Goal: Task Accomplishment & Management: Manage account settings

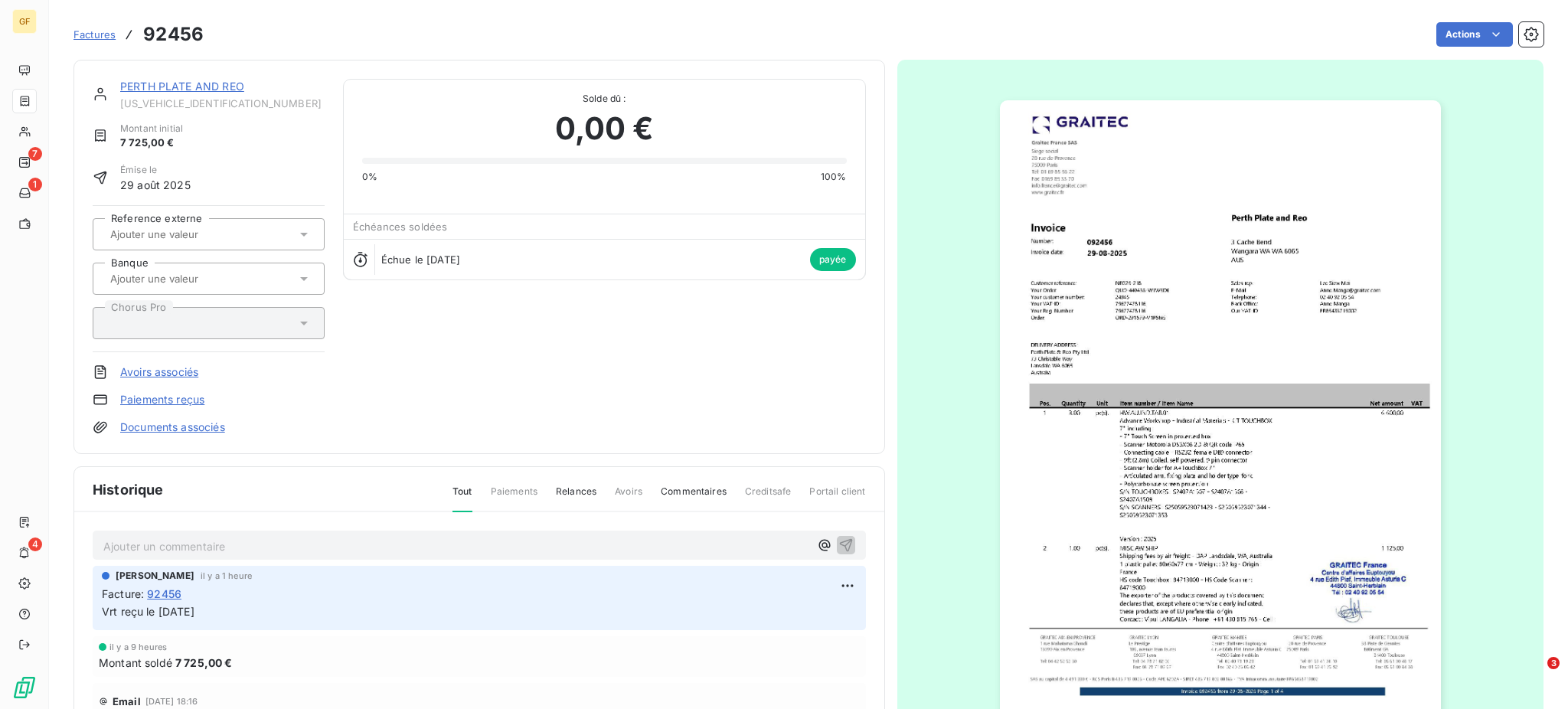
click at [87, 29] on span "Factures" at bounding box center [95, 34] width 42 height 12
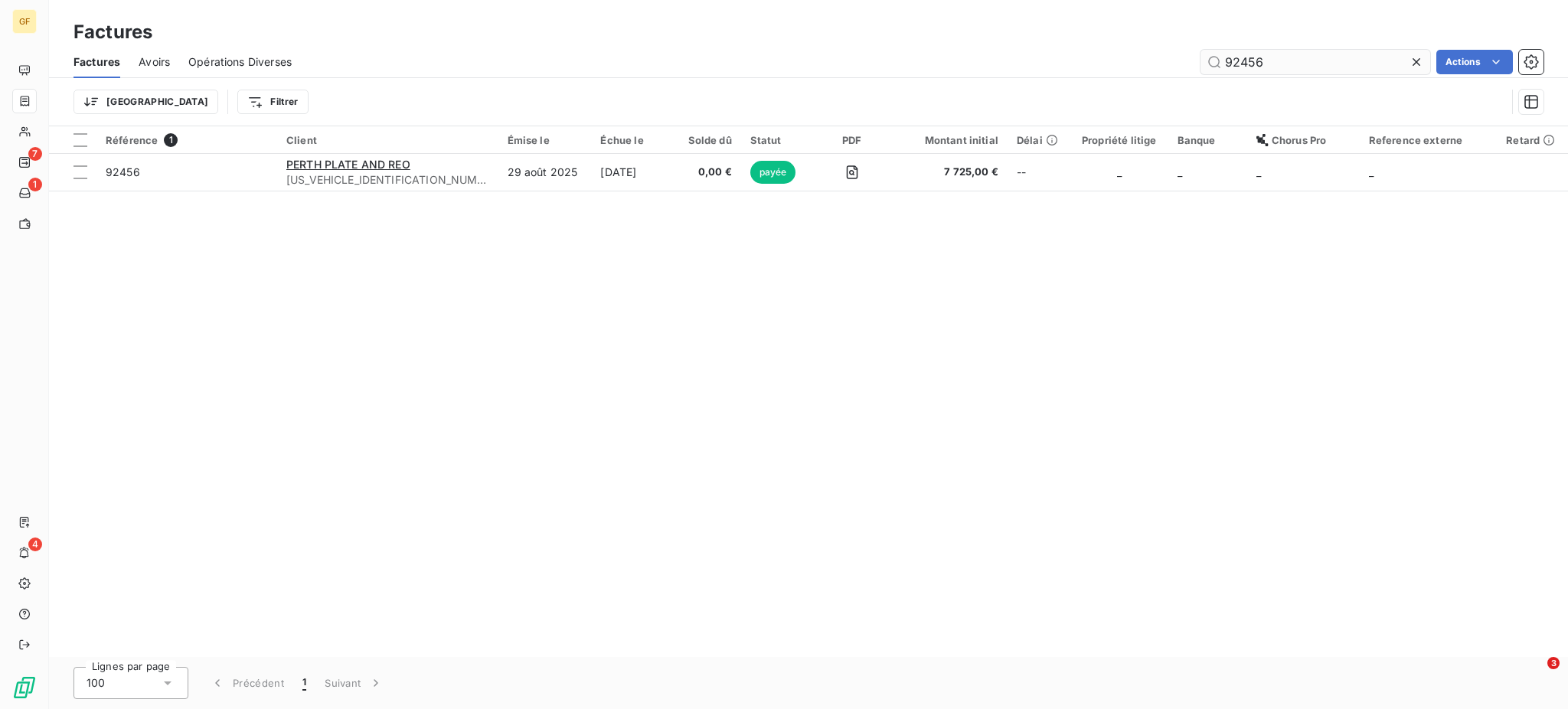
drag, startPoint x: 1284, startPoint y: 65, endPoint x: 1205, endPoint y: 51, distance: 80.2
click at [1205, 51] on input "92456" at bounding box center [1315, 62] width 229 height 25
type input "90879"
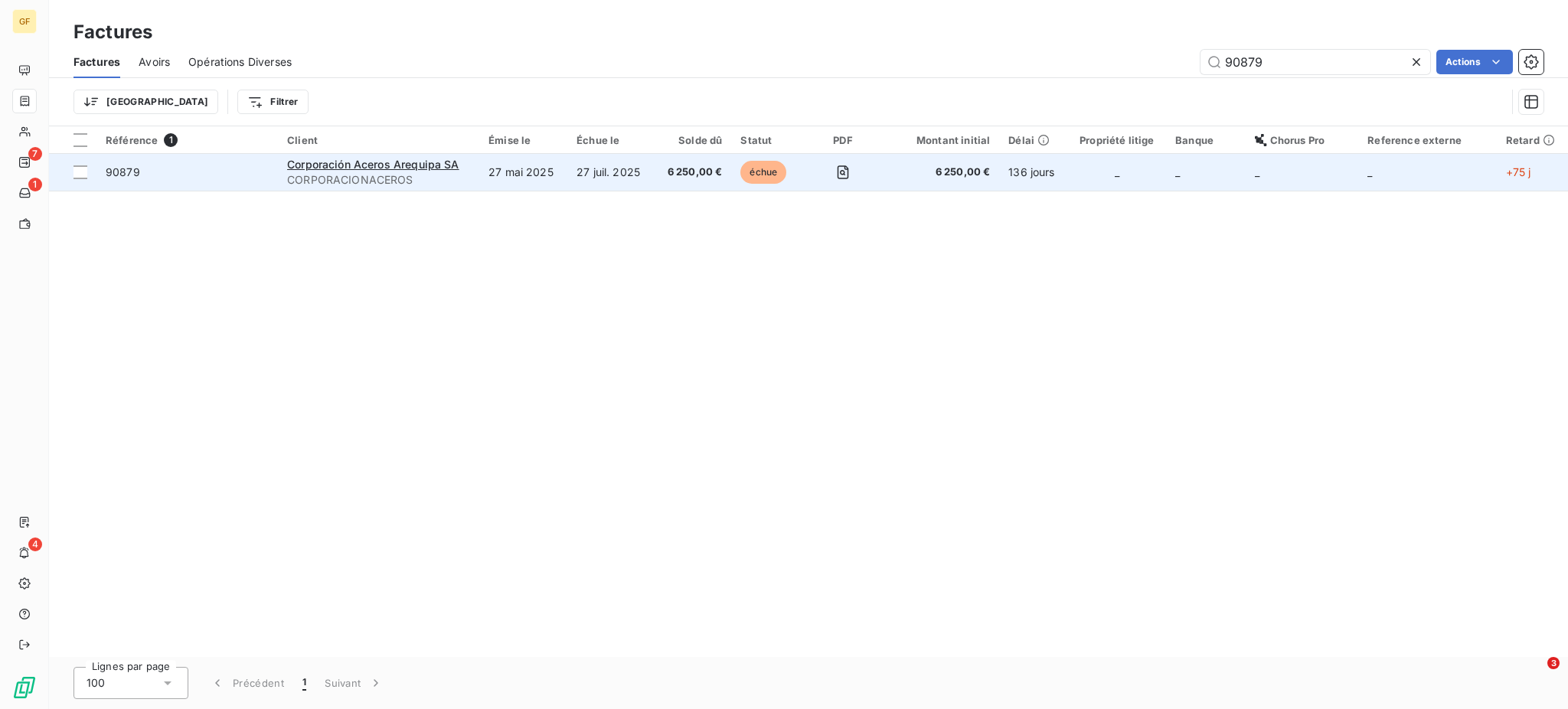
click at [677, 168] on span "6 250,00 €" at bounding box center [693, 172] width 59 height 16
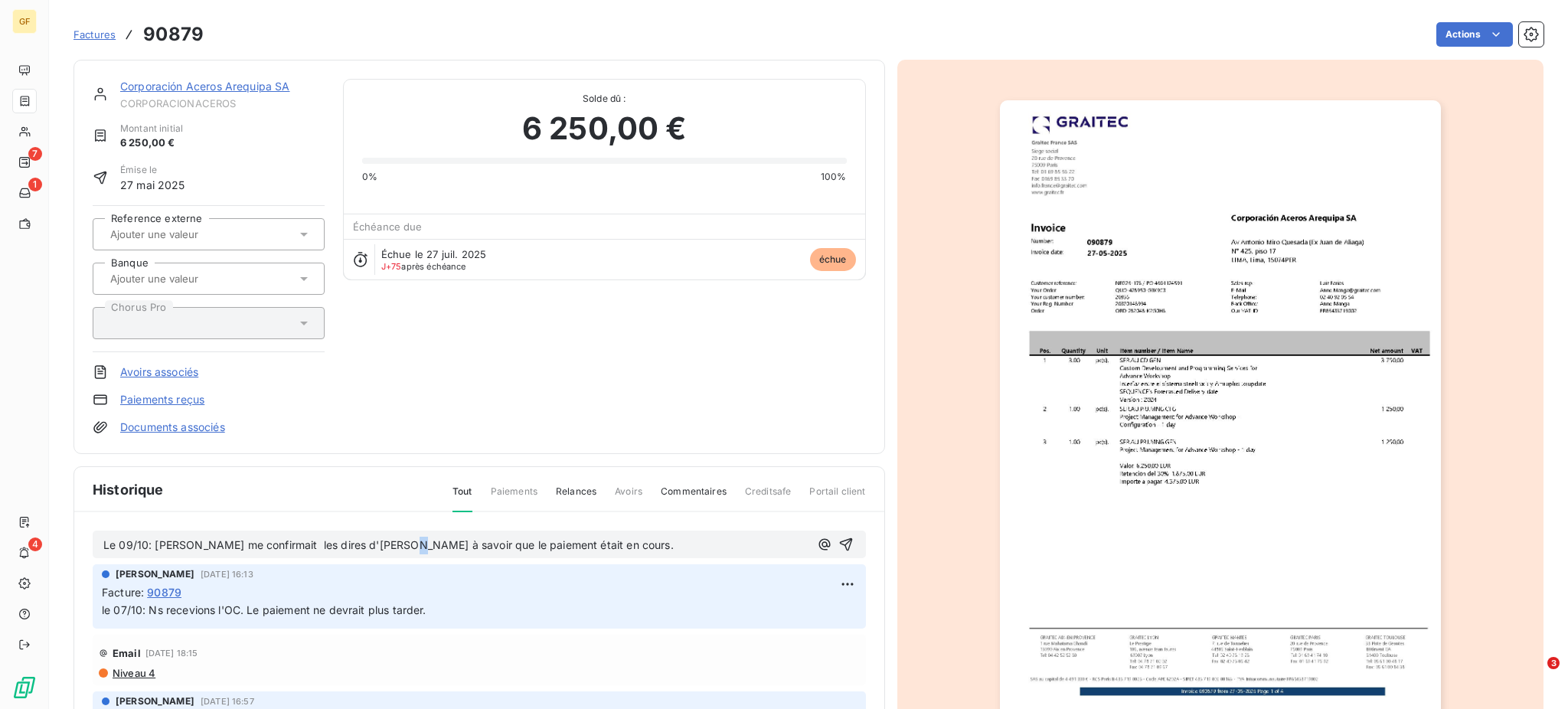
drag, startPoint x: 395, startPoint y: 542, endPoint x: 405, endPoint y: 540, distance: 10.2
click at [404, 540] on span "Le 09/10: Kimberly me confirmait les dires d'Alberto à savoir que le paiement é…" at bounding box center [388, 544] width 570 height 13
click at [543, 557] on div "Le 09/10: Kimberly me confirmait les dires d'Alberto à savoir que le paiement é…" at bounding box center [479, 689] width 810 height 354
click at [604, 550] on p "Le 09/10: Kimberly me confirmait les dires d'Alberto à savoir que le paiement é…" at bounding box center [456, 545] width 706 height 17
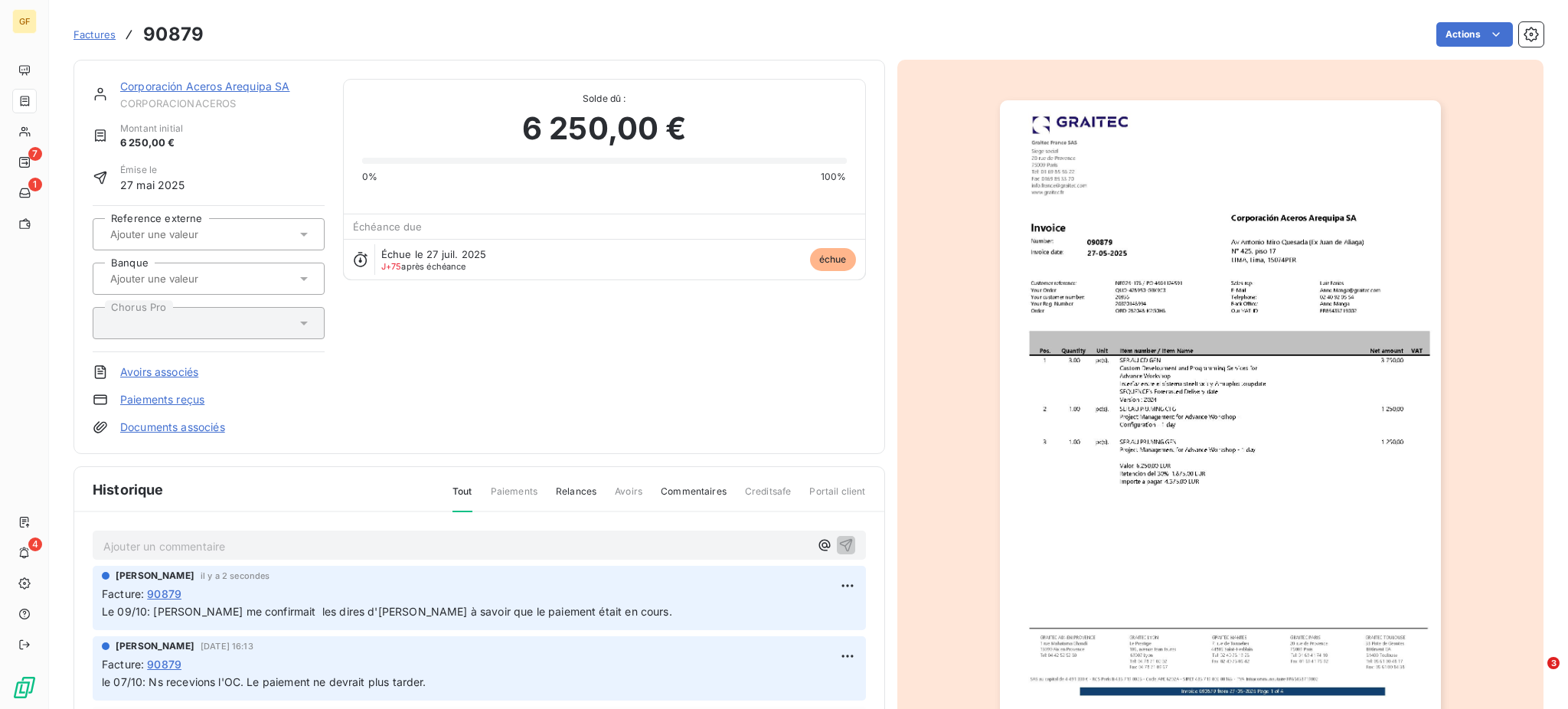
click at [90, 32] on span "Factures" at bounding box center [95, 34] width 42 height 12
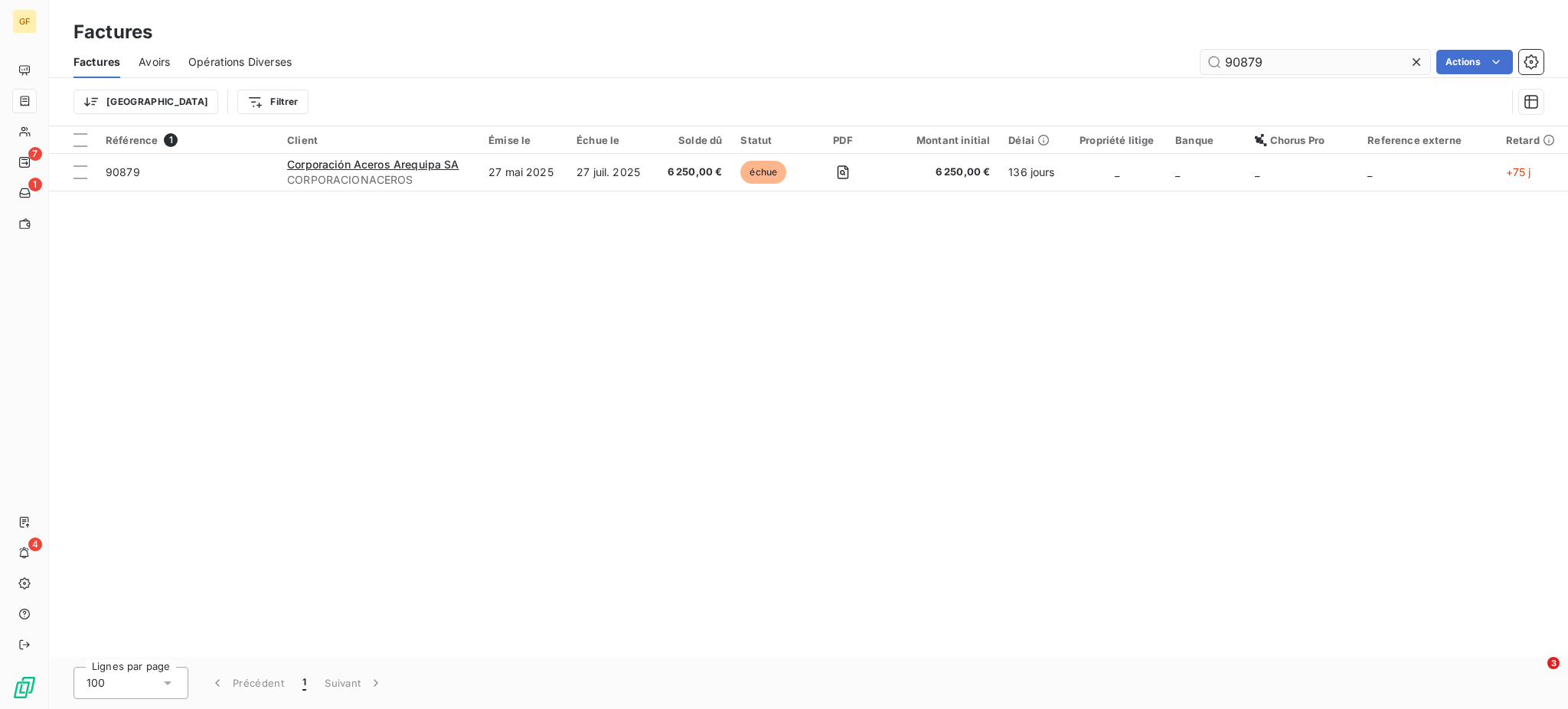
drag, startPoint x: 1241, startPoint y: 63, endPoint x: 1269, endPoint y: 54, distance: 29.4
click at [1269, 54] on input "90879" at bounding box center [1315, 62] width 229 height 25
type input "90190"
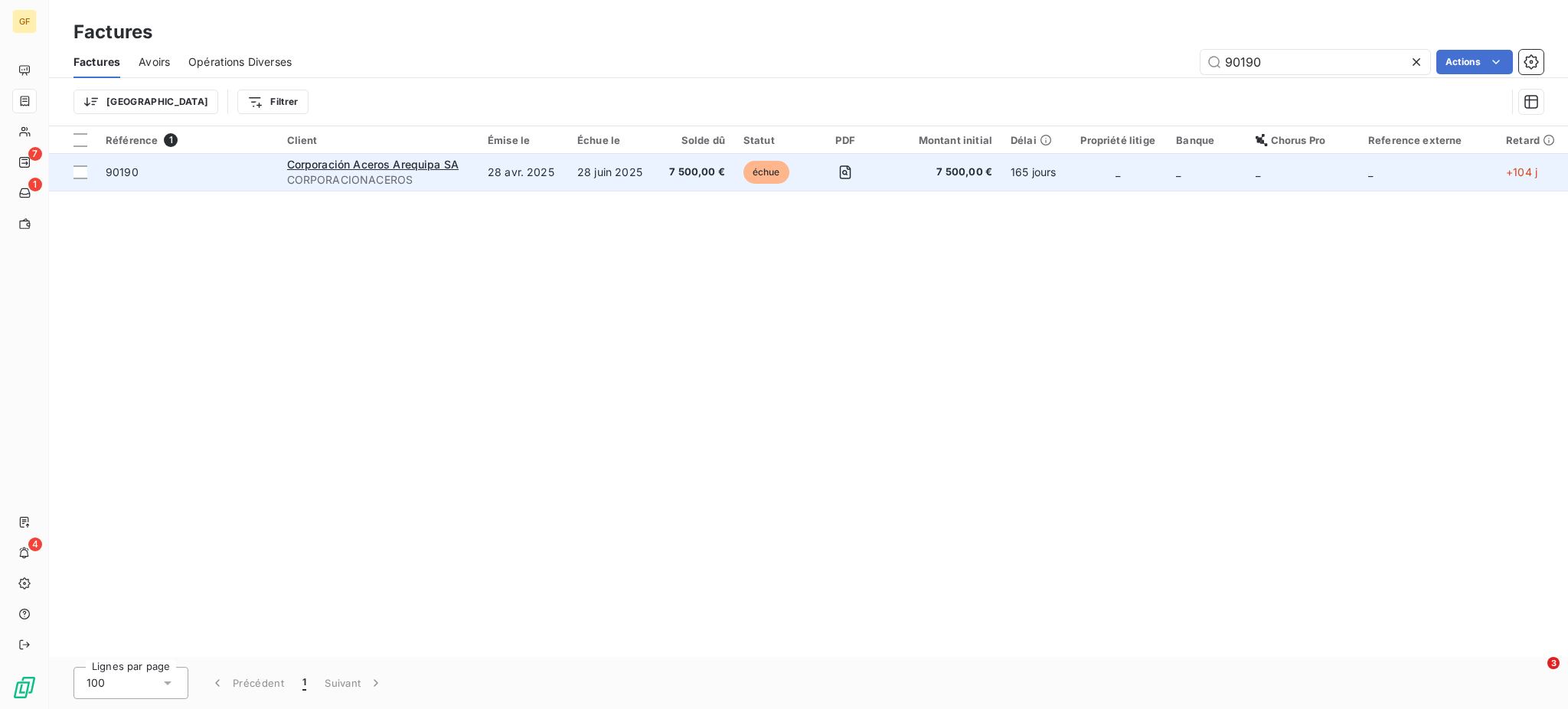
click at [591, 173] on td "28 juin 2025" at bounding box center [613, 172] width 88 height 37
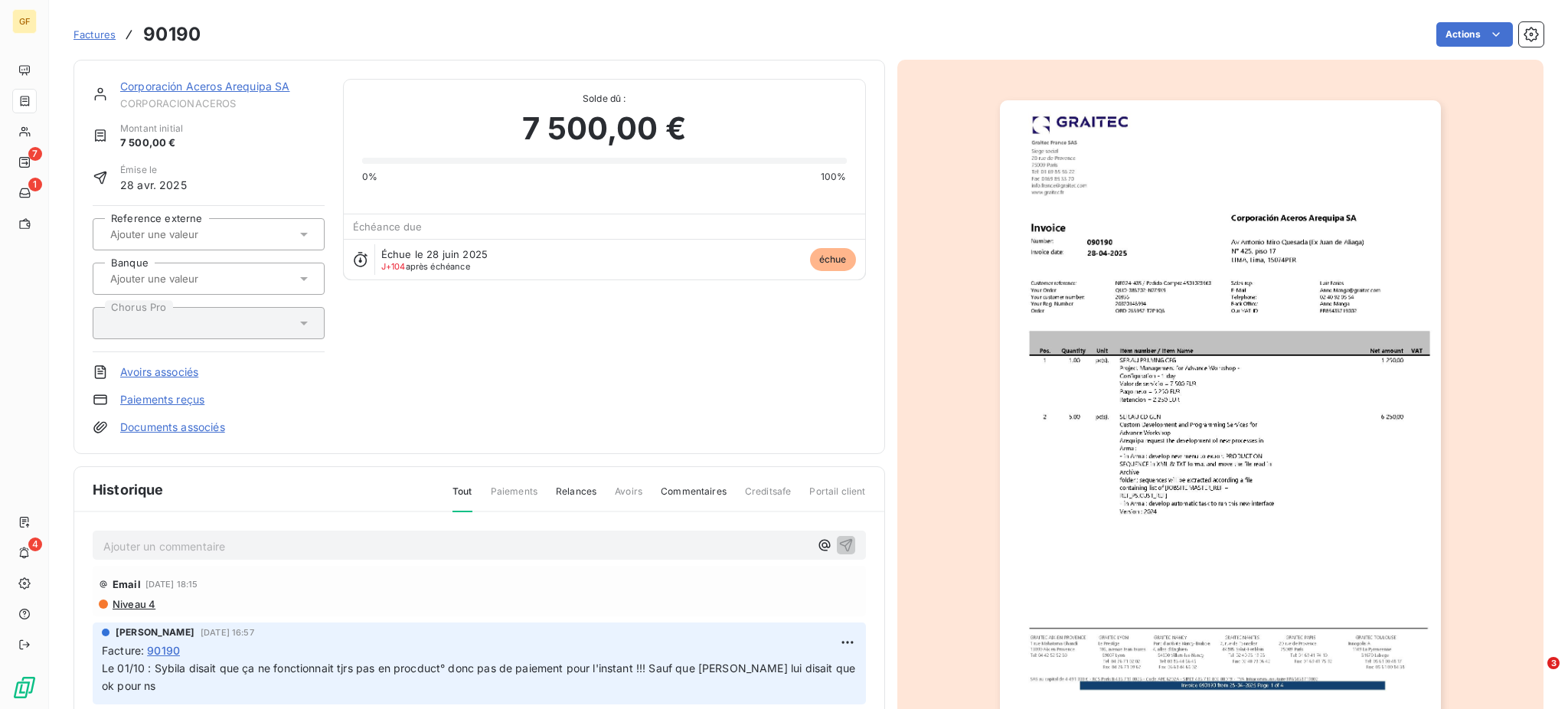
click at [161, 544] on p "Ajouter un commentaire ﻿" at bounding box center [456, 546] width 706 height 19
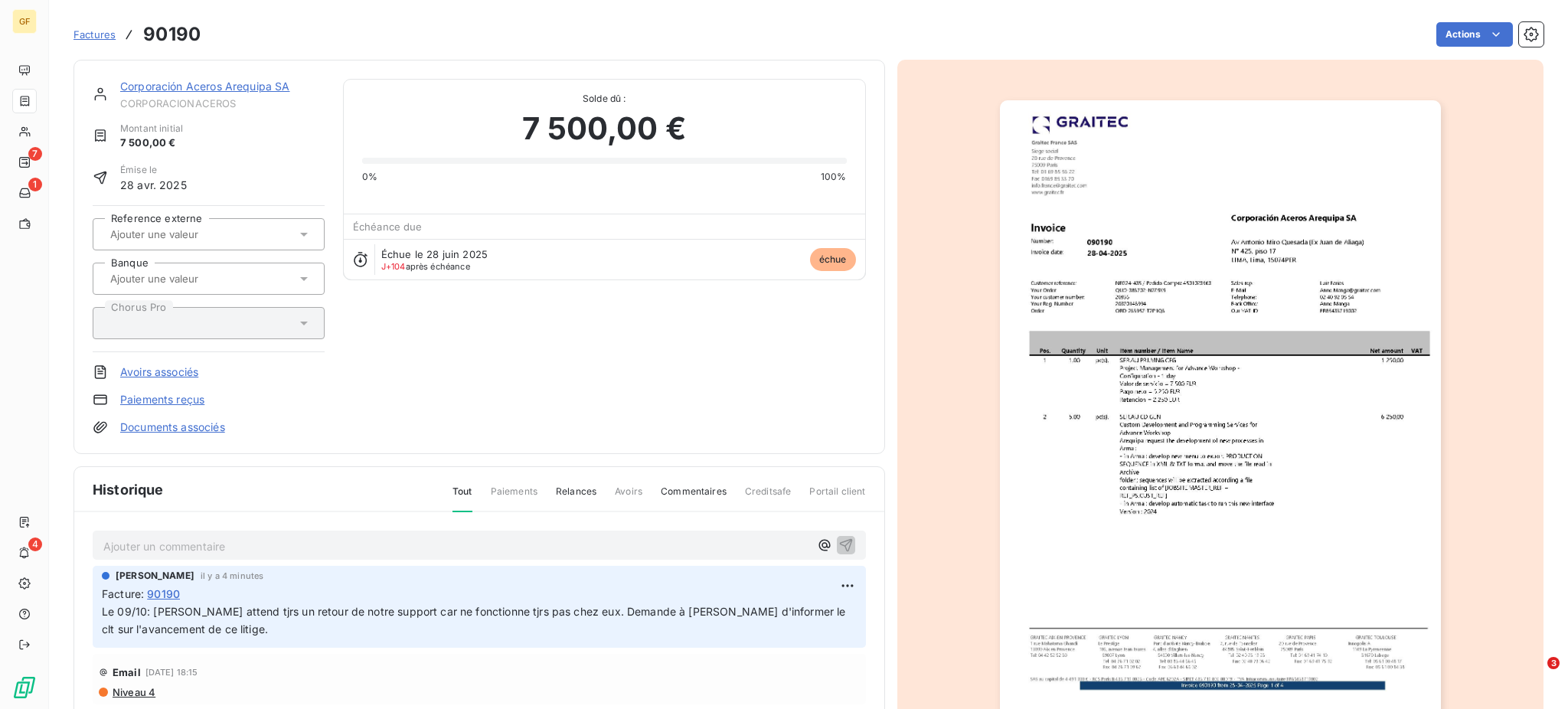
click at [94, 40] on span "Factures" at bounding box center [95, 34] width 42 height 12
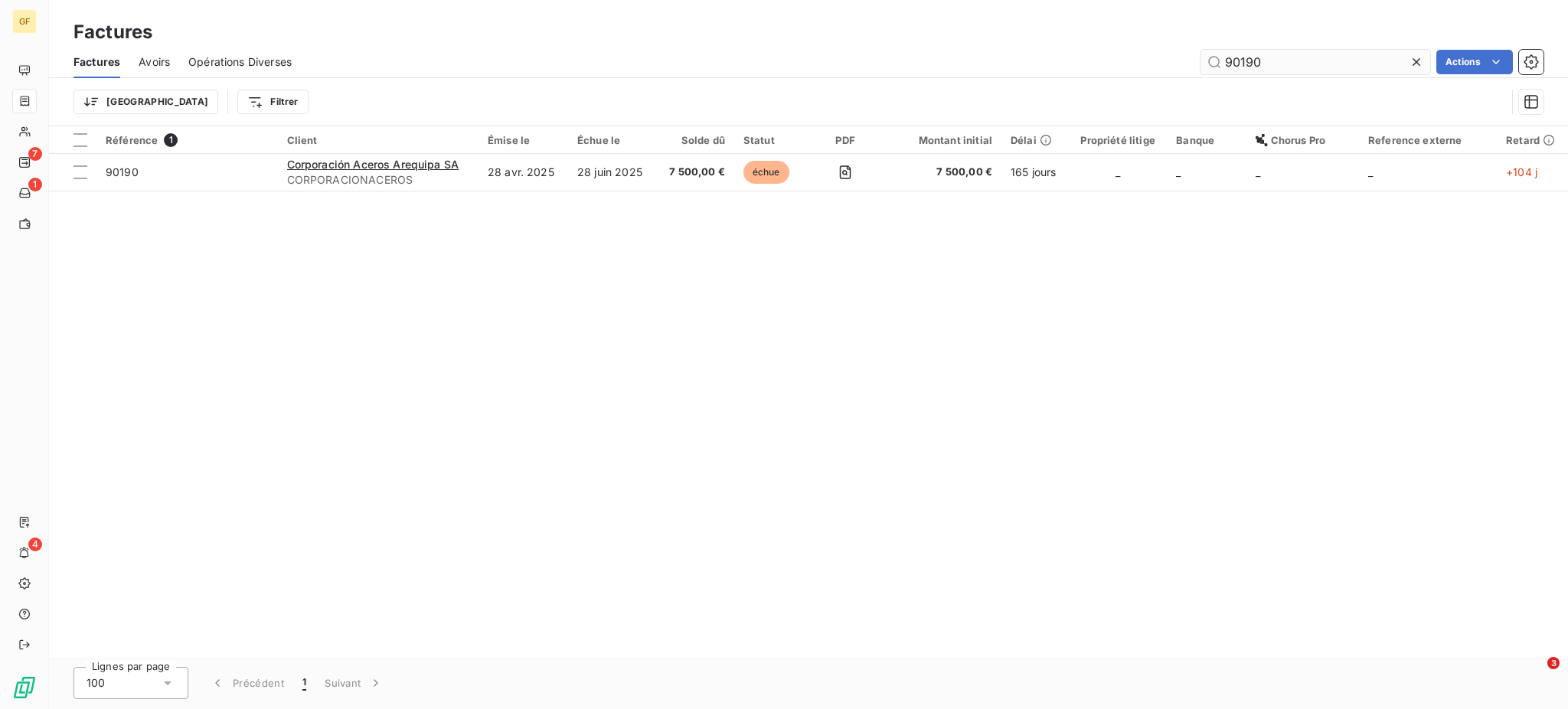
drag, startPoint x: 1225, startPoint y: 56, endPoint x: 1280, endPoint y: 54, distance: 55.0
click at [1280, 54] on input "90190" at bounding box center [1315, 62] width 229 height 25
type input "68586"
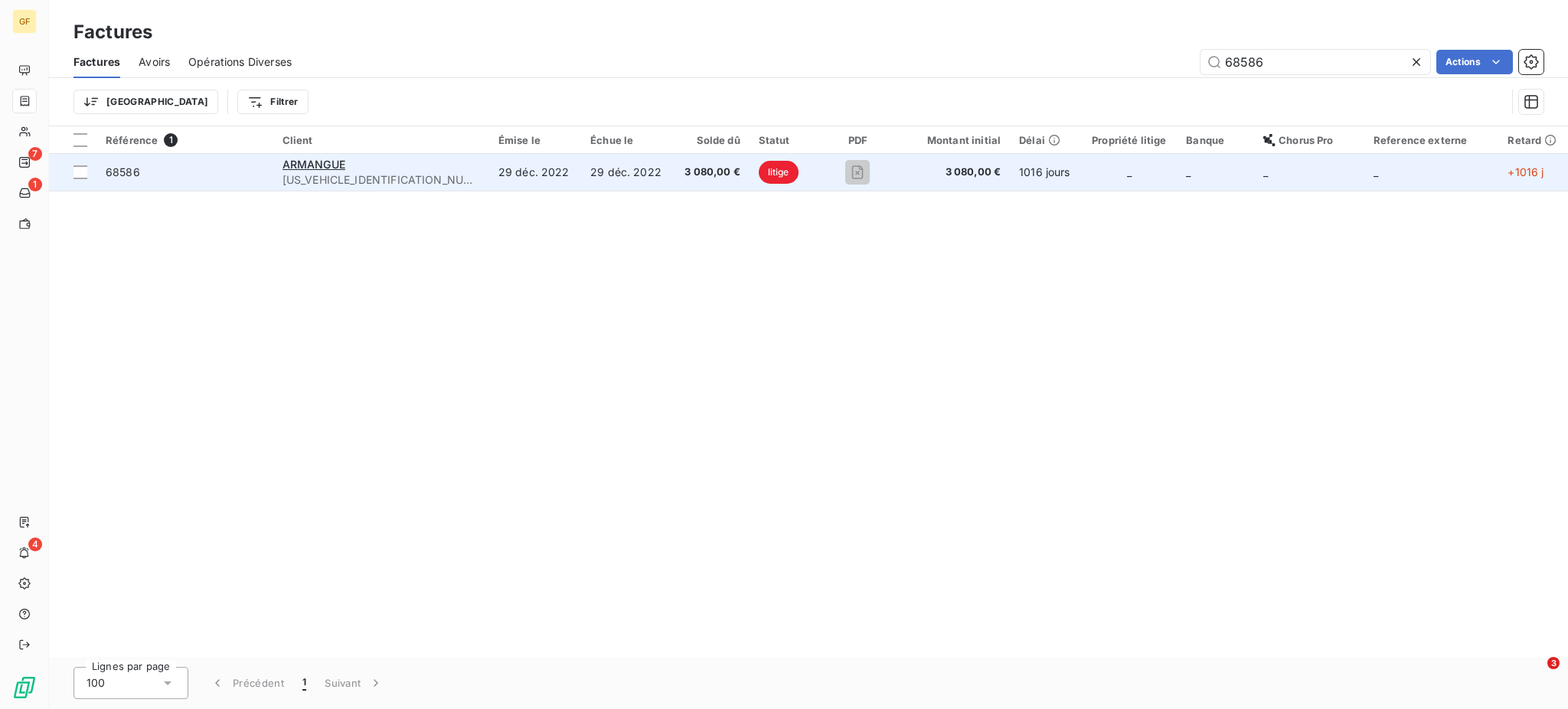
click at [603, 184] on td "29 déc. 2022" at bounding box center [627, 172] width 92 height 37
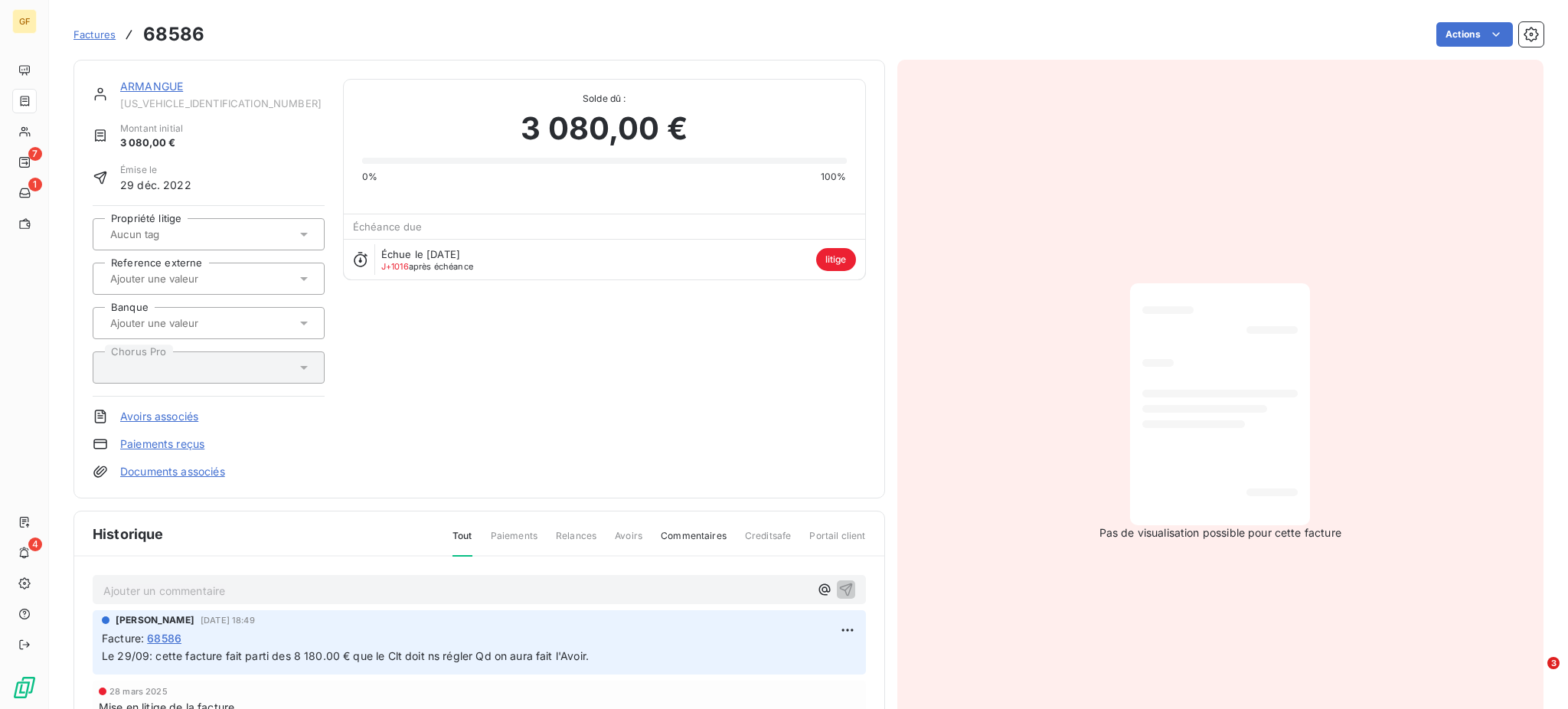
click at [88, 29] on span "Factures" at bounding box center [95, 34] width 42 height 12
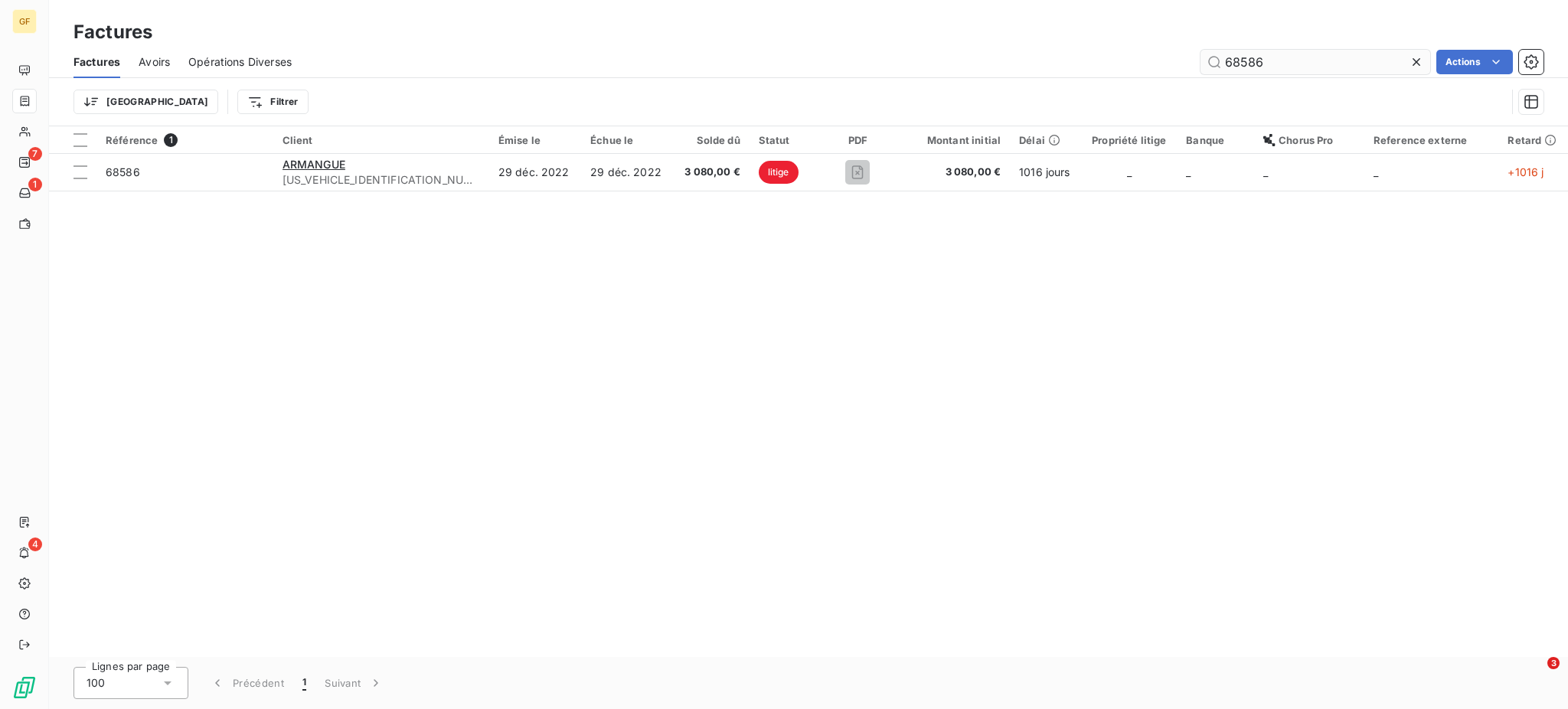
drag, startPoint x: 1225, startPoint y: 56, endPoint x: 1289, endPoint y: 54, distance: 64.0
click at [1289, 54] on input "68586" at bounding box center [1315, 62] width 229 height 25
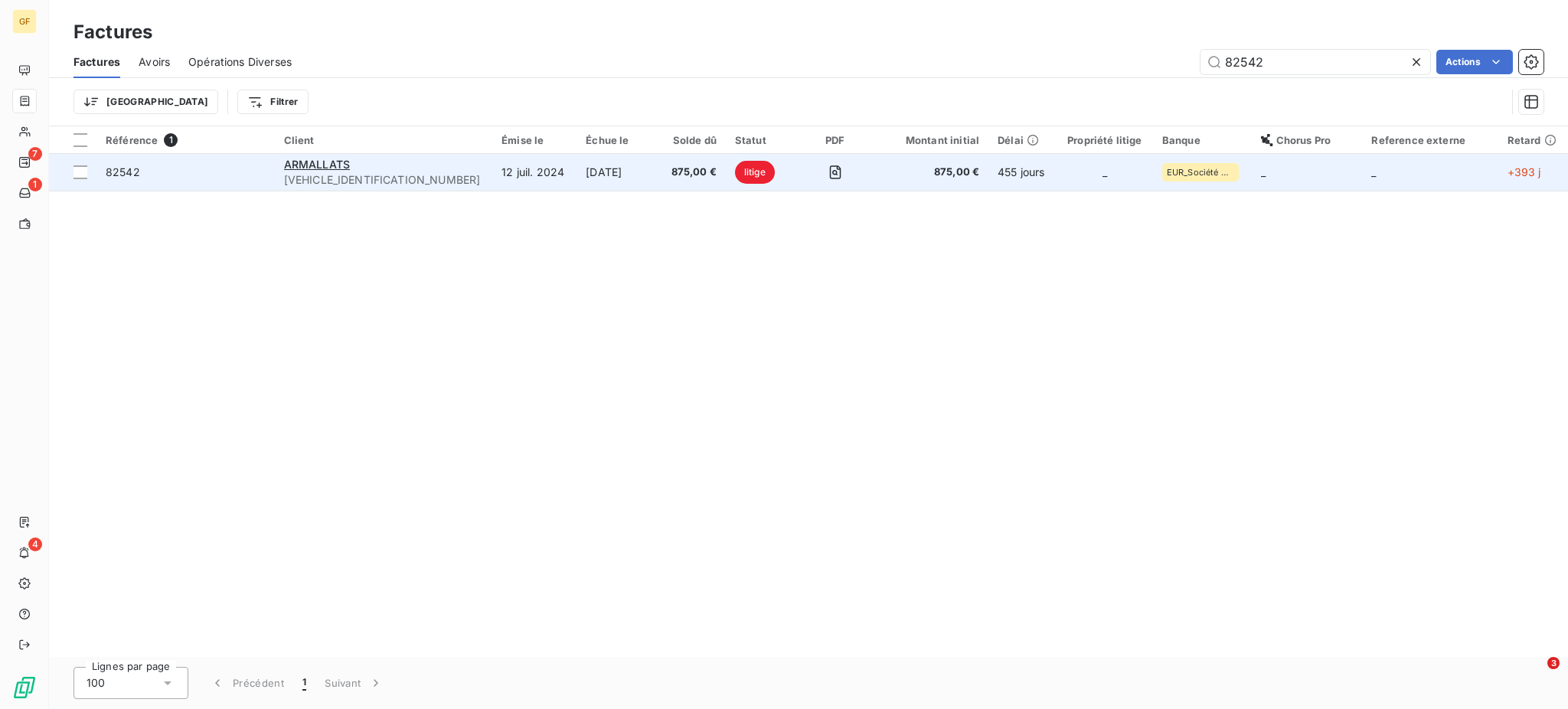
type input "82542"
click at [577, 171] on td "[DATE]" at bounding box center [618, 172] width 83 height 37
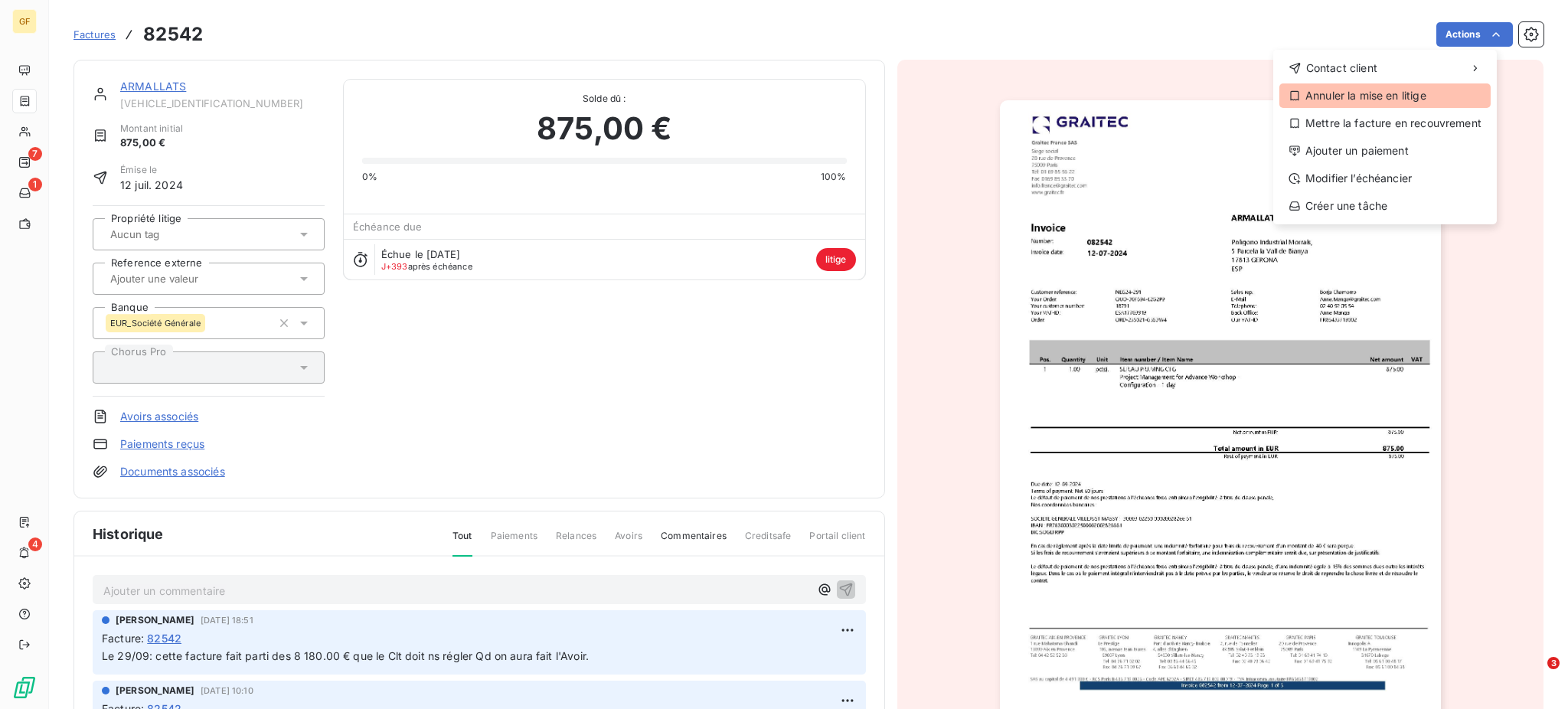
click at [1404, 102] on div "Annuler la mise en litige" at bounding box center [1385, 96] width 211 height 25
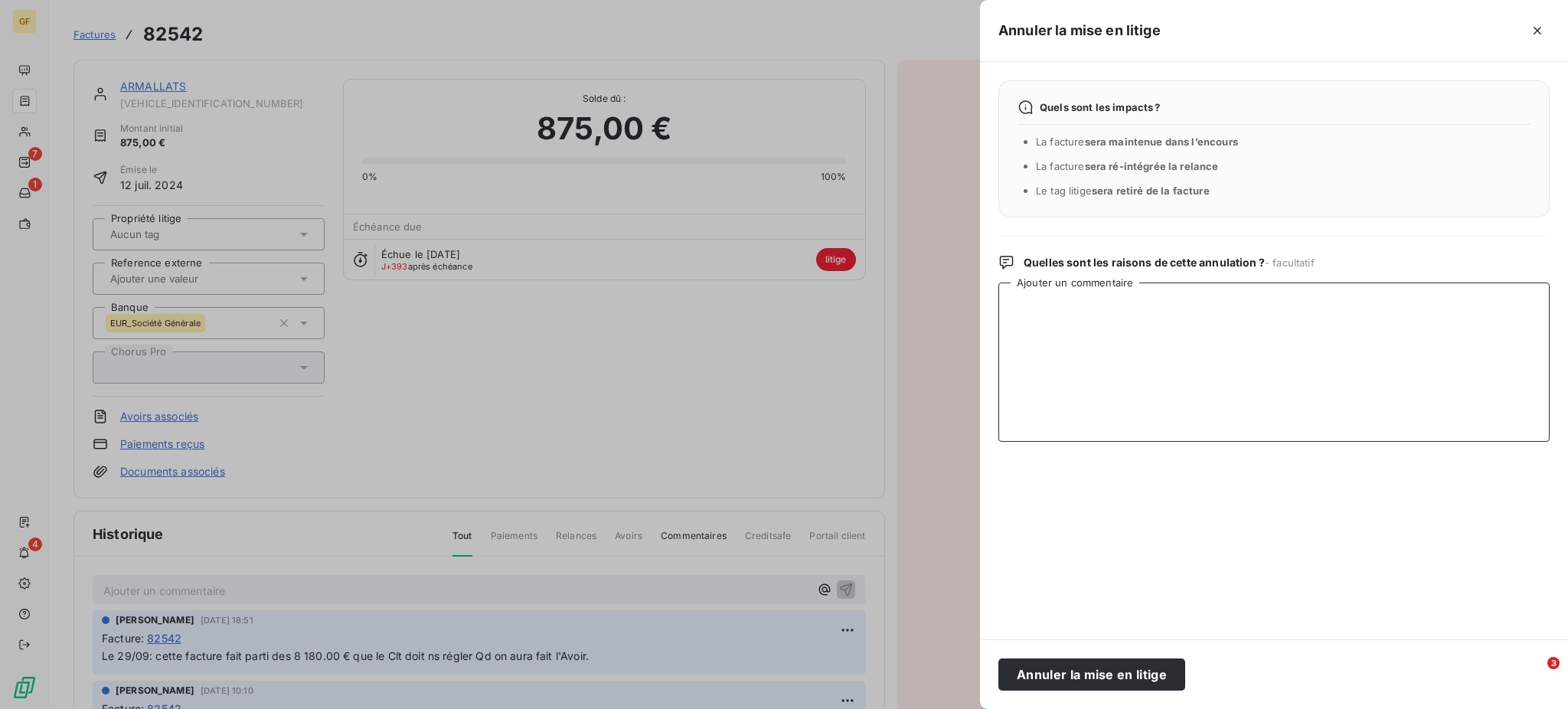
click at [1017, 320] on textarea "Ajouter un commentaire" at bounding box center [1274, 362] width 551 height 159
drag, startPoint x: 1447, startPoint y: 304, endPoint x: 974, endPoint y: 307, distance: 473.0
click at [974, 708] on div "Annuler la mise en litige Quels sont les impacts ? La facture sera maintenue da…" at bounding box center [784, 709] width 1568 height 0
click at [1036, 306] on textarea "sorti du Litige car Avoir de 12 515.00 faits donc facture à Relancer pour paiem…" at bounding box center [1274, 362] width 551 height 159
drag, startPoint x: 1442, startPoint y: 302, endPoint x: 989, endPoint y: 296, distance: 453.0
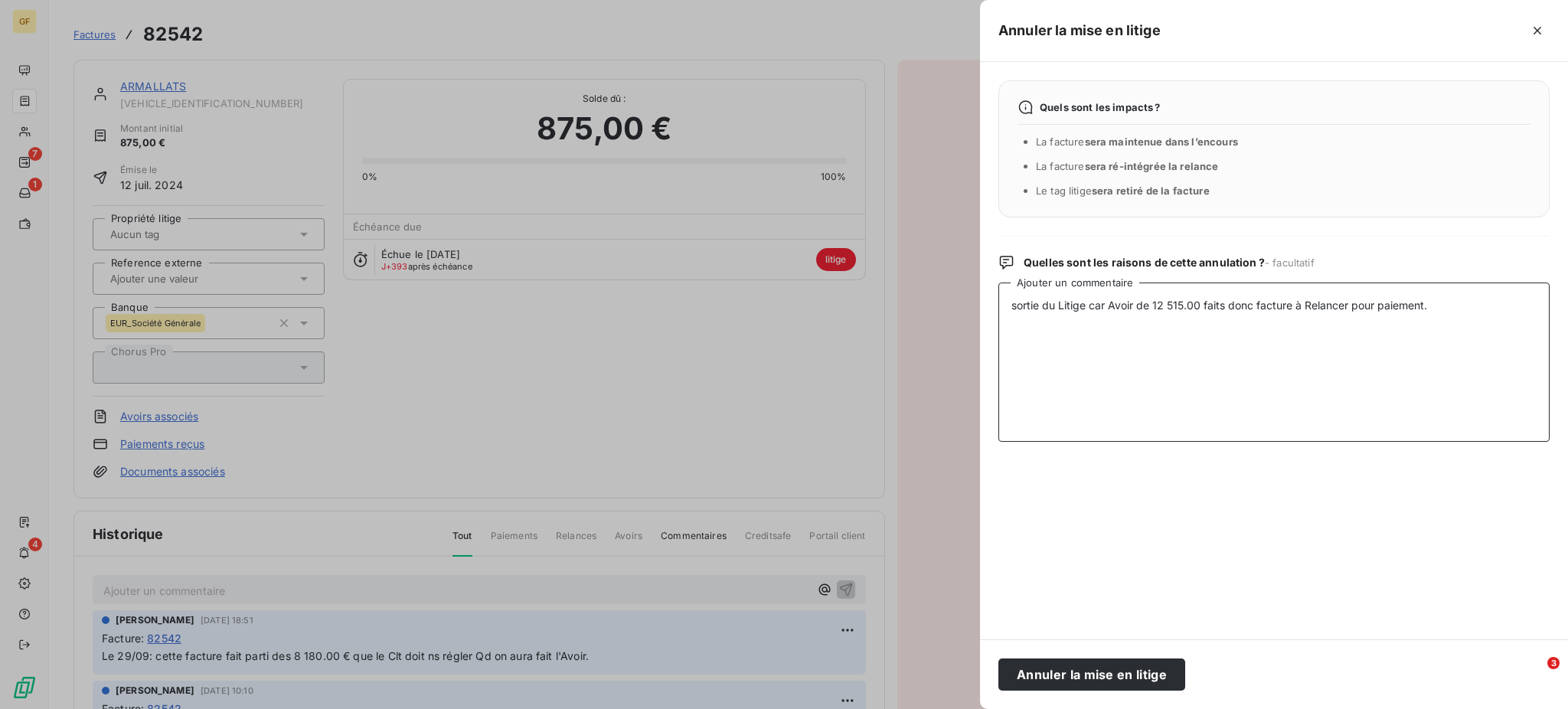
click at [989, 296] on div "Quels sont les impacts ? La facture sera maintenue dans l’encours La facture se…" at bounding box center [1274, 350] width 588 height 577
type textarea "sortie du Litige car Avoir de 12 515.00 faits donc facture à Relancer pour paie…"
click at [1055, 678] on button "Annuler la mise en litige" at bounding box center [1092, 674] width 187 height 32
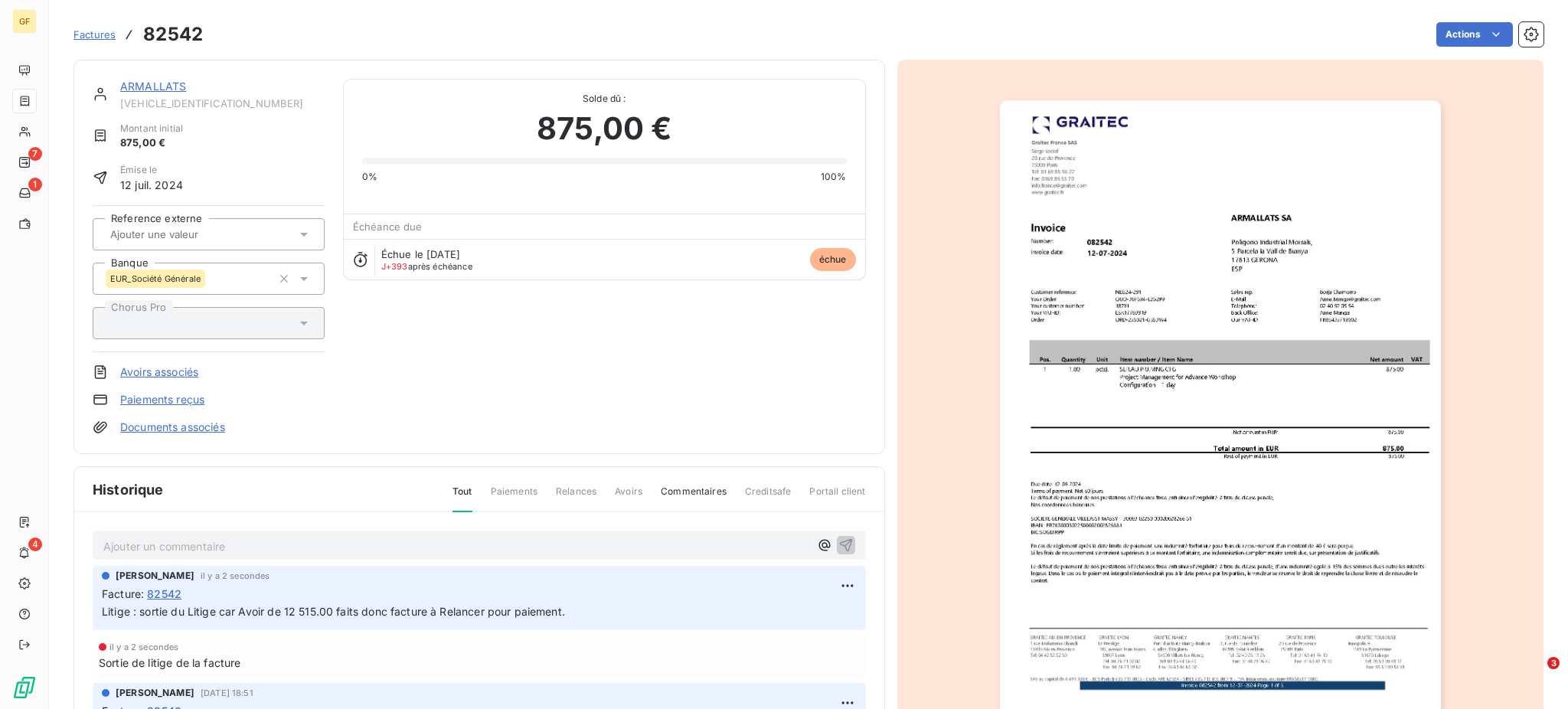
click at [106, 31] on span "Factures" at bounding box center [95, 34] width 42 height 12
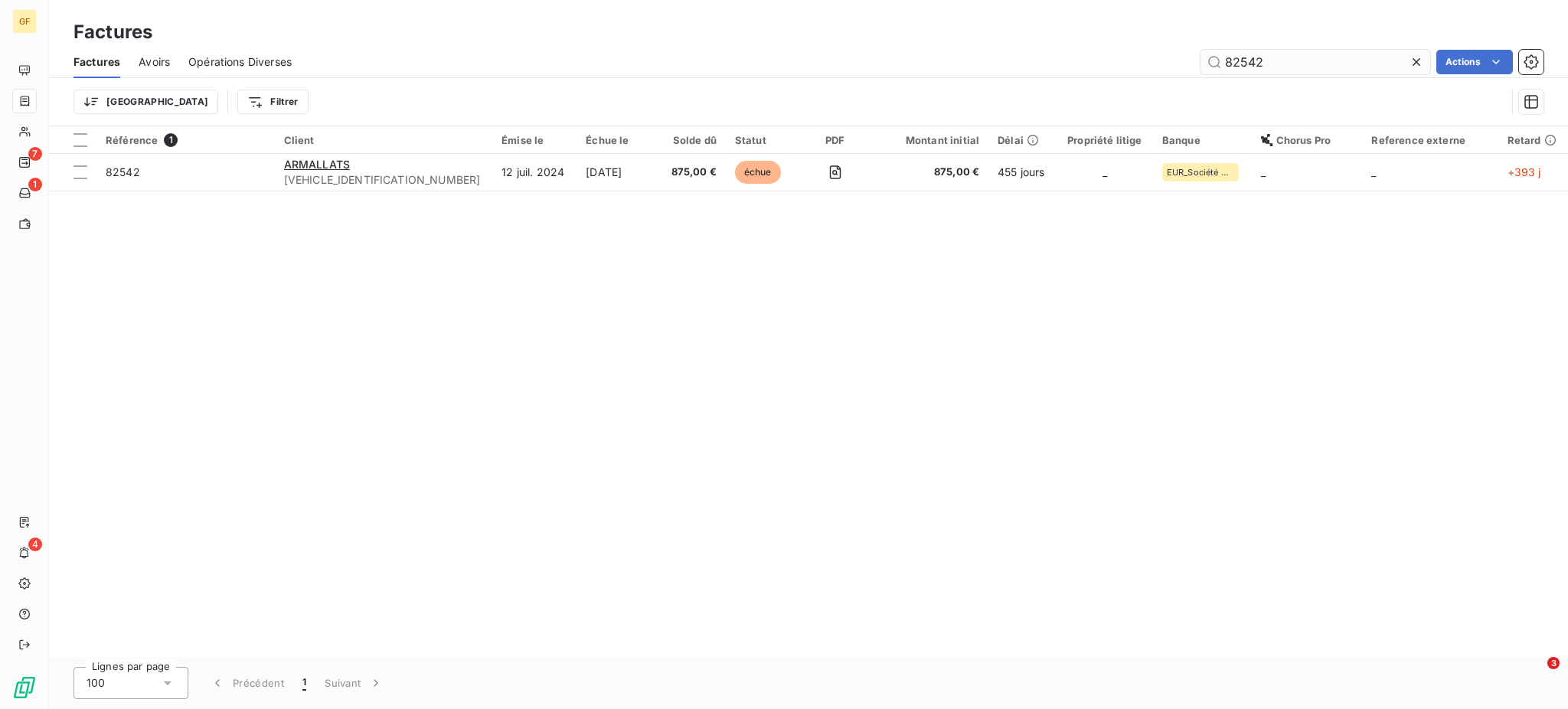
drag, startPoint x: 1231, startPoint y: 60, endPoint x: 1270, endPoint y: 59, distance: 39.0
click at [1270, 59] on input "82542" at bounding box center [1315, 62] width 229 height 25
type input "84798"
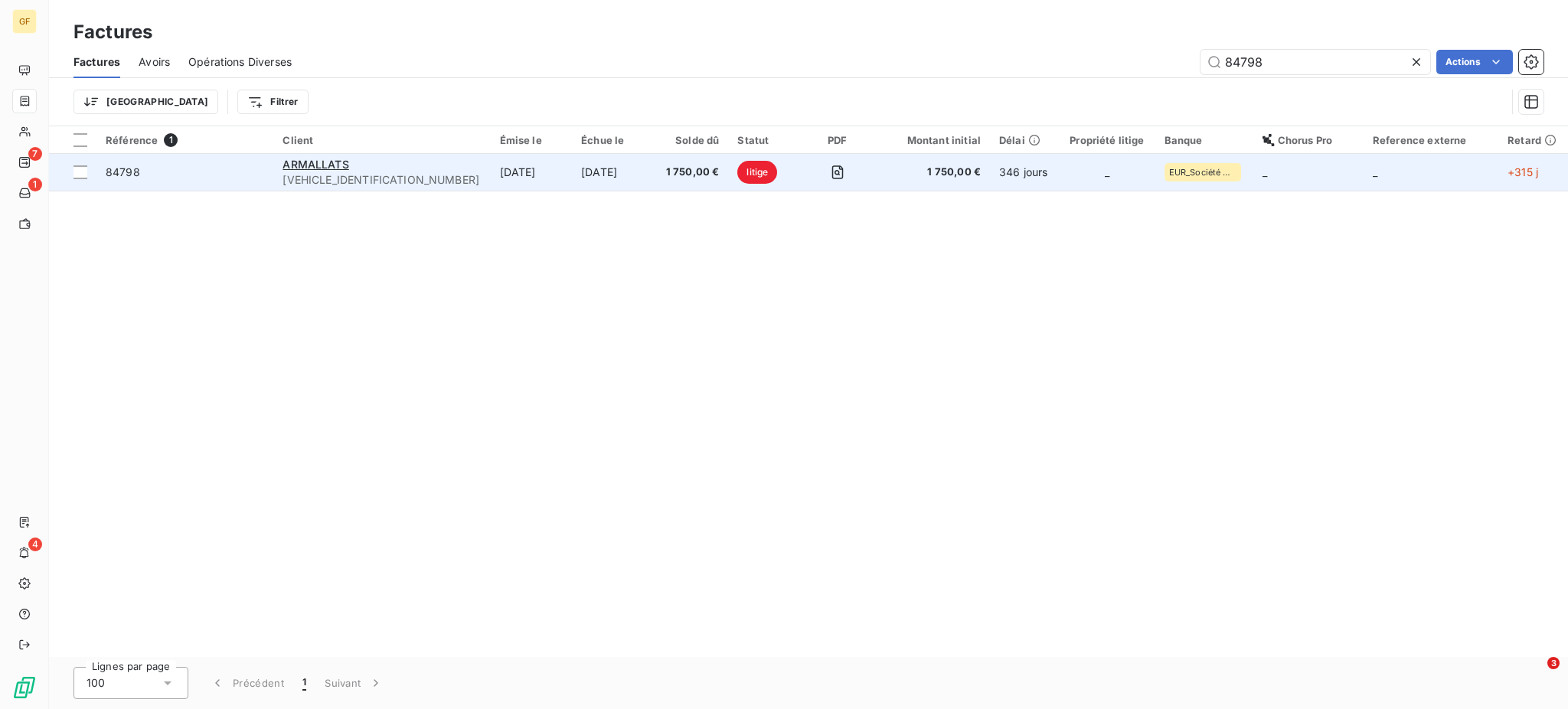
click at [572, 165] on td "[DATE]" at bounding box center [614, 172] width 83 height 37
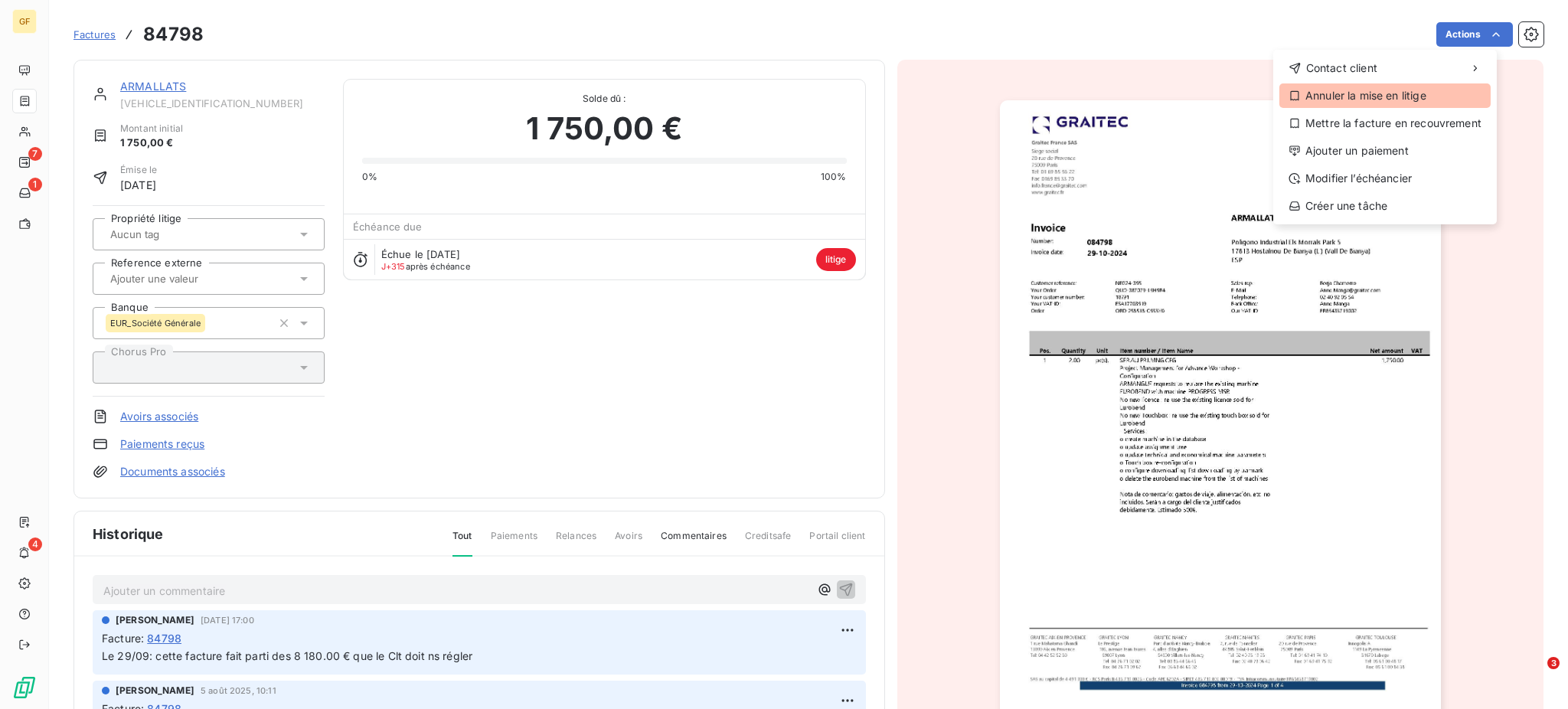
click at [1398, 88] on div "Annuler la mise en litige" at bounding box center [1385, 96] width 211 height 25
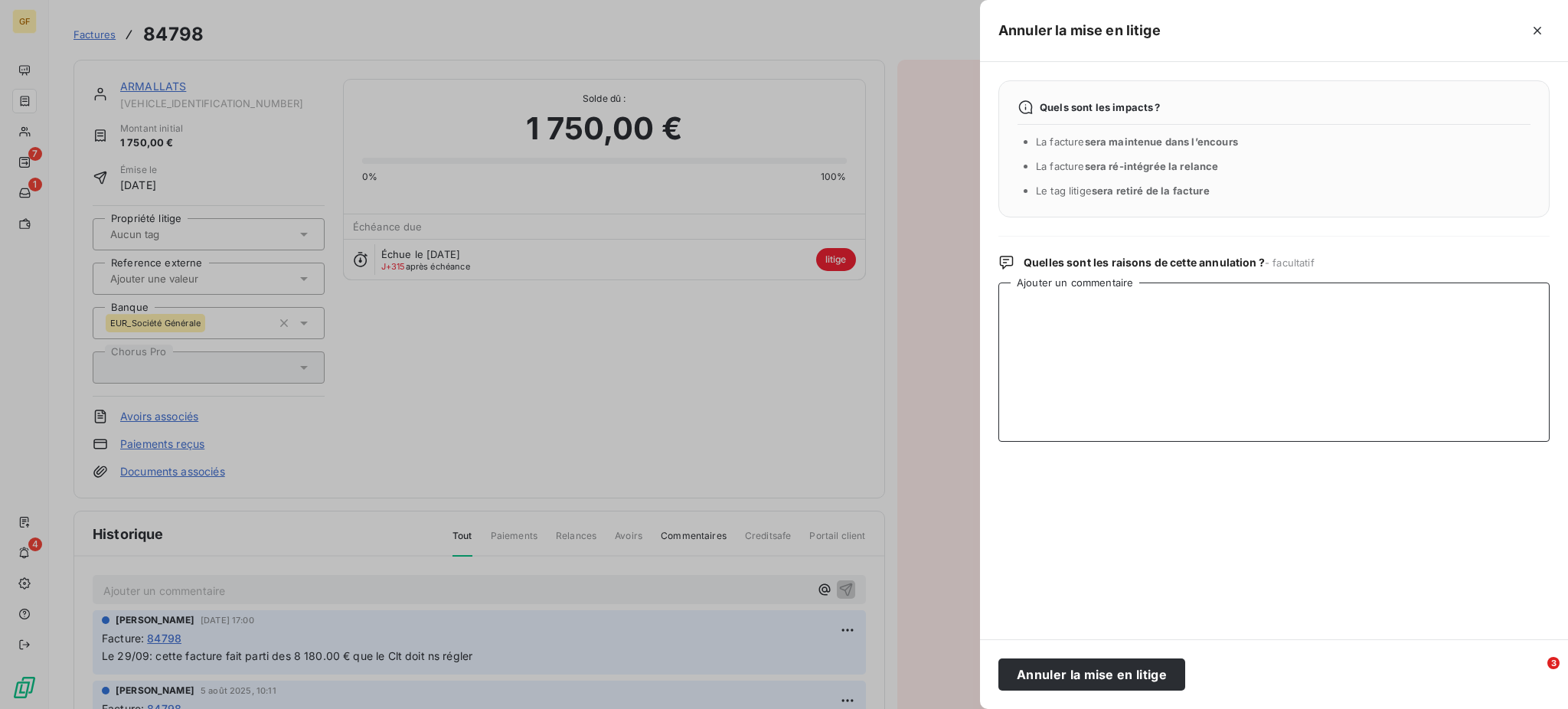
paste textarea "sortie du Litige car Avoir de 12 515.00 faits donc facture à Relancer pour paie…"
type textarea "sortie du Litige car Avoir de 12 515.00 faits donc facture à Relancer pour paie…"
click at [1062, 672] on button "Annuler la mise en litige" at bounding box center [1092, 674] width 187 height 32
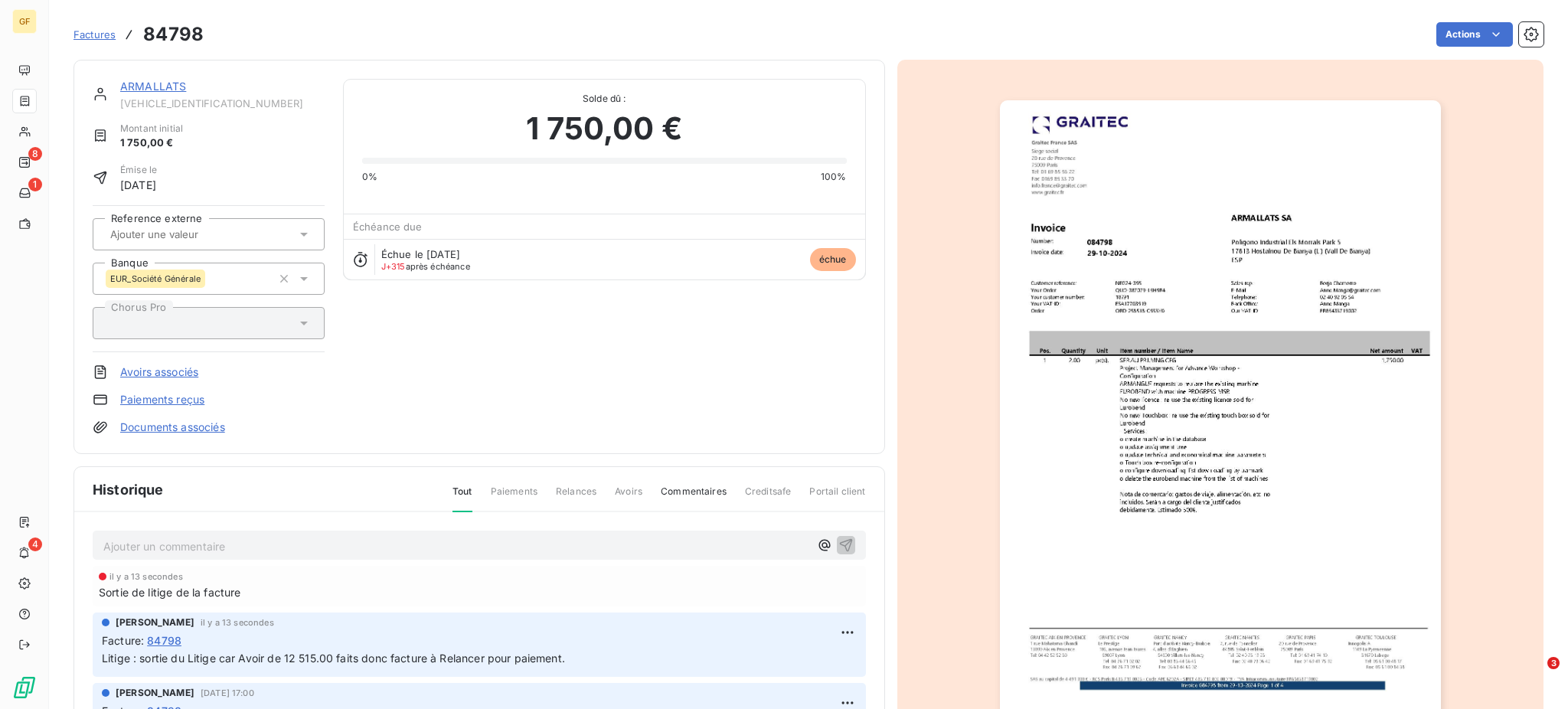
click at [88, 33] on span "Factures" at bounding box center [95, 34] width 42 height 12
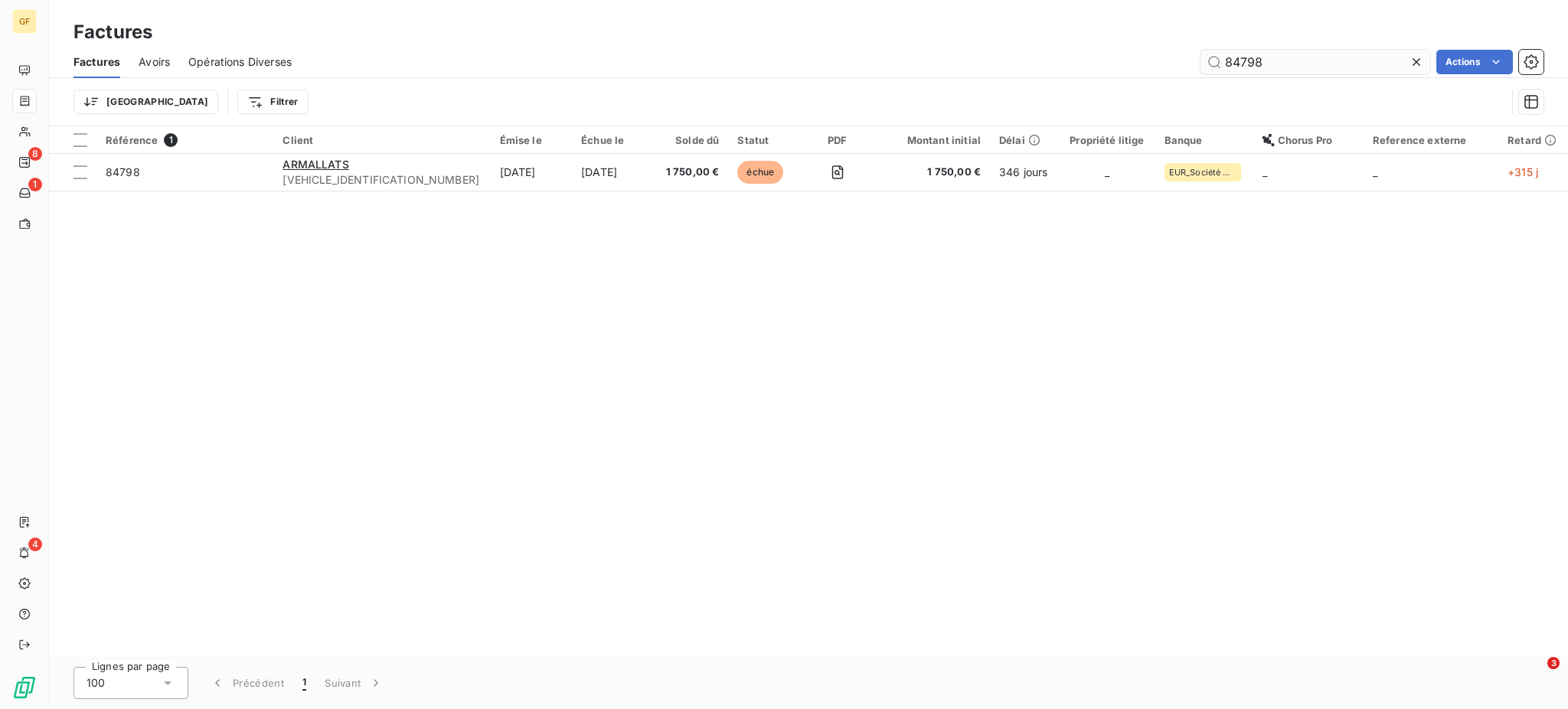
drag, startPoint x: 1225, startPoint y: 56, endPoint x: 1296, endPoint y: 65, distance: 71.6
click at [1296, 65] on input "84798" at bounding box center [1315, 62] width 229 height 25
type input "68586"
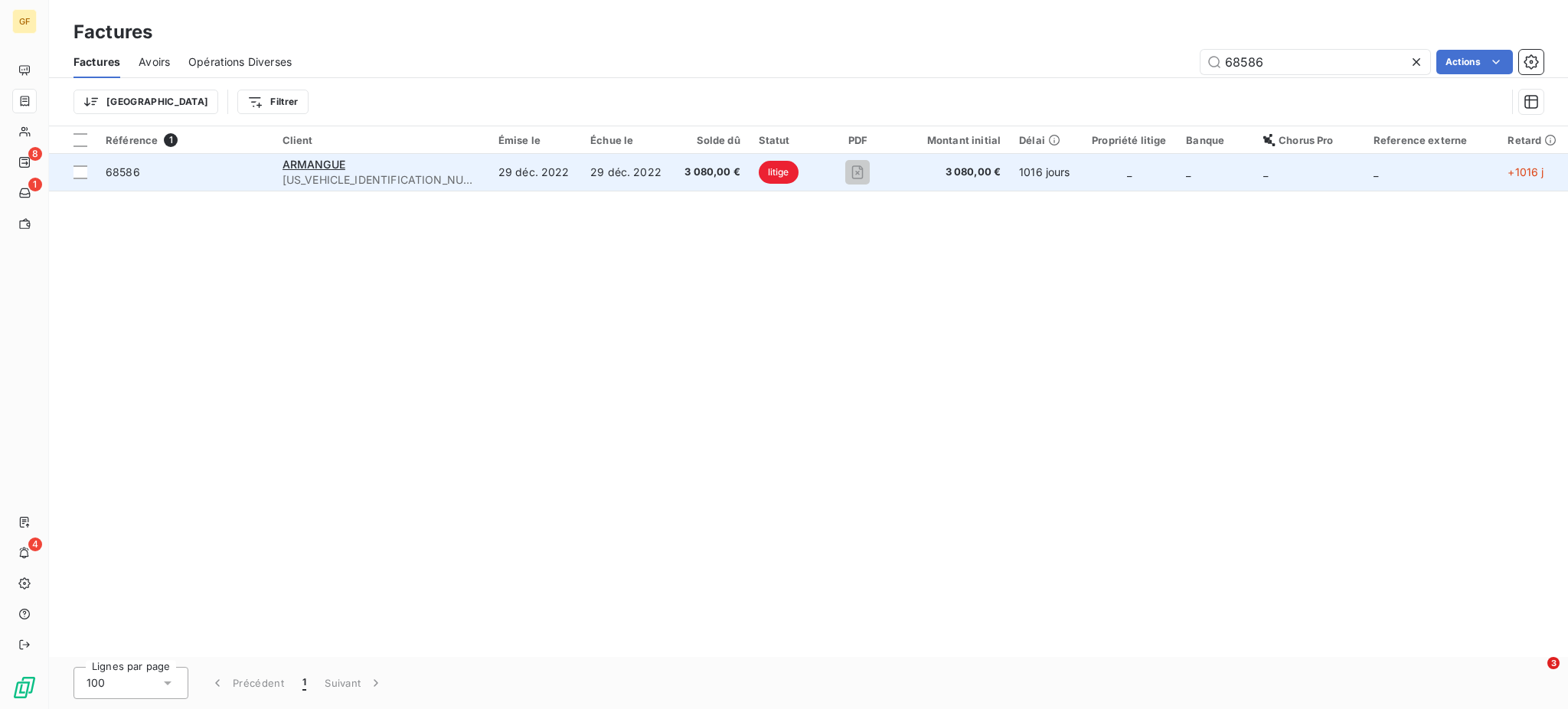
click at [673, 163] on td "3 080,00 €" at bounding box center [710, 172] width 76 height 37
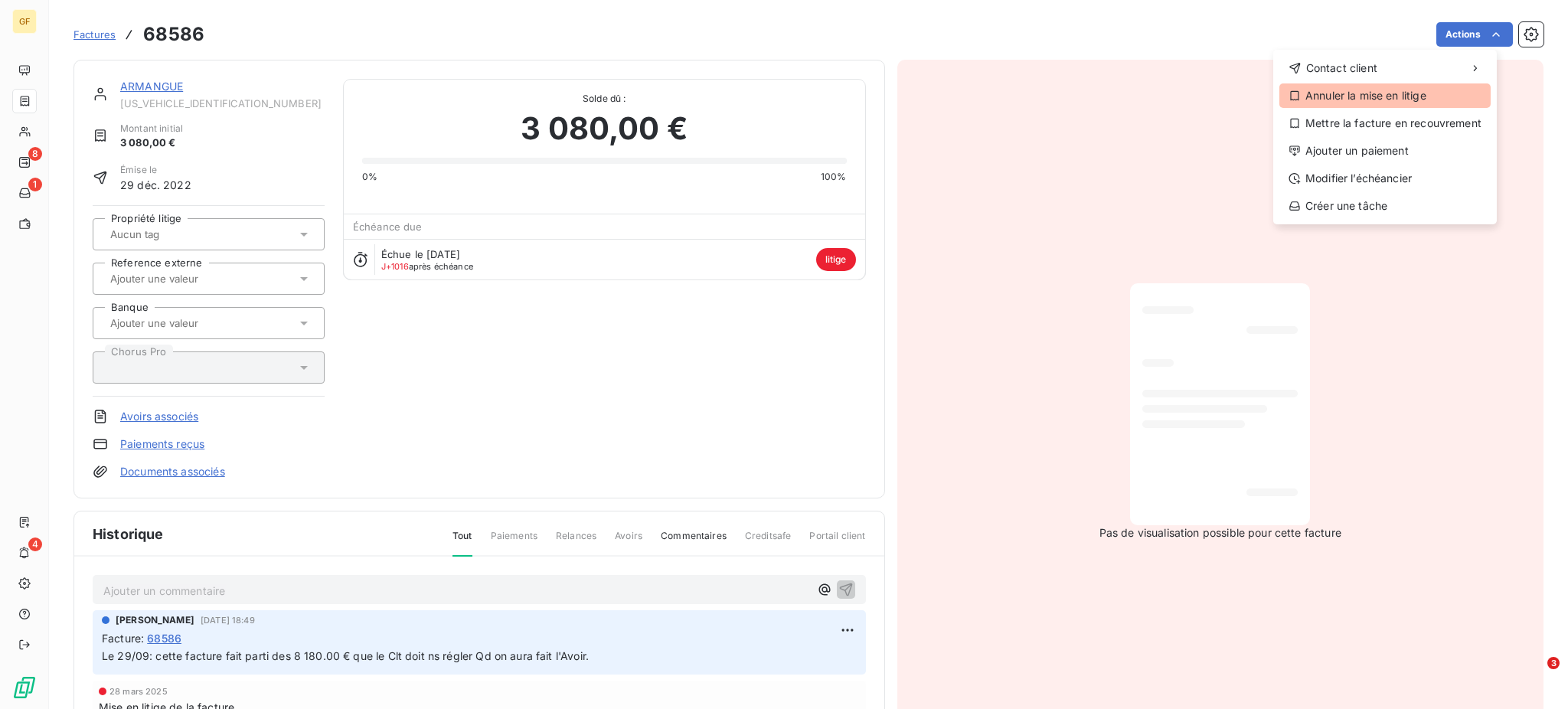
click at [1366, 95] on div "Annuler la mise en litige" at bounding box center [1385, 96] width 211 height 25
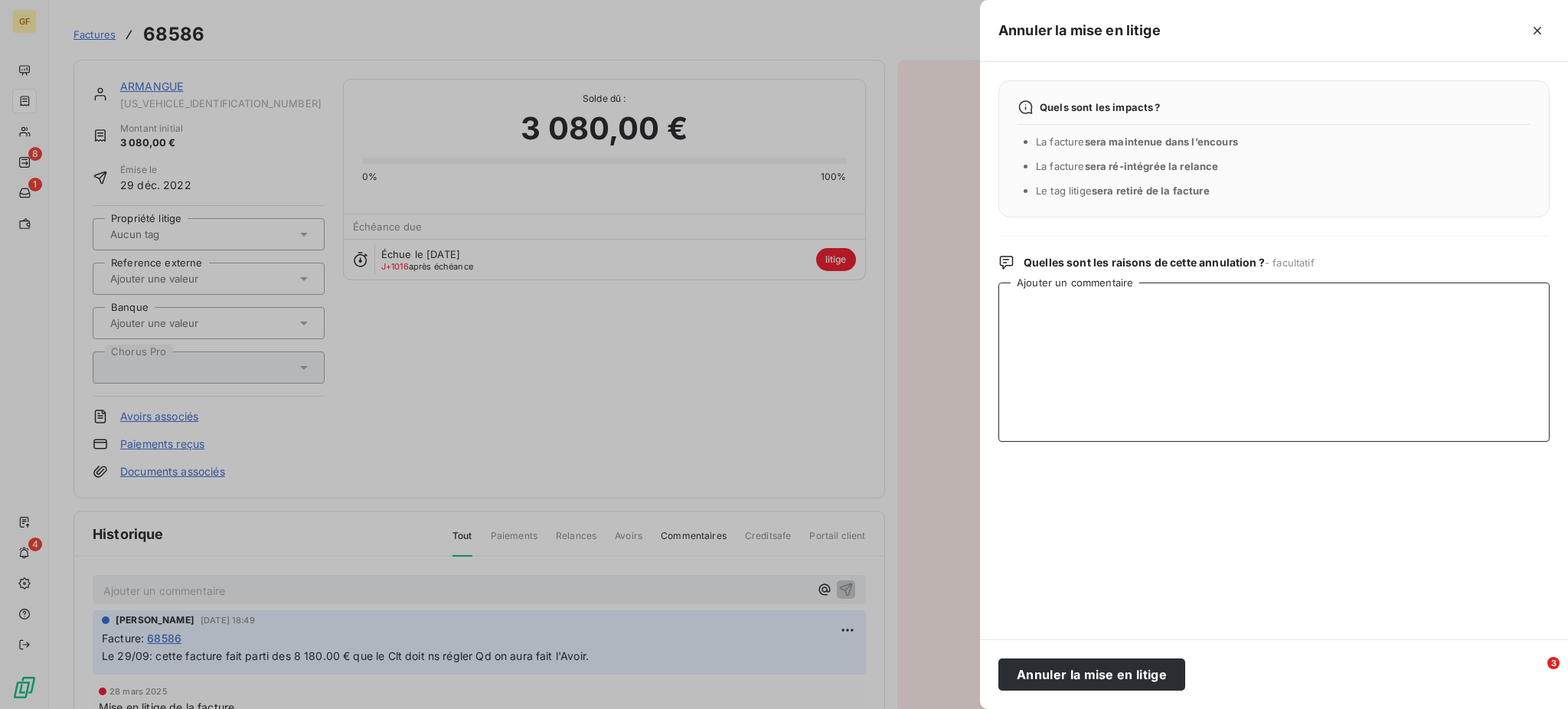
paste textarea "sortie du Litige car Avoir de 12 515.00 faits donc facture à Relancer pour paie…"
type textarea "sortie du Litige car Avoir de 12 515.00 faits donc facture à Relancer pour paie…"
click at [1064, 668] on button "Annuler la mise en litige" at bounding box center [1092, 674] width 187 height 32
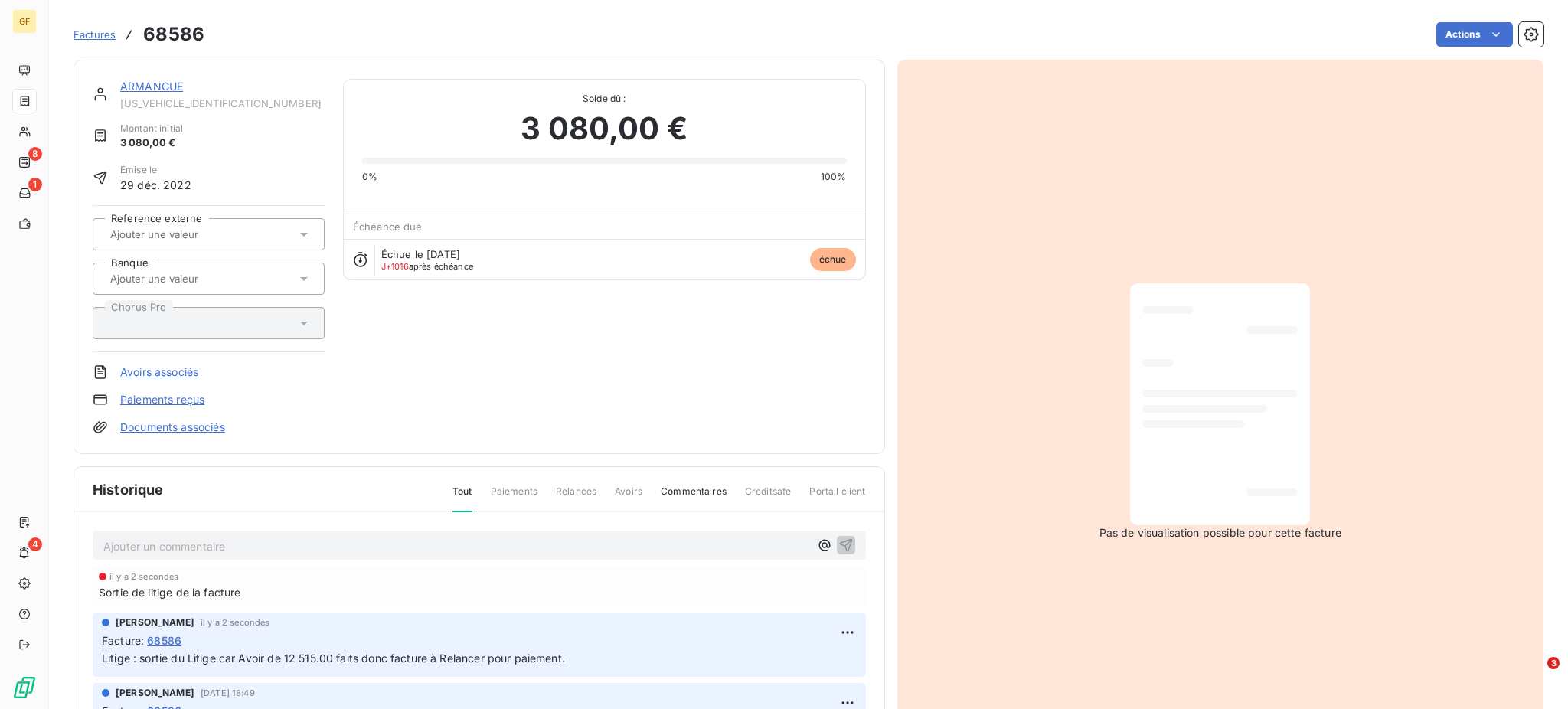
click at [99, 34] on span "Factures" at bounding box center [95, 34] width 42 height 12
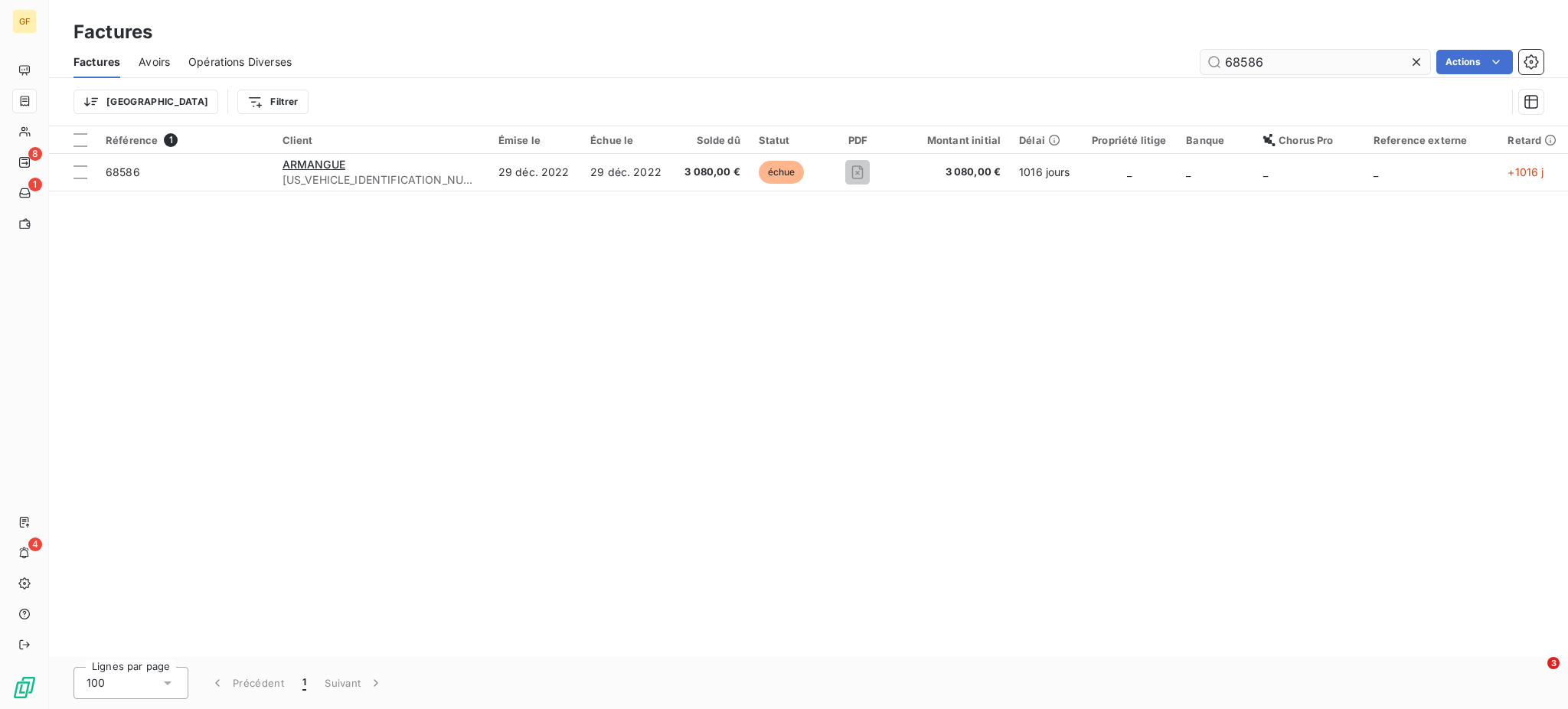
drag, startPoint x: 1225, startPoint y: 63, endPoint x: 1329, endPoint y: 70, distance: 104.2
click at [1329, 70] on input "68586" at bounding box center [1315, 62] width 229 height 25
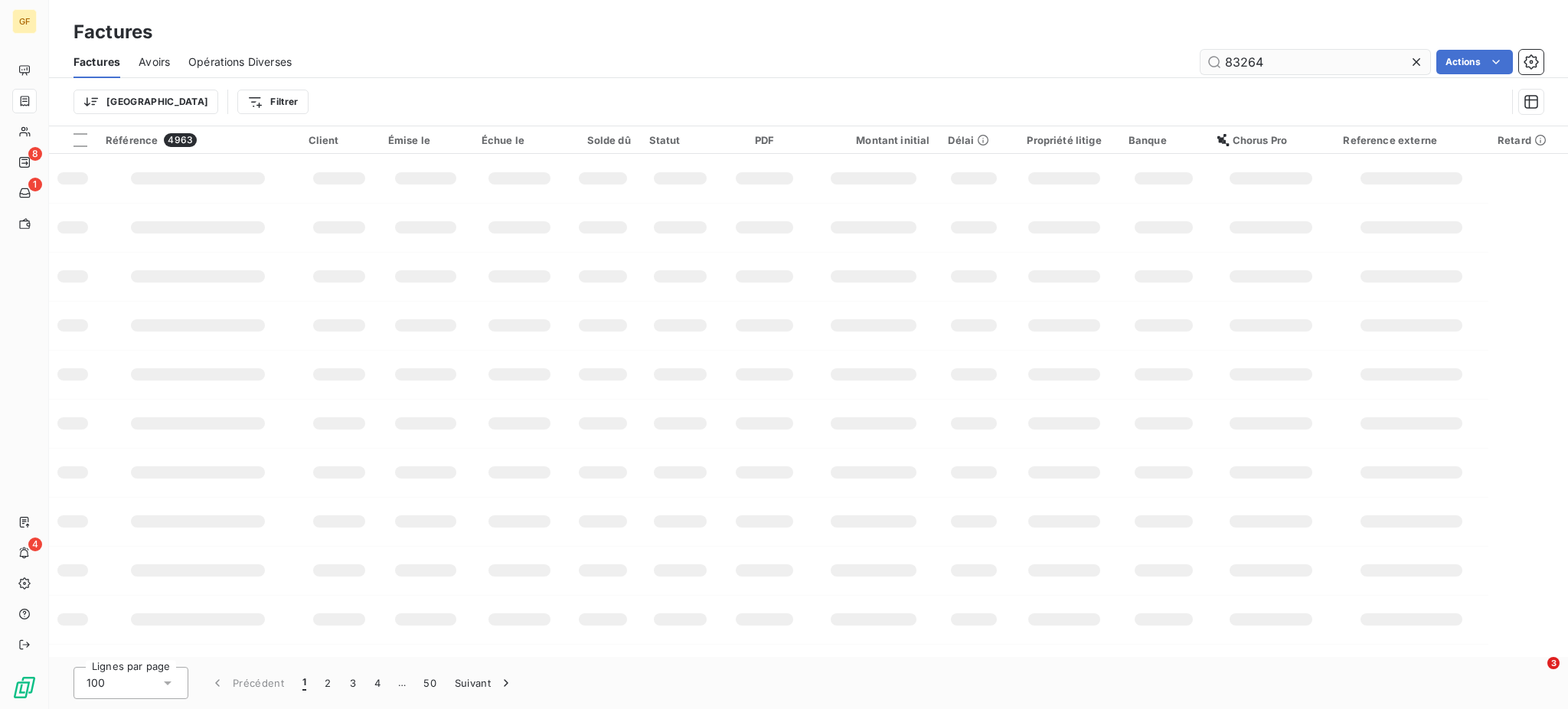
type input "83264"
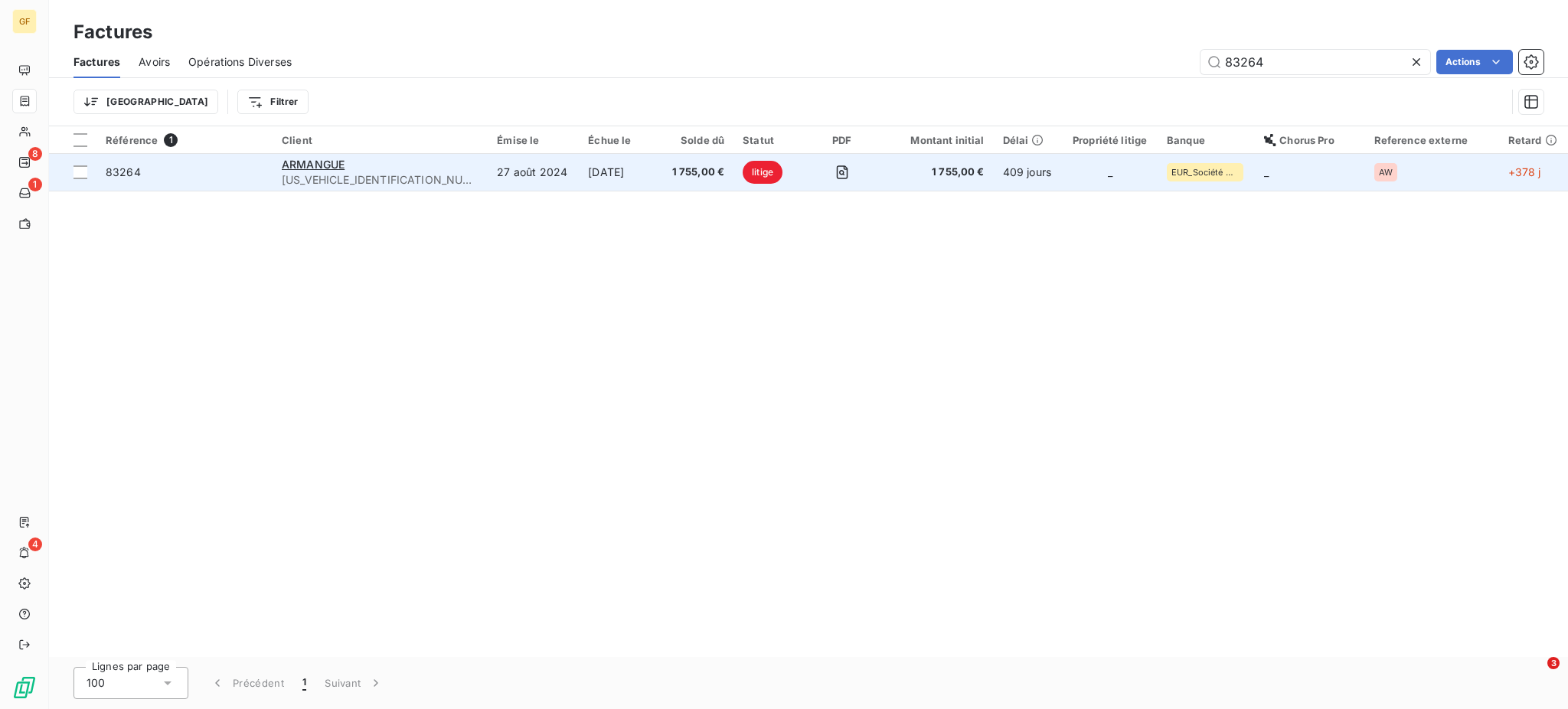
click at [670, 171] on span "1 755,00 €" at bounding box center [696, 172] width 54 height 16
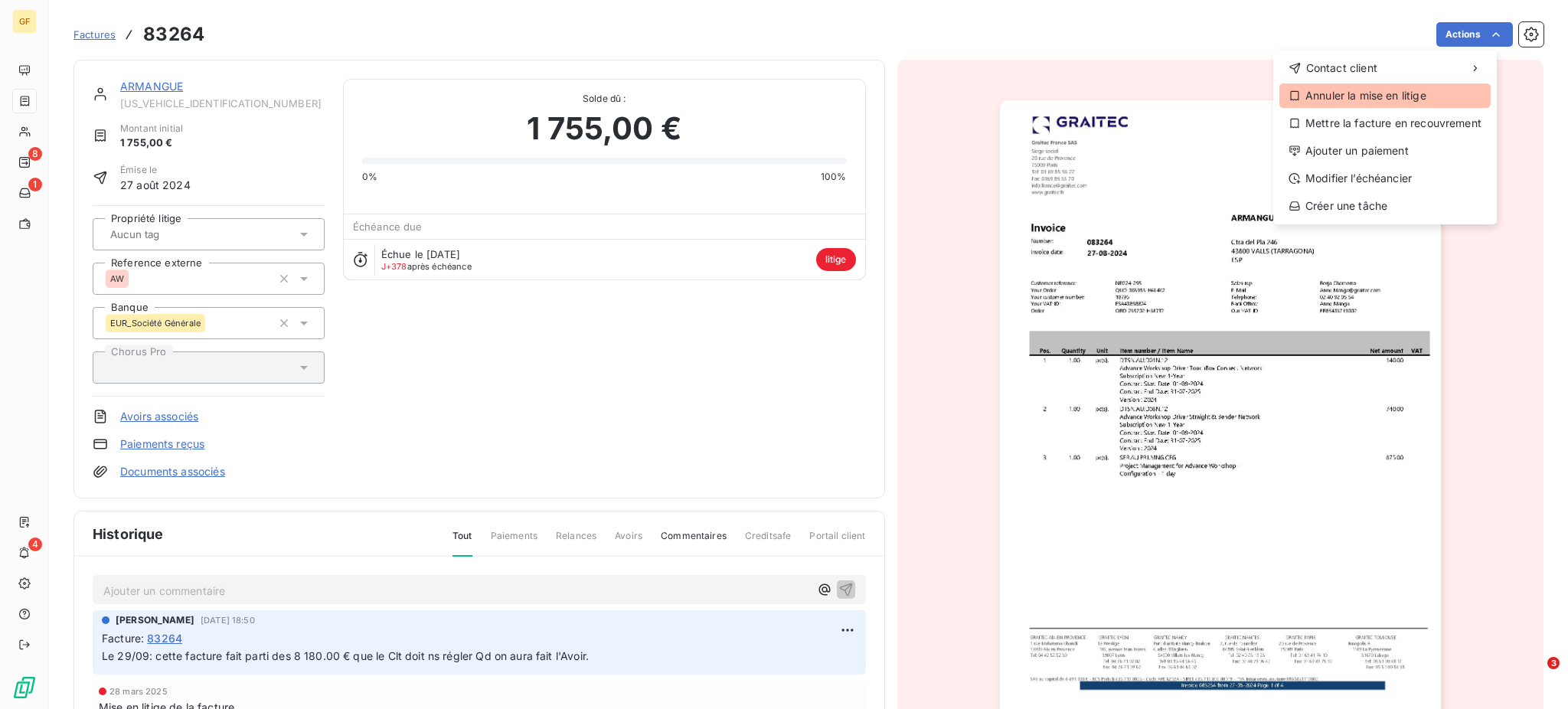
click at [1383, 99] on div "Annuler la mise en litige" at bounding box center [1385, 96] width 211 height 25
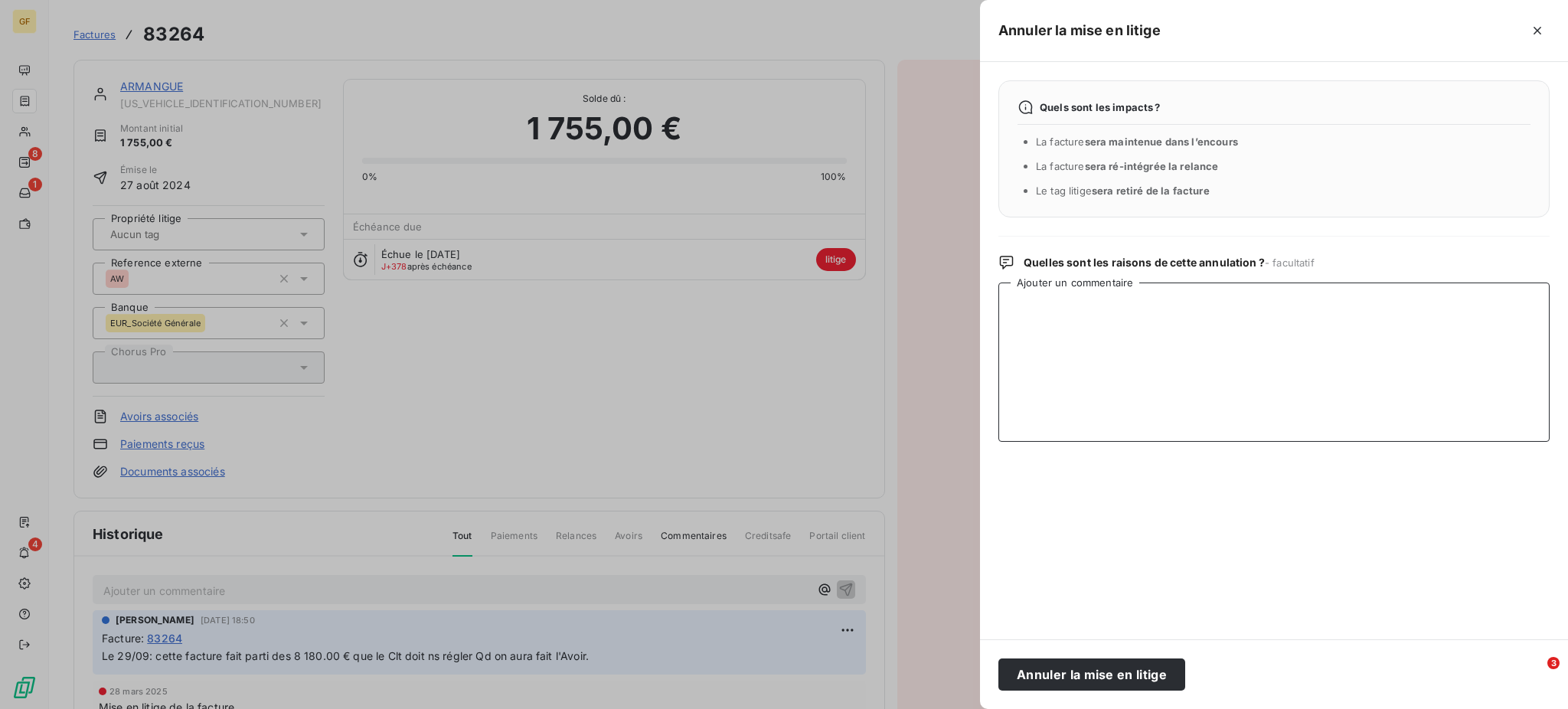
paste textarea "sortie du Litige car Avoir de 12 515.00 faits donc facture à Relancer pour paie…"
type textarea "sortie du Litige car Avoir de 12 515.00 faits donc facture à Relancer pour paie…"
click at [1095, 672] on button "Annuler la mise en litige" at bounding box center [1092, 674] width 187 height 32
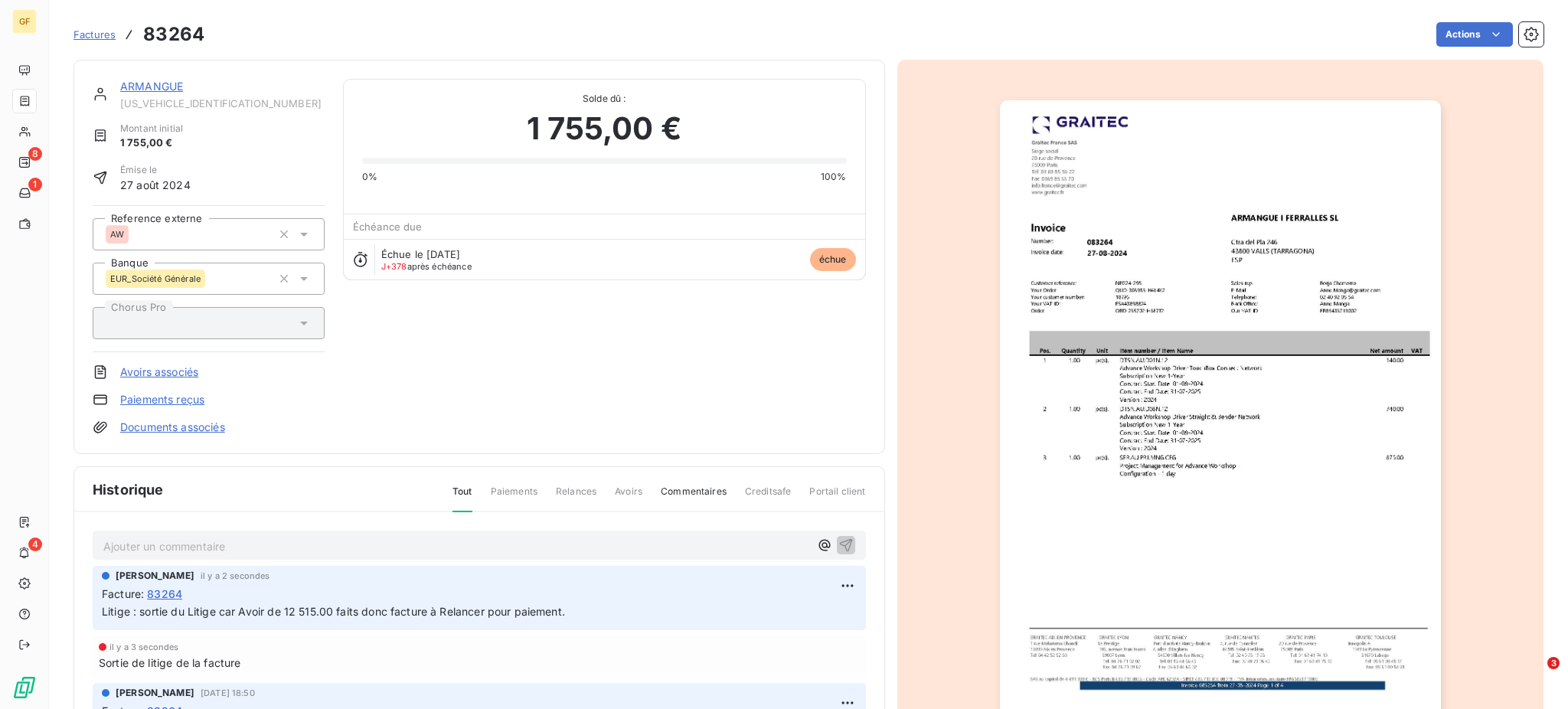
click at [87, 25] on div "Factures 83264" at bounding box center [139, 34] width 131 height 28
click at [87, 31] on span "Factures" at bounding box center [95, 34] width 42 height 12
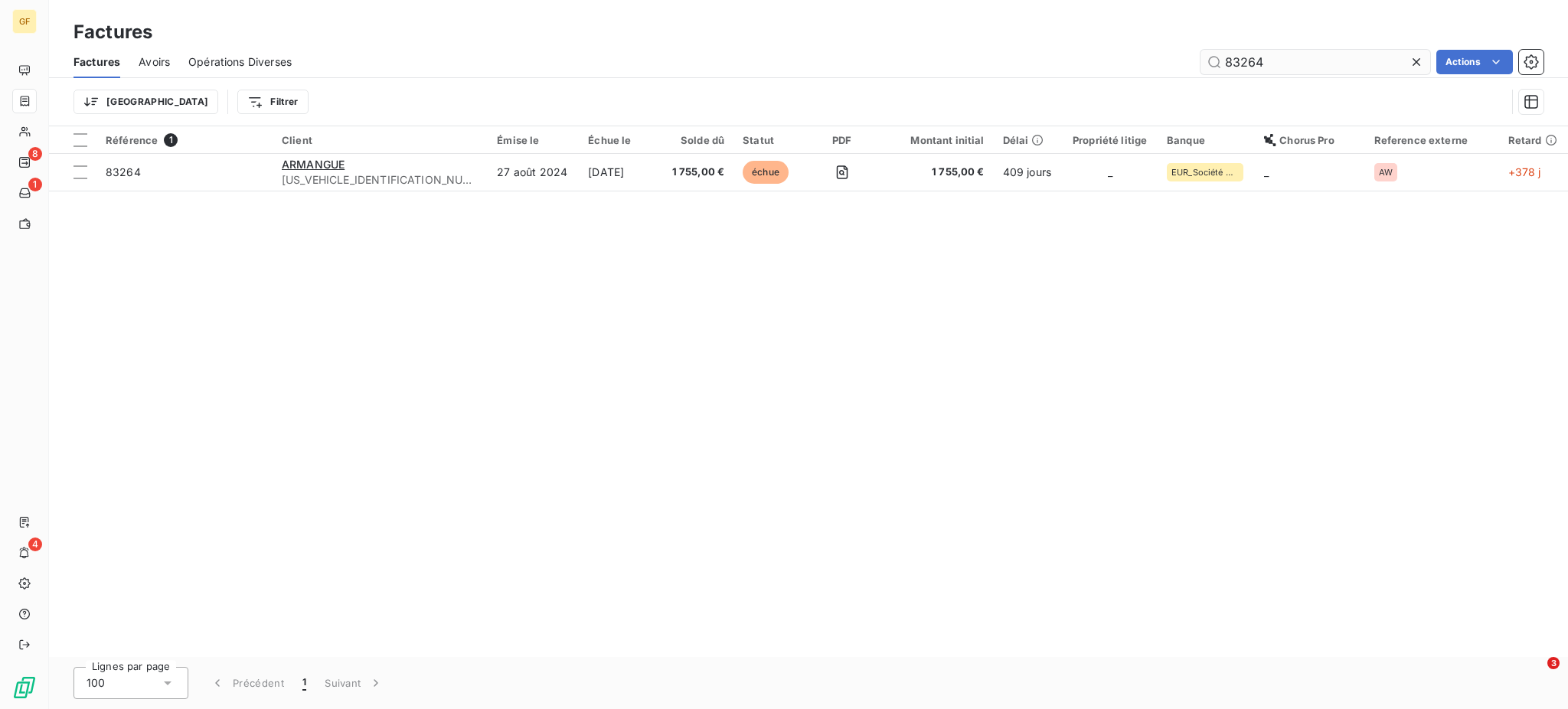
drag, startPoint x: 1222, startPoint y: 62, endPoint x: 1323, endPoint y: 53, distance: 101.4
click at [1323, 53] on input "83264" at bounding box center [1315, 62] width 229 height 25
type input "68586"
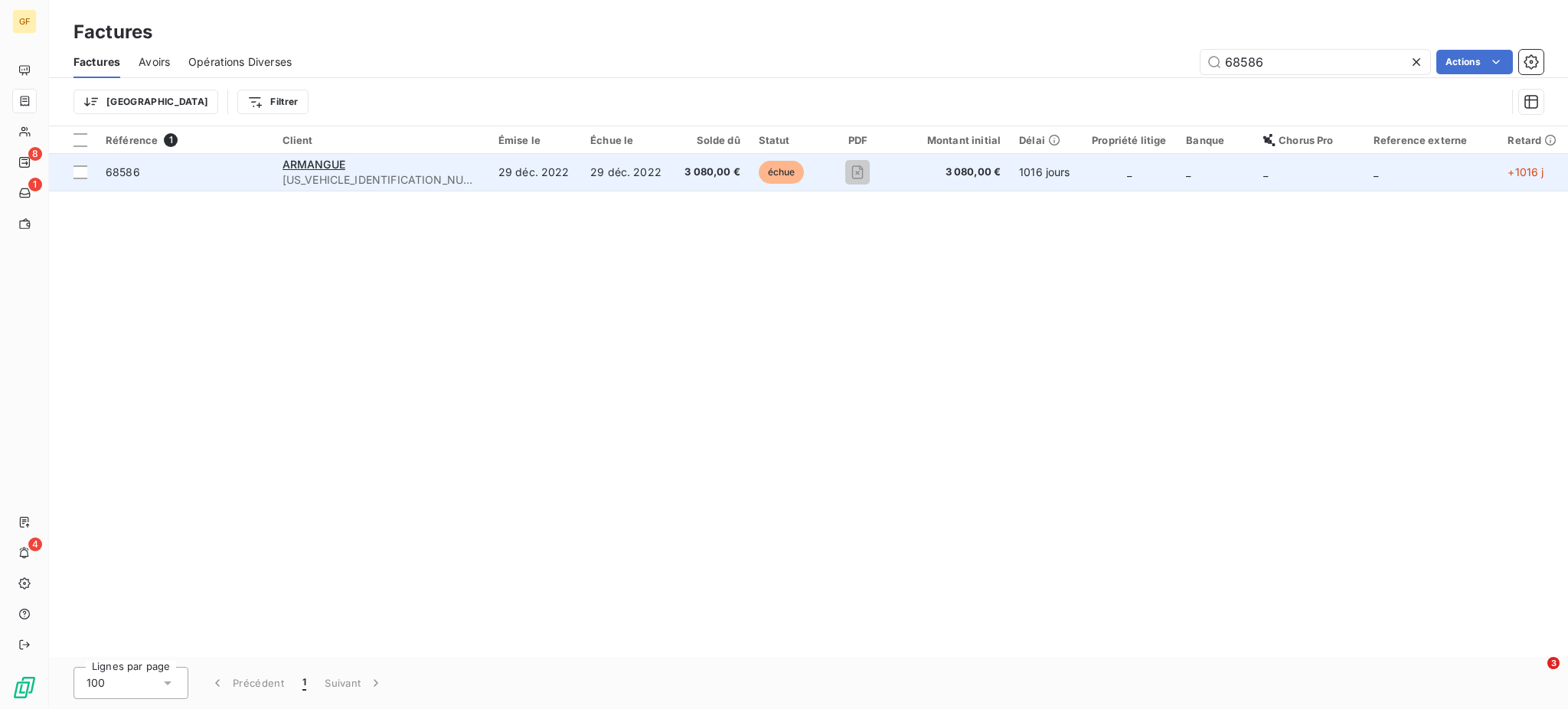
click at [601, 171] on td "29 déc. 2022" at bounding box center [627, 172] width 92 height 37
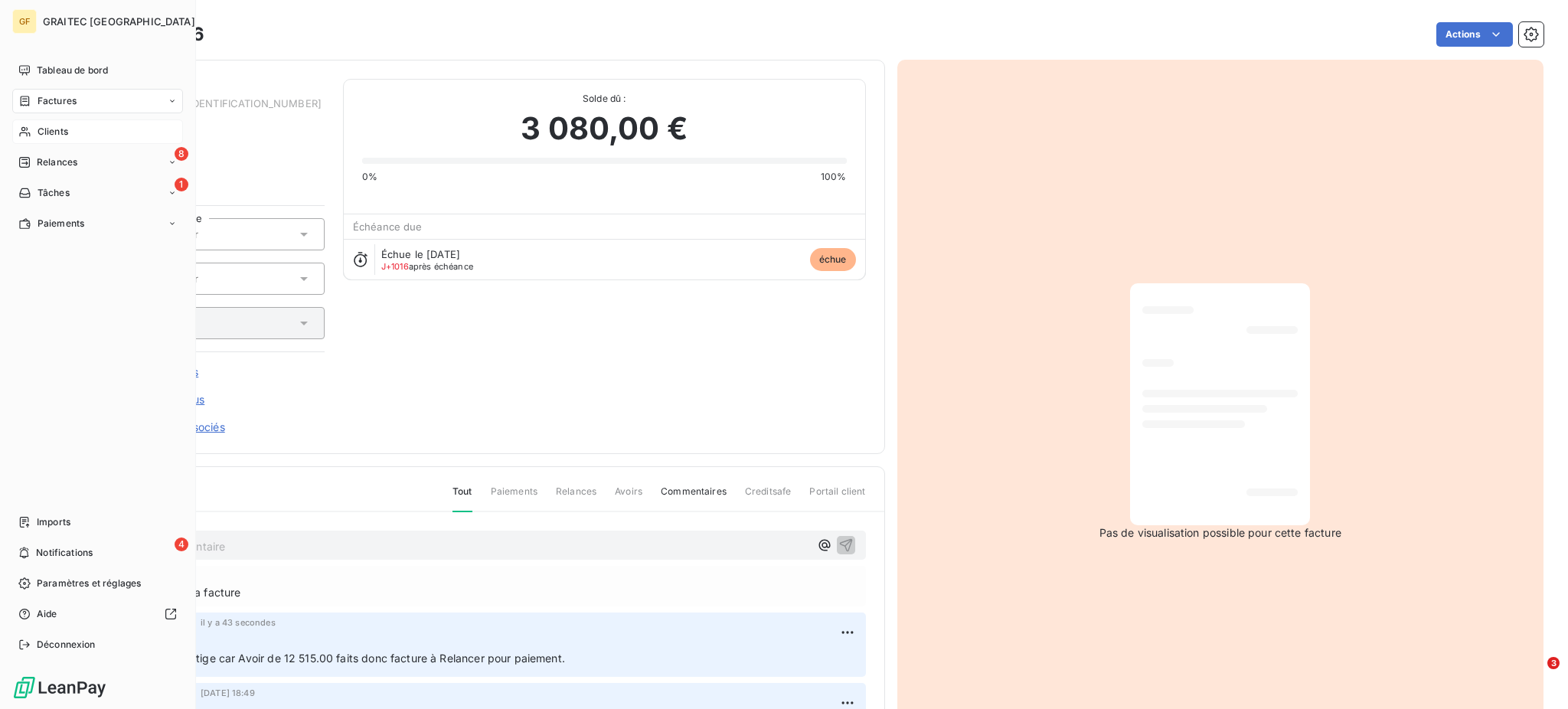
click at [60, 132] on span "Clients" at bounding box center [53, 131] width 30 height 14
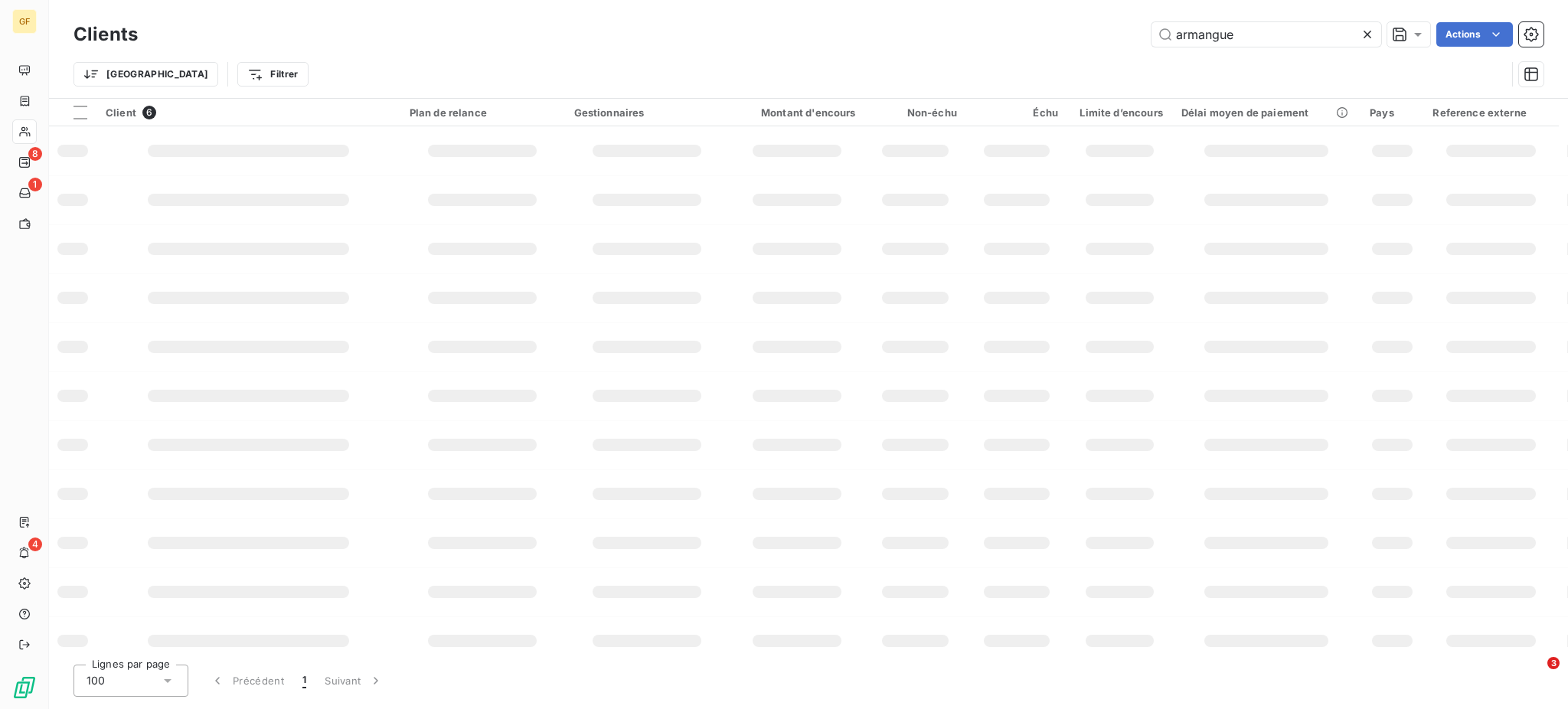
type input "armangue"
drag, startPoint x: 1260, startPoint y: 32, endPoint x: 1075, endPoint y: 21, distance: 185.3
click at [1075, 22] on div "armangue Actions" at bounding box center [850, 34] width 1387 height 25
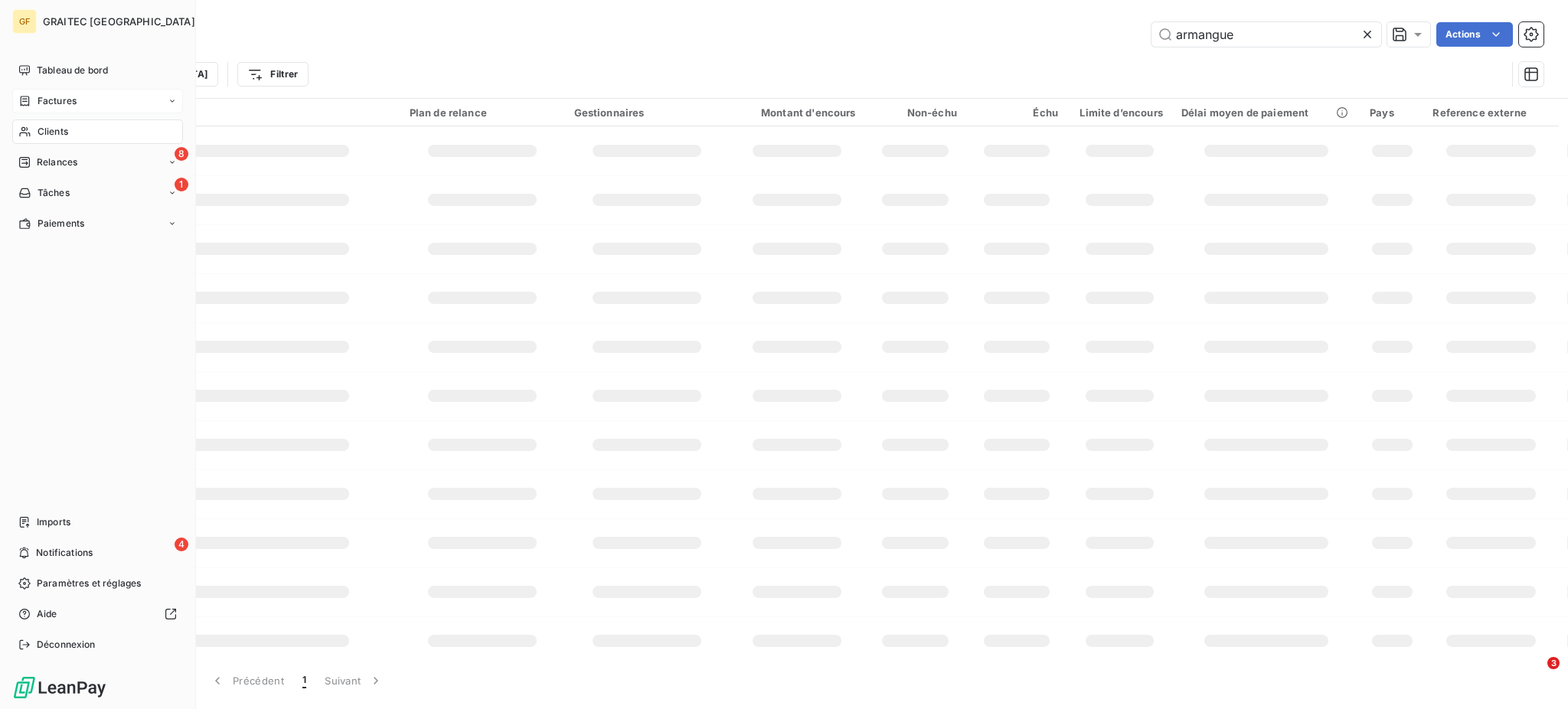
click at [50, 97] on span "Factures" at bounding box center [57, 100] width 39 height 14
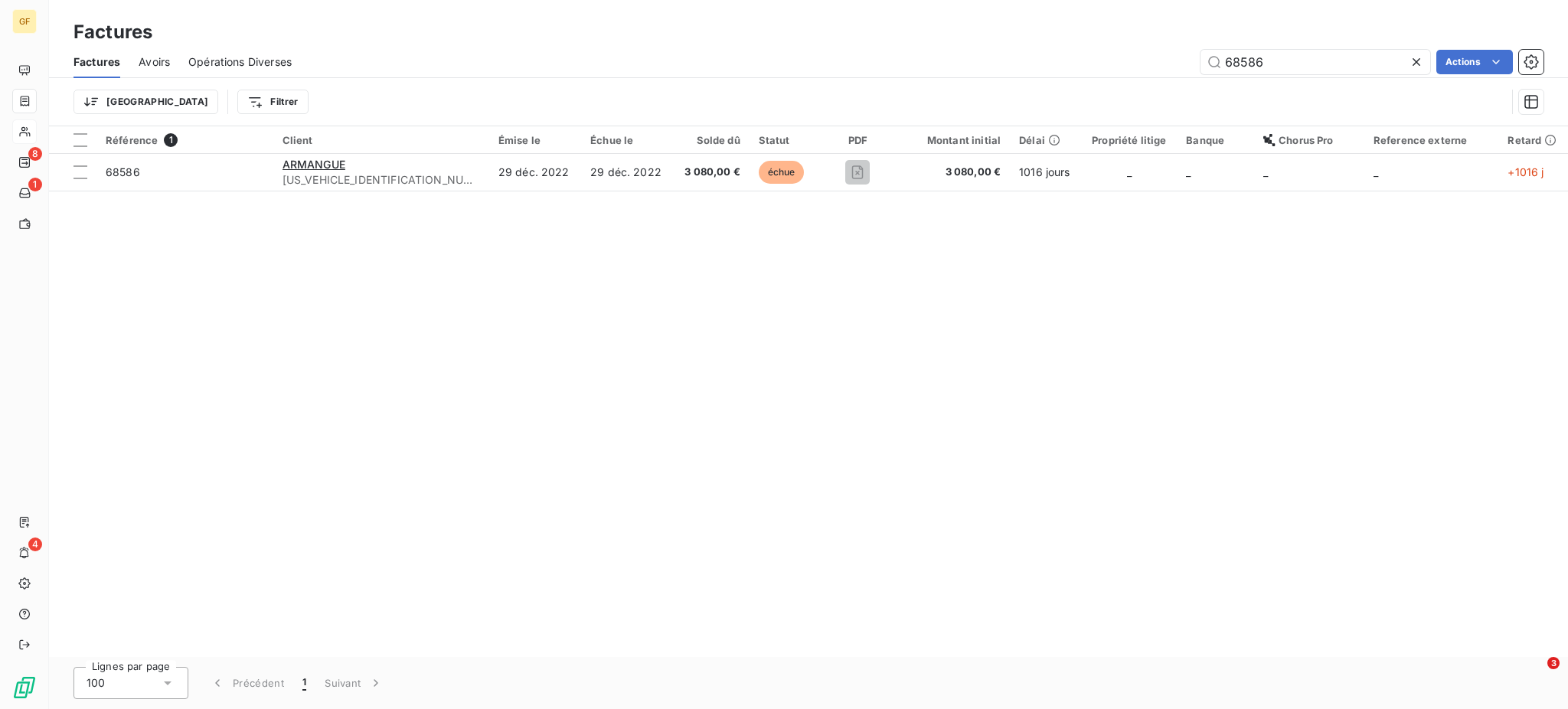
drag, startPoint x: 1343, startPoint y: 57, endPoint x: 1088, endPoint y: 57, distance: 255.0
click at [1089, 57] on div "68586 Actions" at bounding box center [927, 62] width 1234 height 25
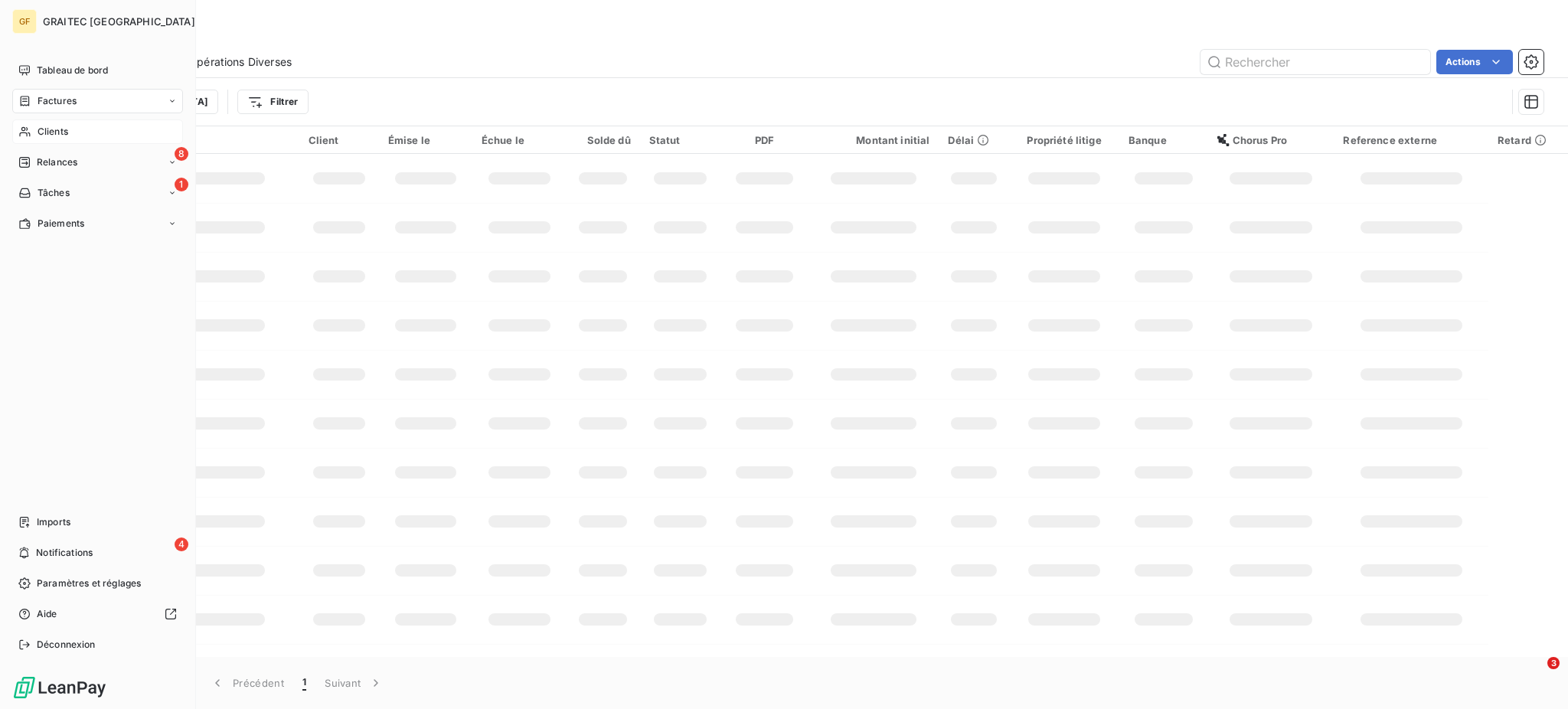
click at [59, 133] on span "Clients" at bounding box center [53, 131] width 30 height 14
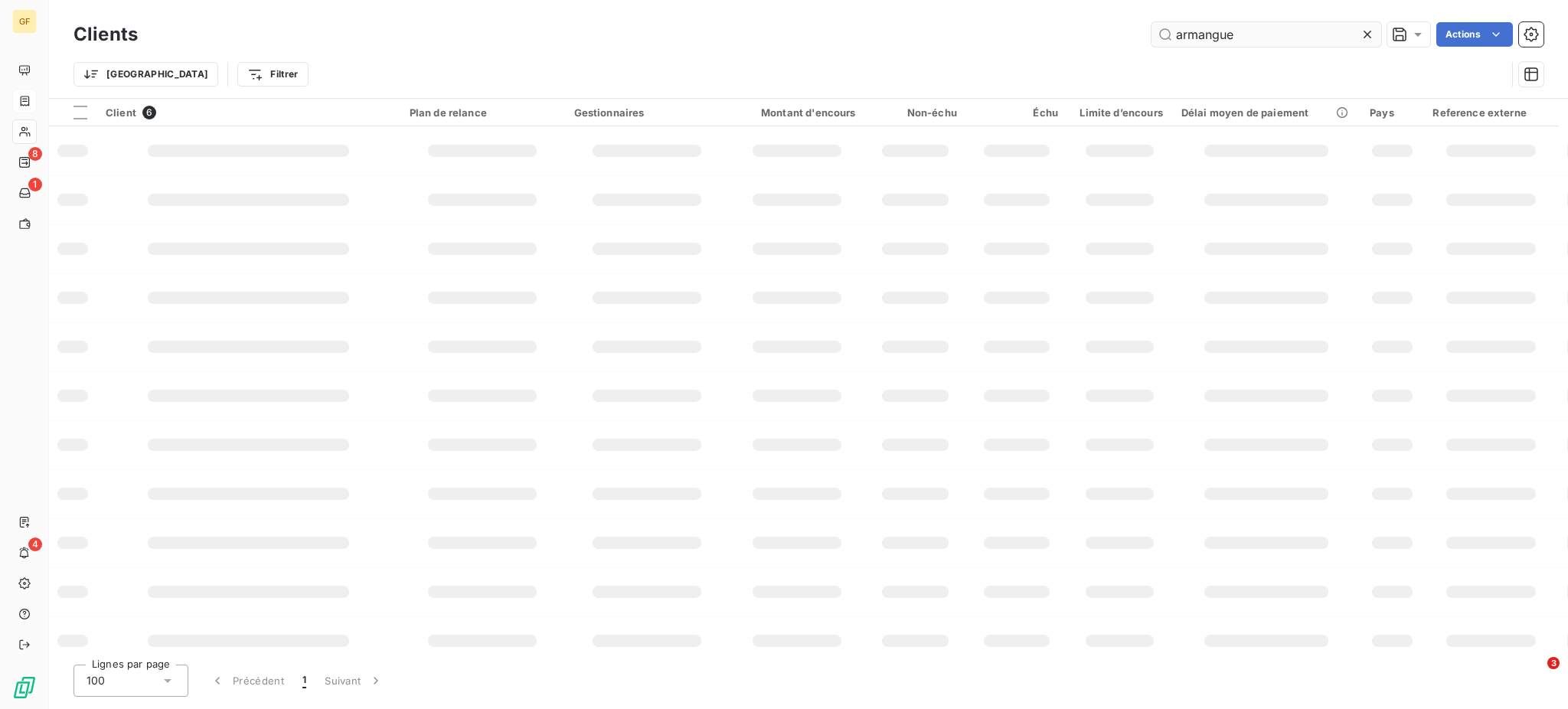
drag, startPoint x: 1283, startPoint y: 25, endPoint x: 1153, endPoint y: 44, distance: 131.4
click at [1153, 44] on input "armangue" at bounding box center [1266, 34] width 229 height 25
type input "ARMA"
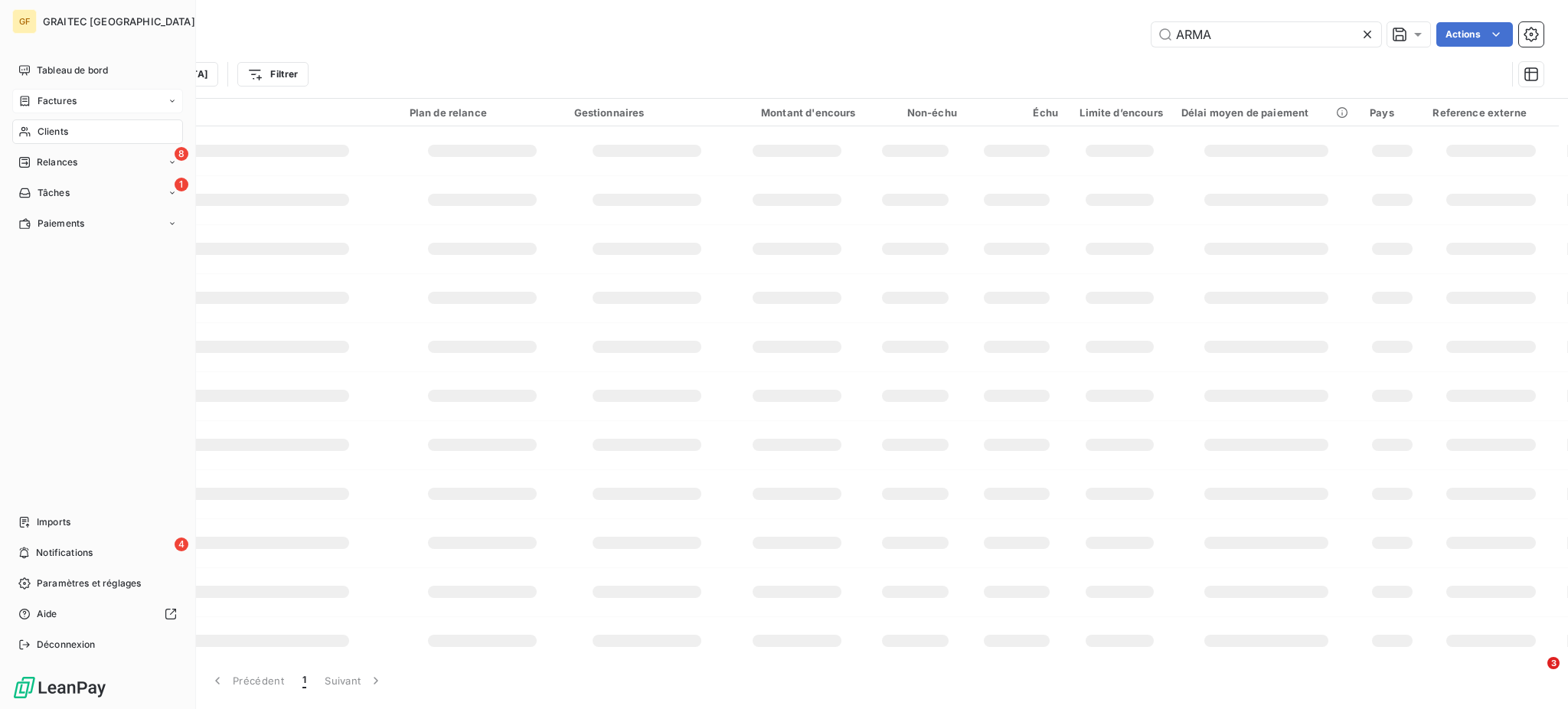
click at [69, 132] on div "Clients" at bounding box center [97, 132] width 170 height 25
click at [70, 102] on span "Factures" at bounding box center [57, 100] width 39 height 14
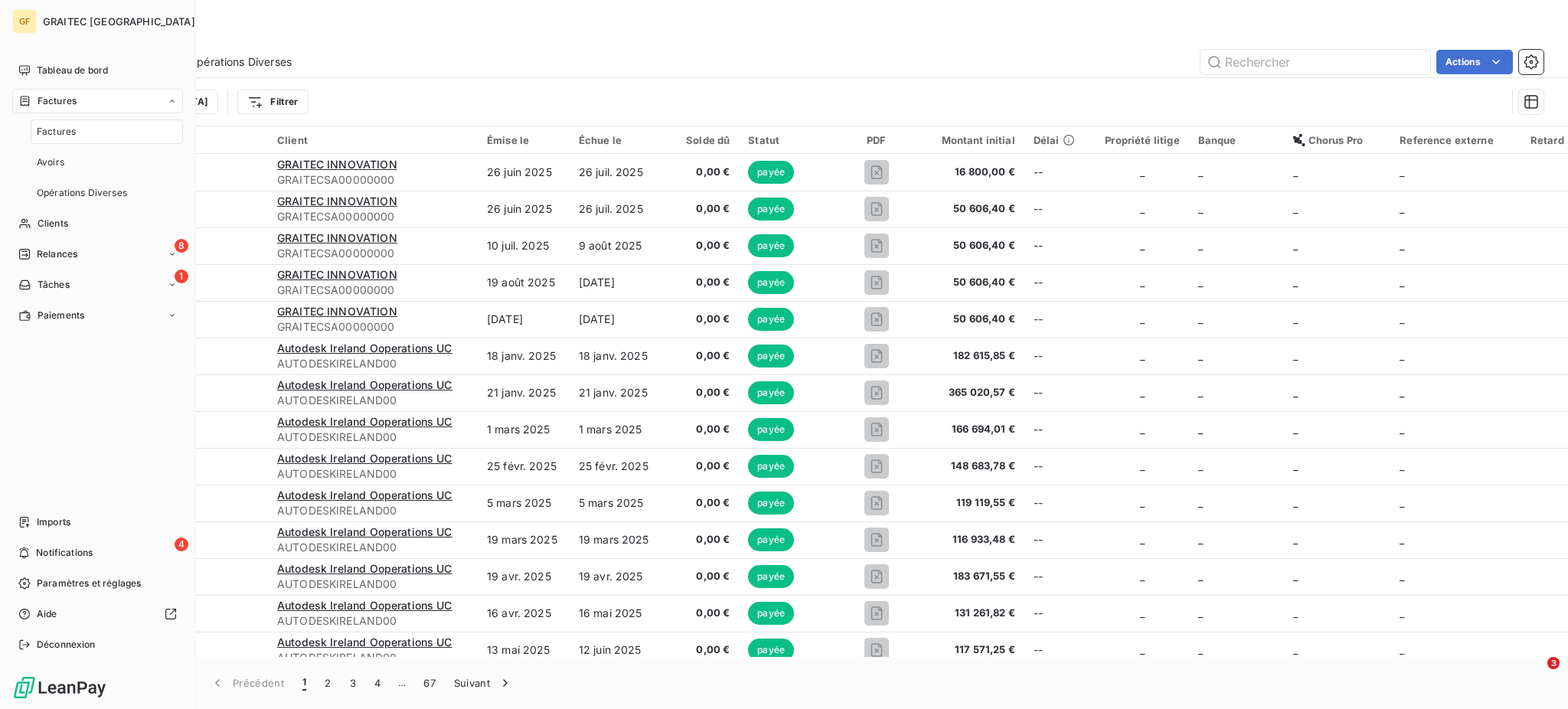
click at [70, 126] on span "Factures" at bounding box center [56, 131] width 39 height 14
click at [81, 99] on div "Factures" at bounding box center [97, 100] width 170 height 25
click at [43, 132] on span "Clients" at bounding box center [53, 131] width 30 height 14
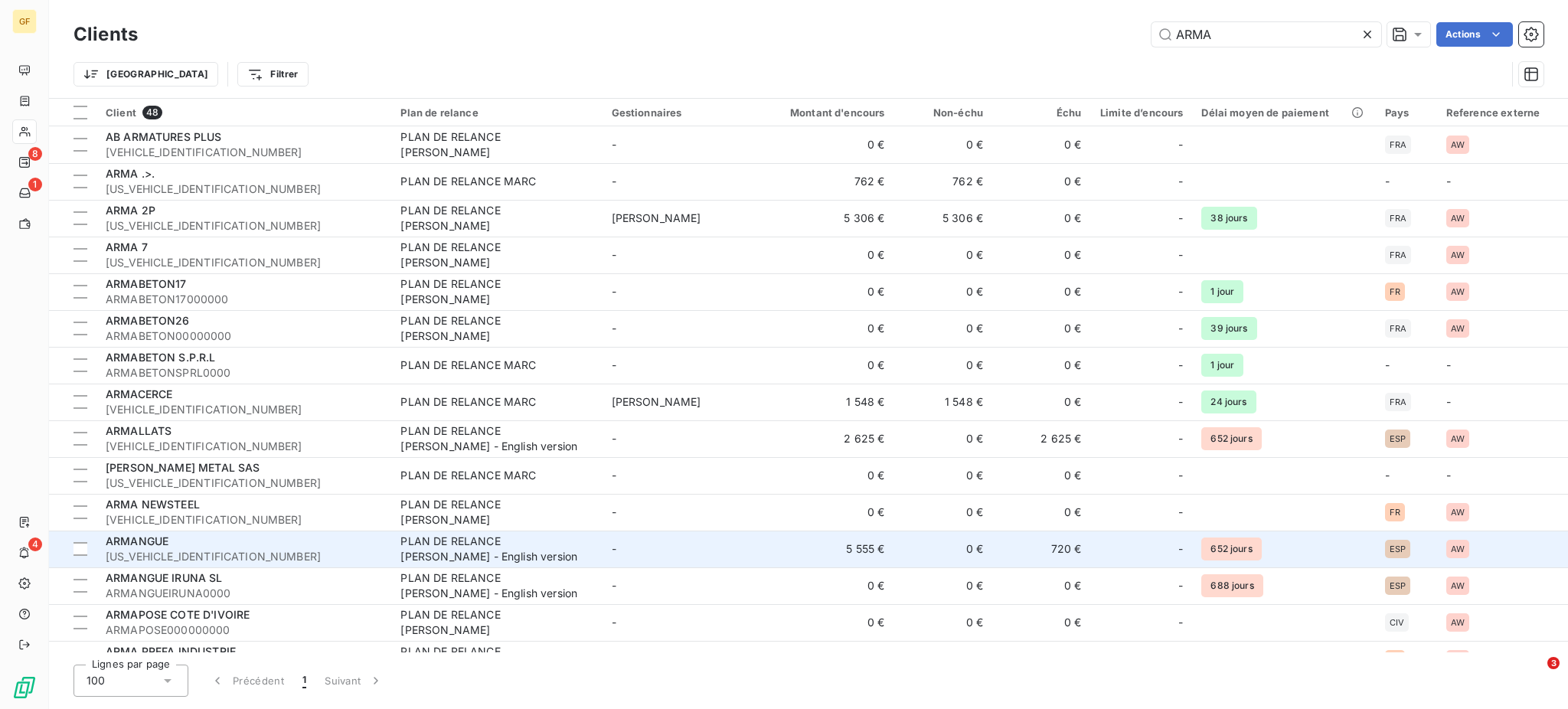
click at [210, 547] on div "ARMANGUE" at bounding box center [244, 540] width 276 height 16
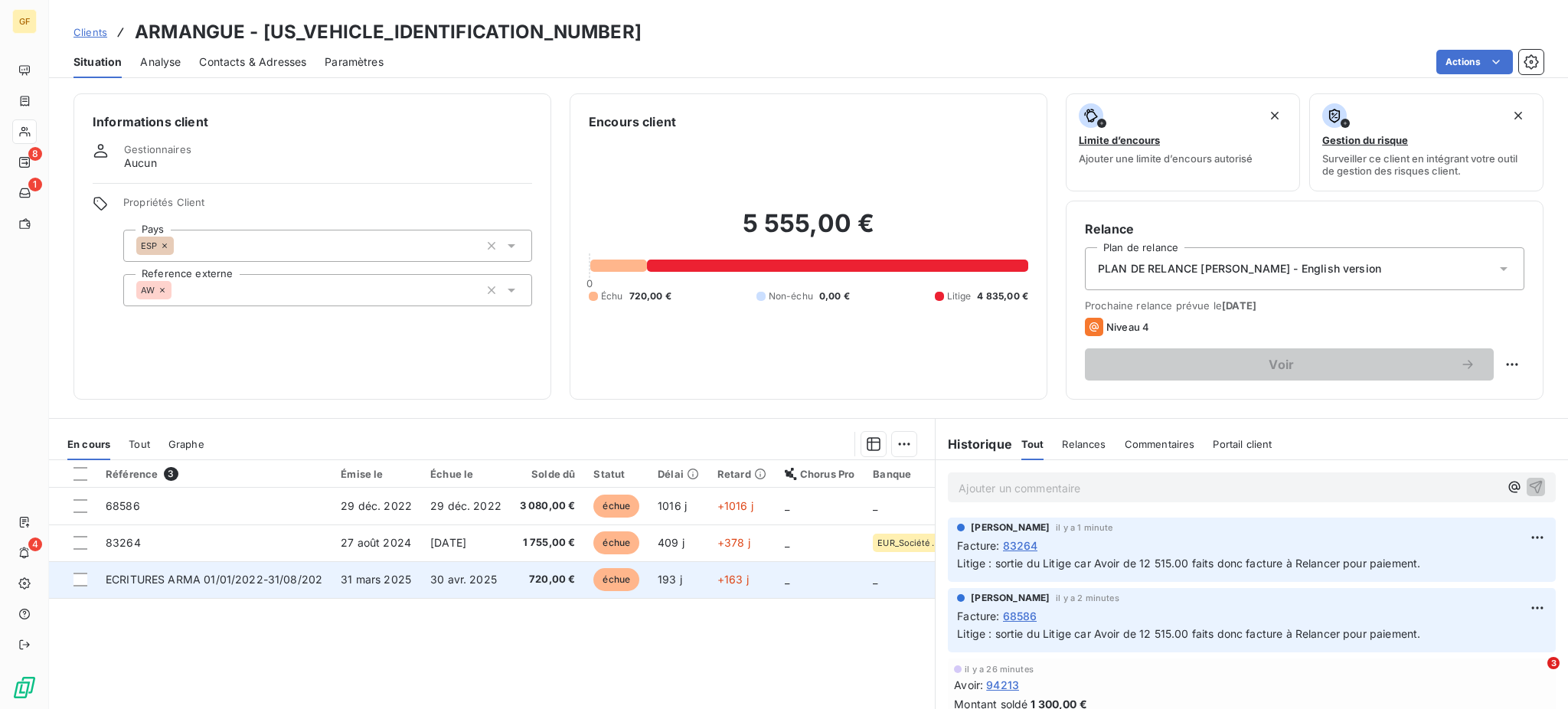
click at [456, 578] on span "30 avr. 2025" at bounding box center [463, 579] width 66 height 13
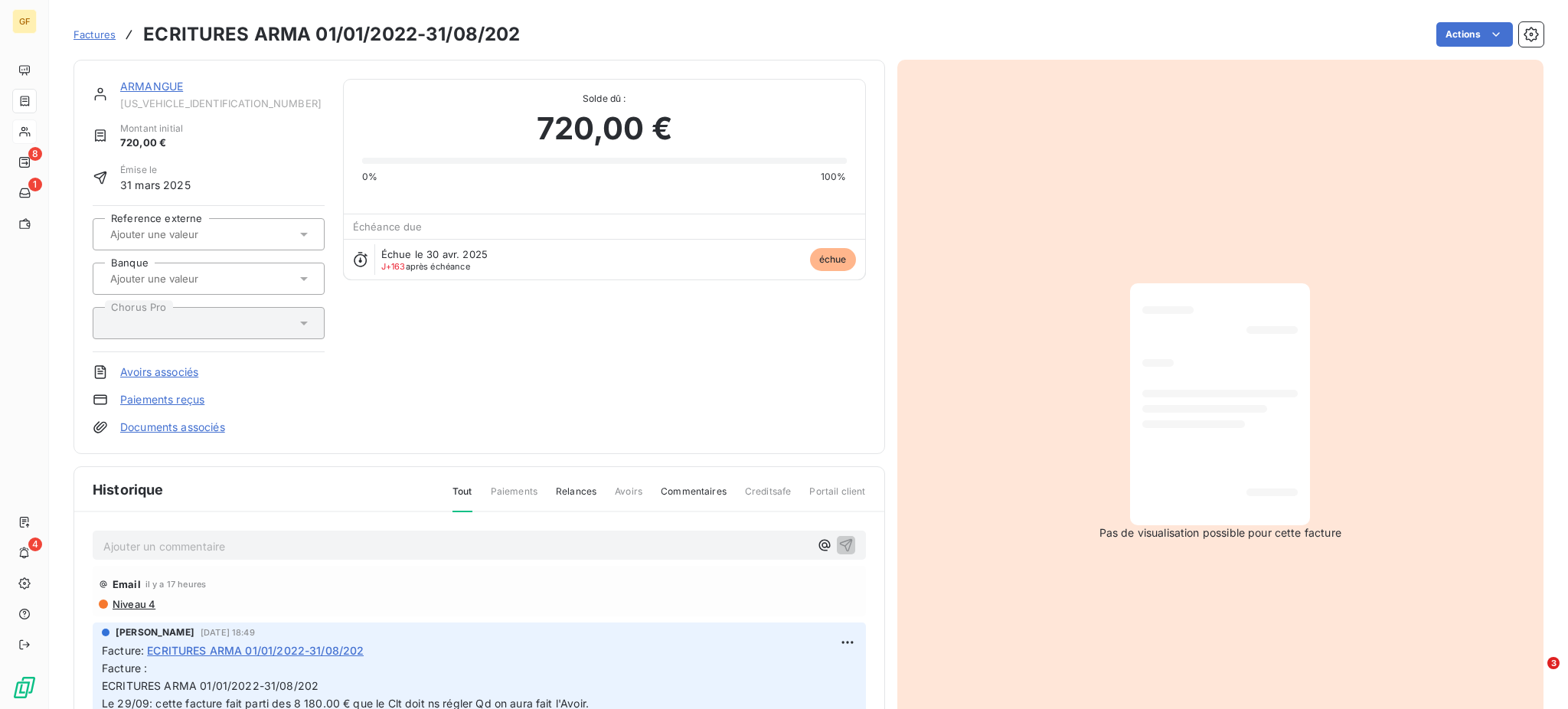
scroll to position [10, 0]
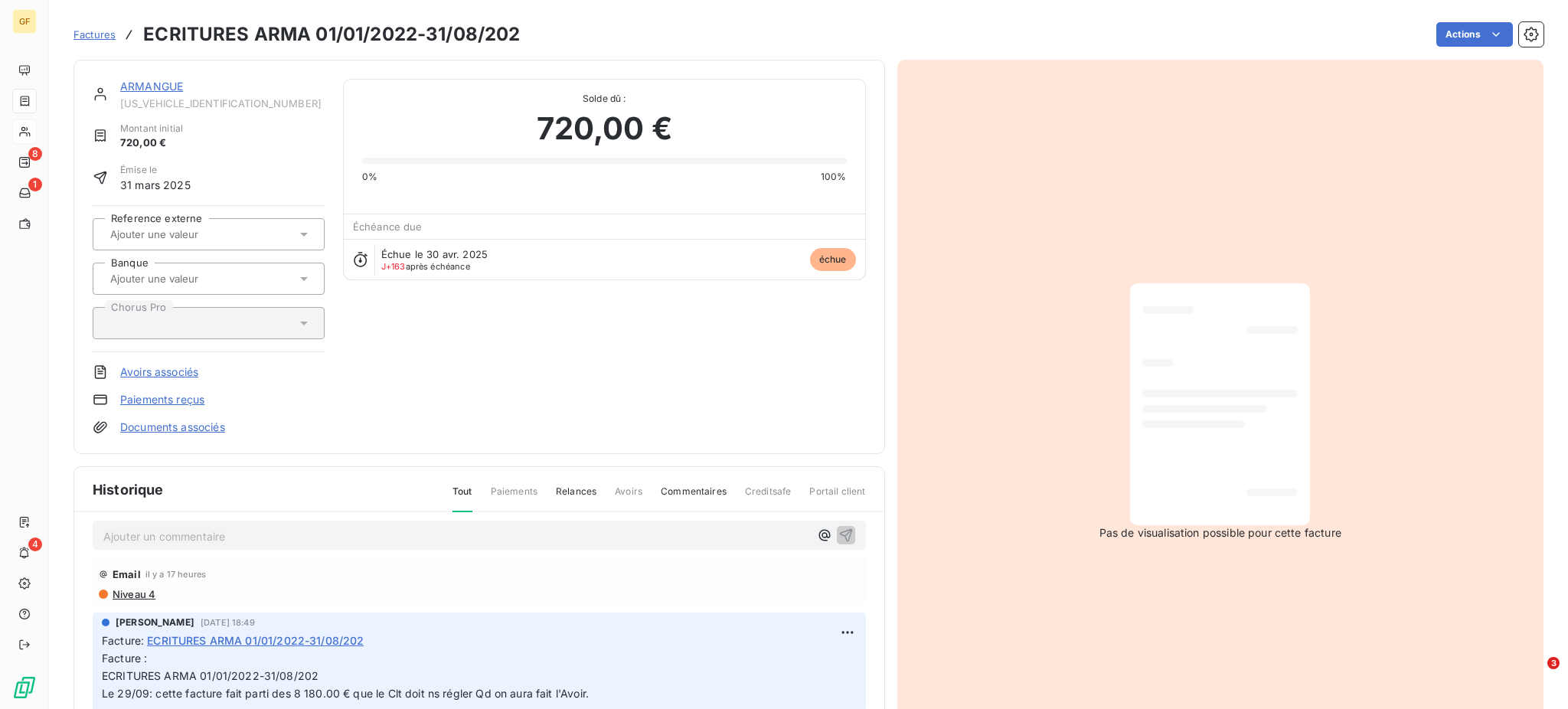
click at [130, 591] on span "Niveau 4" at bounding box center [133, 593] width 44 height 12
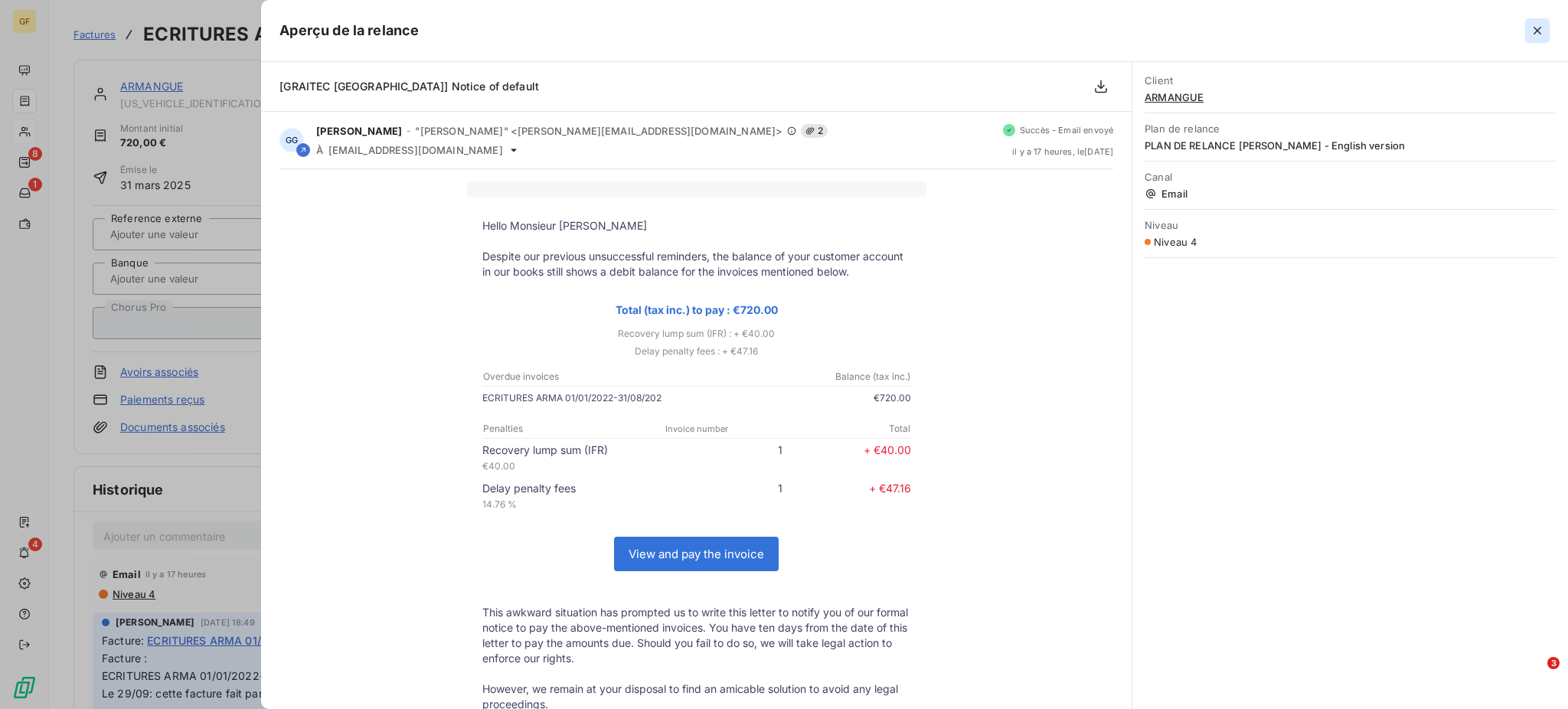
click at [1539, 33] on icon "button" at bounding box center [1537, 30] width 7 height 7
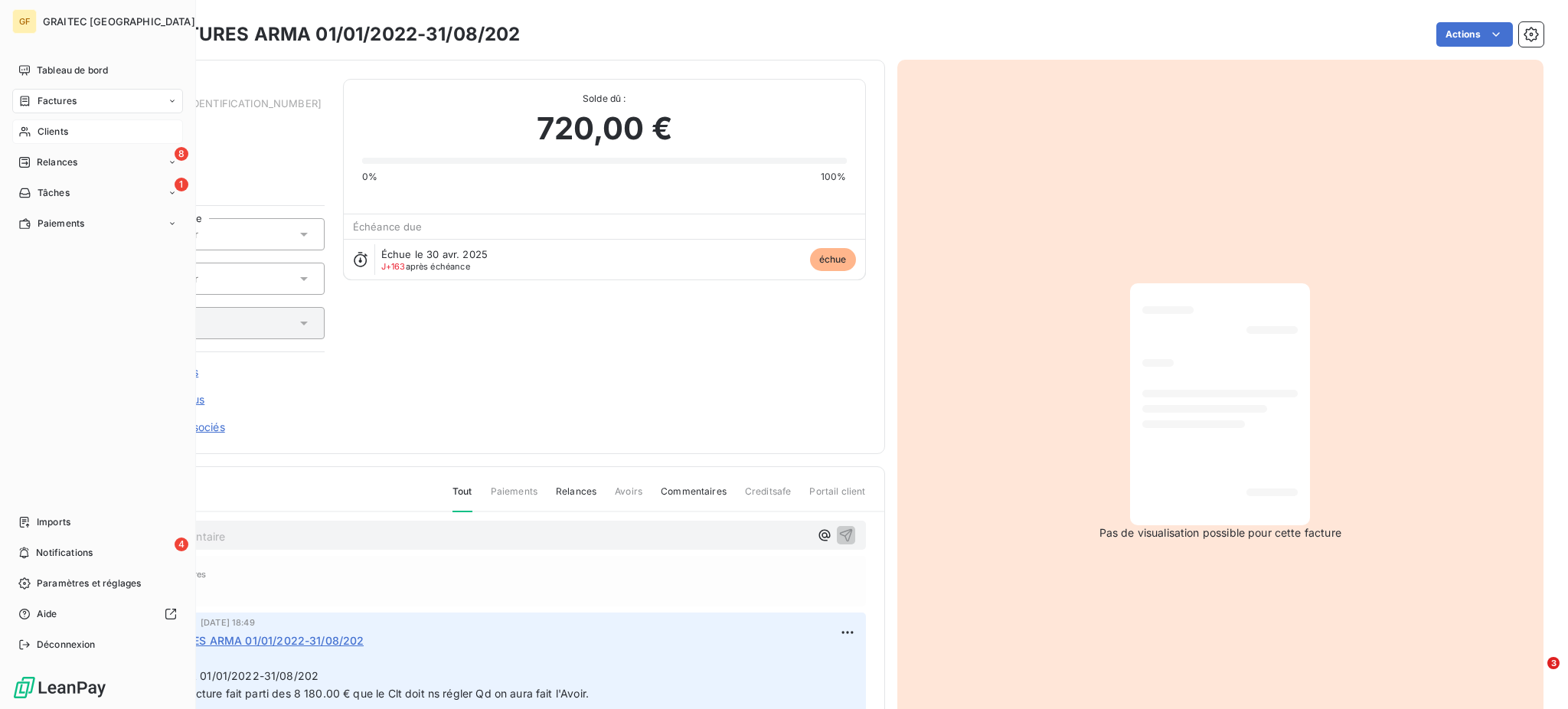
click at [53, 136] on span "Clients" at bounding box center [53, 131] width 30 height 14
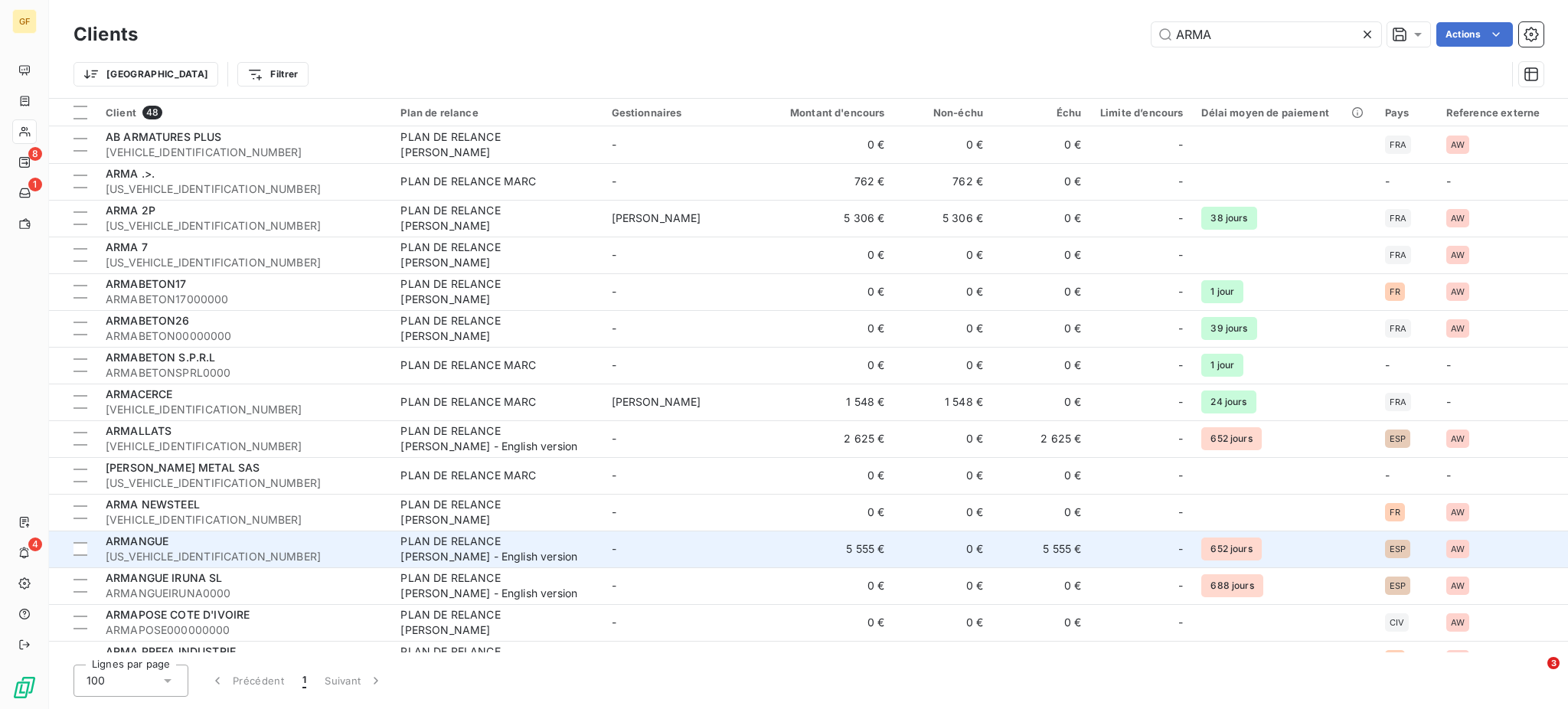
click at [192, 545] on div "ARMANGUE" at bounding box center [244, 540] width 276 height 16
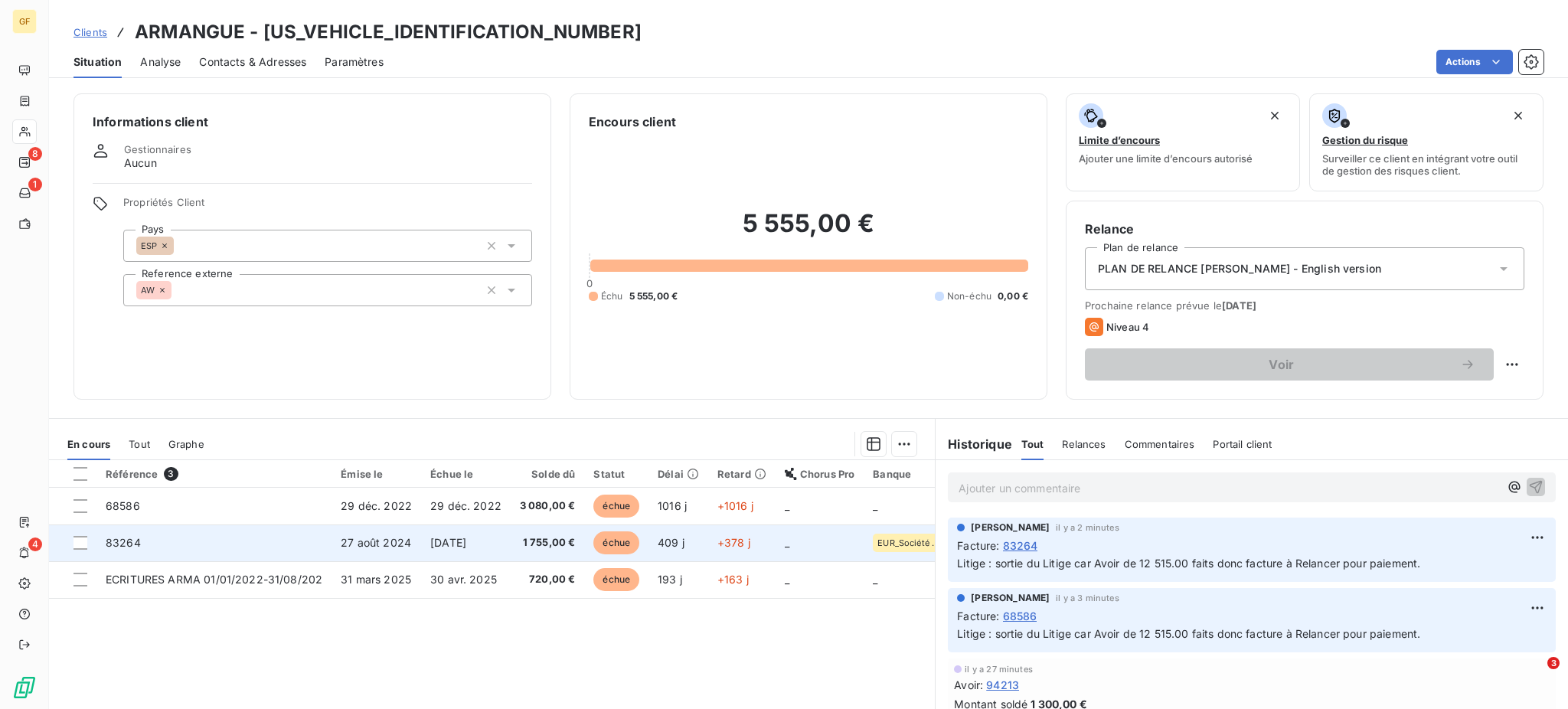
click at [415, 530] on td "27 août 2024" at bounding box center [376, 542] width 89 height 37
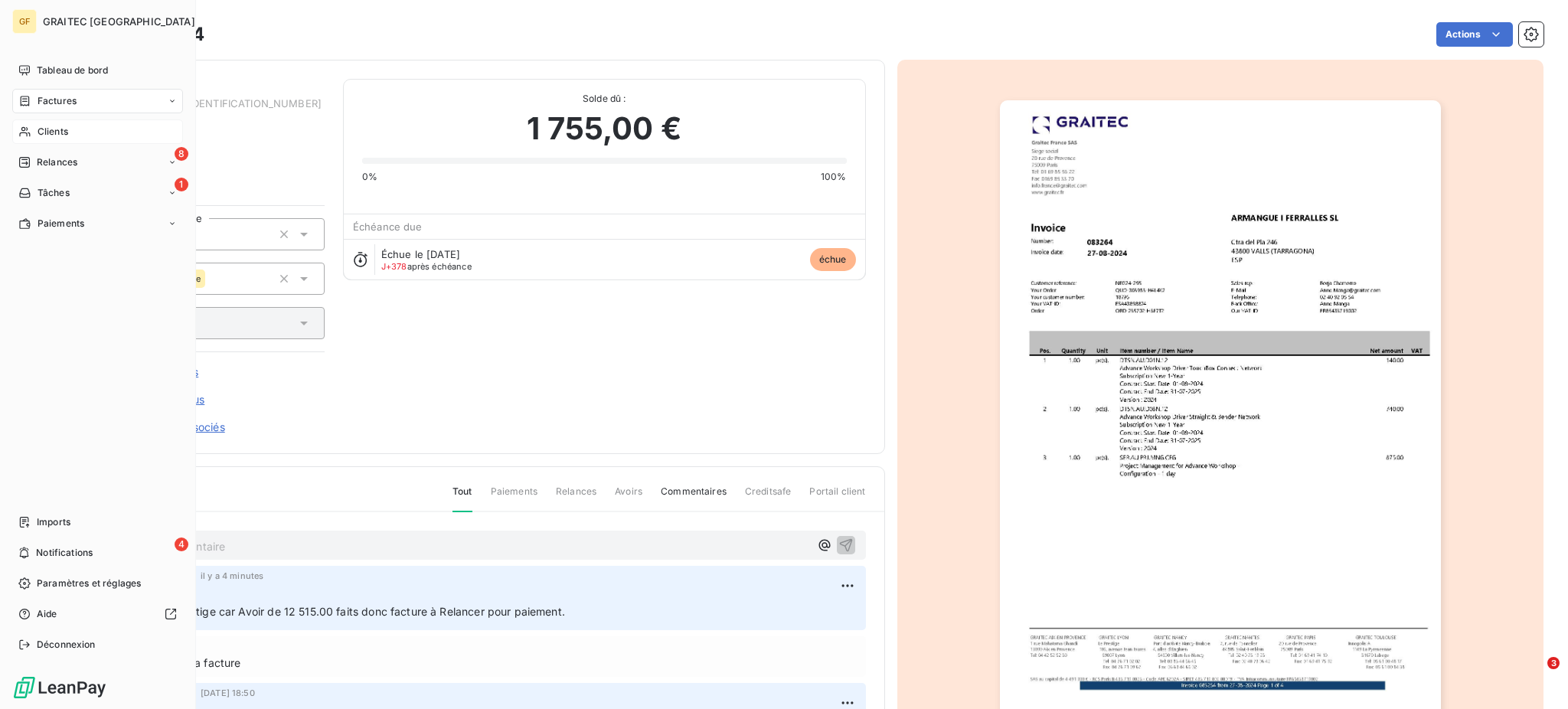
click at [47, 129] on span "Clients" at bounding box center [53, 131] width 30 height 14
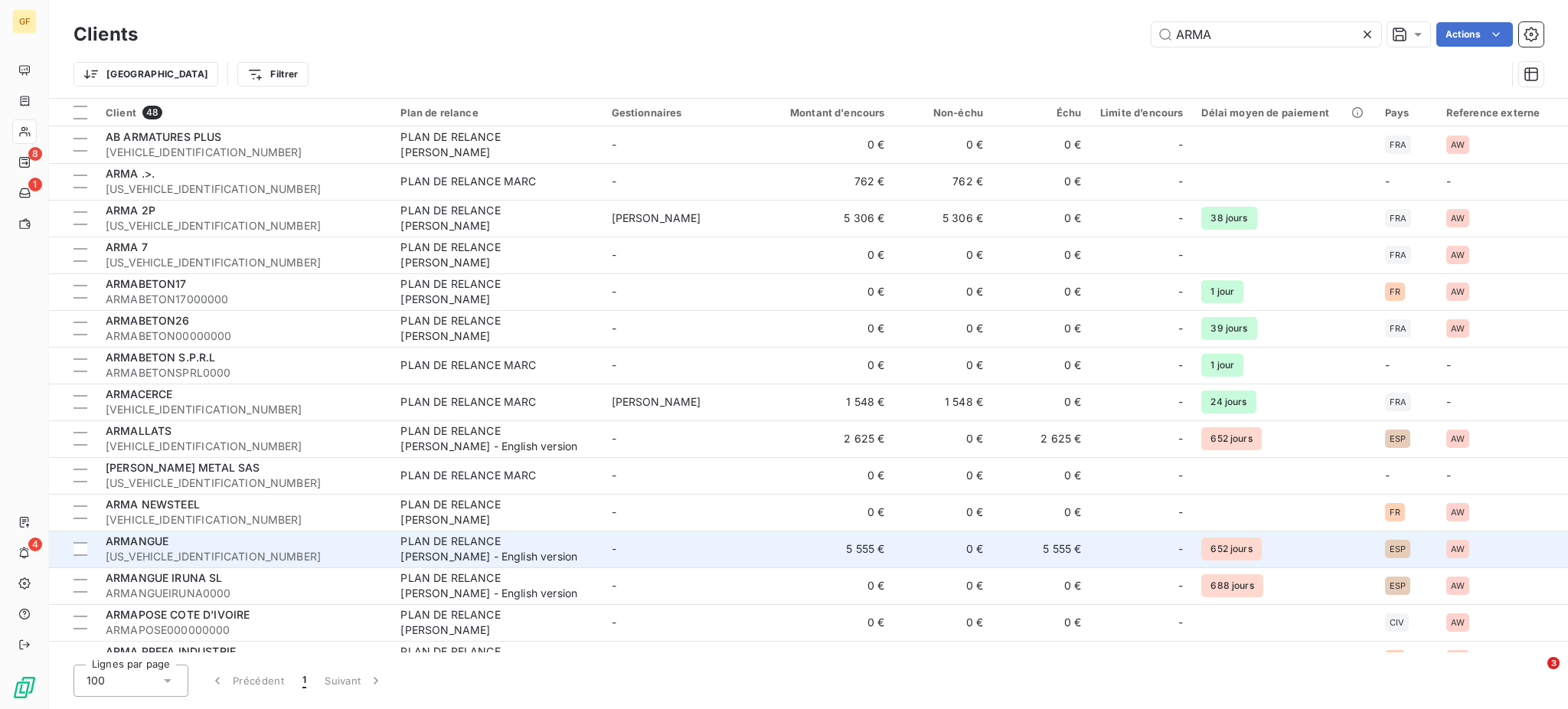
click at [300, 549] on span "[US_VEHICLE_IDENTIFICATION_NUMBER]" at bounding box center [244, 556] width 276 height 16
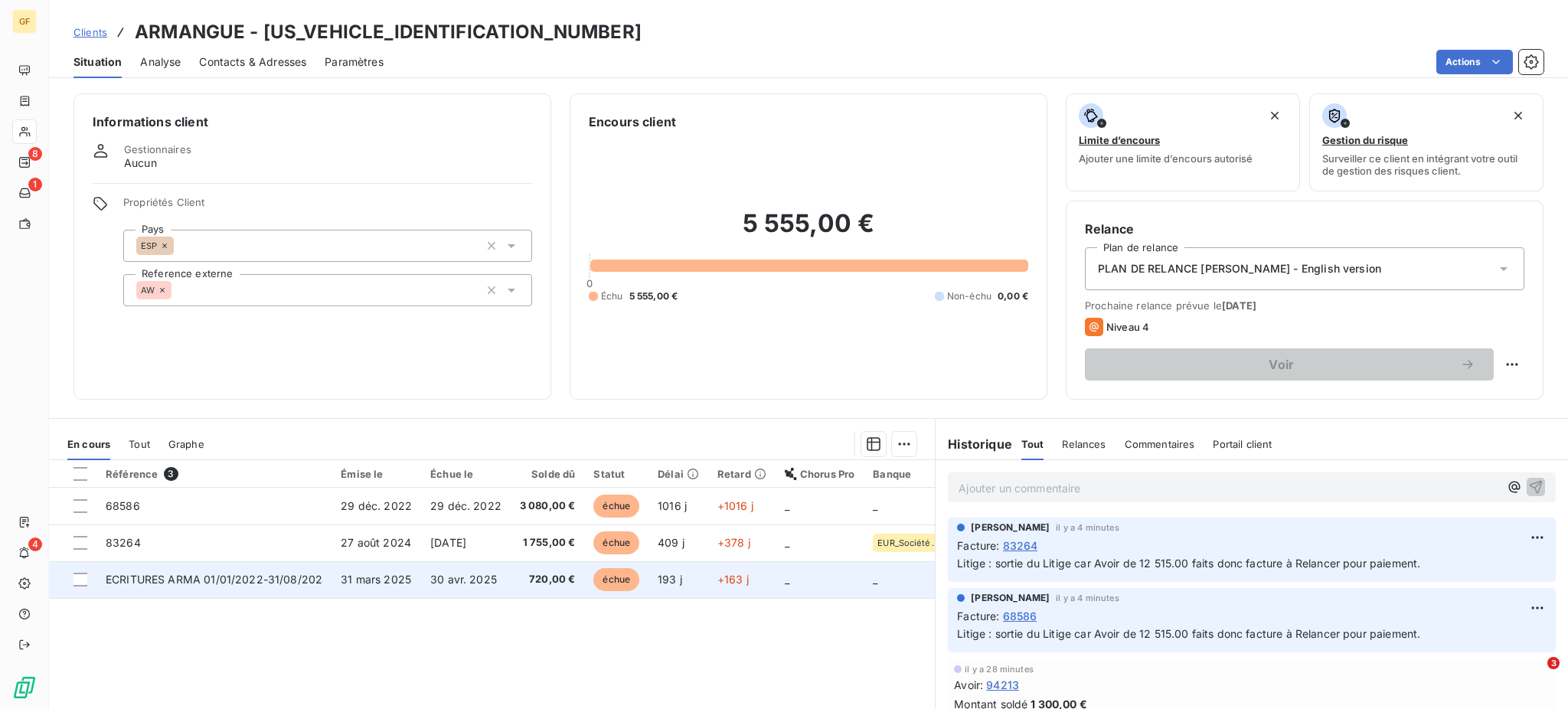
click at [544, 582] on span "720,00 €" at bounding box center [547, 579] width 56 height 16
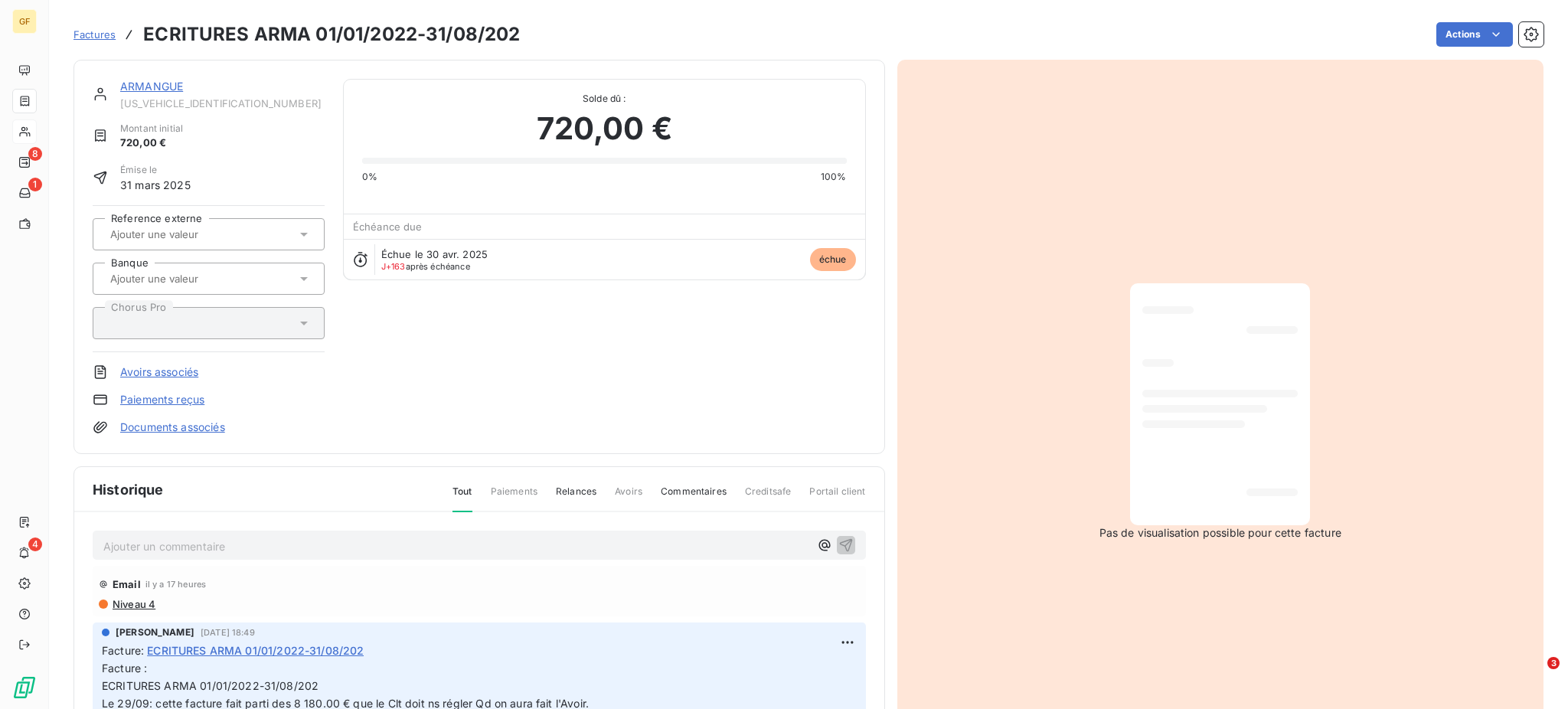
click at [129, 601] on span "Niveau 4" at bounding box center [133, 603] width 44 height 12
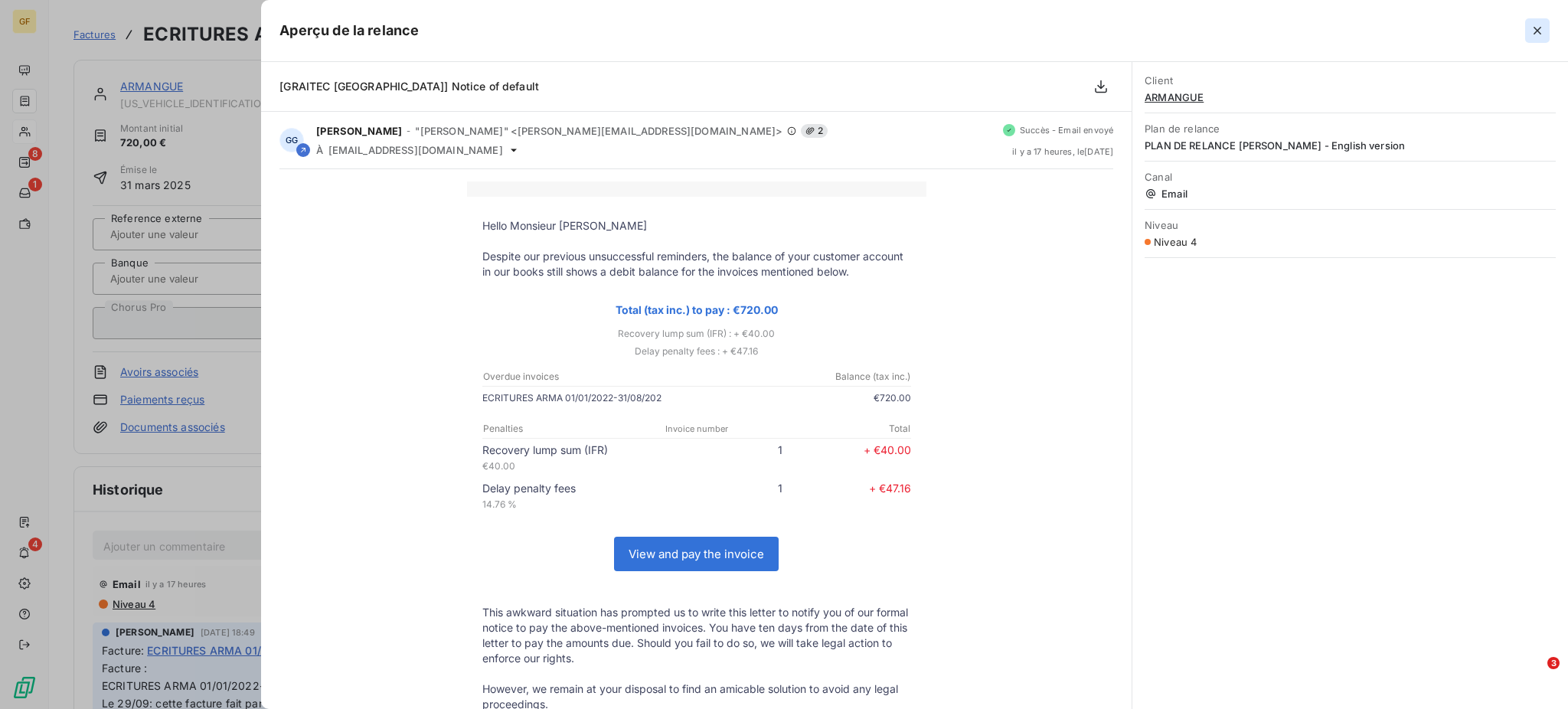
click at [1538, 28] on icon "button" at bounding box center [1537, 30] width 16 height 16
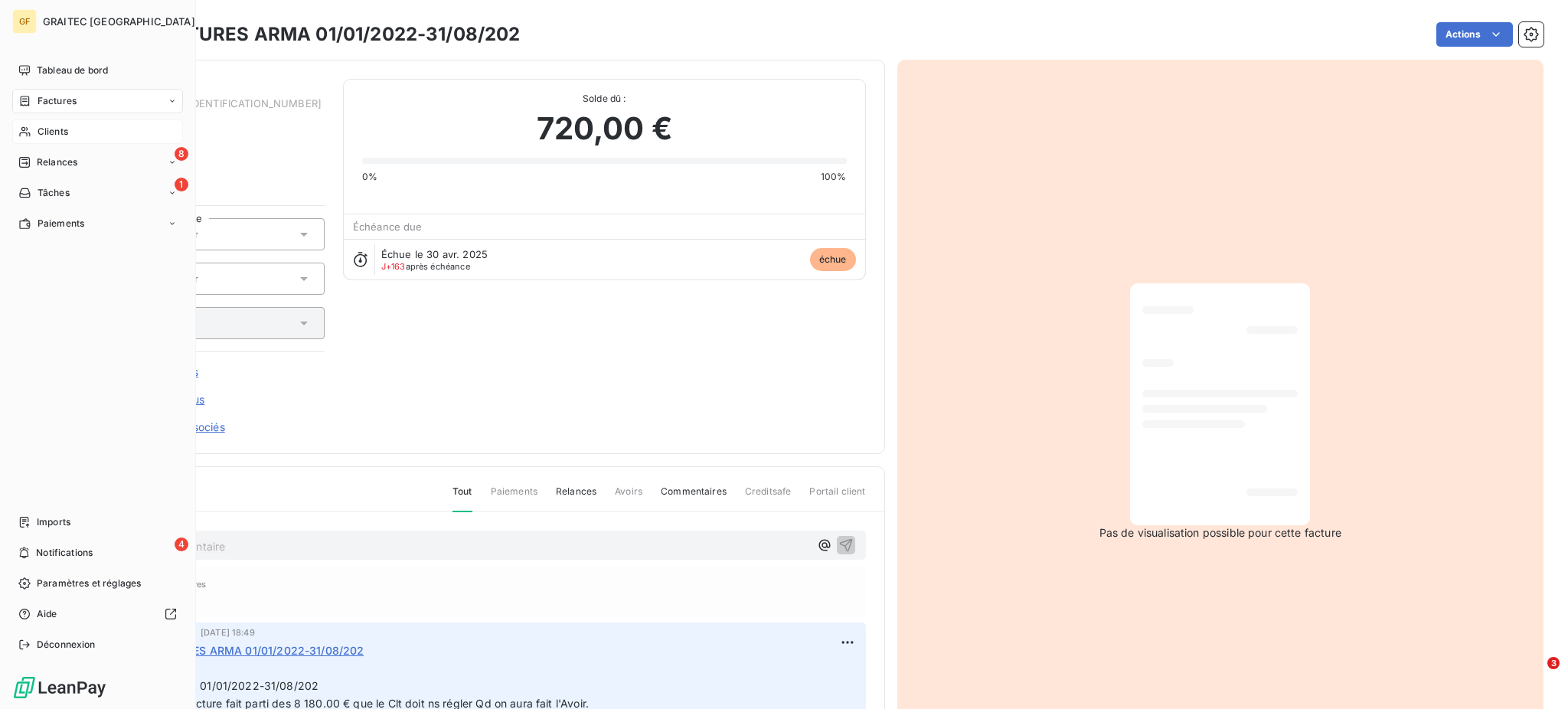
click at [56, 131] on span "Clients" at bounding box center [53, 131] width 30 height 14
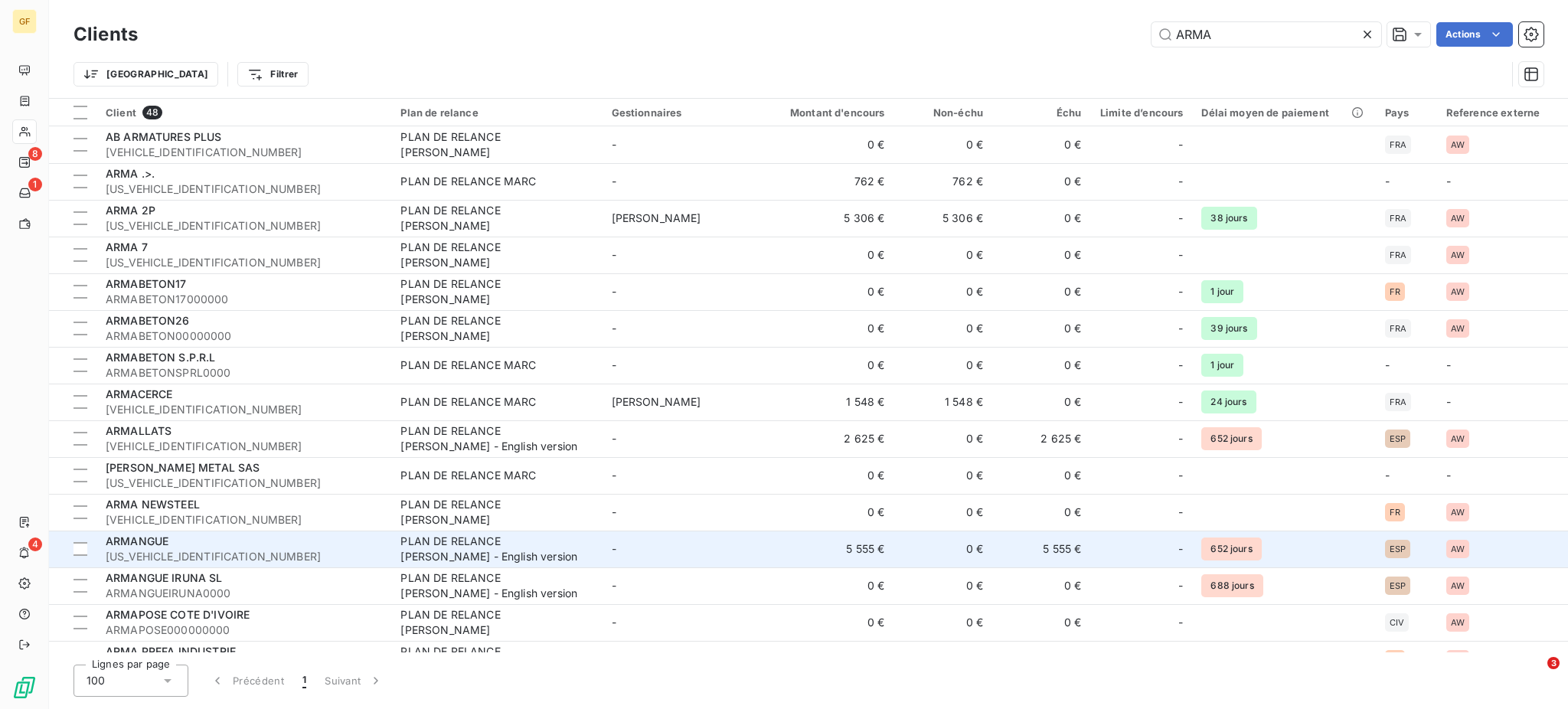
click at [194, 546] on div "ARMANGUE" at bounding box center [244, 540] width 276 height 16
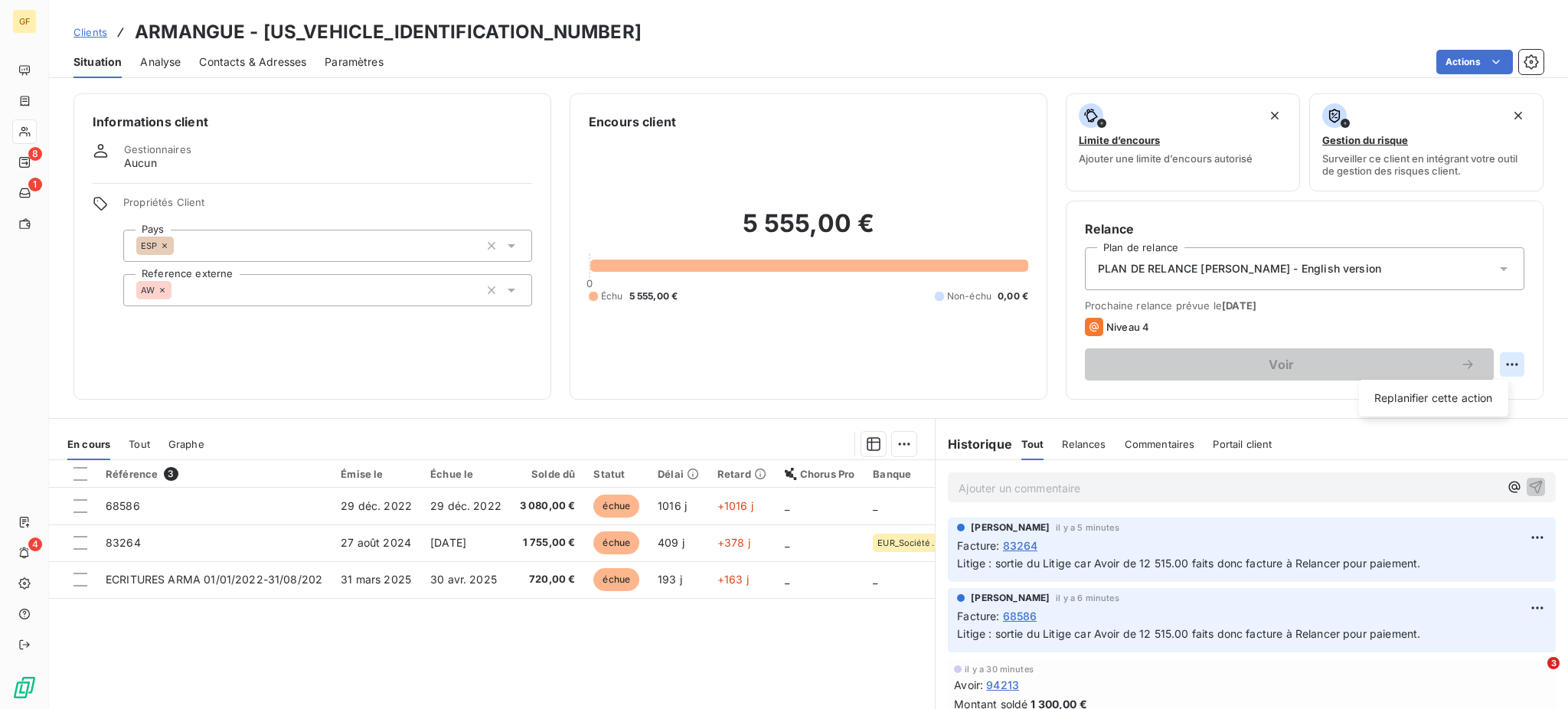
click at [1500, 358] on html "GF 8 1 4 Clients ARMANGUE - ARMANGUE000000000 Situation Analyse Contacts & Adre…" at bounding box center [784, 354] width 1568 height 709
click at [1443, 401] on div "Replanifier cette action" at bounding box center [1433, 398] width 137 height 25
select select "9"
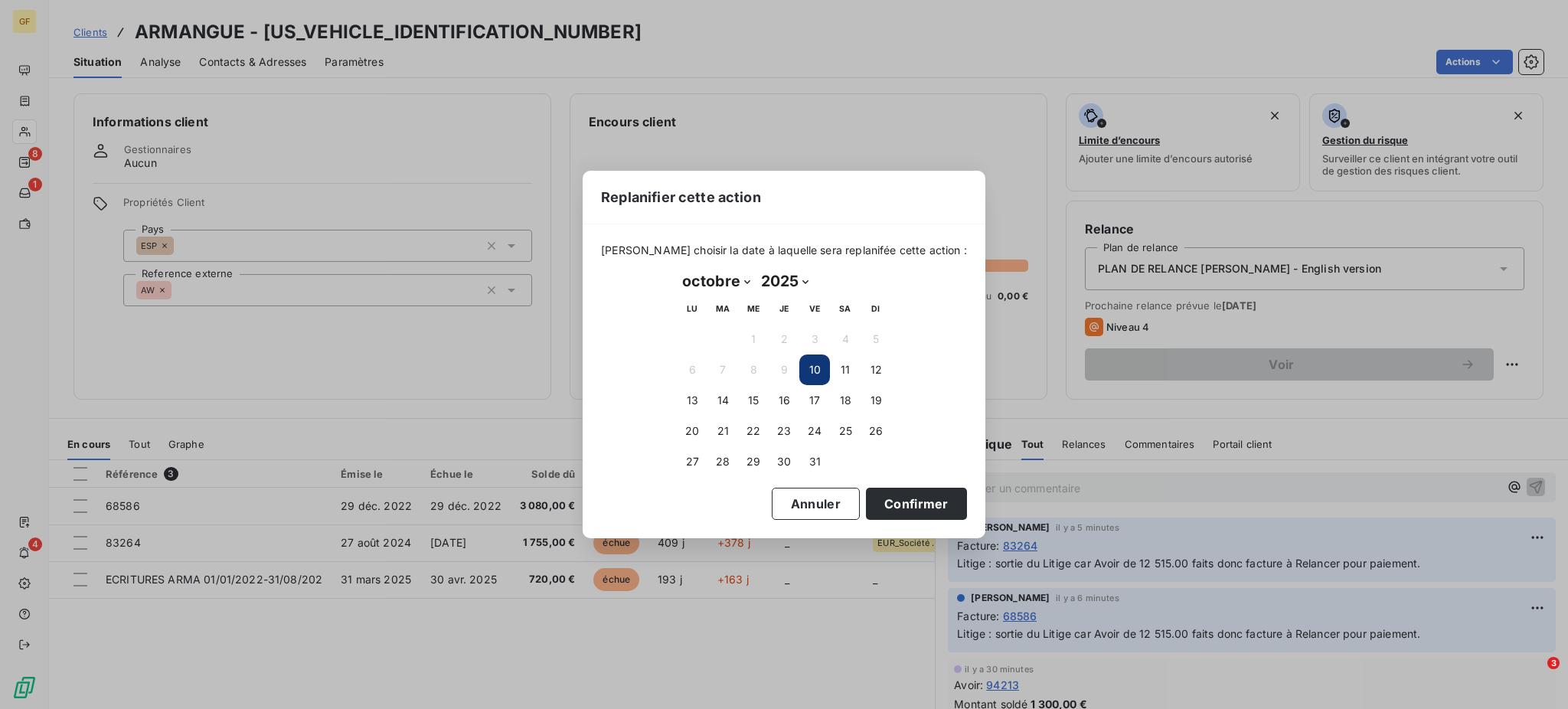
click at [813, 372] on button "10" at bounding box center [814, 369] width 30 height 30
click at [888, 495] on button "Confirmer" at bounding box center [917, 503] width 101 height 32
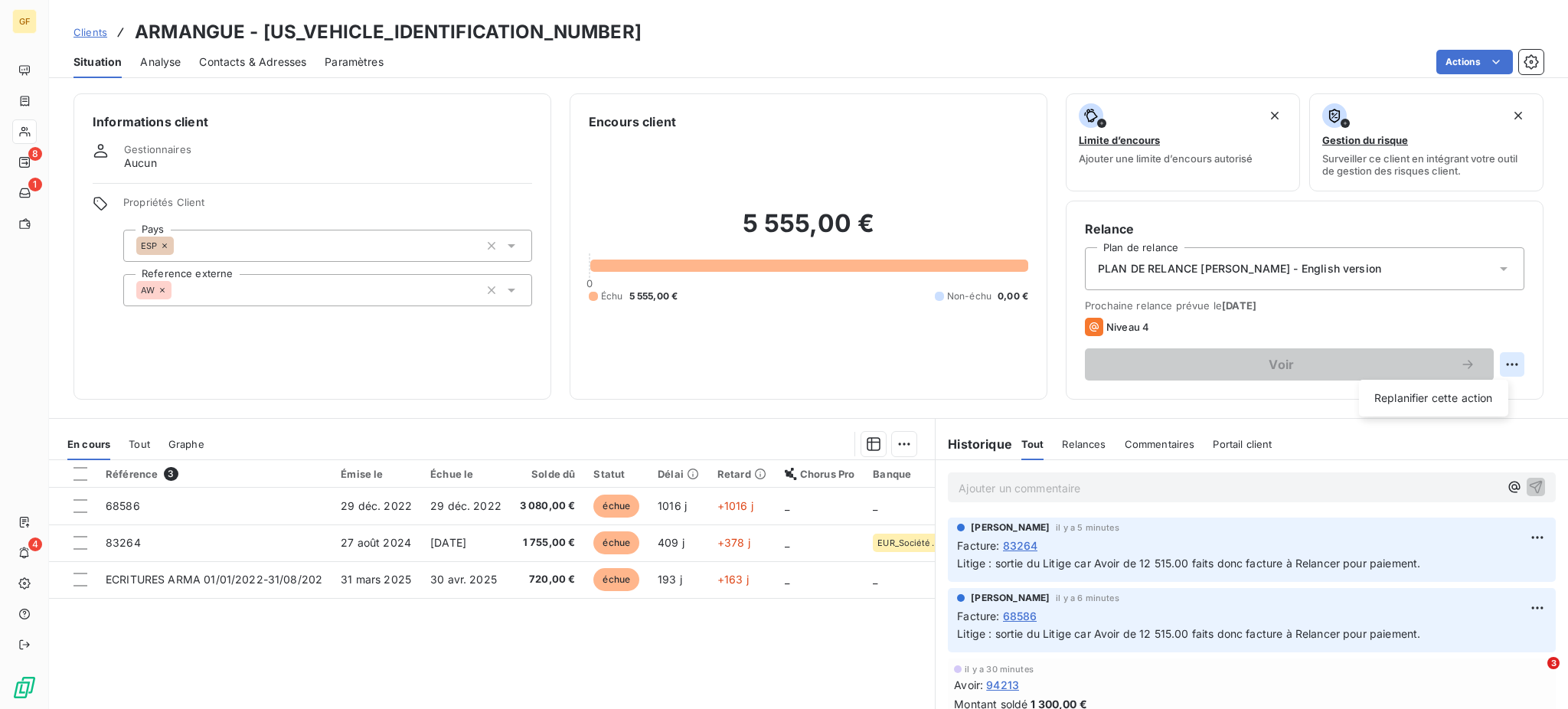
click at [1495, 365] on html "GF 8 1 4 Clients ARMANGUE - ARMANGUE000000000 Situation Analyse Contacts & Adre…" at bounding box center [784, 354] width 1568 height 709
click at [1455, 400] on div "Replanifier cette action" at bounding box center [1433, 398] width 137 height 25
select select "9"
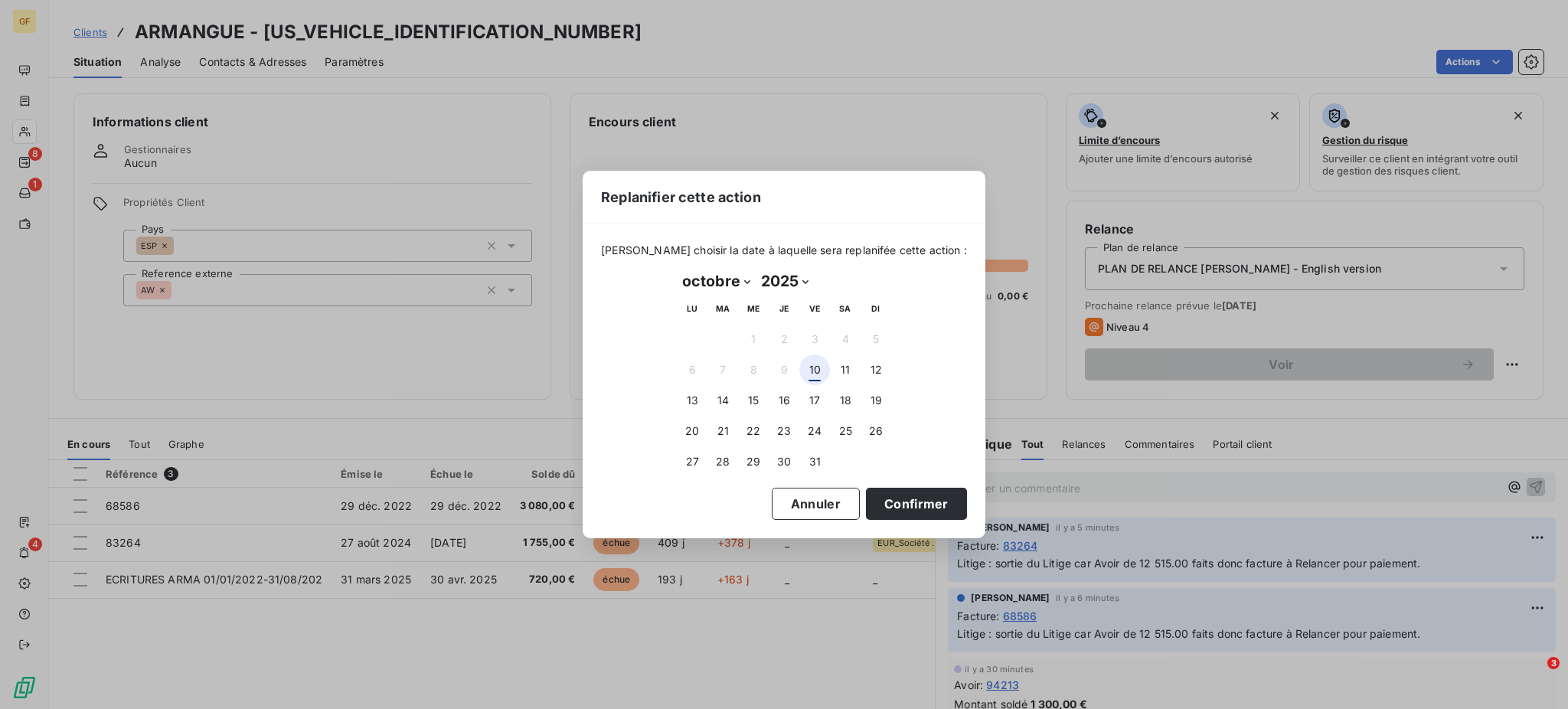
click at [812, 365] on button "10" at bounding box center [814, 369] width 30 height 30
click at [899, 506] on button "Confirmer" at bounding box center [917, 503] width 101 height 32
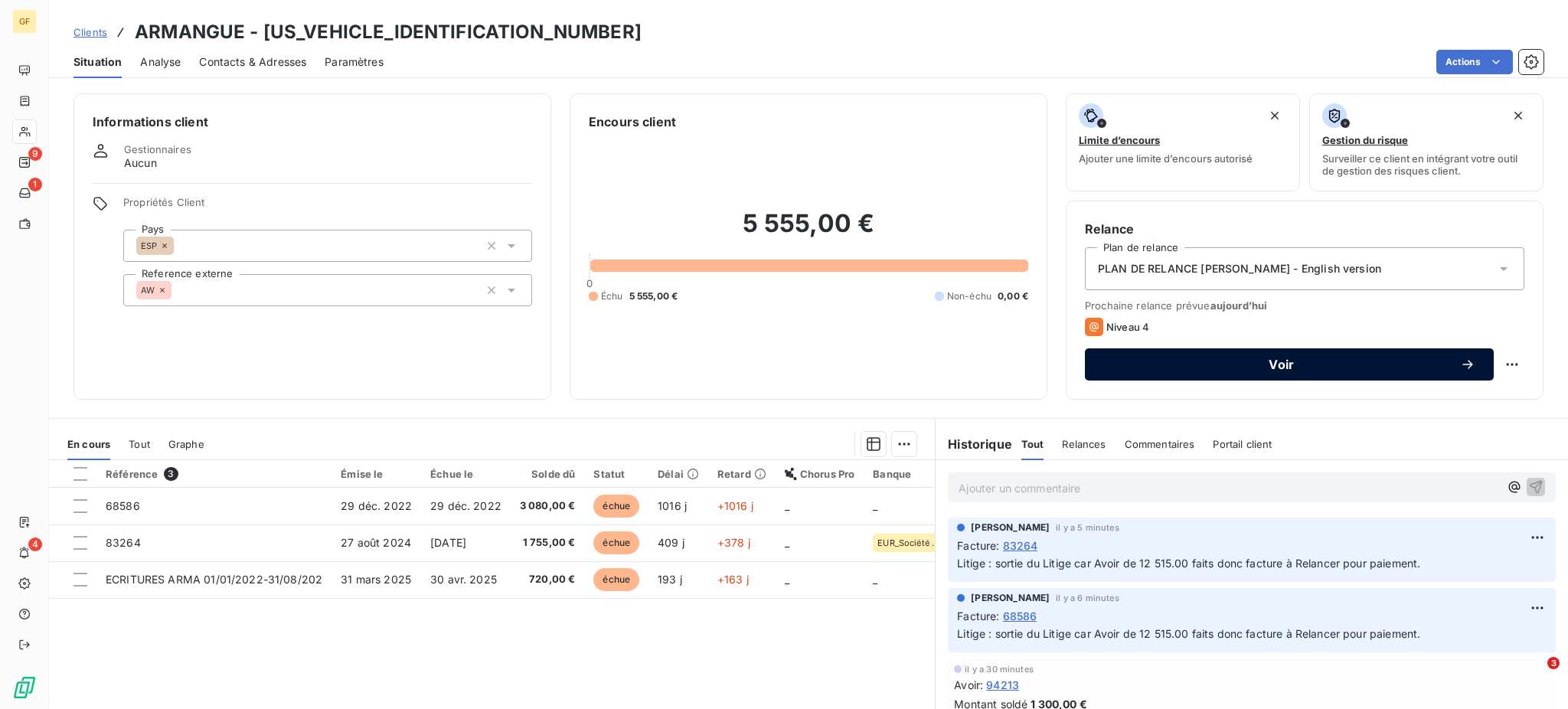
click at [1246, 367] on span "Voir" at bounding box center [1281, 364] width 357 height 12
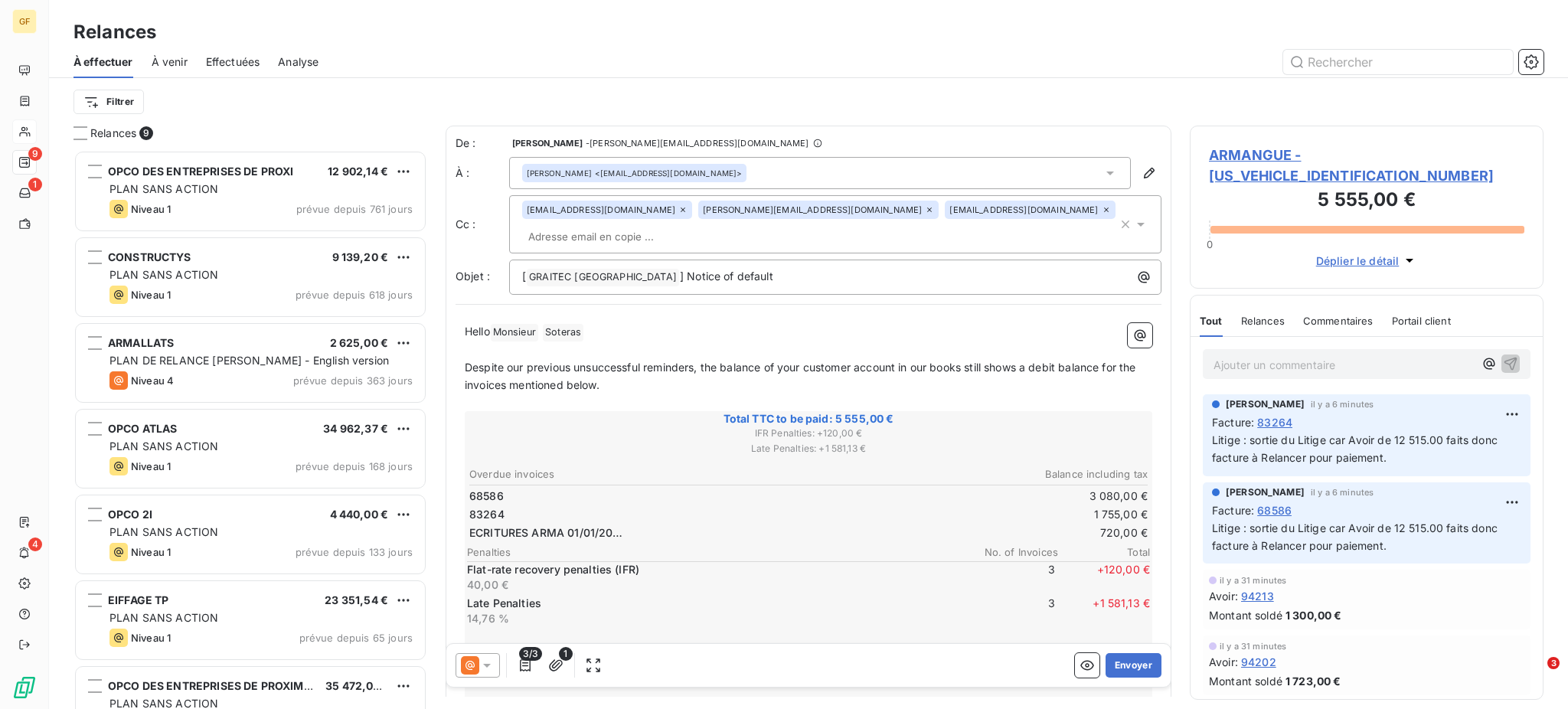
scroll to position [544, 337]
click at [681, 212] on icon at bounding box center [683, 209] width 5 height 5
click at [519, 666] on icon "button" at bounding box center [525, 665] width 16 height 16
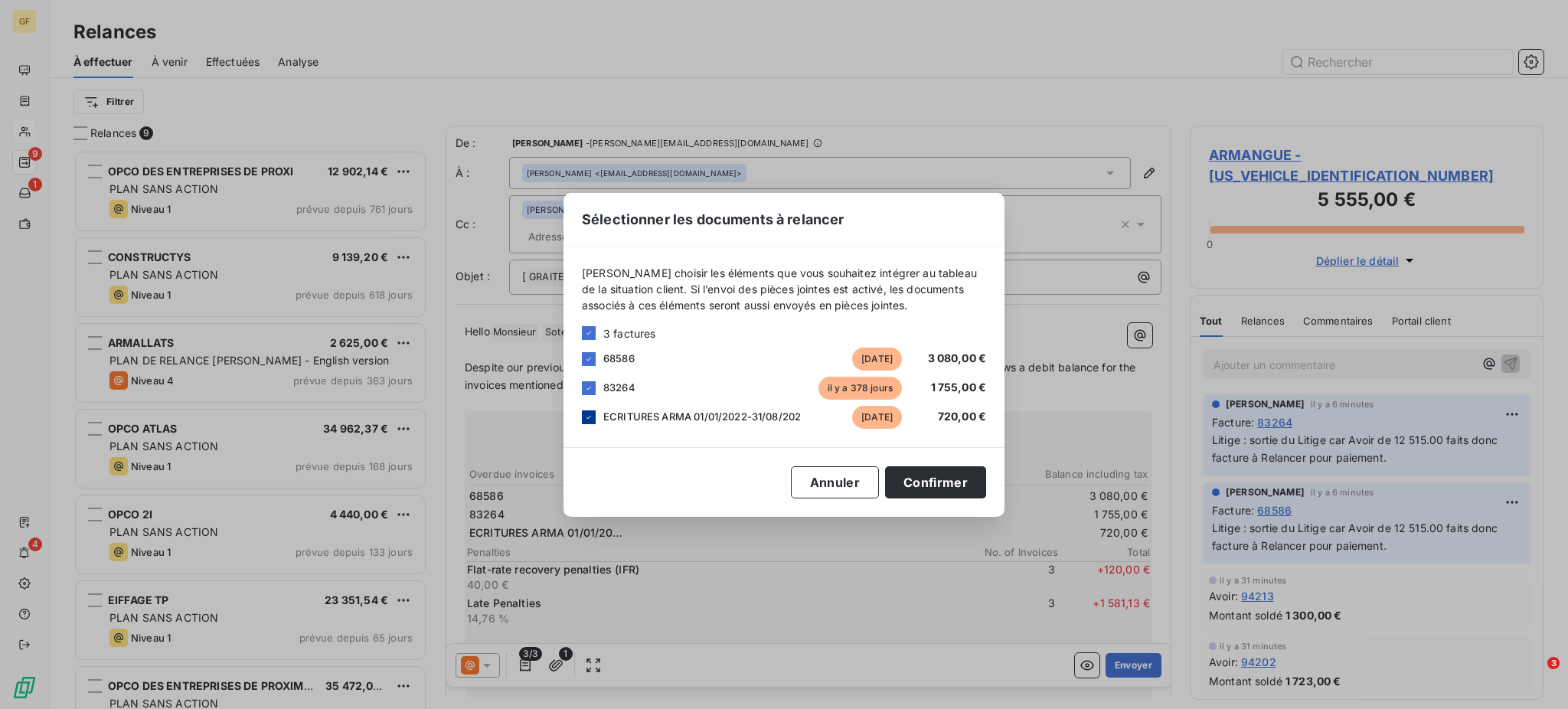
click at [585, 416] on icon at bounding box center [589, 417] width 9 height 9
click at [950, 482] on button "Confirmer" at bounding box center [936, 482] width 101 height 32
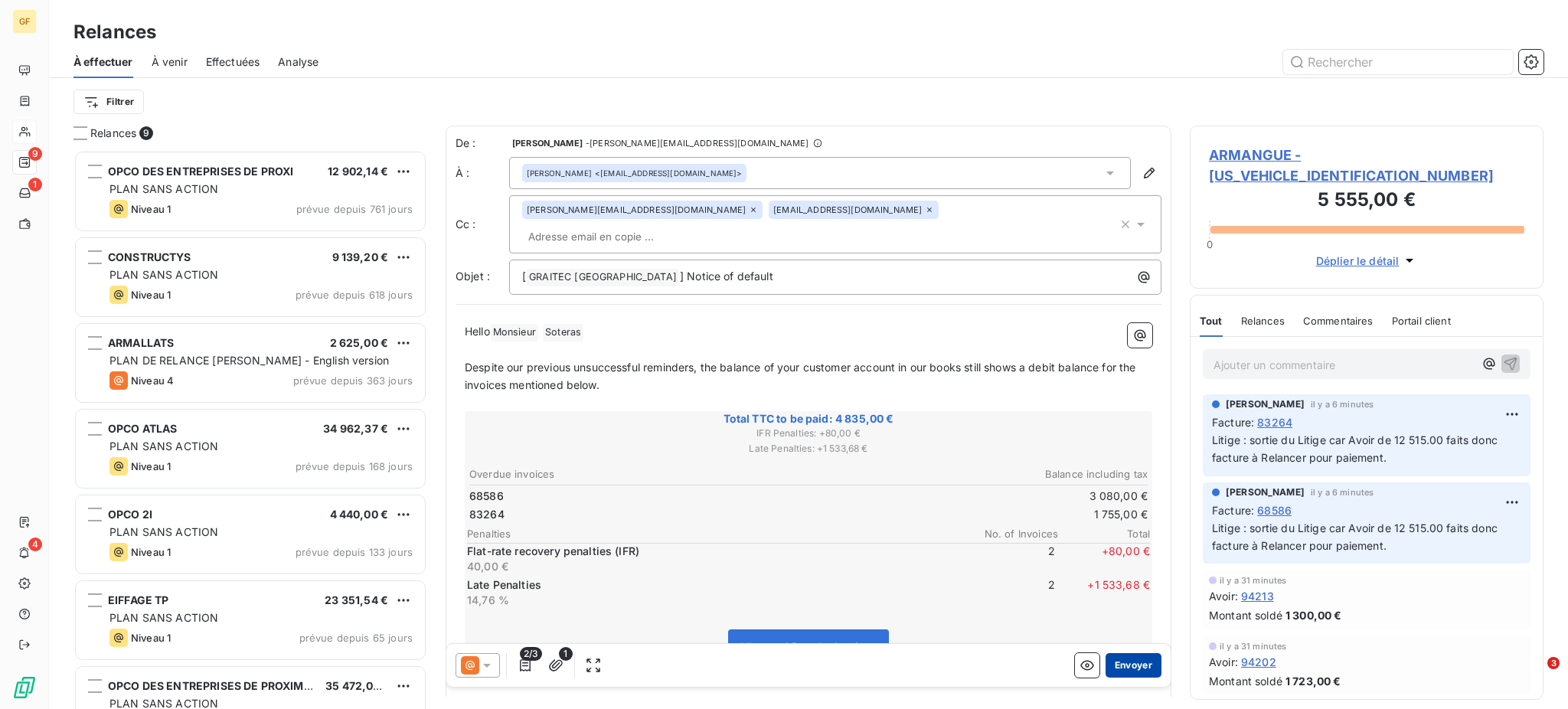
click at [1111, 667] on button "Envoyer" at bounding box center [1133, 665] width 56 height 25
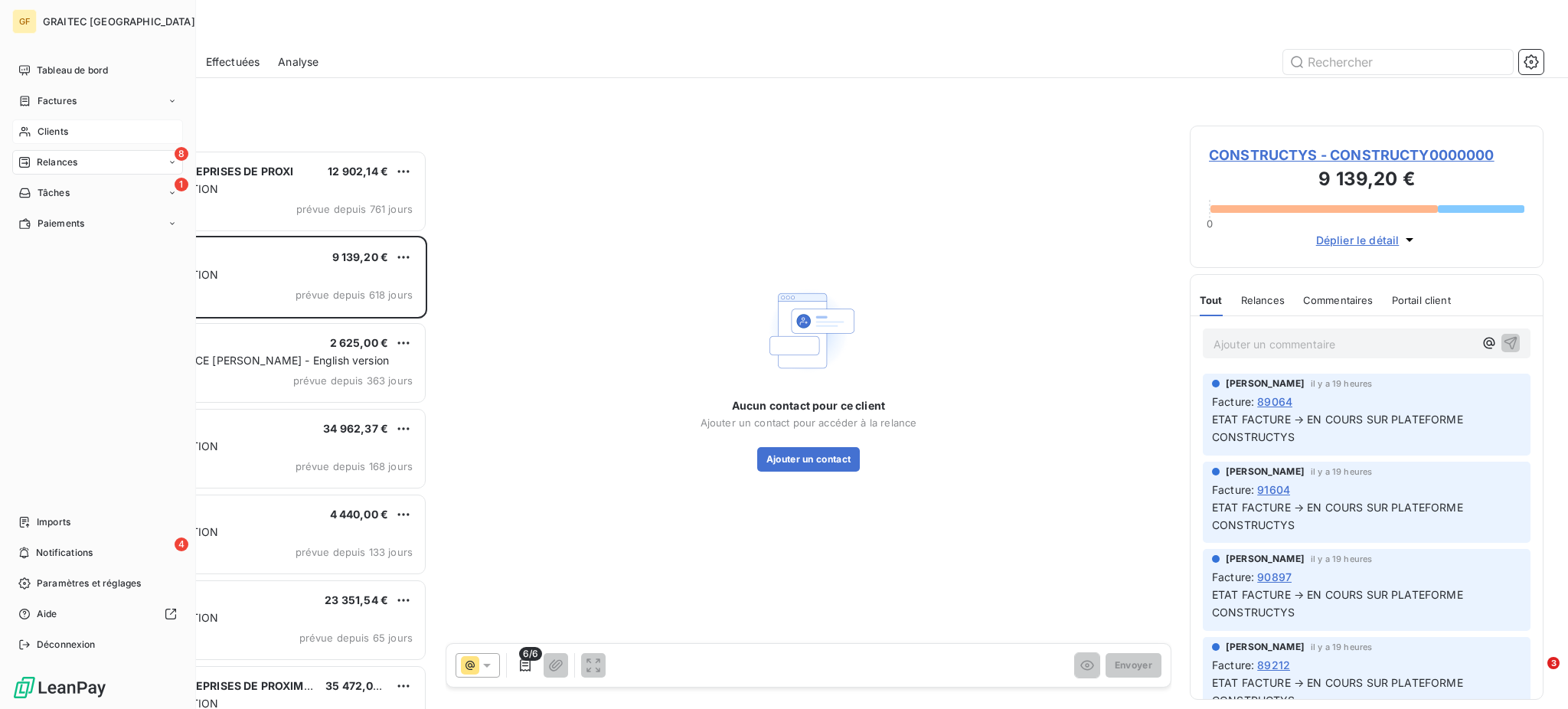
click at [54, 127] on span "Clients" at bounding box center [53, 131] width 30 height 14
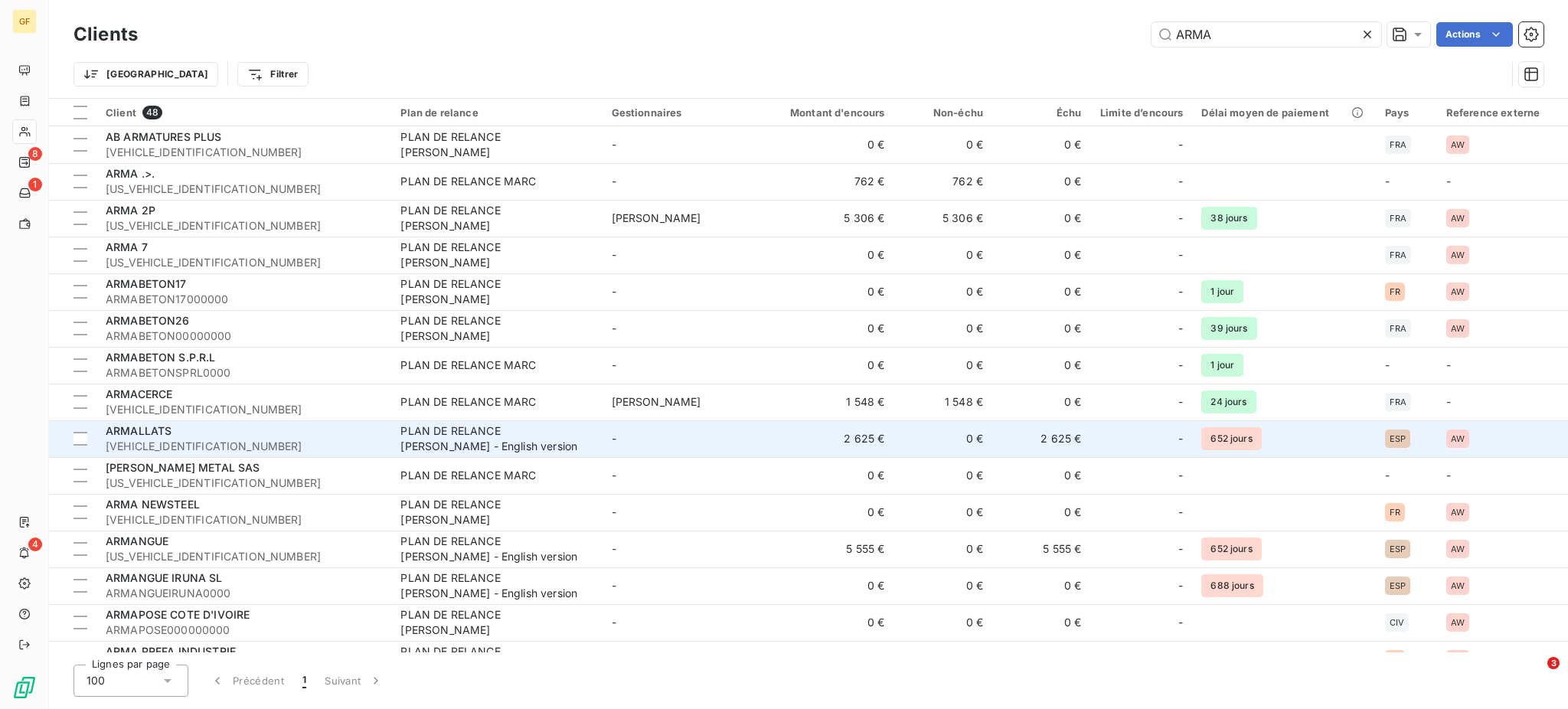
click at [157, 438] on span "[VEHICLE_IDENTIFICATION_NUMBER]" at bounding box center [244, 446] width 276 height 16
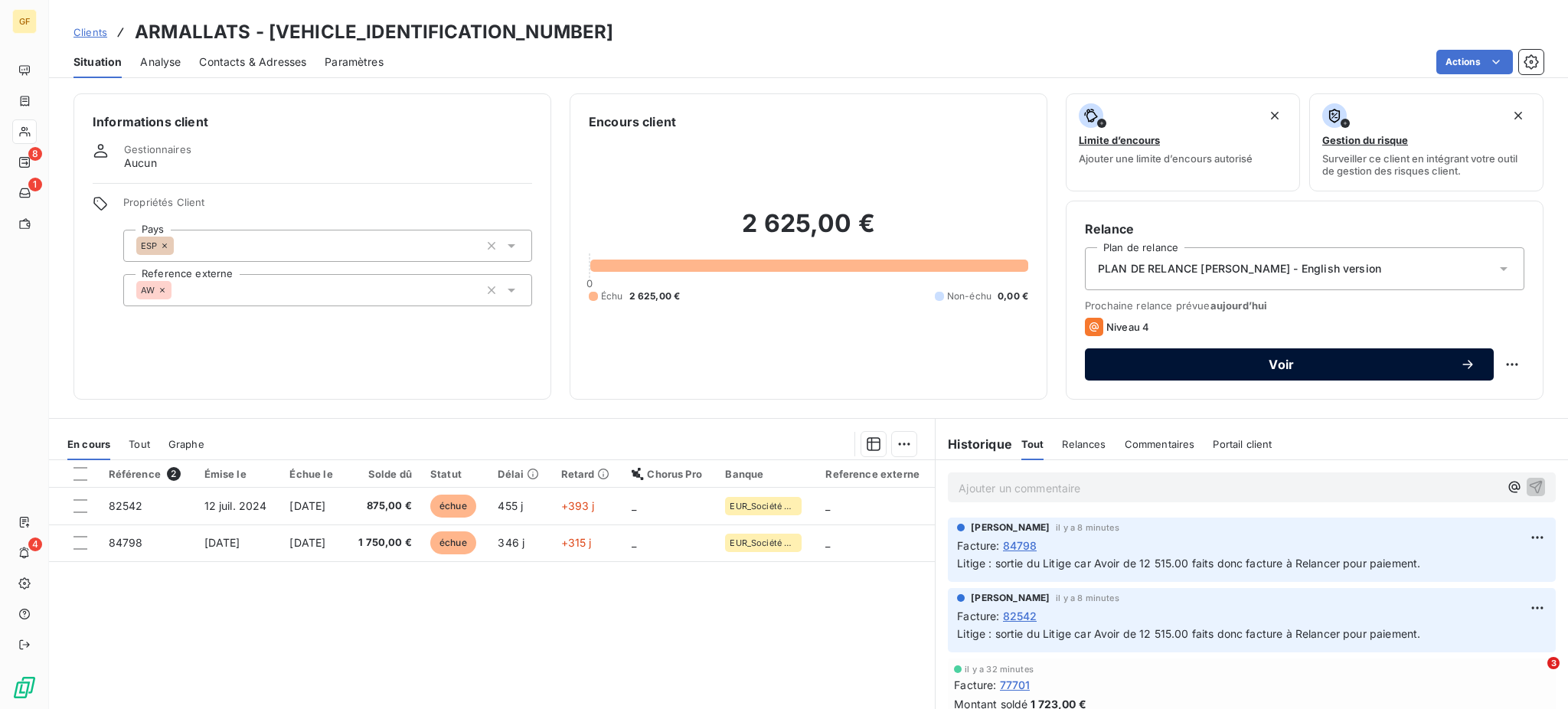
click at [1276, 363] on span "Voir" at bounding box center [1281, 364] width 357 height 12
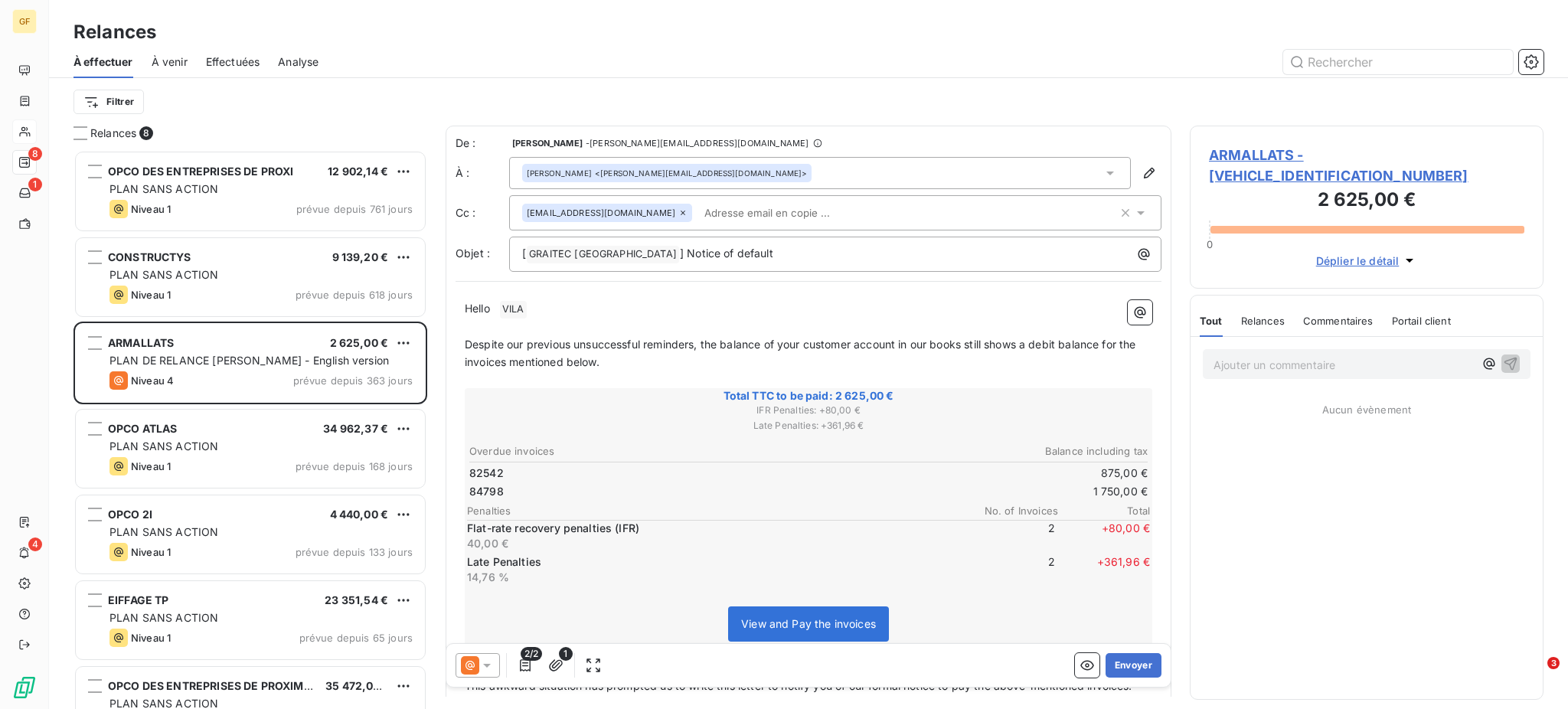
scroll to position [544, 337]
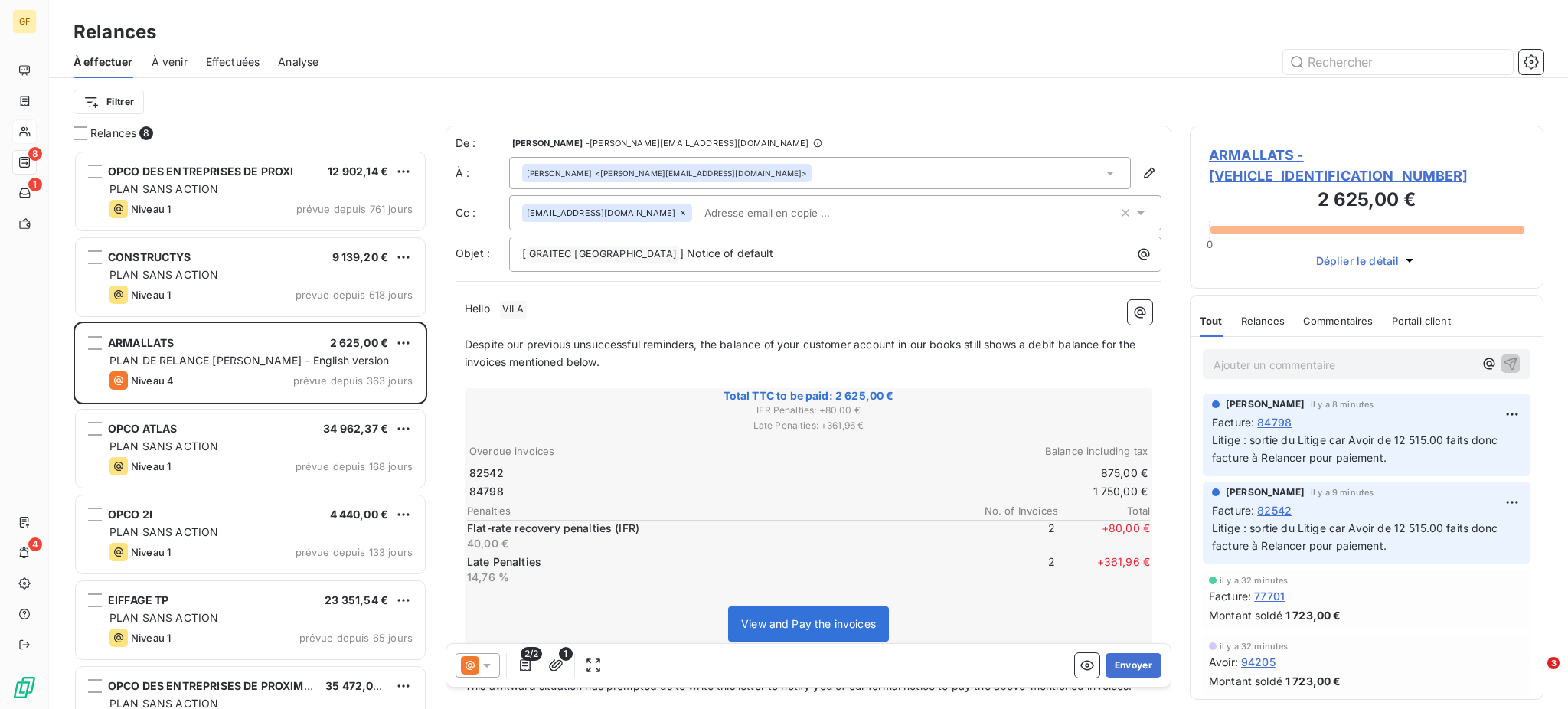
click at [1103, 173] on icon at bounding box center [1110, 172] width 16 height 16
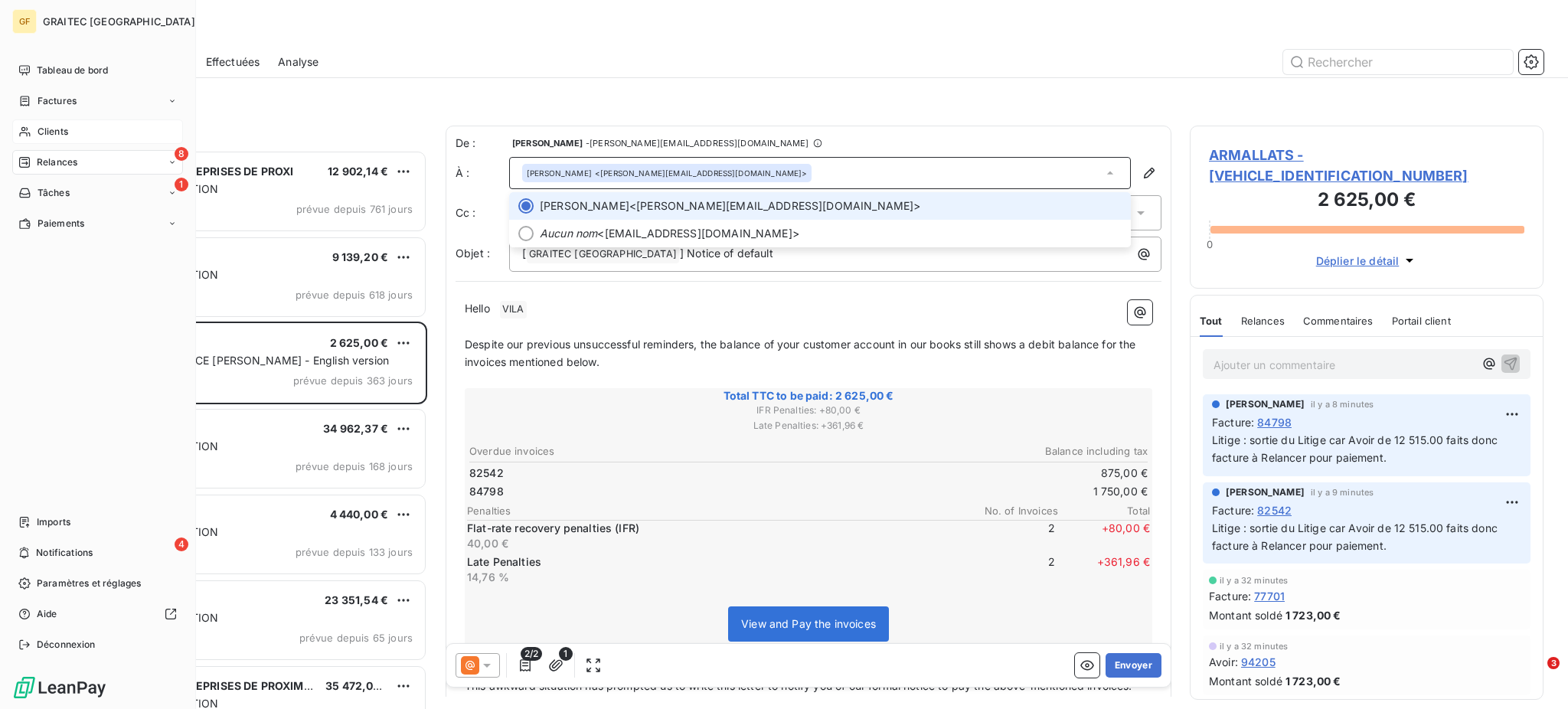
click at [56, 129] on span "Clients" at bounding box center [53, 131] width 30 height 14
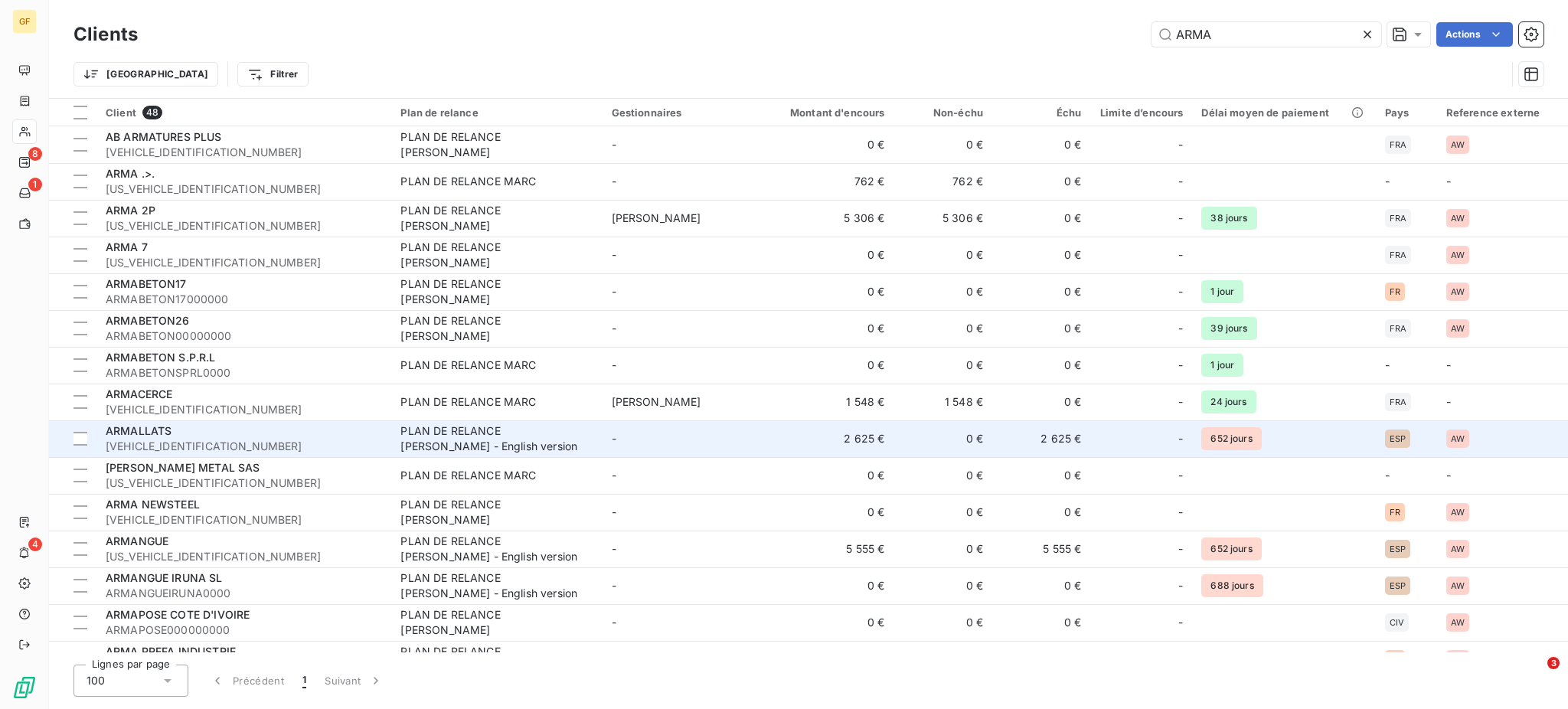
click at [173, 432] on div "ARMALLATS" at bounding box center [244, 431] width 276 height 16
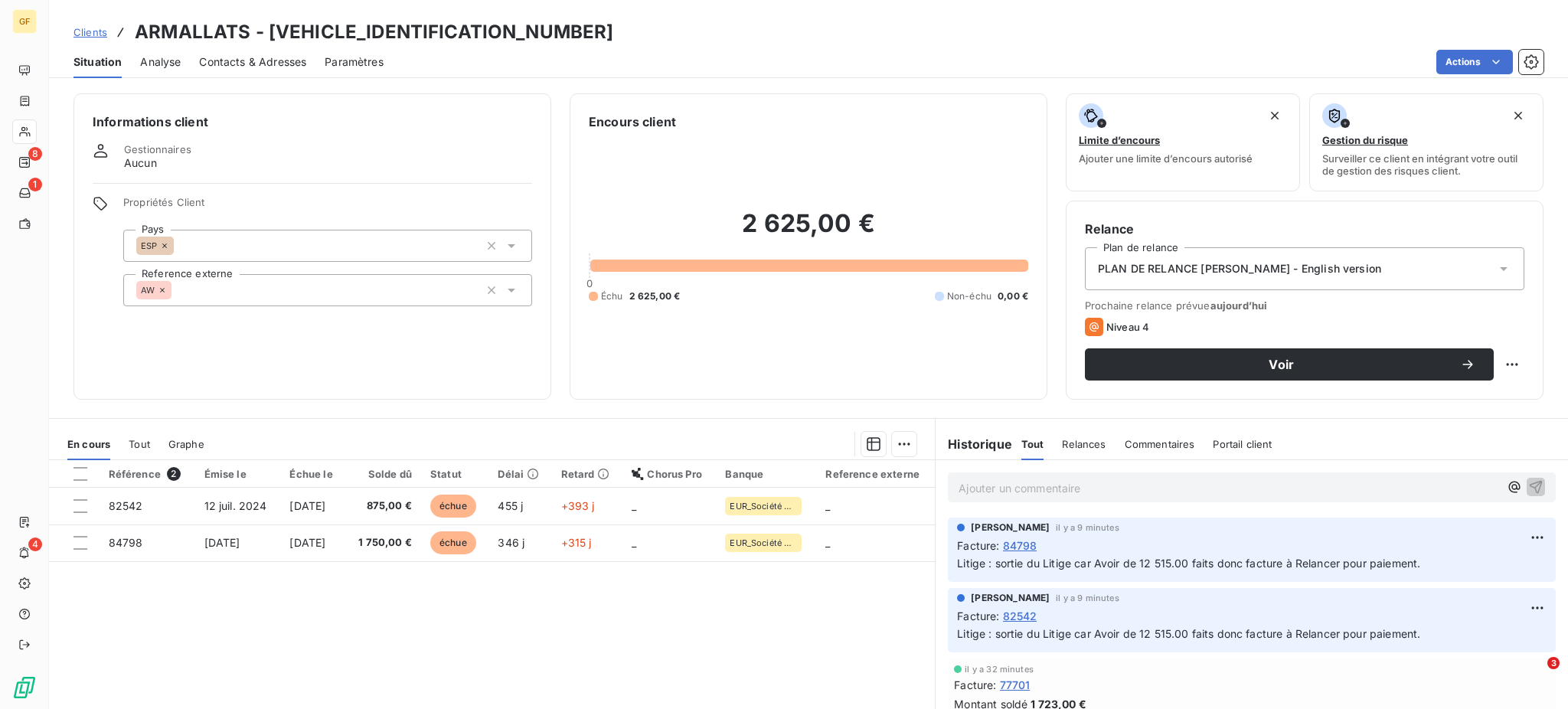
click at [257, 63] on span "Contacts & Adresses" at bounding box center [252, 62] width 107 height 16
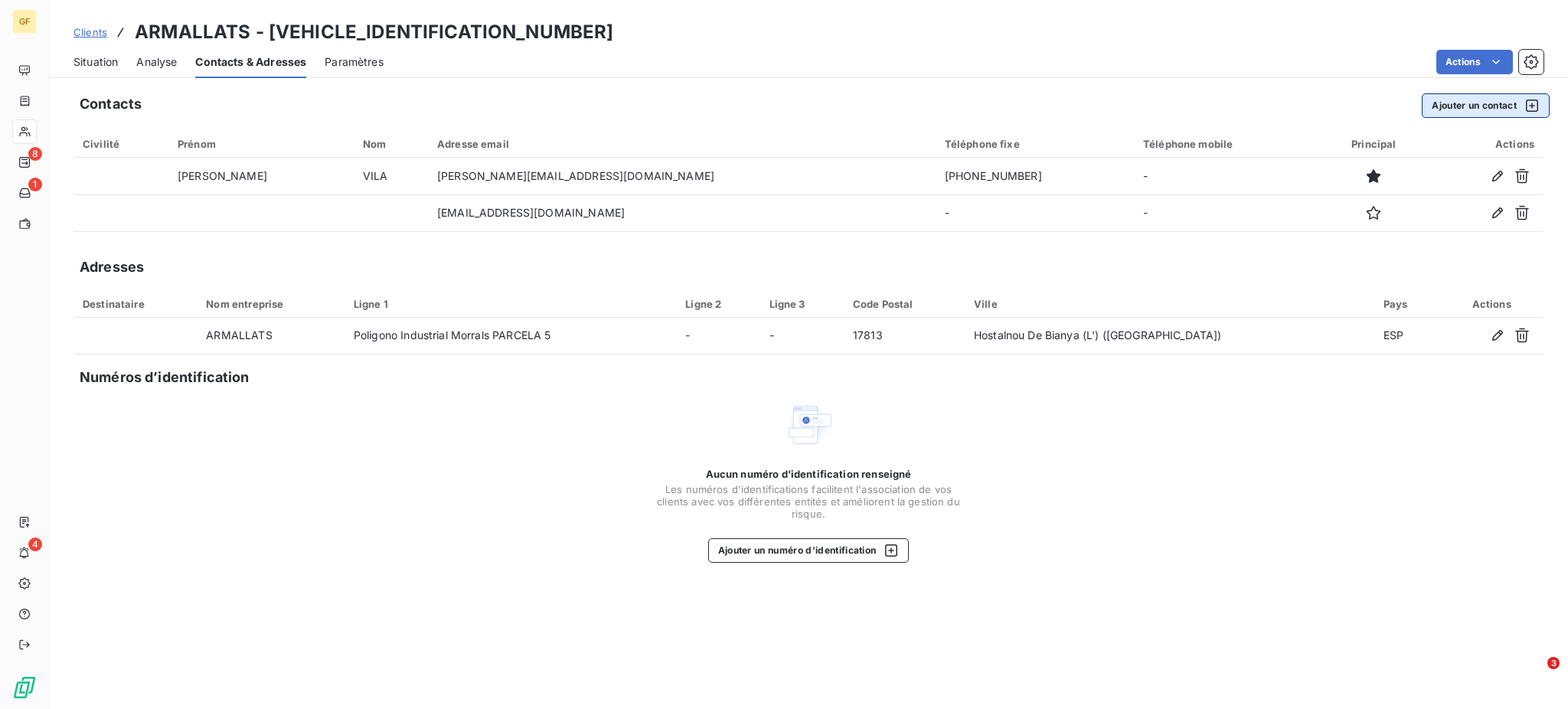
click at [1432, 104] on button "Ajouter un contact" at bounding box center [1485, 105] width 128 height 25
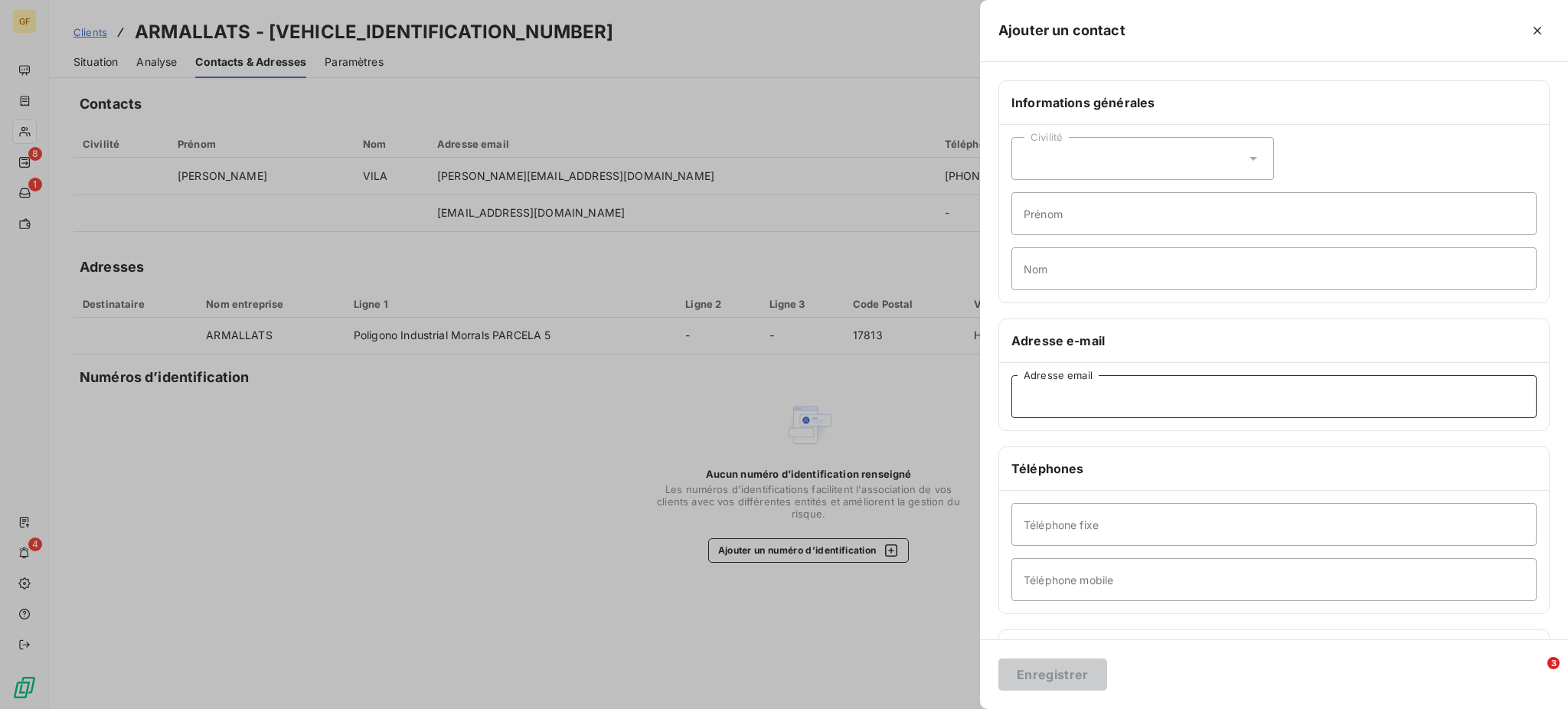
click at [1072, 400] on input "Adresse email" at bounding box center [1274, 396] width 525 height 43
type input "sergi@armangue.net"
click at [1249, 152] on icon at bounding box center [1253, 158] width 16 height 16
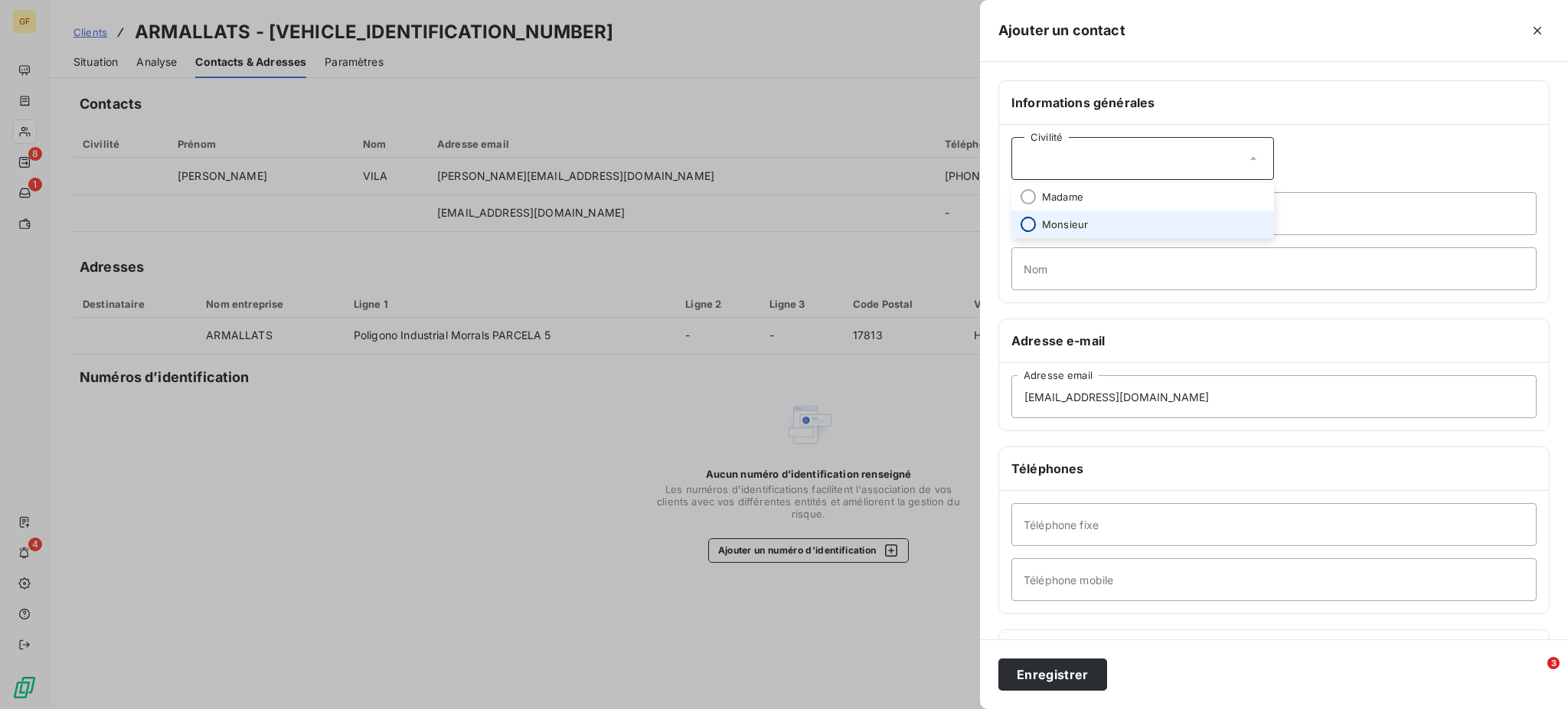
click at [1027, 227] on input "radio" at bounding box center [1028, 224] width 16 height 16
click at [1048, 221] on input "Prénom" at bounding box center [1274, 214] width 525 height 43
click at [1032, 220] on input "Prénom" at bounding box center [1274, 214] width 525 height 43
type input "Sergi"
click at [1068, 273] on input "Nom" at bounding box center [1274, 268] width 525 height 43
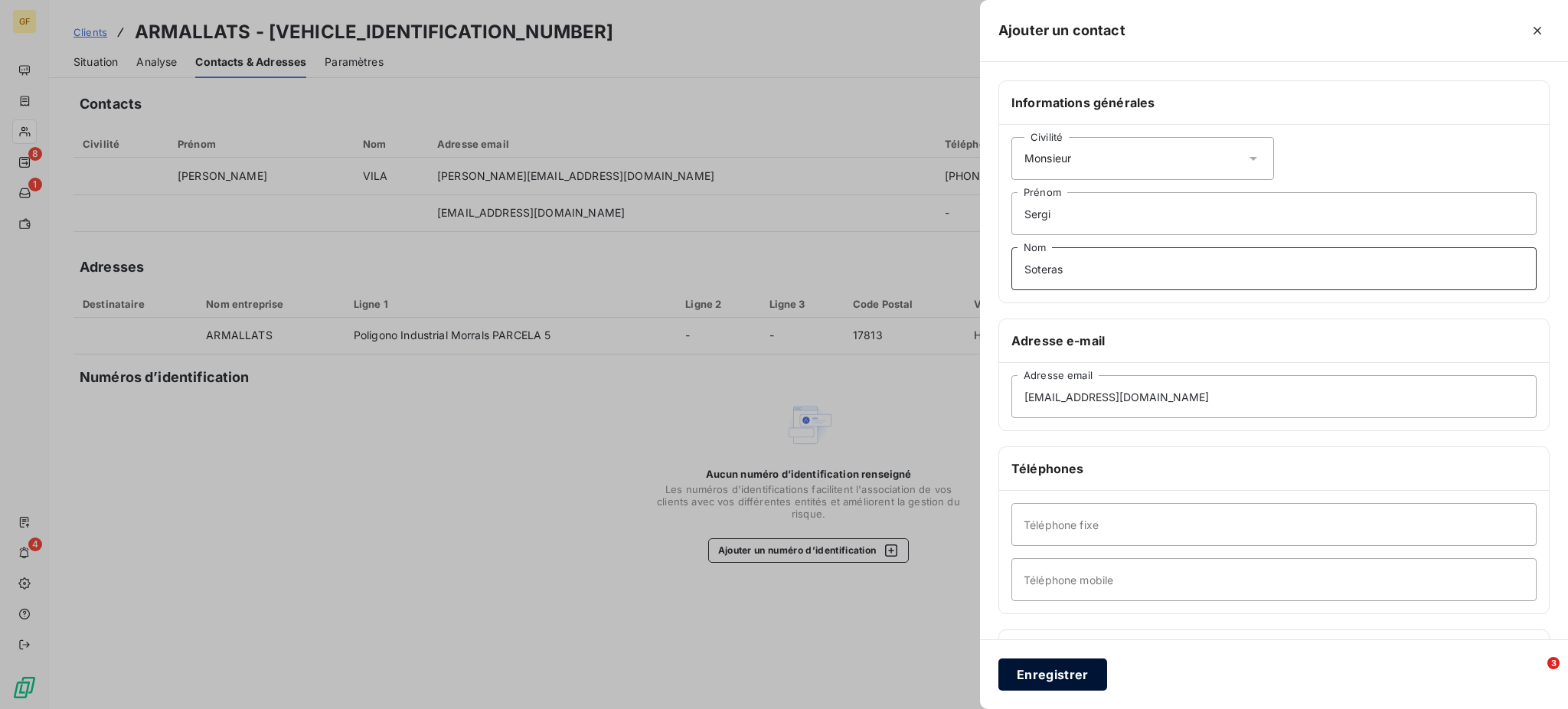
type input "Soteras"
click at [1042, 677] on button "Enregistrer" at bounding box center [1053, 674] width 109 height 32
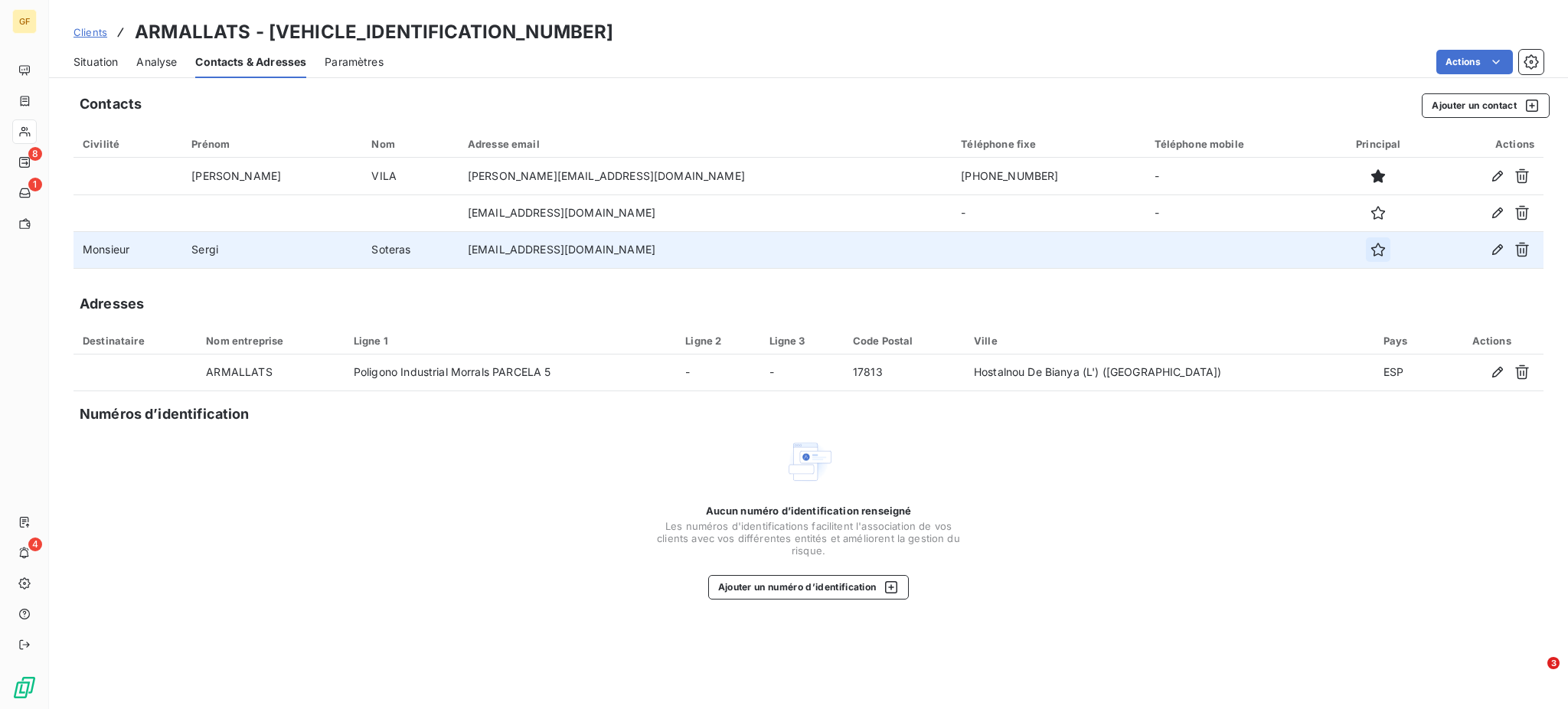
click at [1370, 247] on icon "button" at bounding box center [1377, 250] width 16 height 16
click at [1473, 102] on button "Ajouter un contact" at bounding box center [1485, 105] width 128 height 25
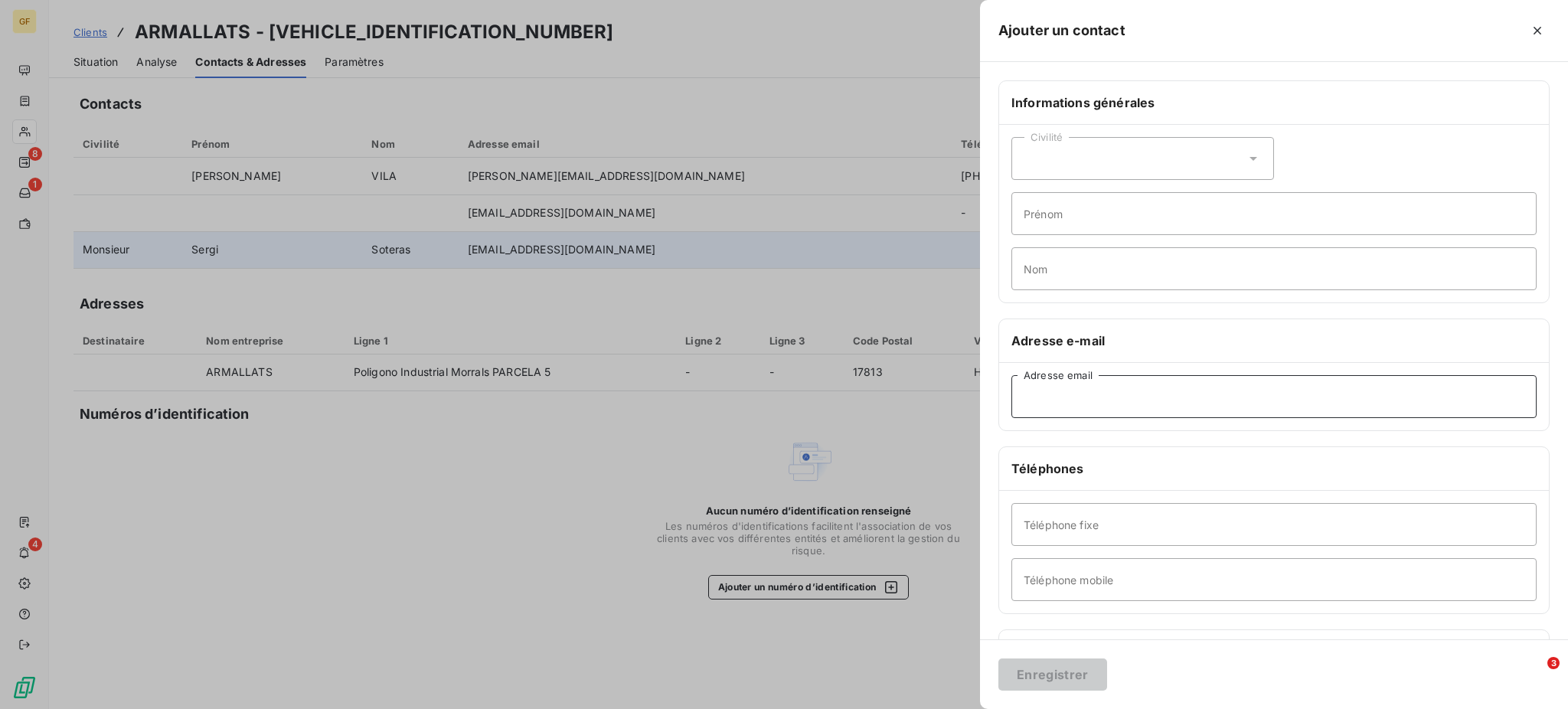
click at [1036, 396] on input "Adresse email" at bounding box center [1274, 396] width 525 height 43
paste input "[PERSON_NAME][EMAIL_ADDRESS][DOMAIN_NAME]"
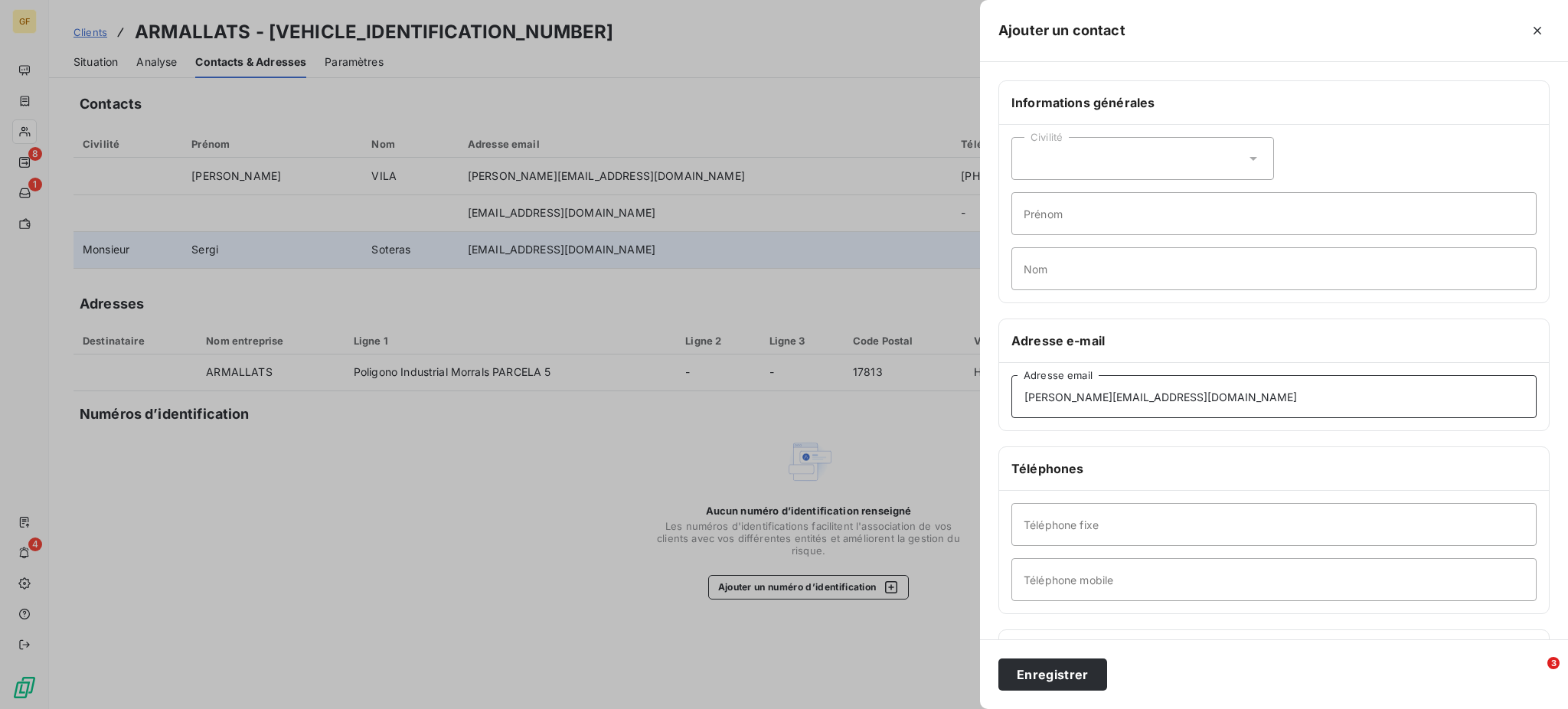
type input "[PERSON_NAME][EMAIL_ADDRESS][DOMAIN_NAME]"
click at [1244, 147] on div "Civilité" at bounding box center [1142, 158] width 263 height 43
click at [1044, 196] on span "Madame" at bounding box center [1062, 197] width 41 height 15
click at [1044, 215] on input "Prénom" at bounding box center [1274, 214] width 525 height 43
type input "a"
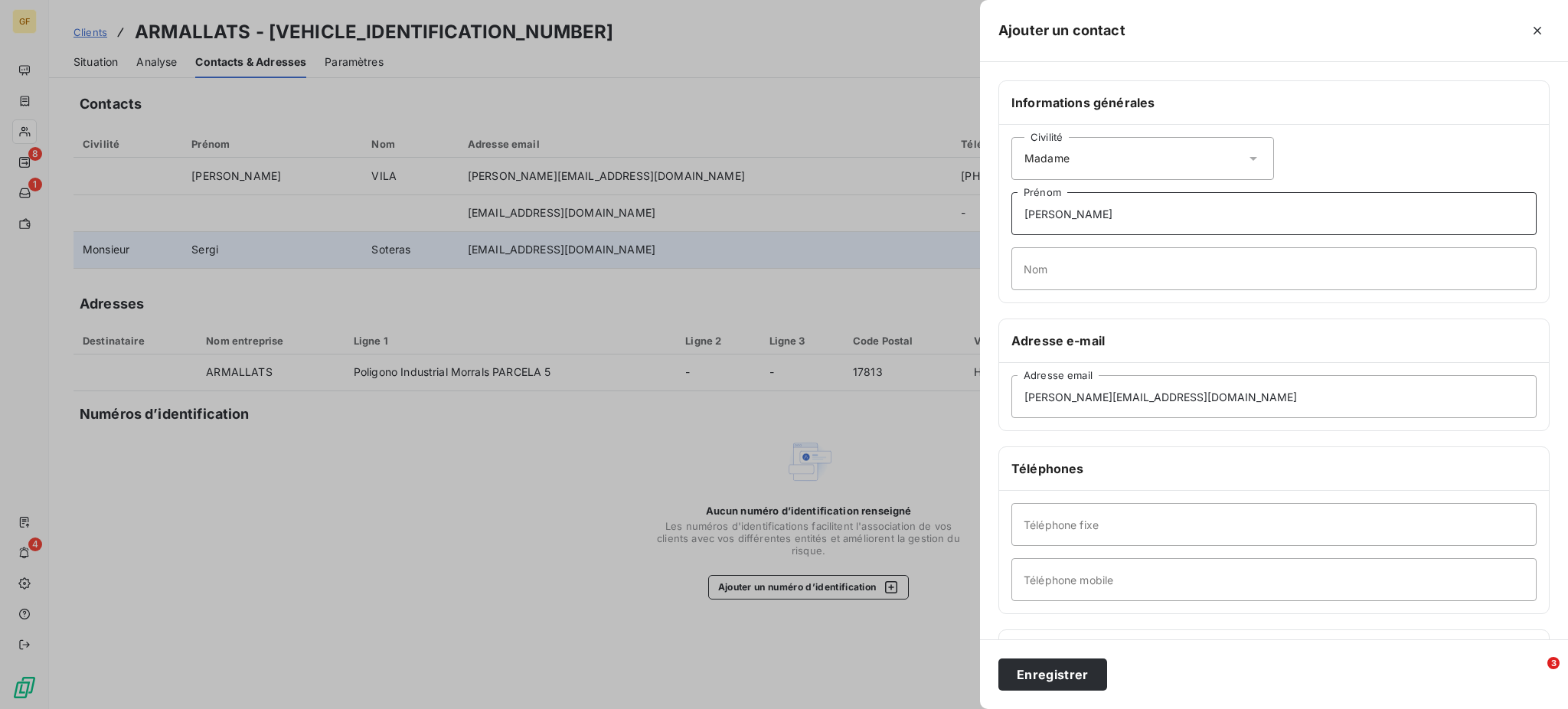
type input "Marta"
click at [1031, 270] on input "Nom" at bounding box center [1274, 268] width 525 height 43
type input "PLANA"
click at [1036, 681] on button "Enregistrer" at bounding box center [1053, 674] width 109 height 32
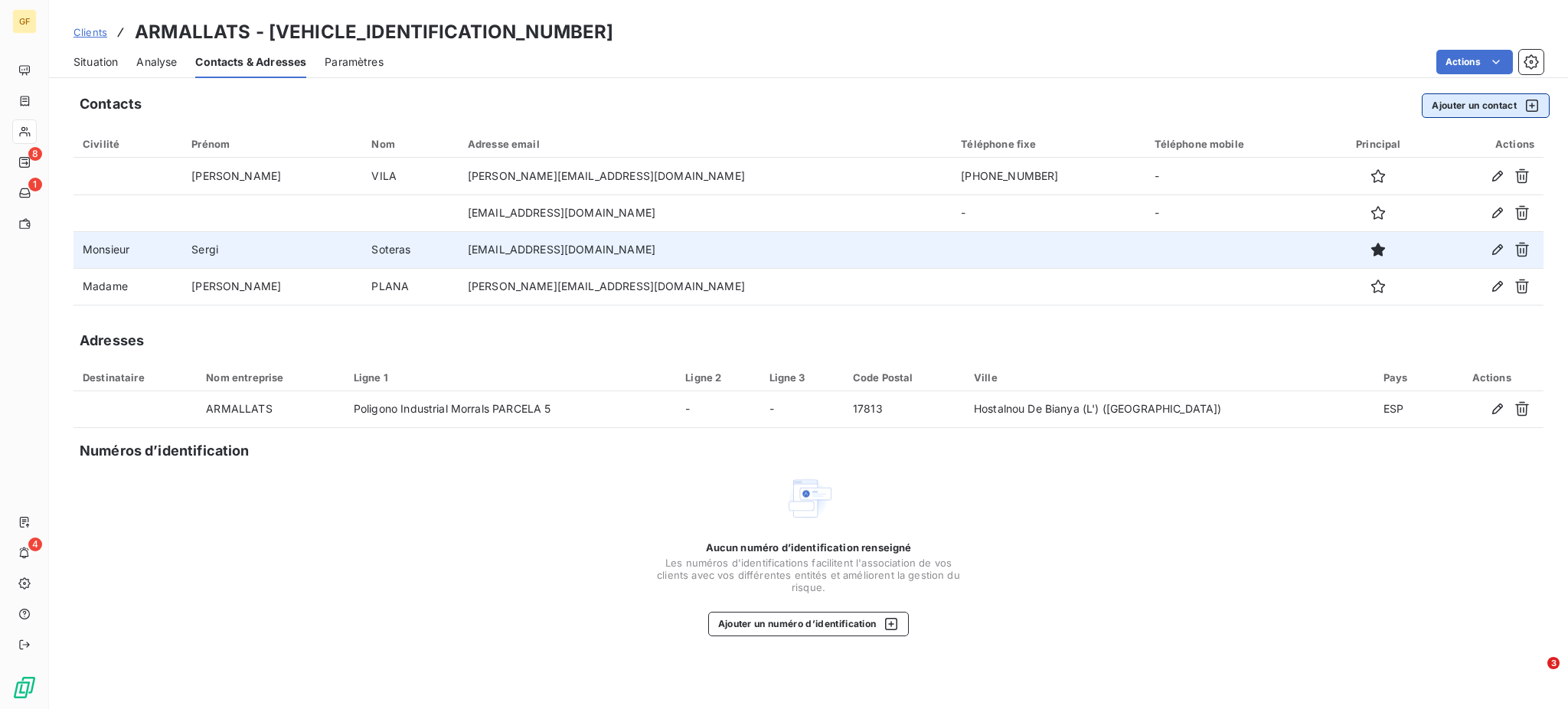
click at [1479, 96] on button "Ajouter un contact" at bounding box center [1485, 105] width 128 height 25
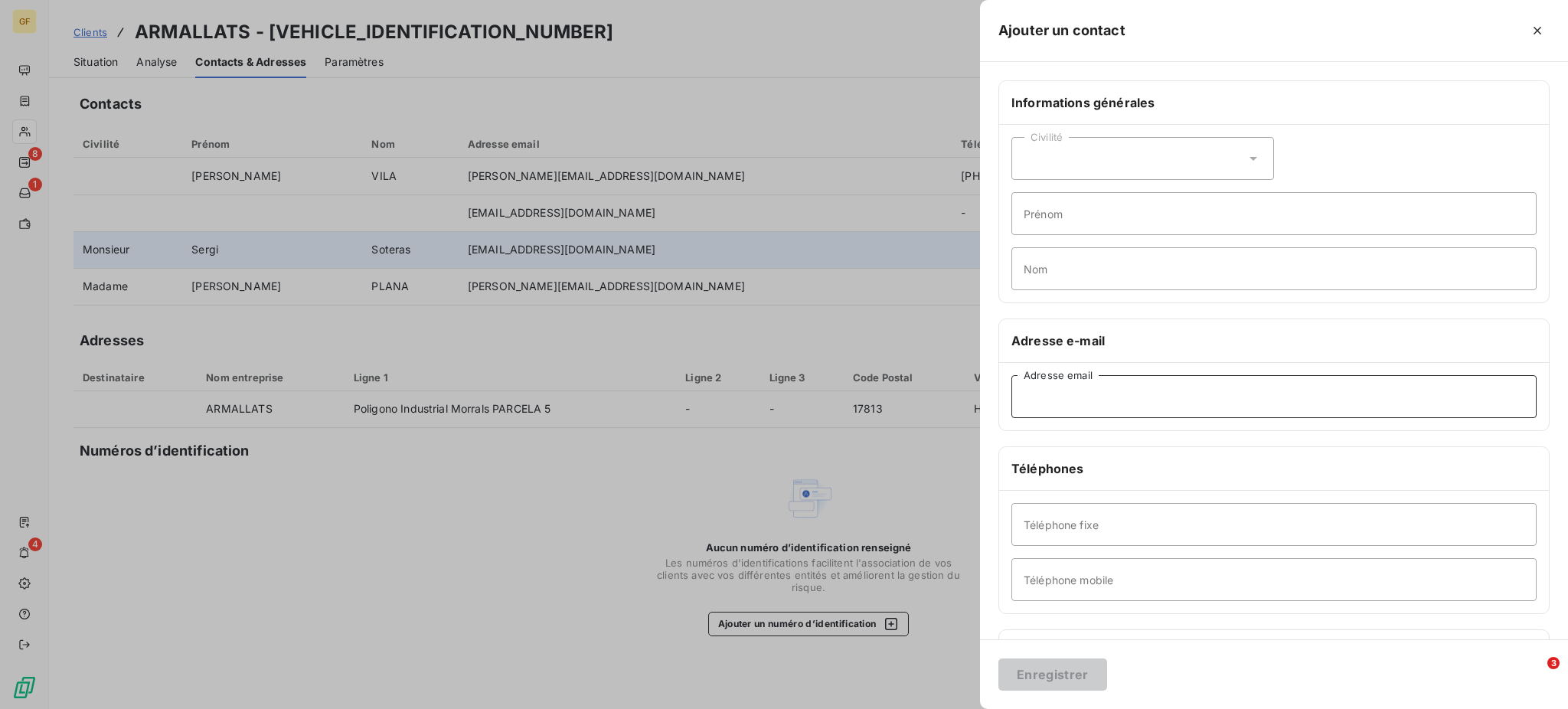
click at [1057, 399] on input "Adresse email" at bounding box center [1274, 396] width 525 height 43
paste input "[EMAIL_ADDRESS][DOMAIN_NAME]"
type input "[EMAIL_ADDRESS][DOMAIN_NAME]"
click at [1246, 157] on icon at bounding box center [1253, 158] width 16 height 16
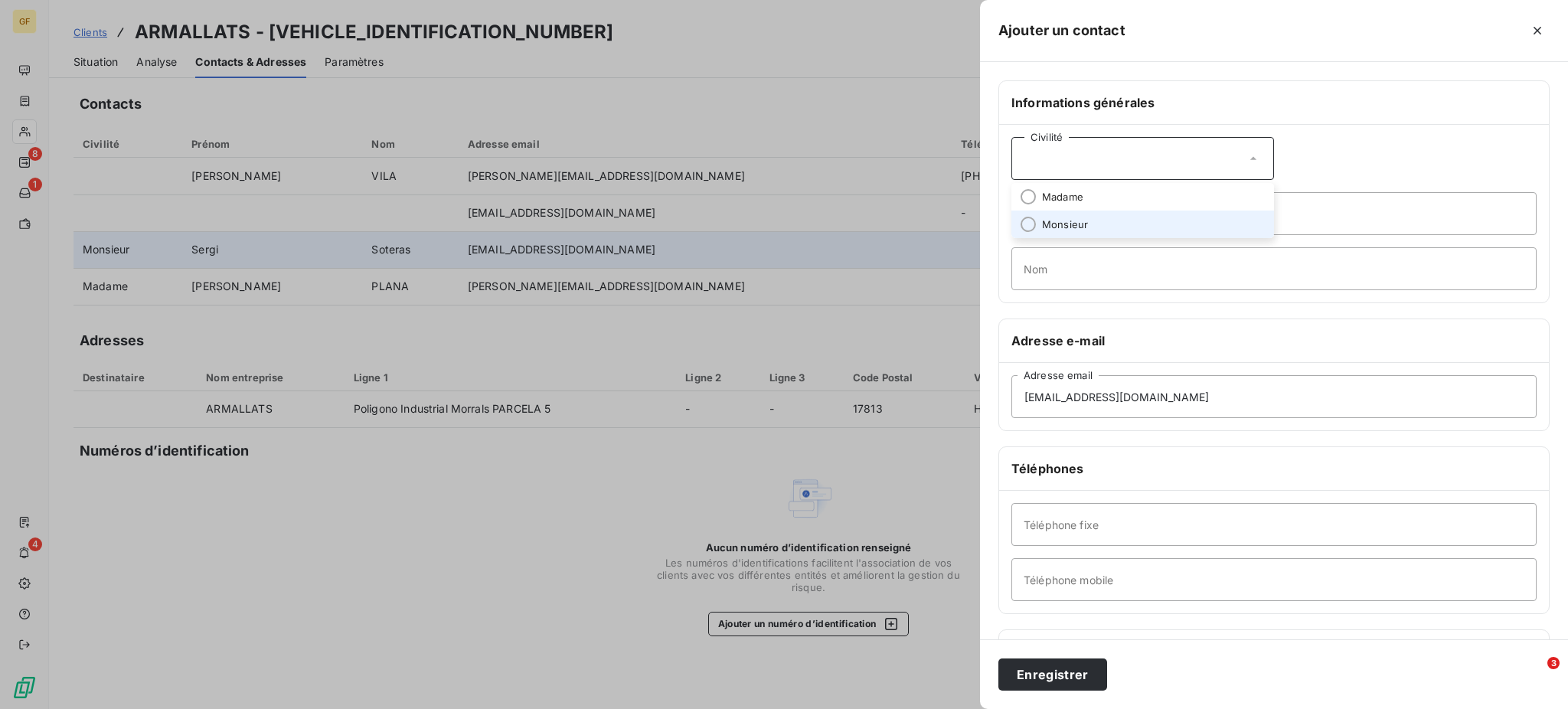
click at [1059, 218] on span "Monsieur" at bounding box center [1065, 225] width 46 height 15
paste input "[EMAIL_ADDRESS][DOMAIN_NAME]"
drag, startPoint x: 1085, startPoint y: 219, endPoint x: 1280, endPoint y: 221, distance: 195.0
click at [1280, 221] on input "[EMAIL_ADDRESS][DOMAIN_NAME]" at bounding box center [1274, 214] width 525 height 43
click at [1030, 210] on input "miquelangel" at bounding box center [1274, 214] width 525 height 43
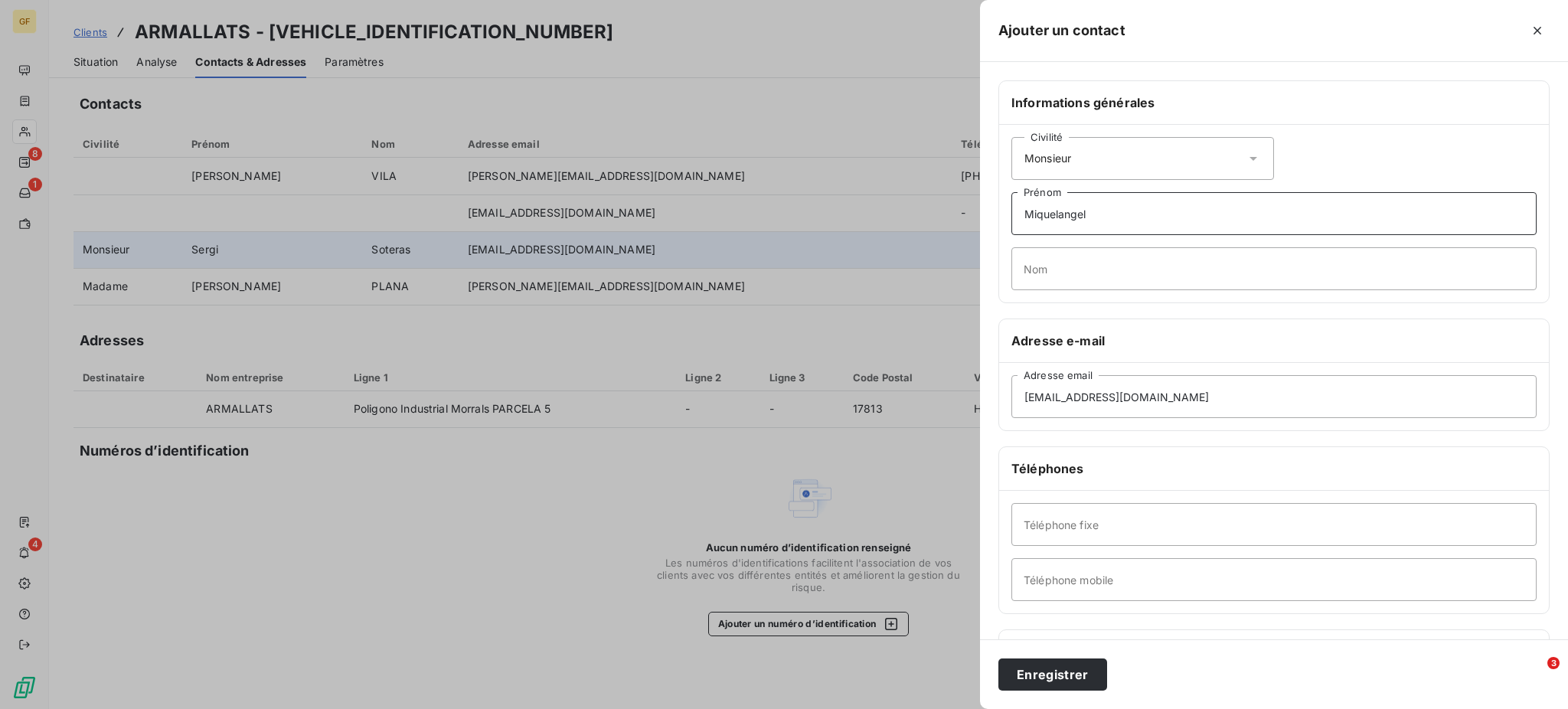
drag, startPoint x: 1061, startPoint y: 208, endPoint x: 1087, endPoint y: 215, distance: 26.9
click at [1087, 215] on input "Miquelangel" at bounding box center [1274, 214] width 525 height 43
type input "Miquel"
click at [999, 658] on button "Enregistrer" at bounding box center [1053, 674] width 109 height 32
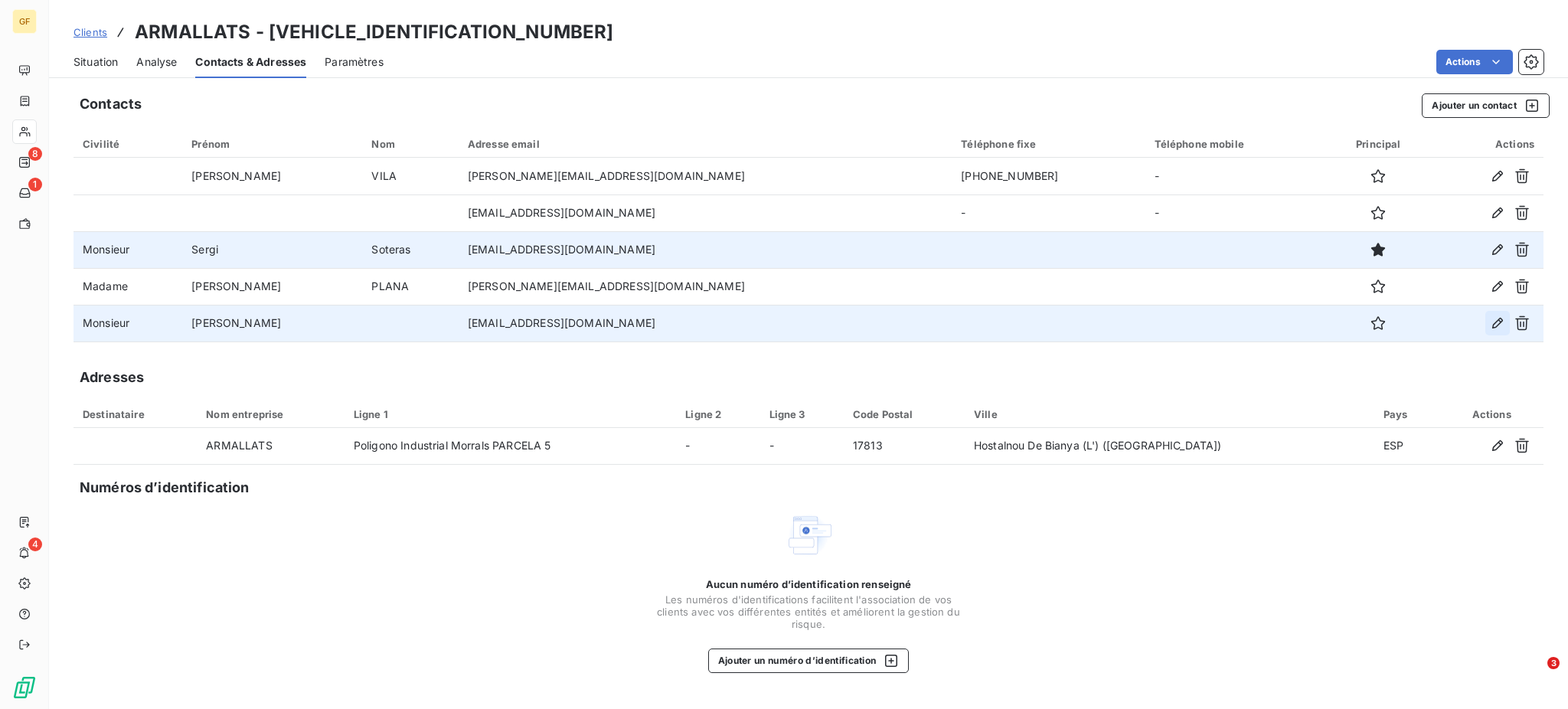
click at [1499, 324] on icon "button" at bounding box center [1498, 323] width 11 height 11
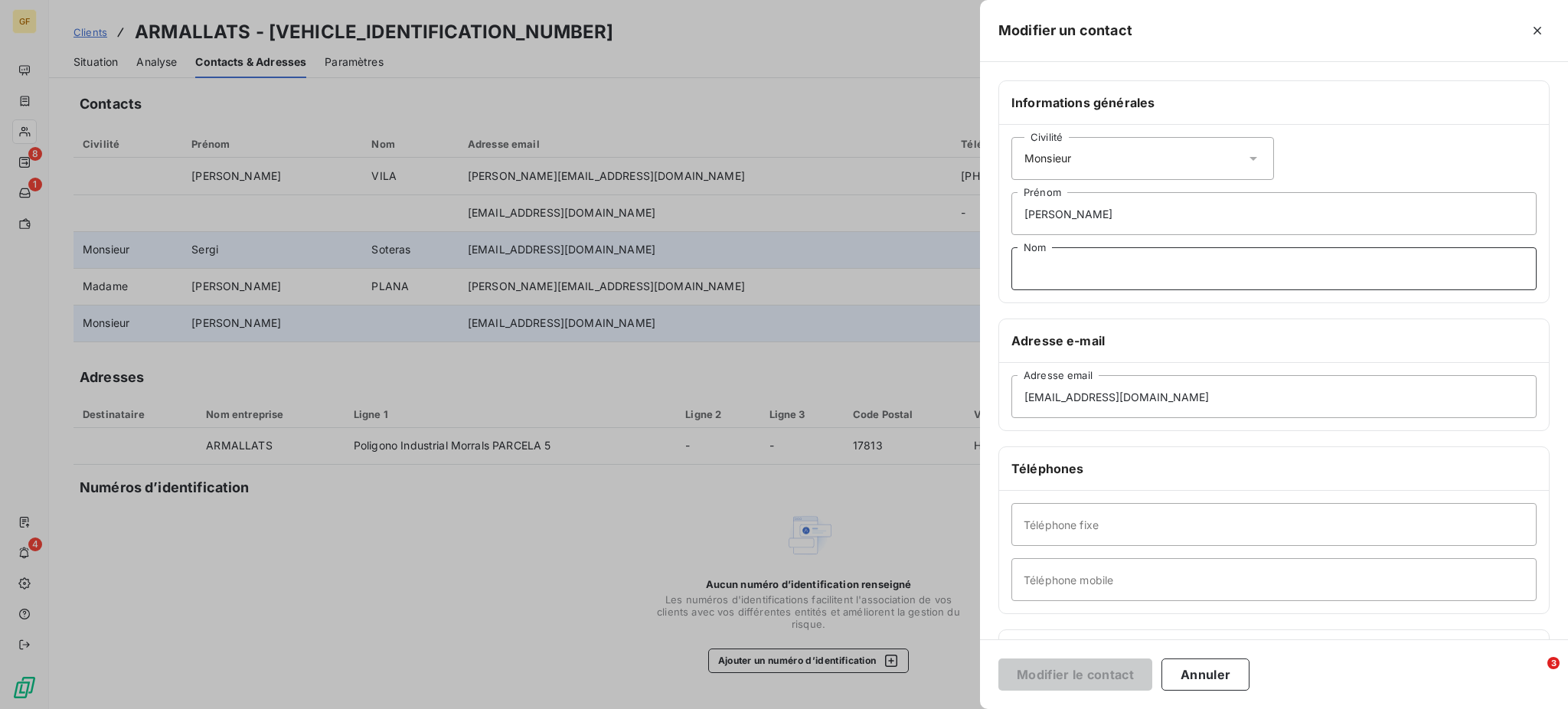
click at [1044, 273] on input "Nom" at bounding box center [1274, 268] width 525 height 43
type input "Angel"
click at [1081, 670] on button "Modifier le contact" at bounding box center [1075, 674] width 154 height 32
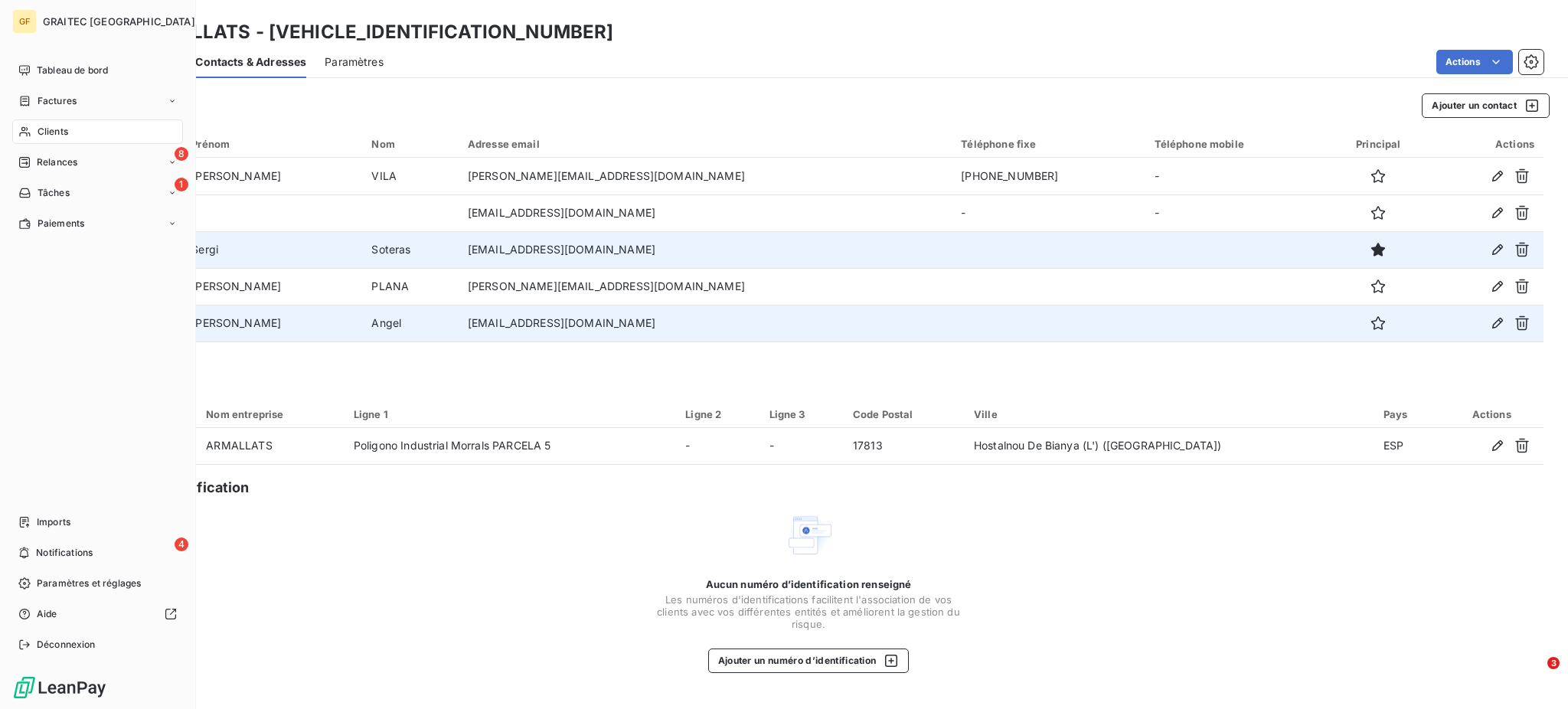
click at [66, 132] on span "Clients" at bounding box center [53, 131] width 30 height 14
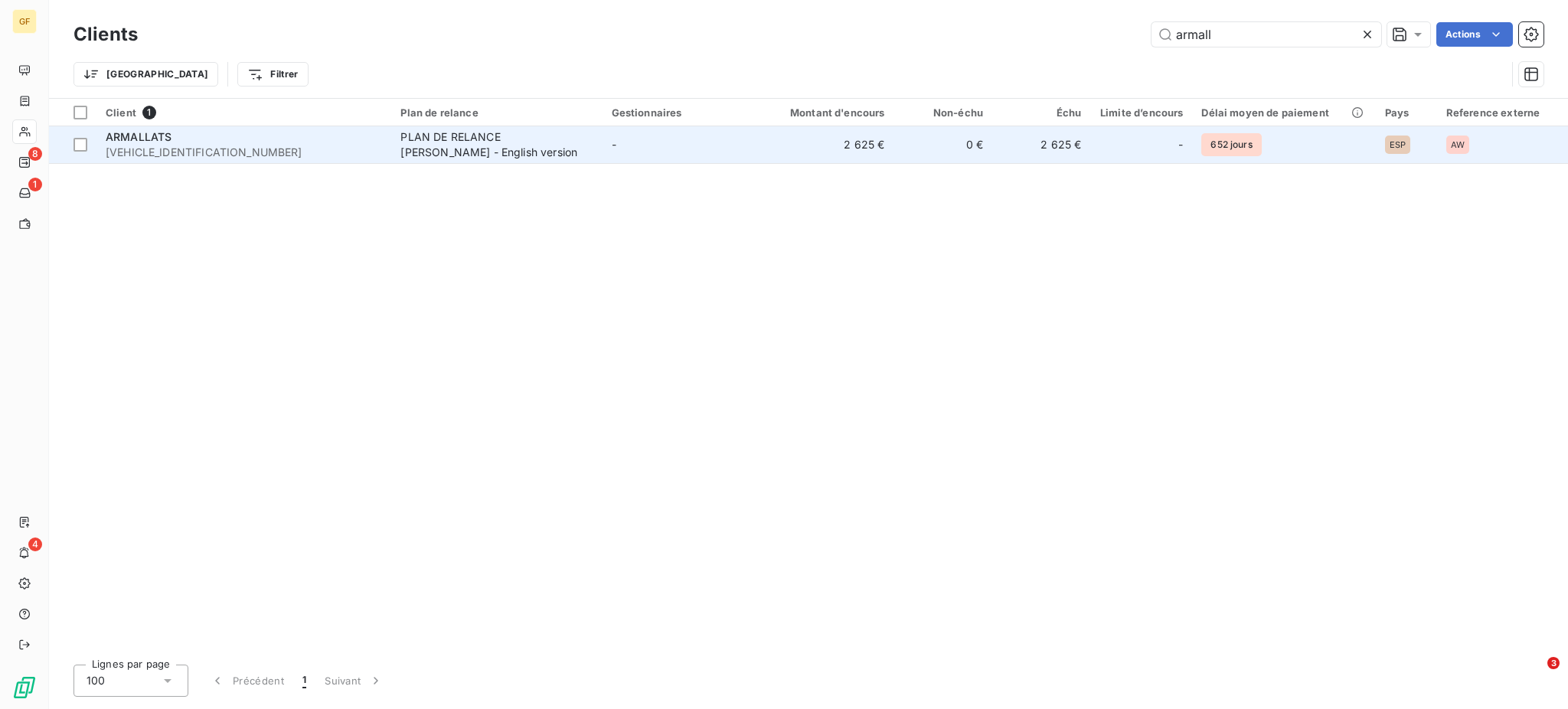
type input "armall"
click at [446, 148] on div "PLAN DE RELANCE [PERSON_NAME] - English version" at bounding box center [497, 144] width 192 height 30
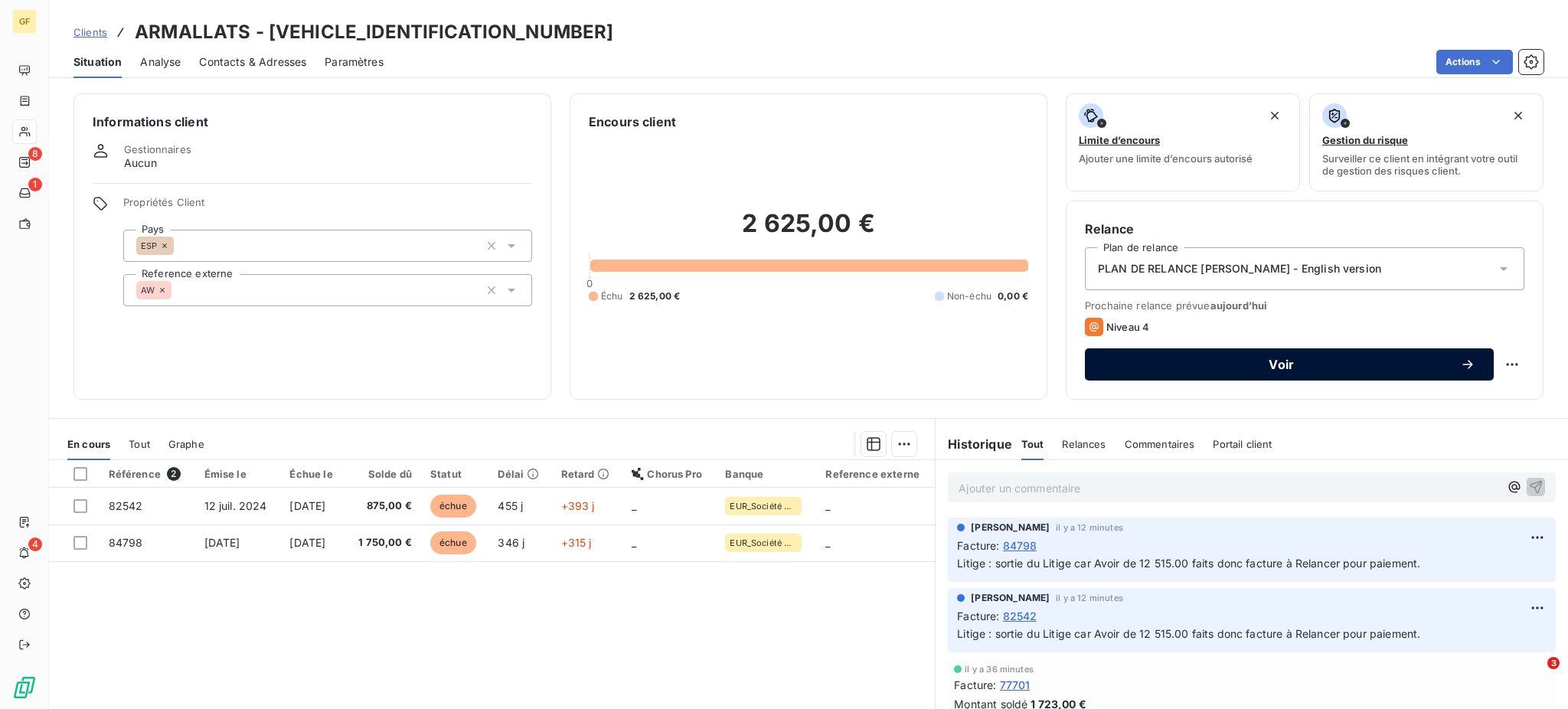
click at [1280, 364] on span "Voir" at bounding box center [1281, 364] width 357 height 12
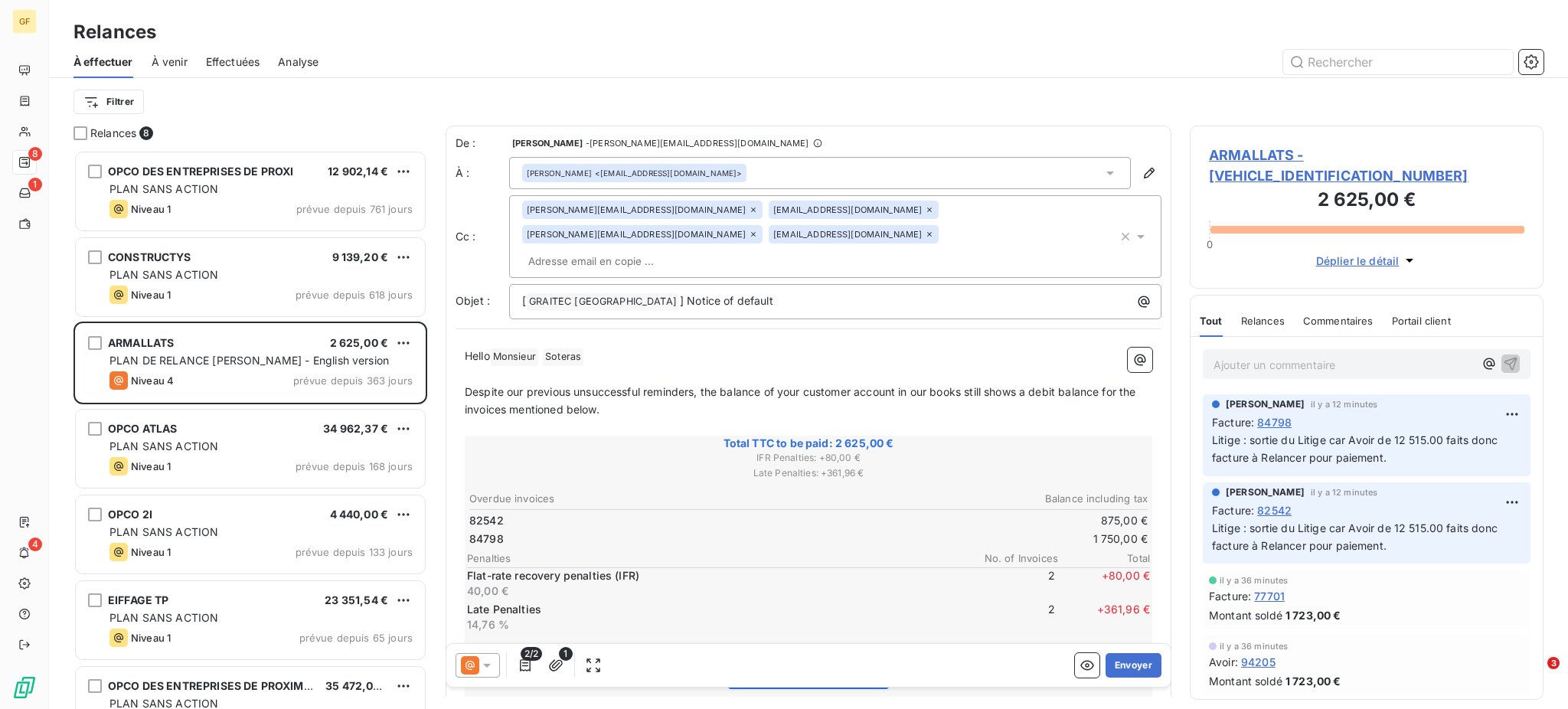
scroll to position [544, 337]
click at [751, 210] on icon at bounding box center [753, 209] width 5 height 5
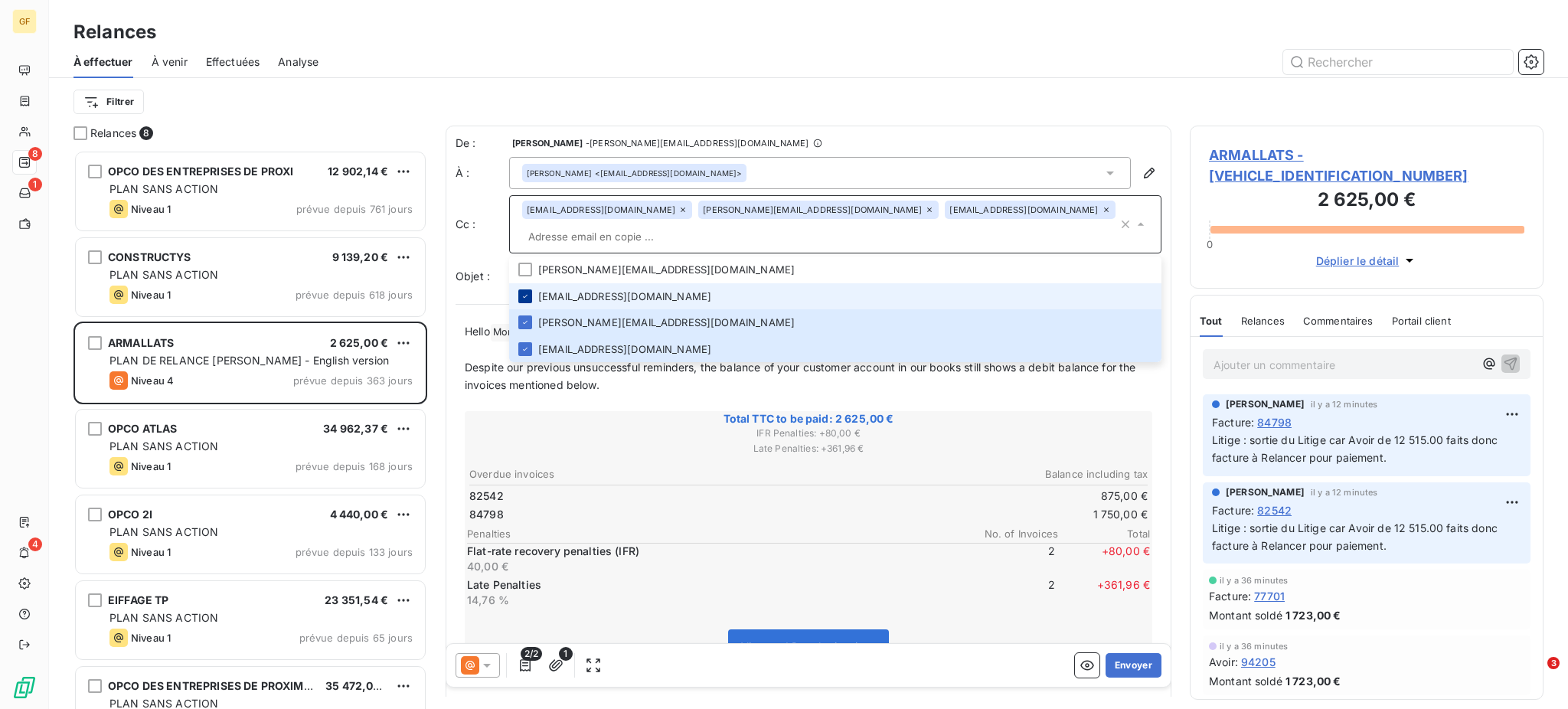
click at [524, 292] on icon at bounding box center [525, 296] width 9 height 9
click at [914, 225] on input "text" at bounding box center [820, 236] width 596 height 23
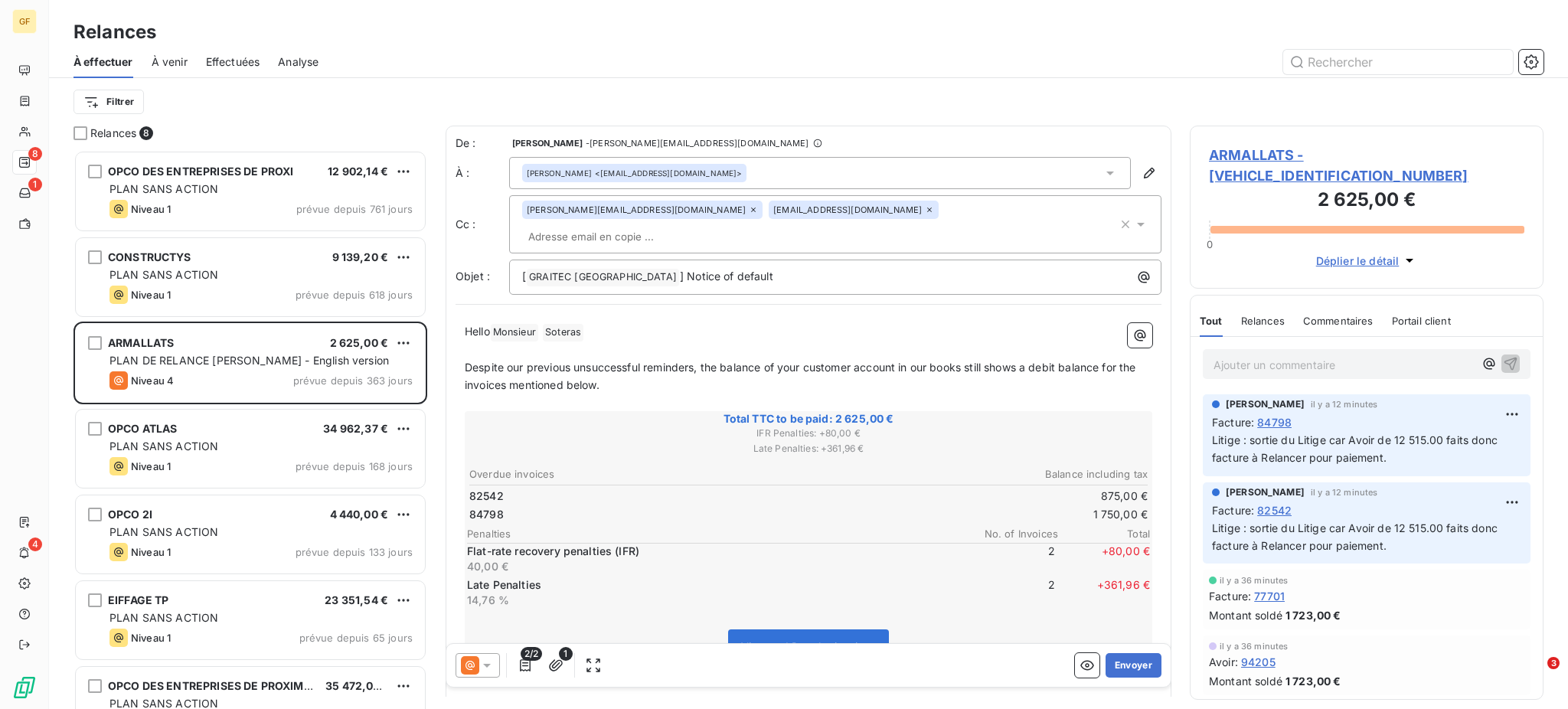
click at [699, 225] on input "text" at bounding box center [611, 236] width 177 height 23
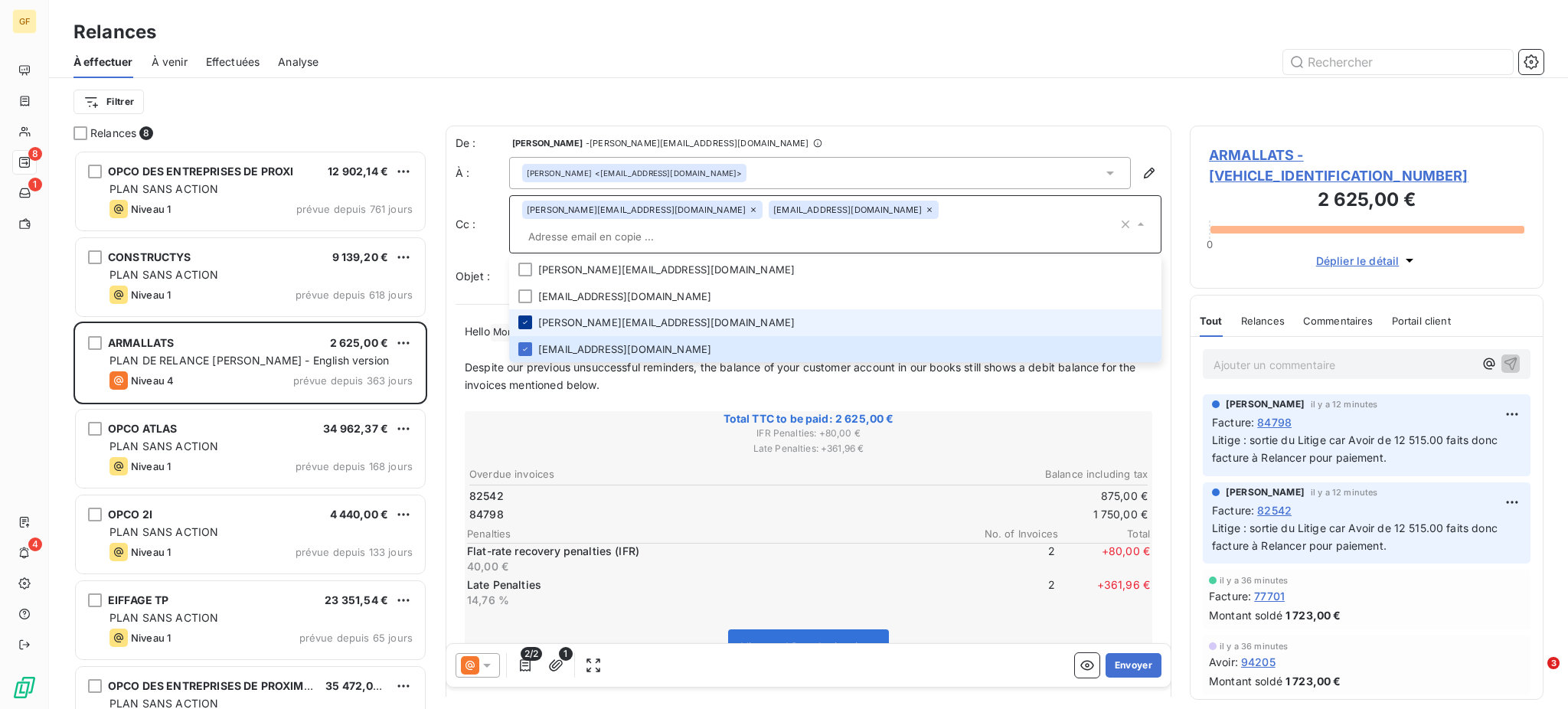
click at [523, 318] on icon at bounding box center [525, 322] width 9 height 9
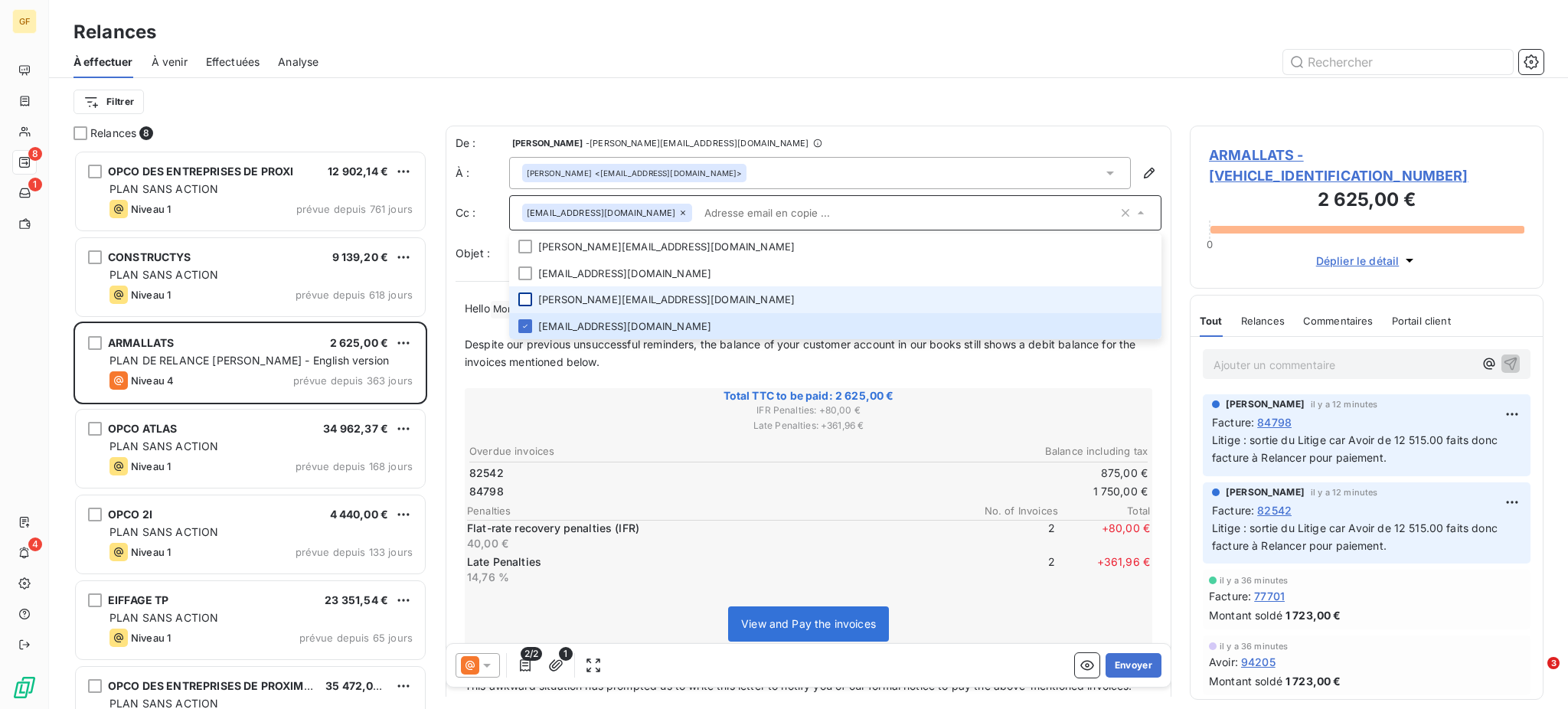
click at [523, 302] on div at bounding box center [525, 298] width 14 height 14
click at [528, 298] on div at bounding box center [525, 298] width 14 height 14
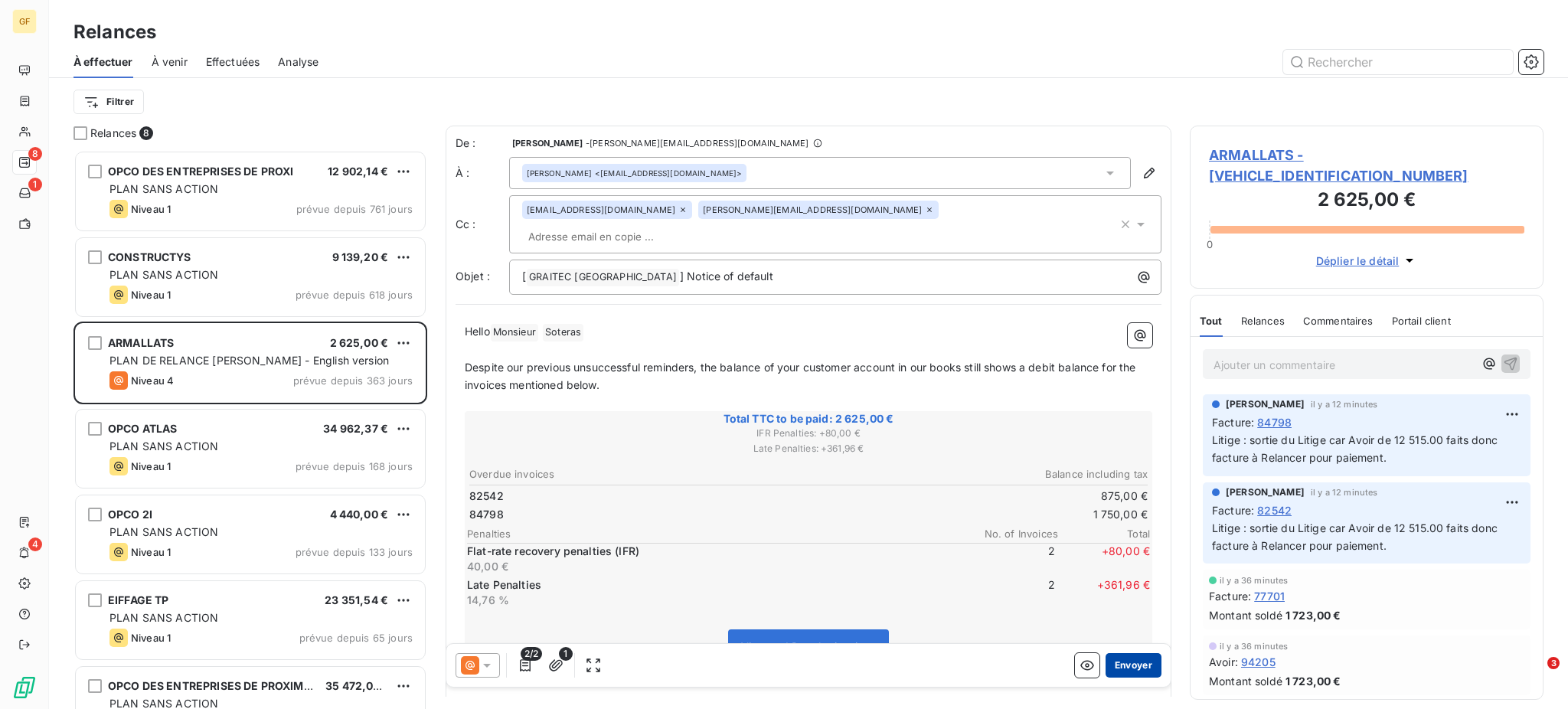
click at [1120, 663] on button "Envoyer" at bounding box center [1133, 665] width 56 height 25
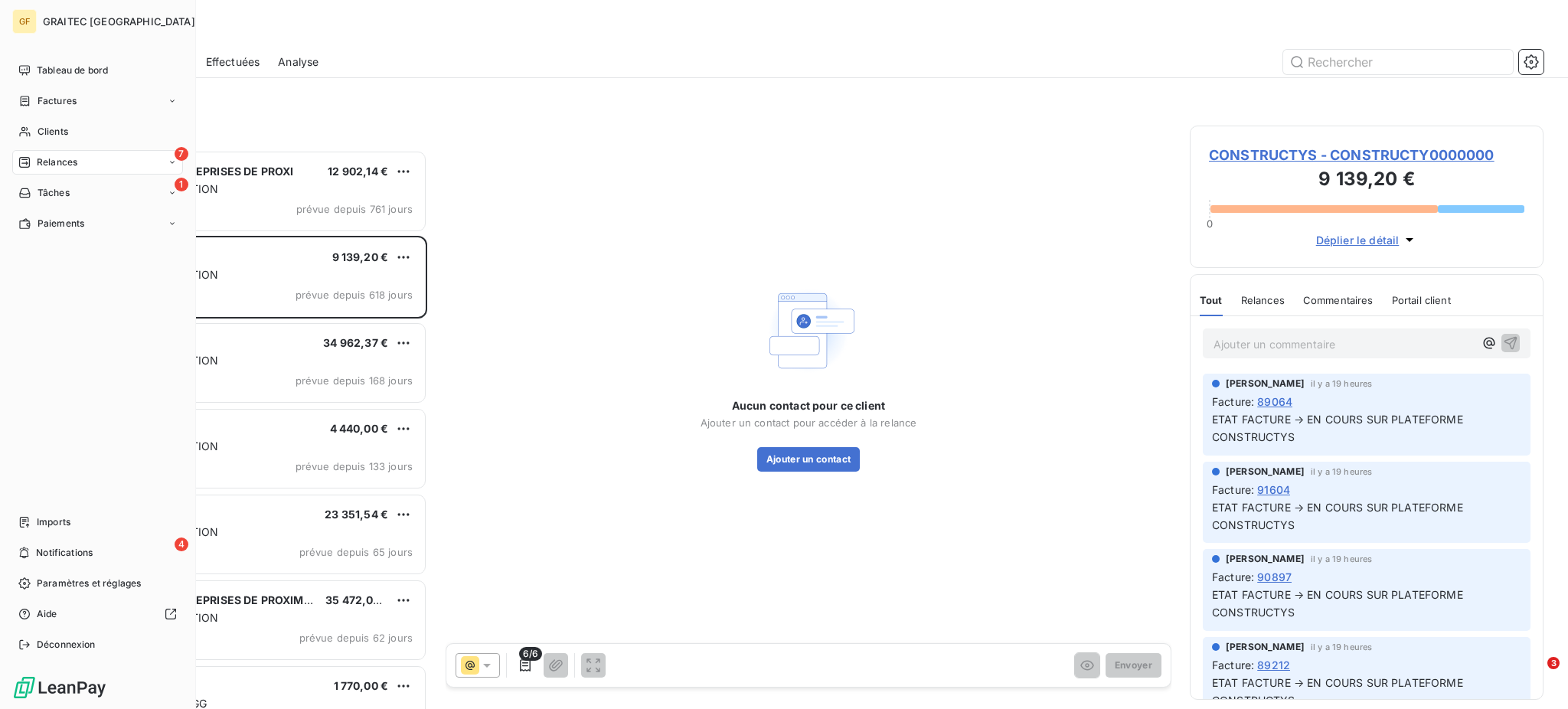
click at [70, 162] on span "Relances" at bounding box center [57, 162] width 41 height 14
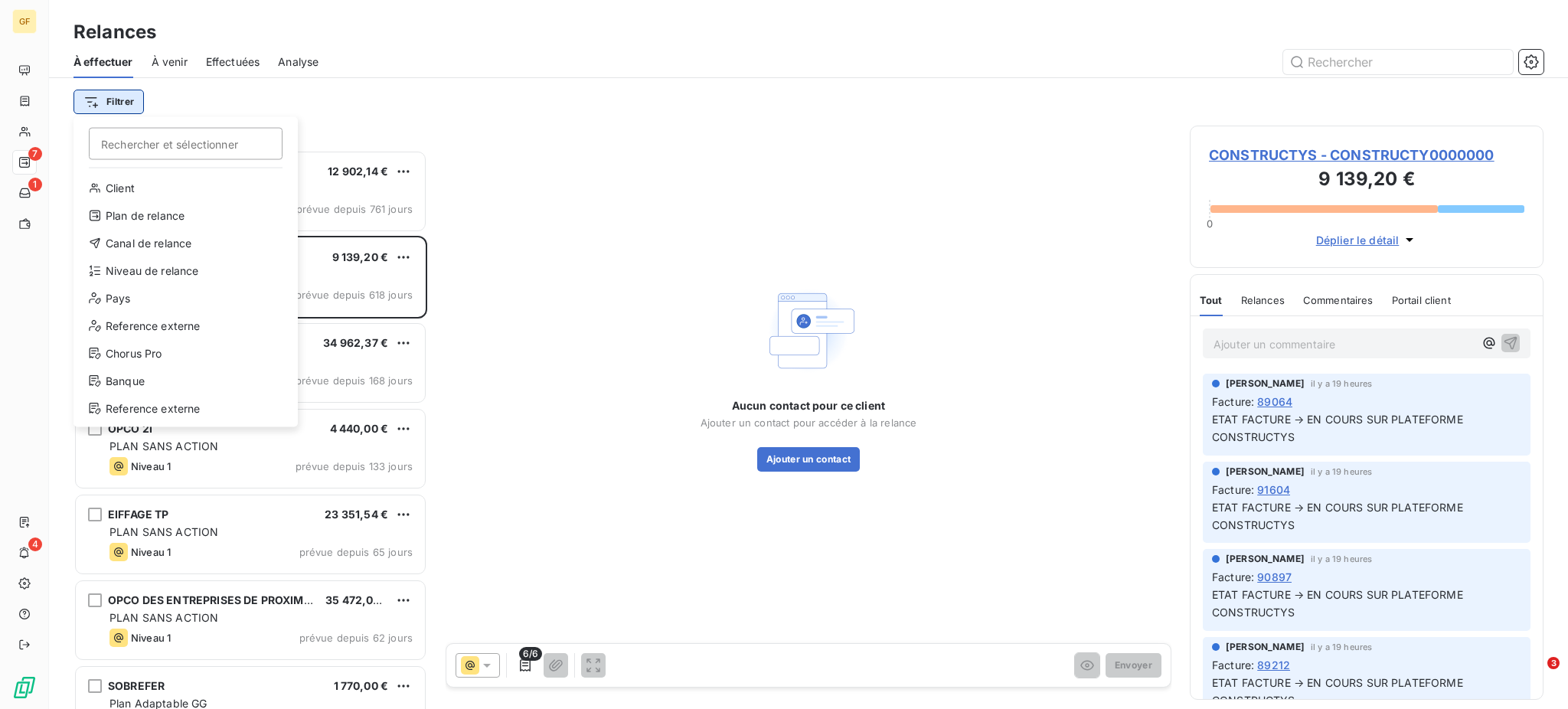
click at [112, 102] on html "GF 7 1 4 Relances À effectuer À venir Effectuées Analyse Filtrer Rechercher et …" at bounding box center [784, 354] width 1568 height 709
click at [181, 210] on div "Plan de relance" at bounding box center [185, 215] width 212 height 25
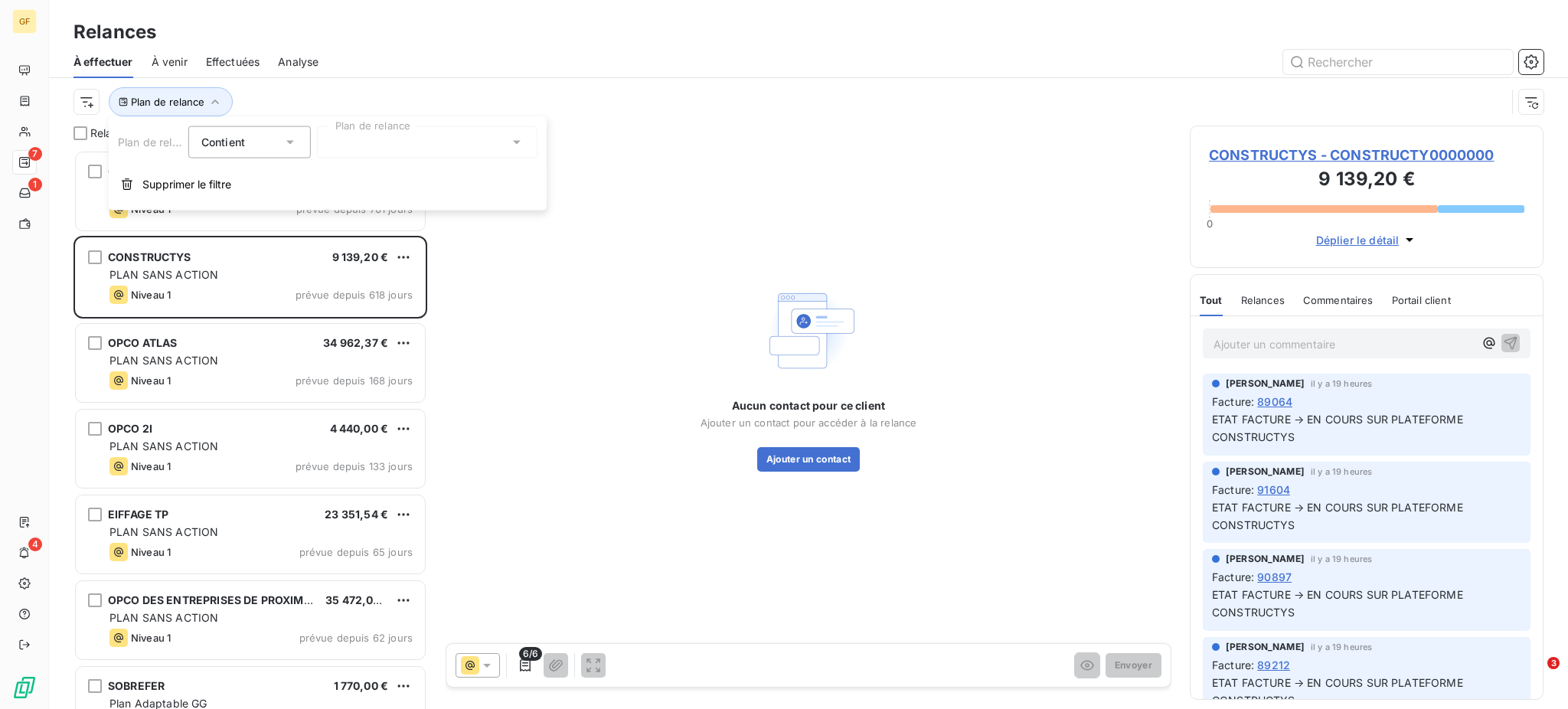
click at [511, 144] on icon at bounding box center [517, 142] width 16 height 16
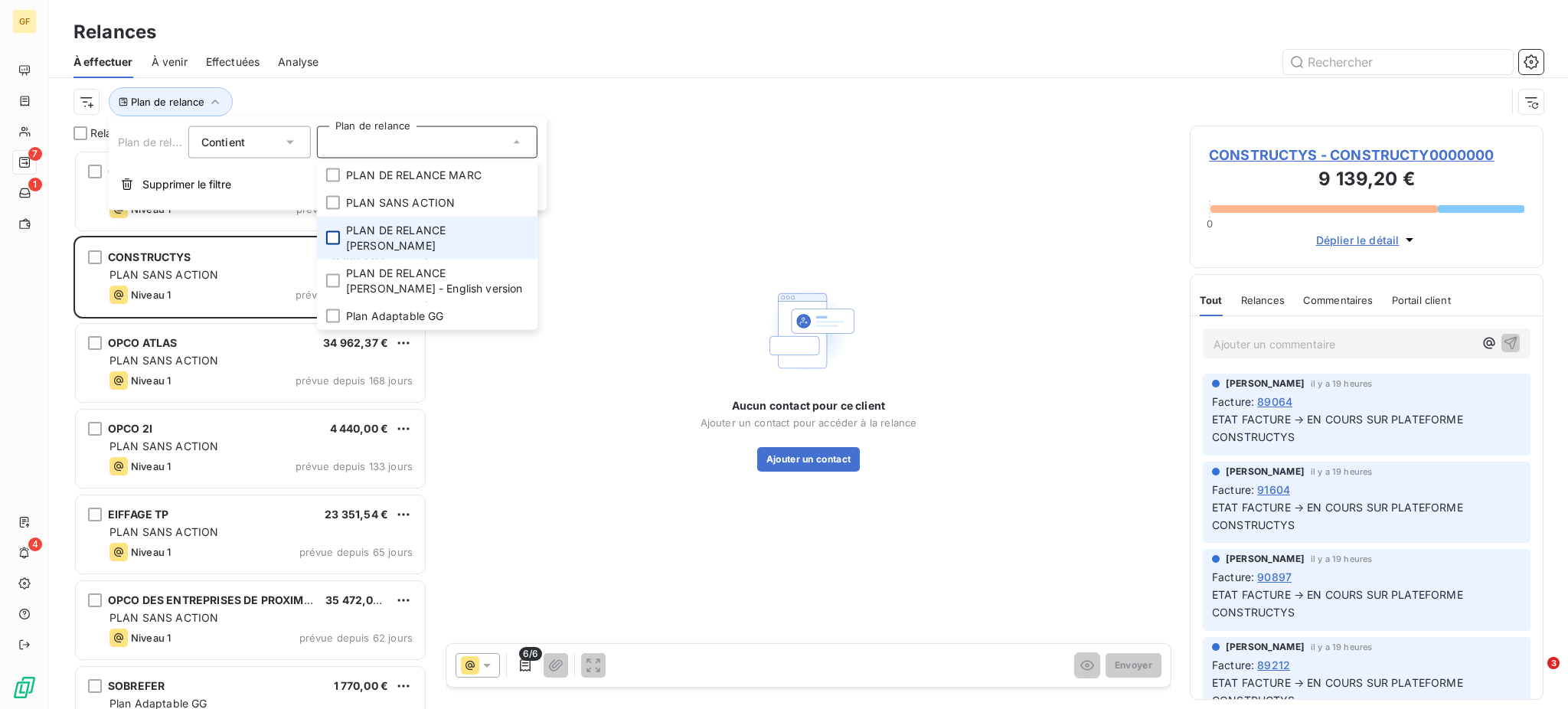
click at [336, 231] on div at bounding box center [333, 238] width 14 height 14
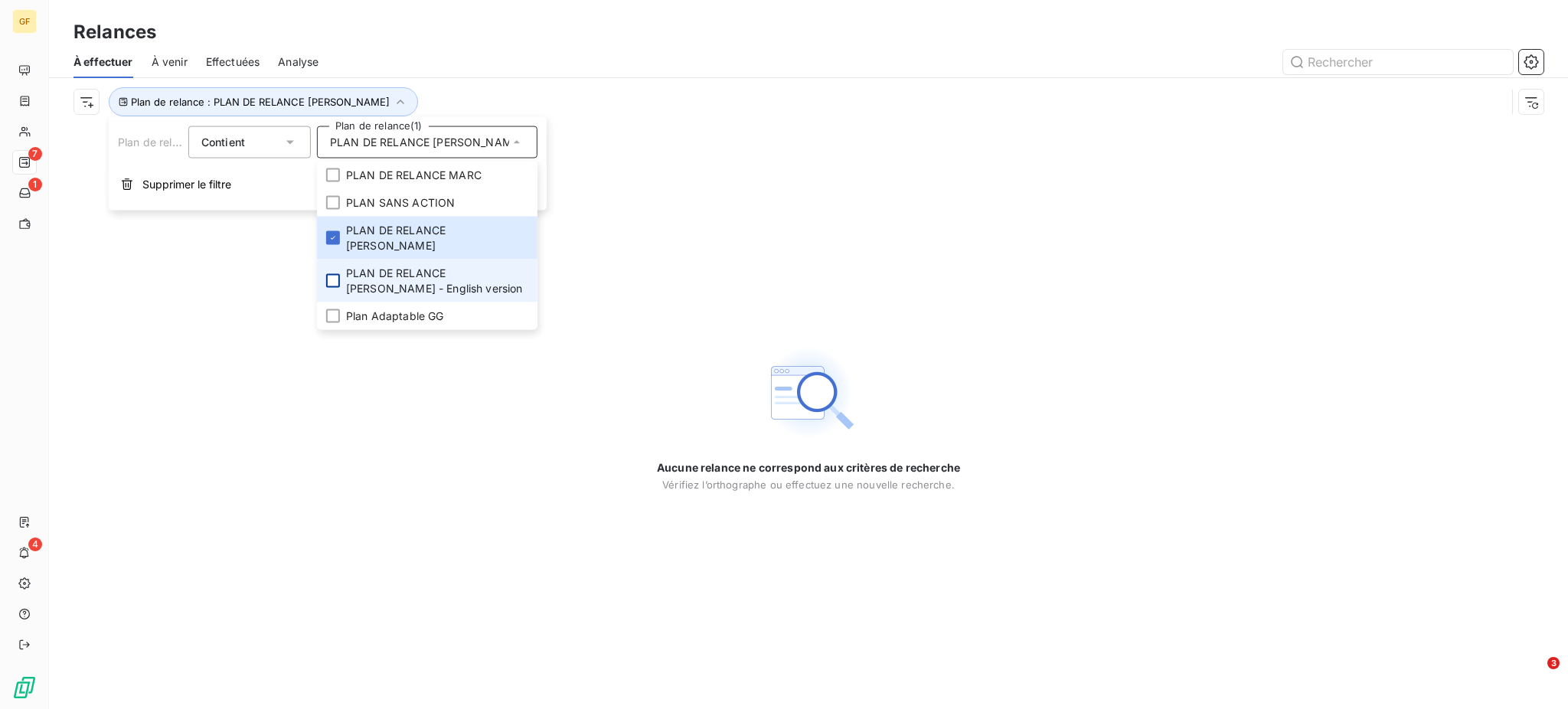
click at [328, 273] on div at bounding box center [333, 280] width 14 height 14
click at [332, 309] on div at bounding box center [333, 316] width 14 height 14
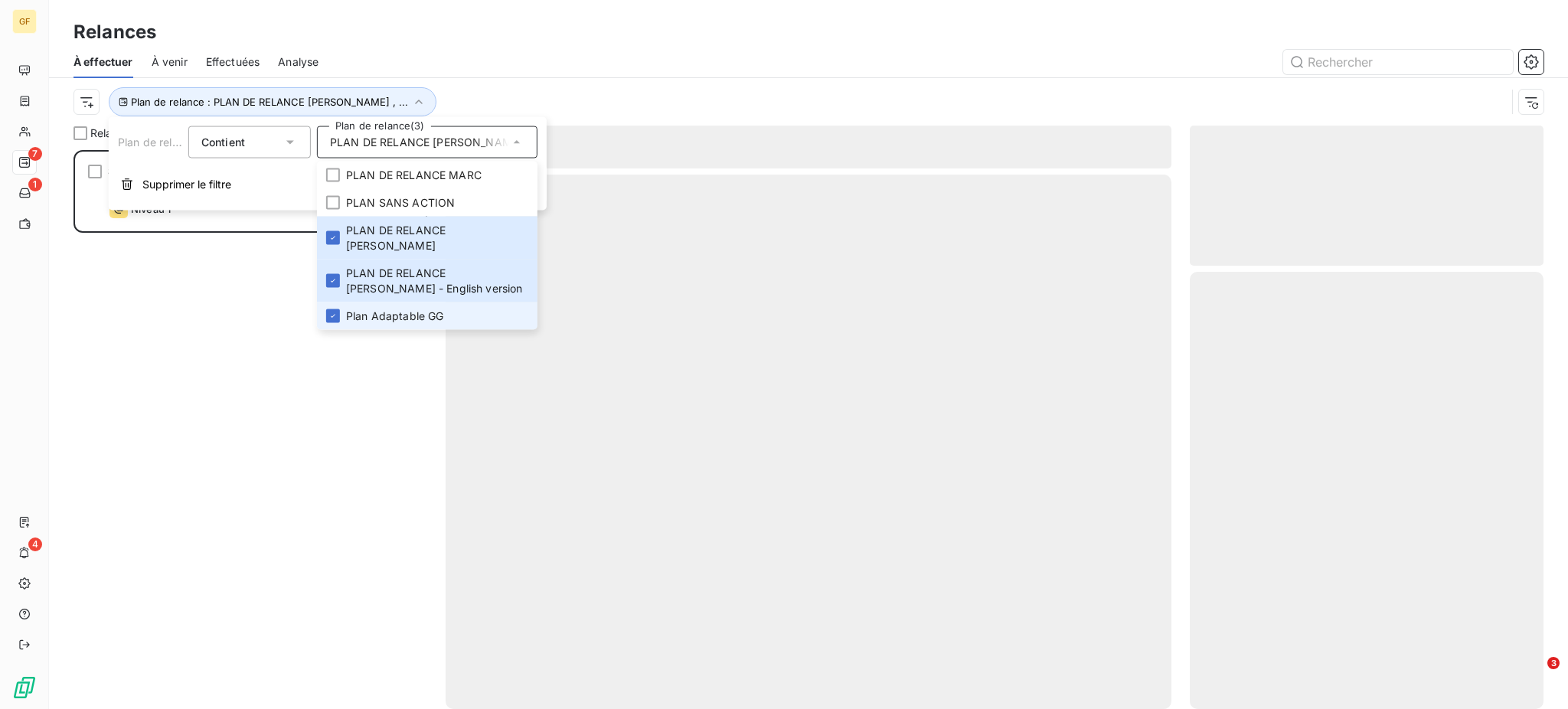
scroll to position [543, 337]
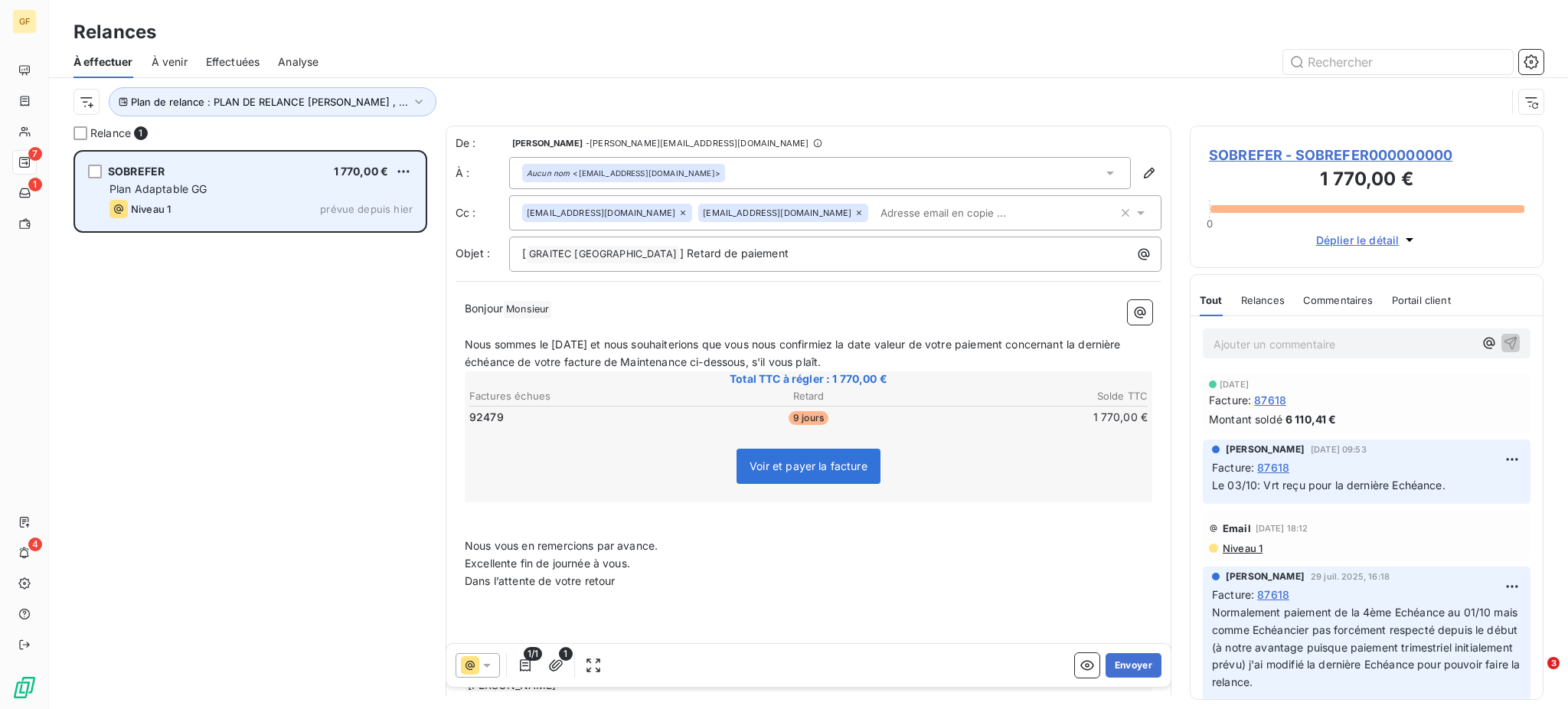
click at [202, 224] on div "SOBREFER 1 770,00 € Plan Adaptable GG Niveau 1 prévue depuis [DATE]" at bounding box center [250, 191] width 349 height 78
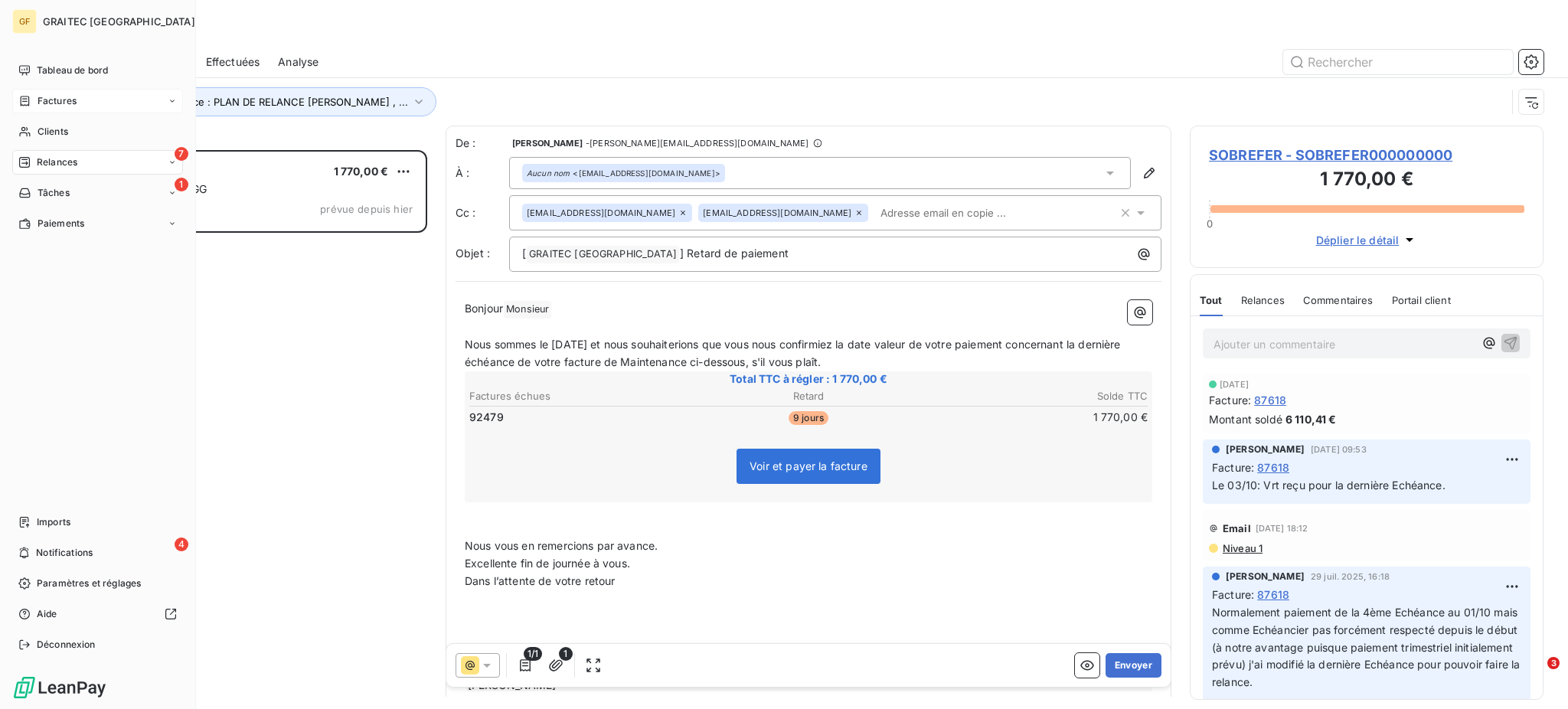
click at [63, 98] on span "Factures" at bounding box center [57, 100] width 39 height 14
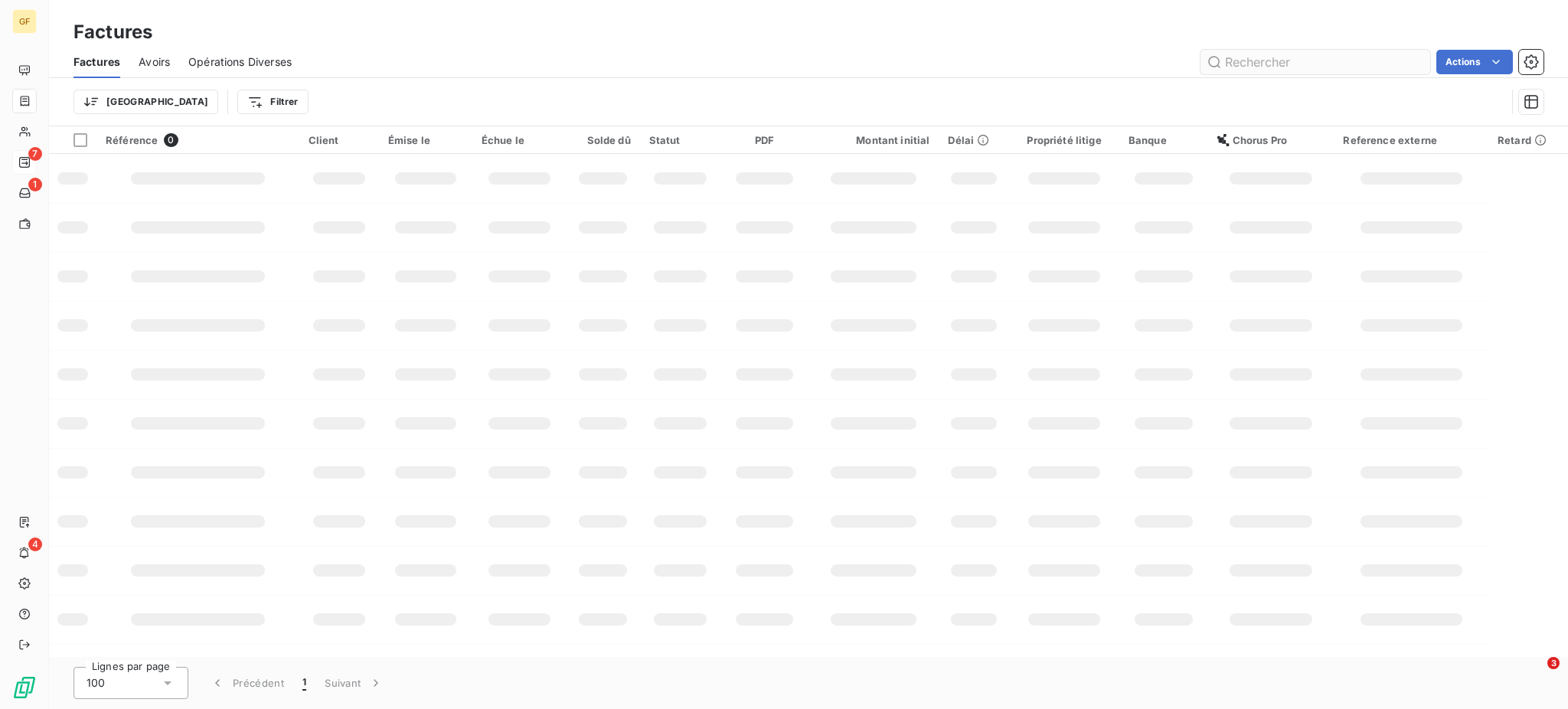
click at [1252, 58] on input "text" at bounding box center [1315, 62] width 229 height 25
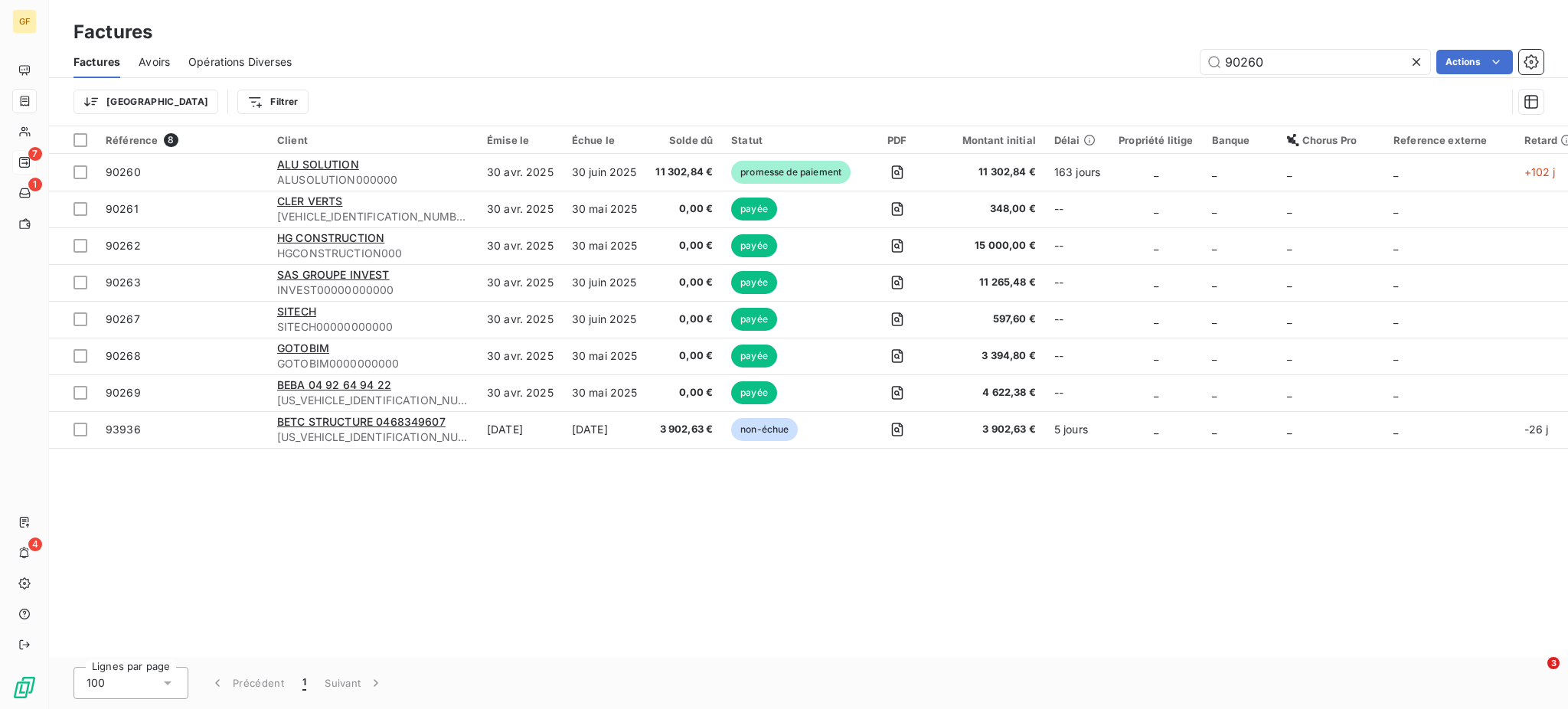
type input "90260"
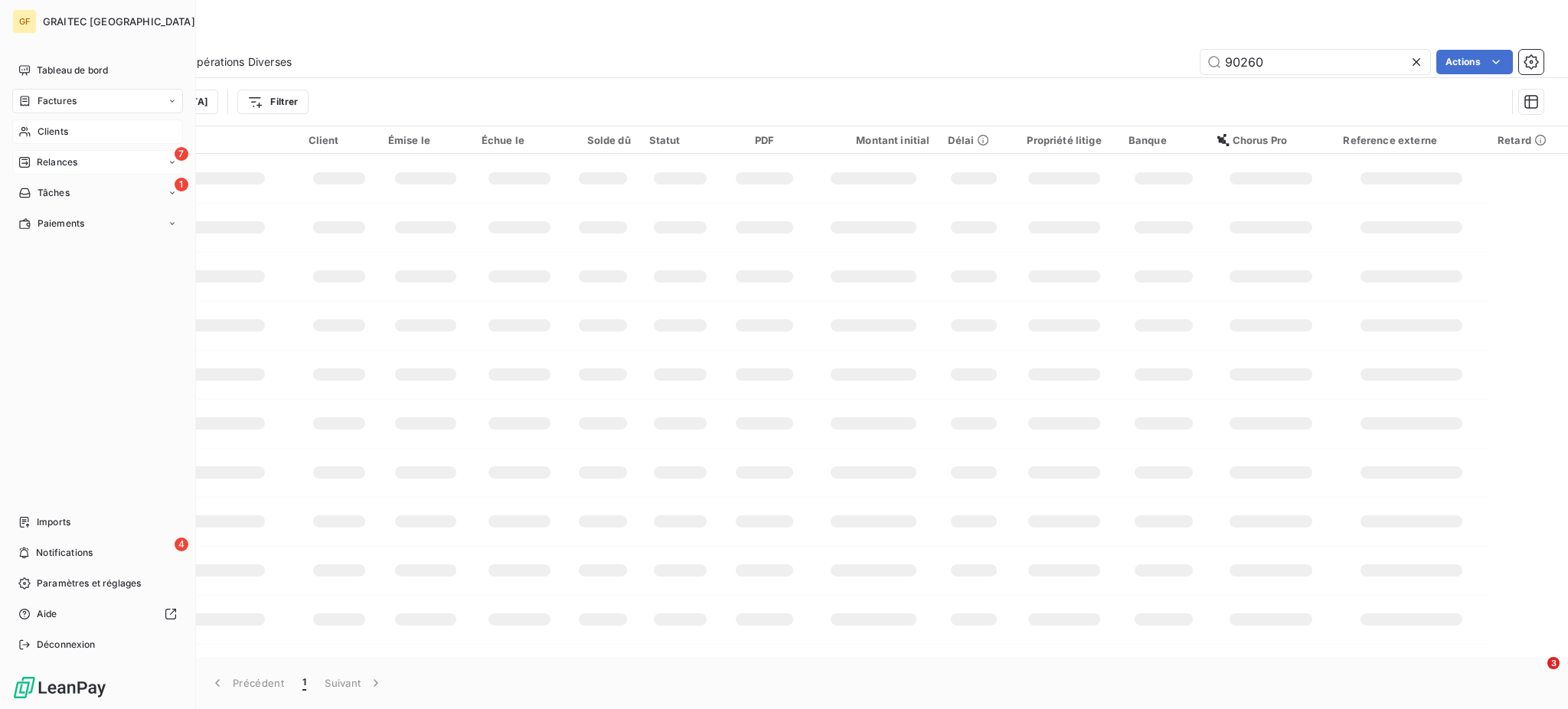
click at [61, 126] on span "Clients" at bounding box center [53, 131] width 30 height 14
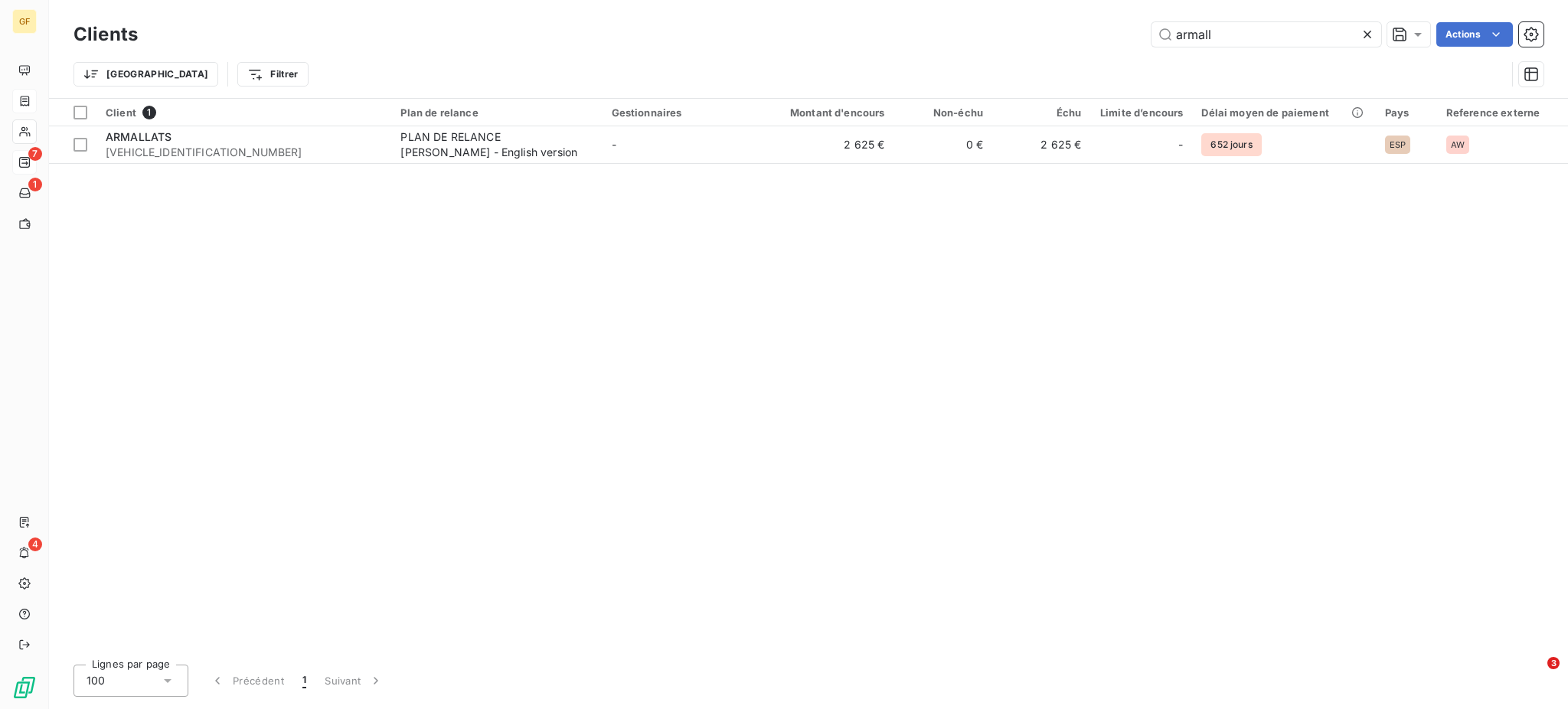
drag, startPoint x: 1251, startPoint y: 34, endPoint x: 1148, endPoint y: 48, distance: 103.9
click at [1148, 48] on div "Clients armall Actions" at bounding box center [809, 34] width 1470 height 32
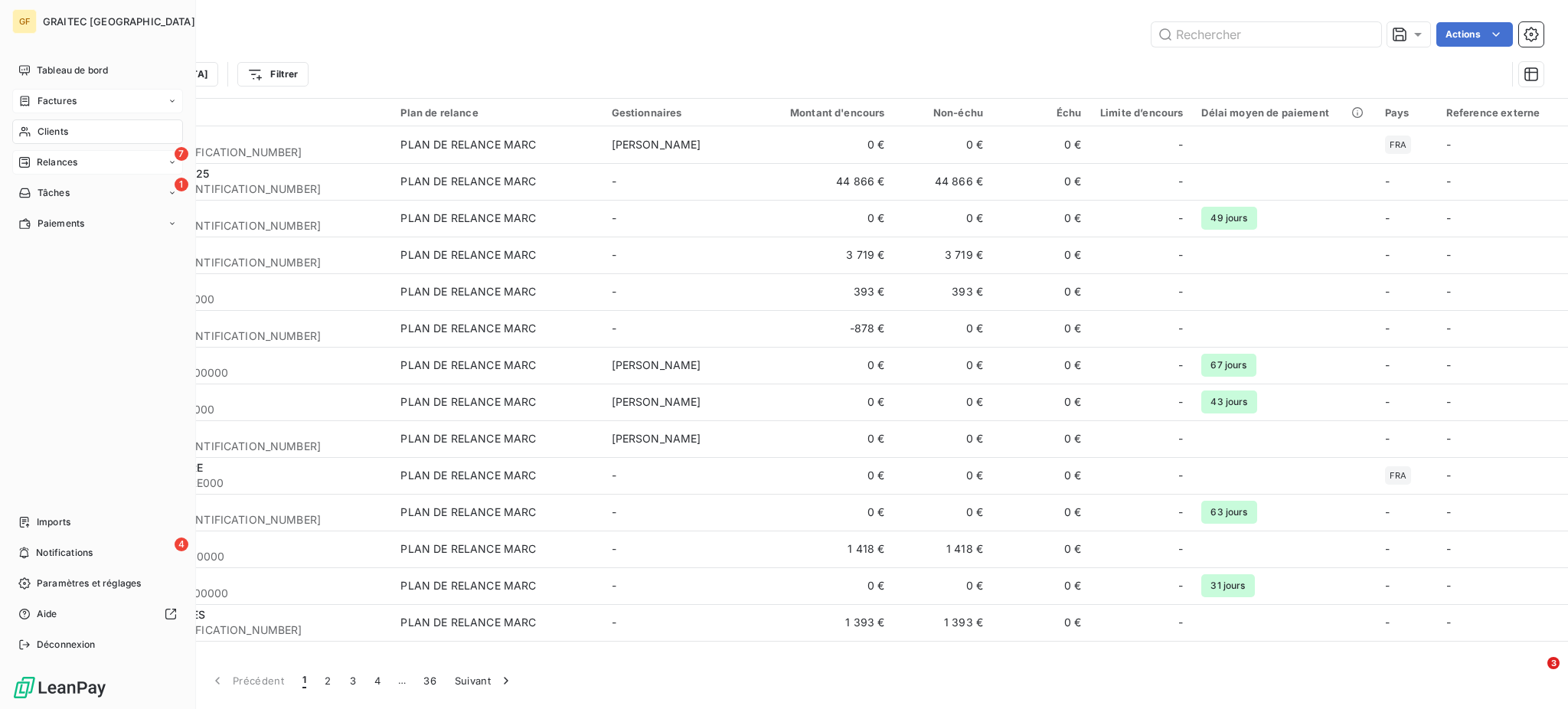
click at [59, 98] on span "Factures" at bounding box center [57, 100] width 39 height 14
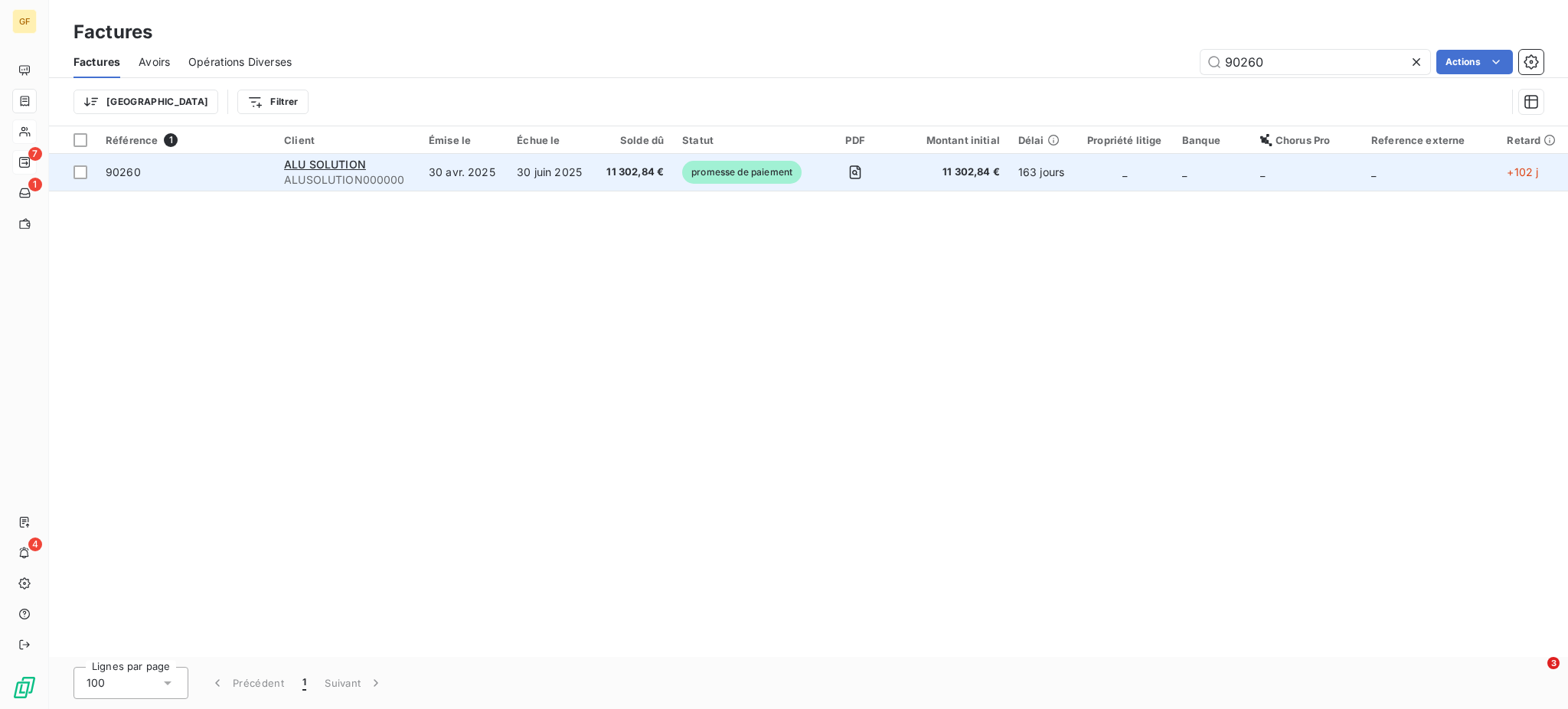
click at [579, 165] on td "30 juin 2025" at bounding box center [551, 172] width 87 height 37
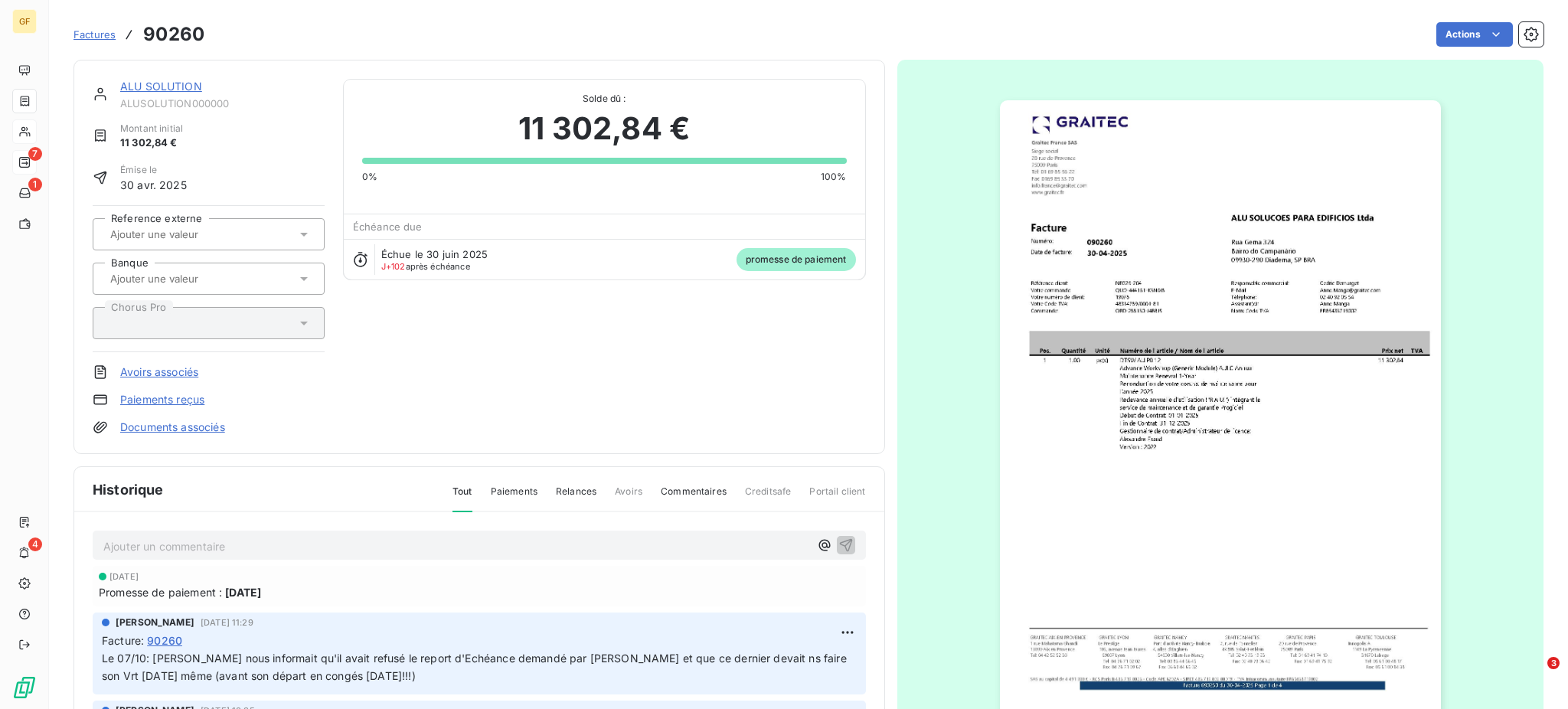
click at [177, 399] on link "Paiements reçus" at bounding box center [161, 399] width 84 height 16
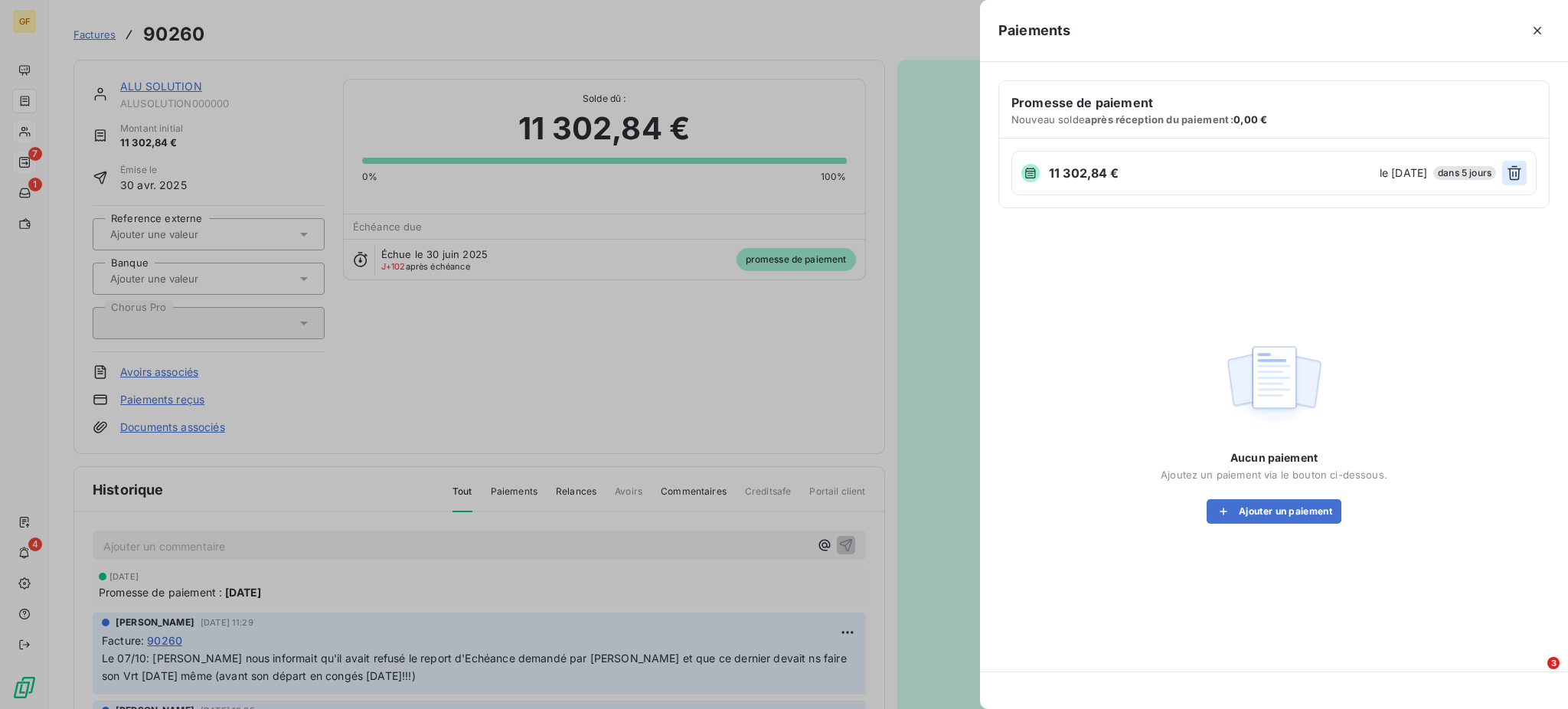
click at [1511, 174] on icon "button" at bounding box center [1514, 172] width 16 height 16
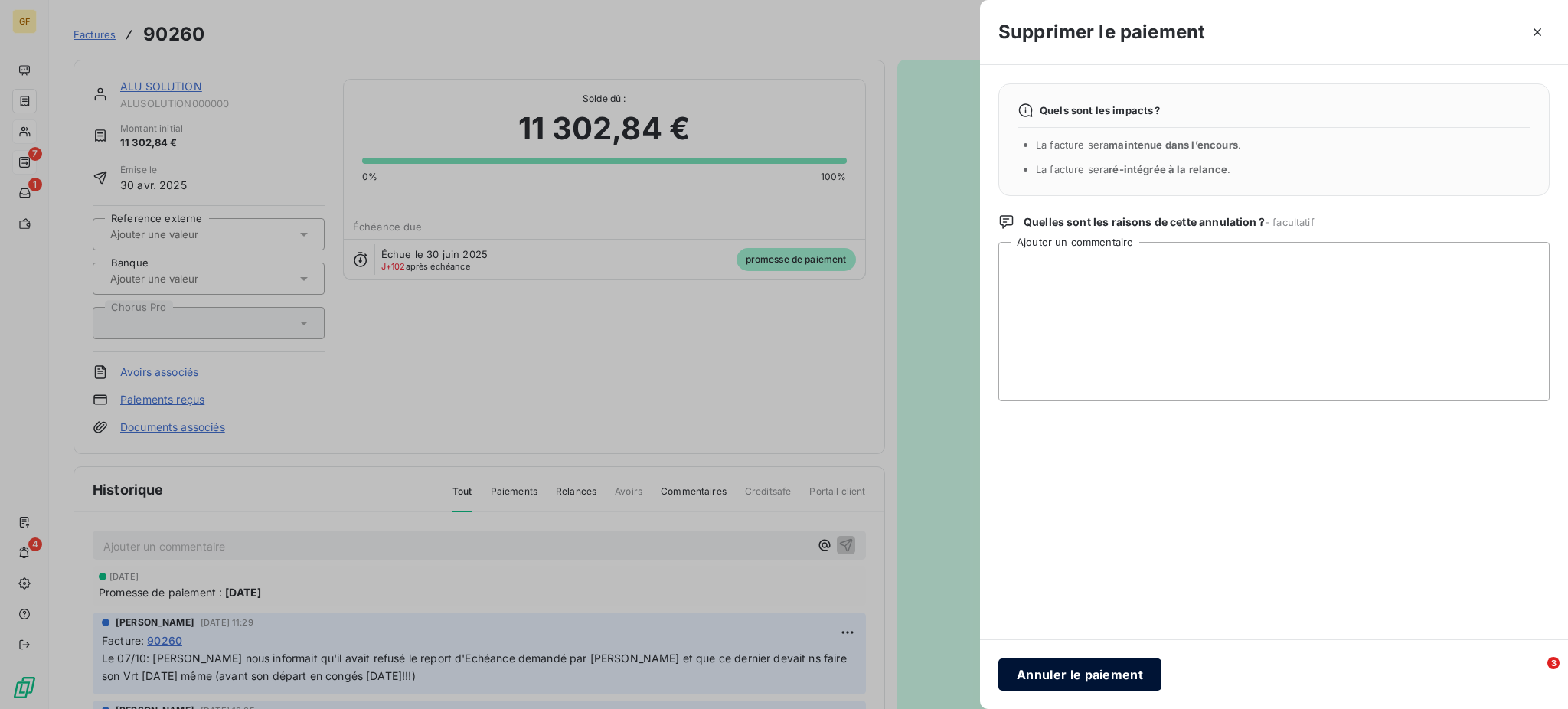
click at [1080, 668] on button "Annuler le paiement" at bounding box center [1080, 674] width 163 height 32
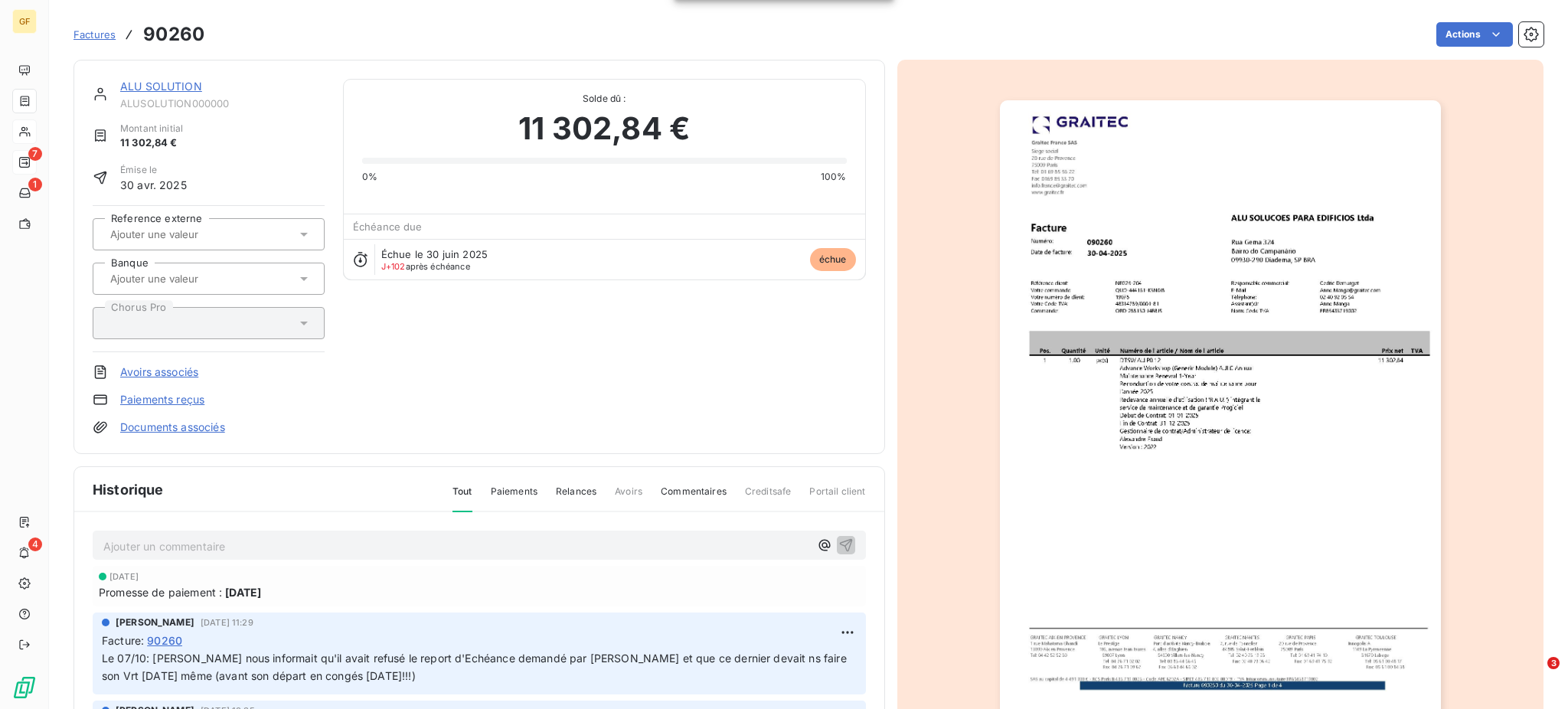
click at [124, 575] on span "[DATE]" at bounding box center [124, 576] width 29 height 9
click at [230, 588] on span "[DATE]" at bounding box center [242, 591] width 36 height 16
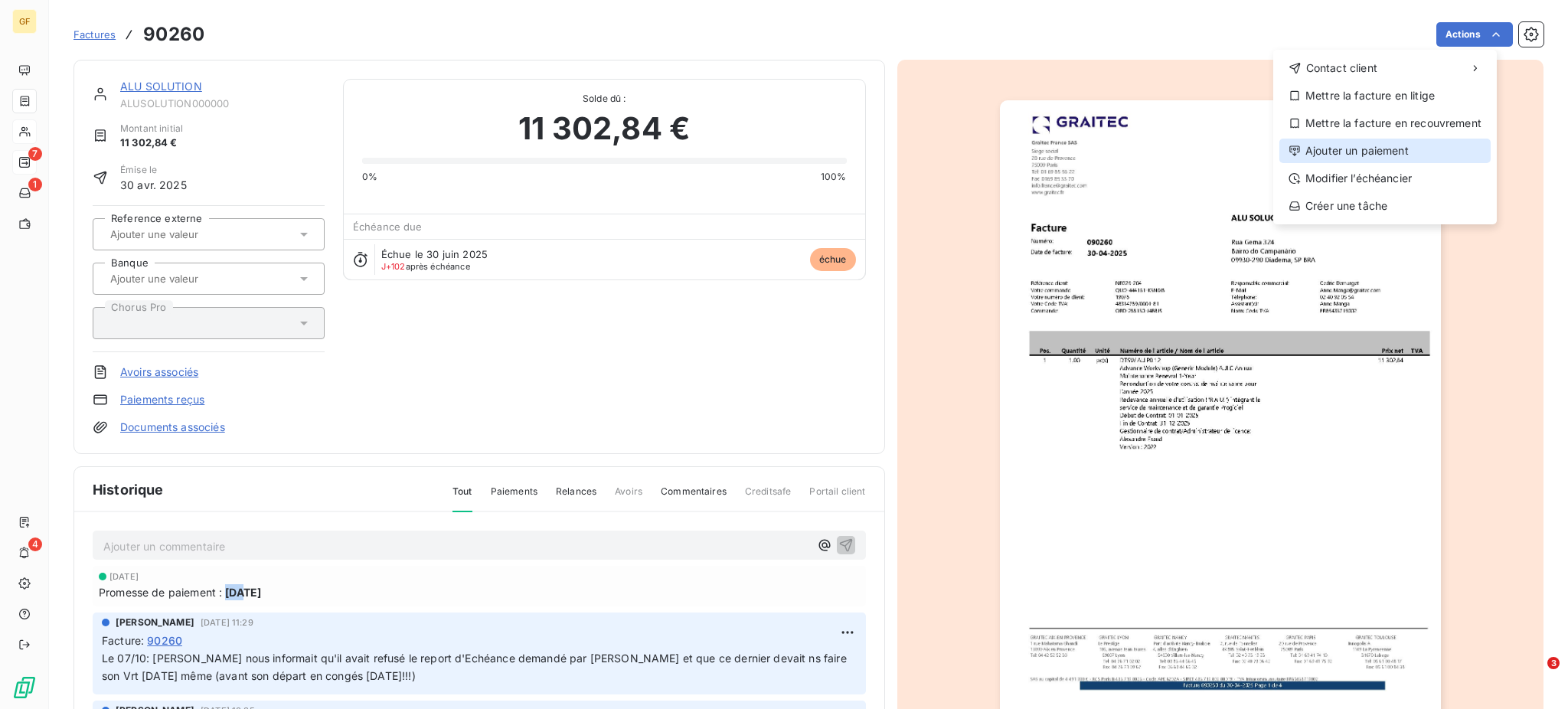
click at [1364, 148] on div "Ajouter un paiement" at bounding box center [1385, 150] width 211 height 25
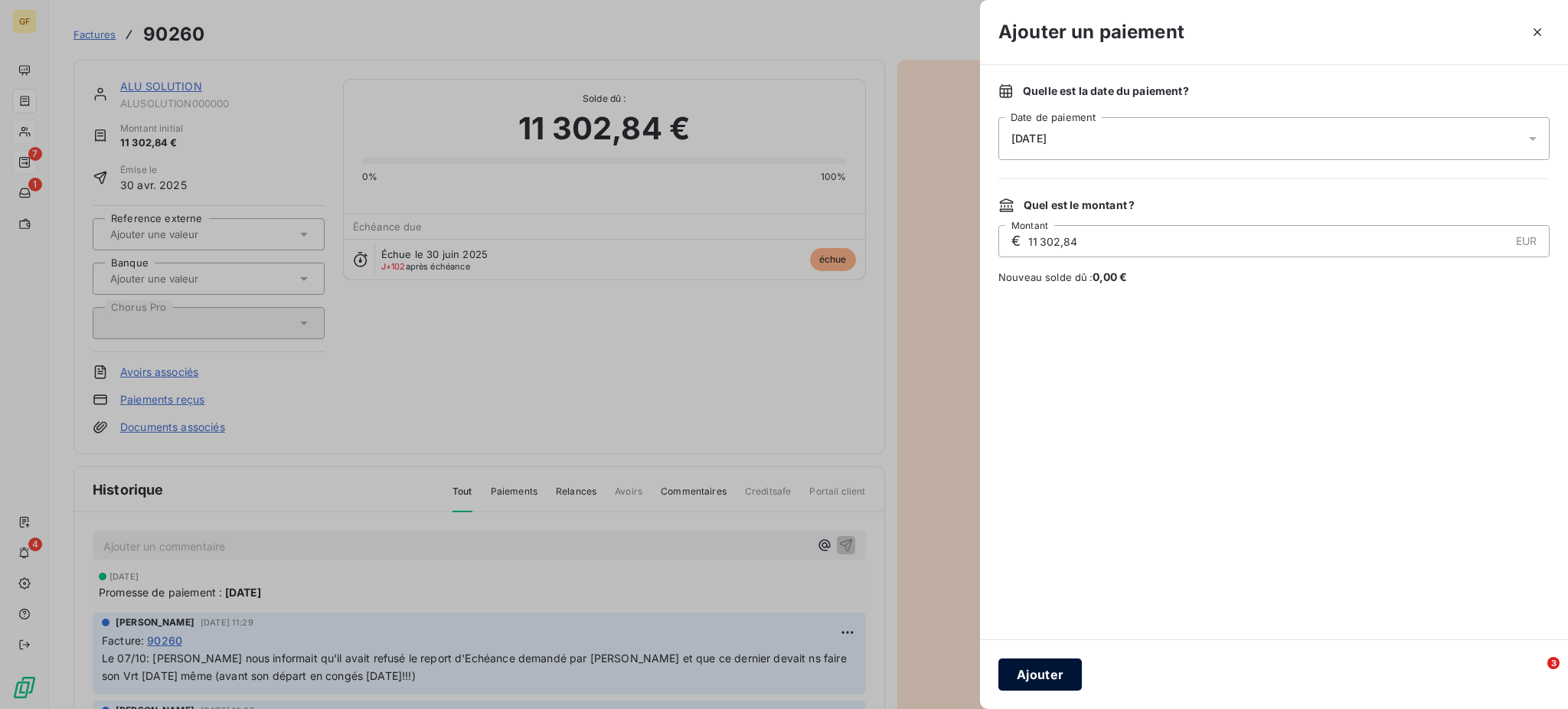
click at [1036, 670] on button "Ajouter" at bounding box center [1040, 674] width 84 height 32
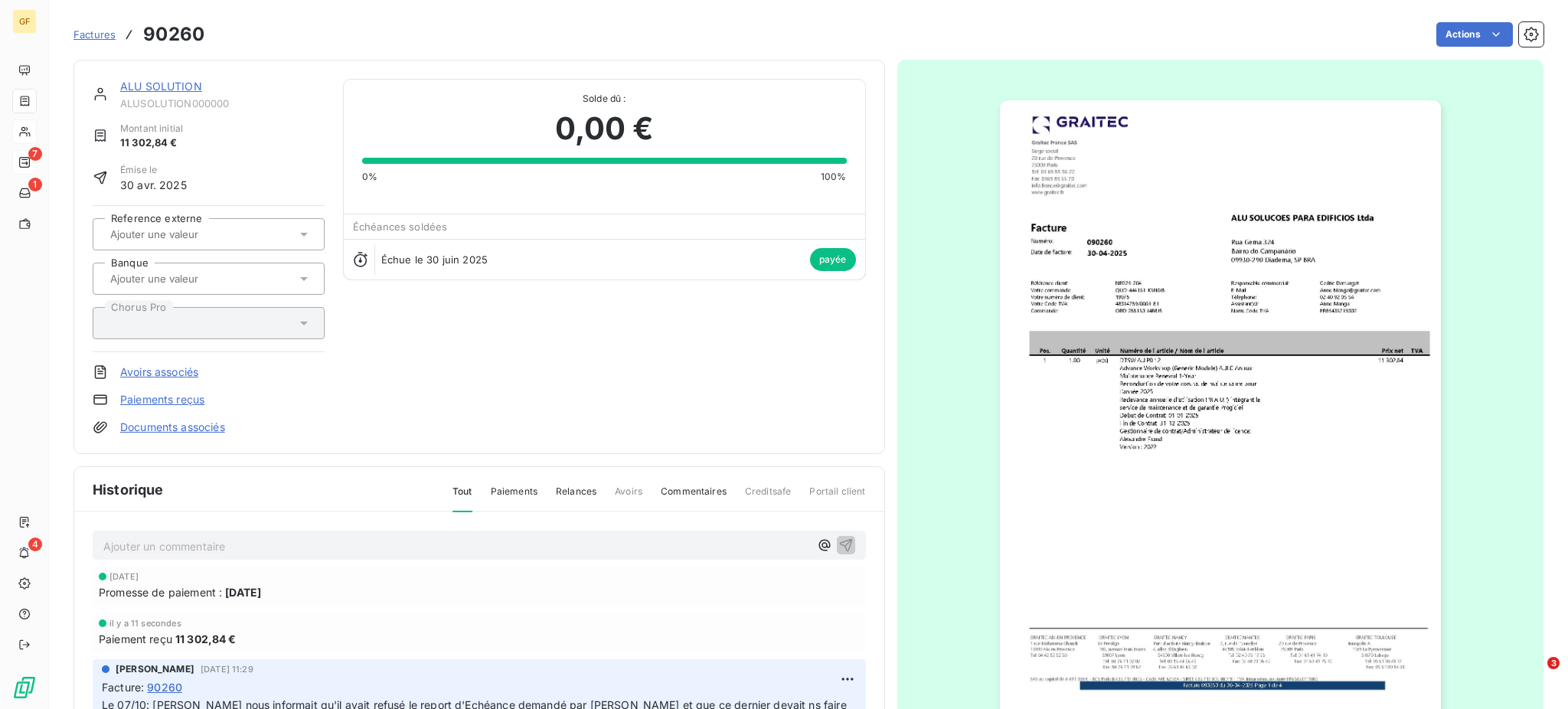
click at [178, 401] on link "Paiements reçus" at bounding box center [161, 399] width 84 height 16
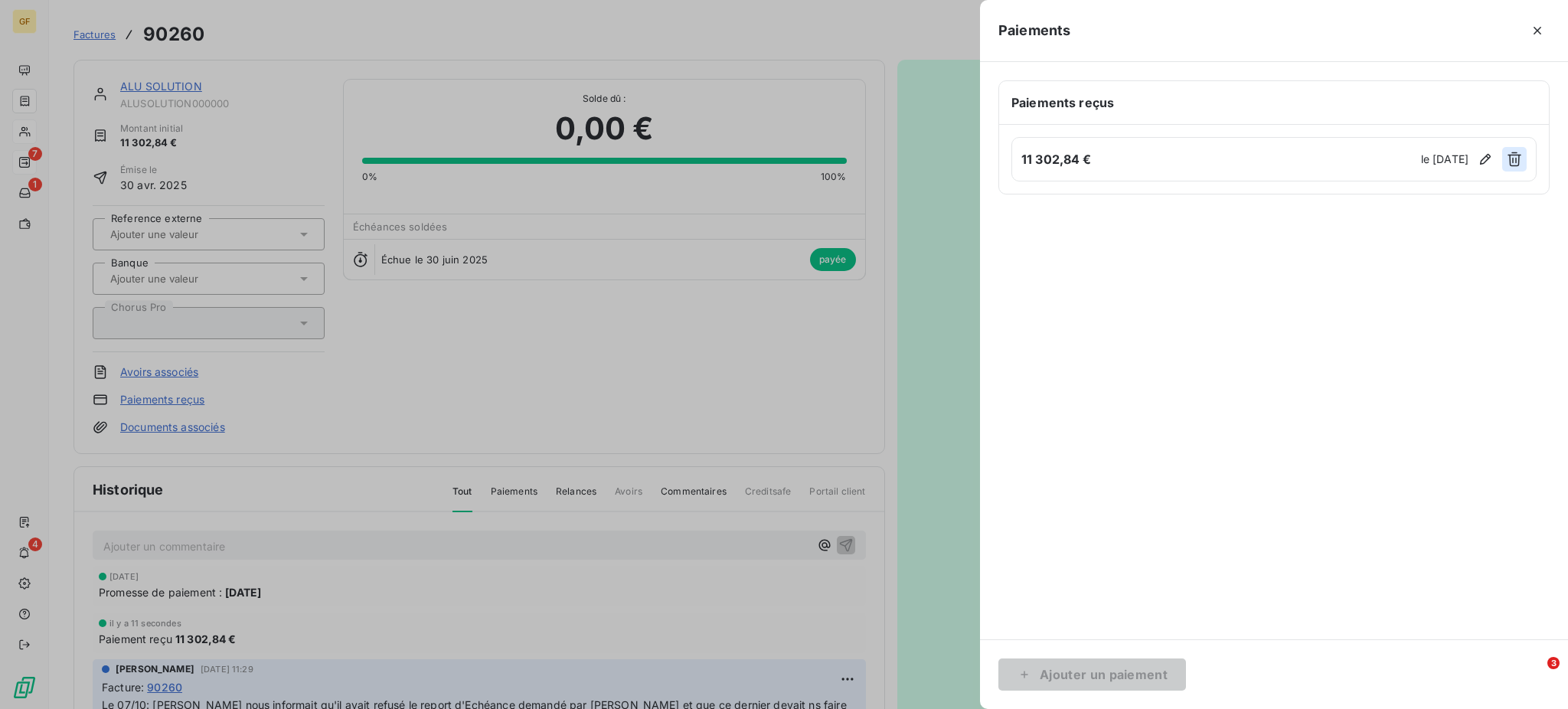
click at [1511, 151] on button "button" at bounding box center [1514, 159] width 25 height 25
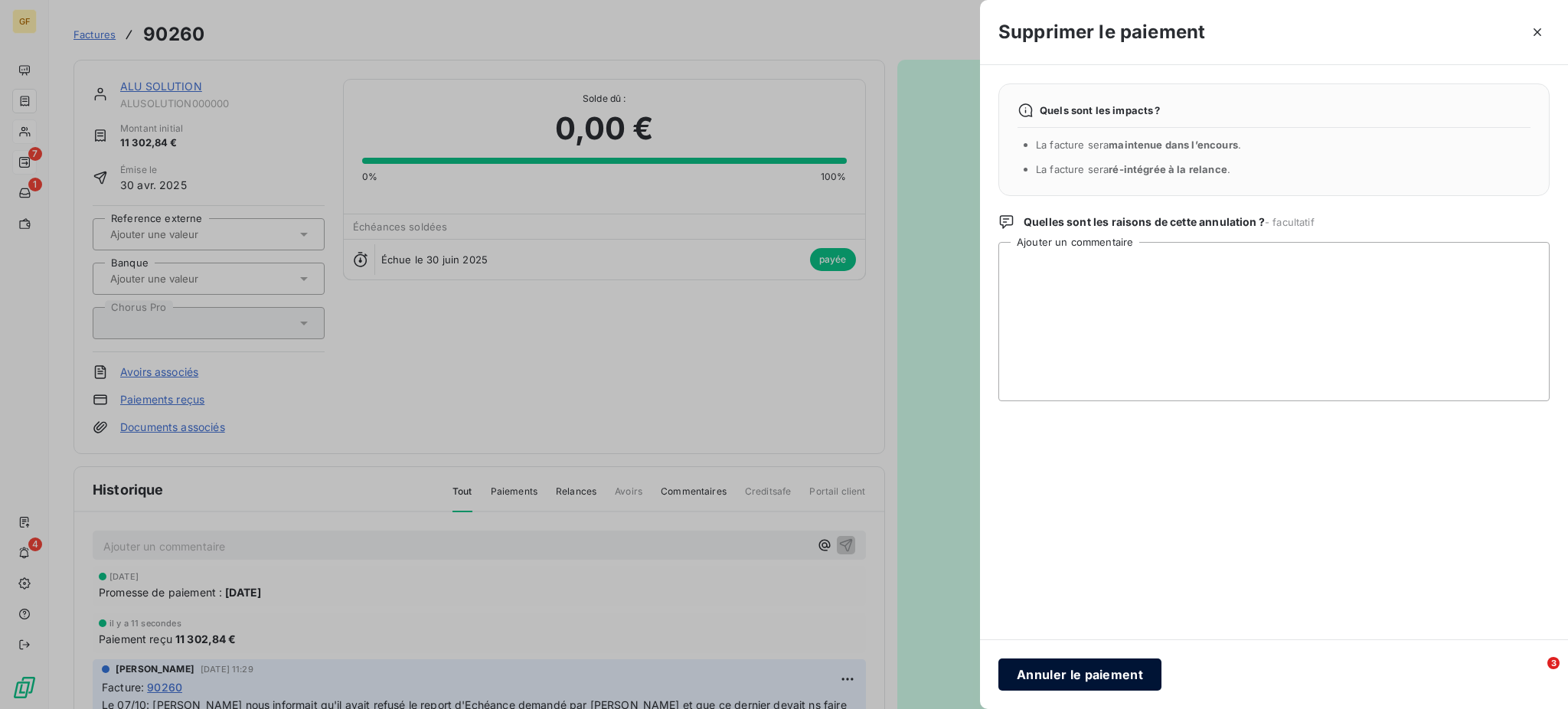
click at [1068, 672] on button "Annuler le paiement" at bounding box center [1080, 674] width 163 height 32
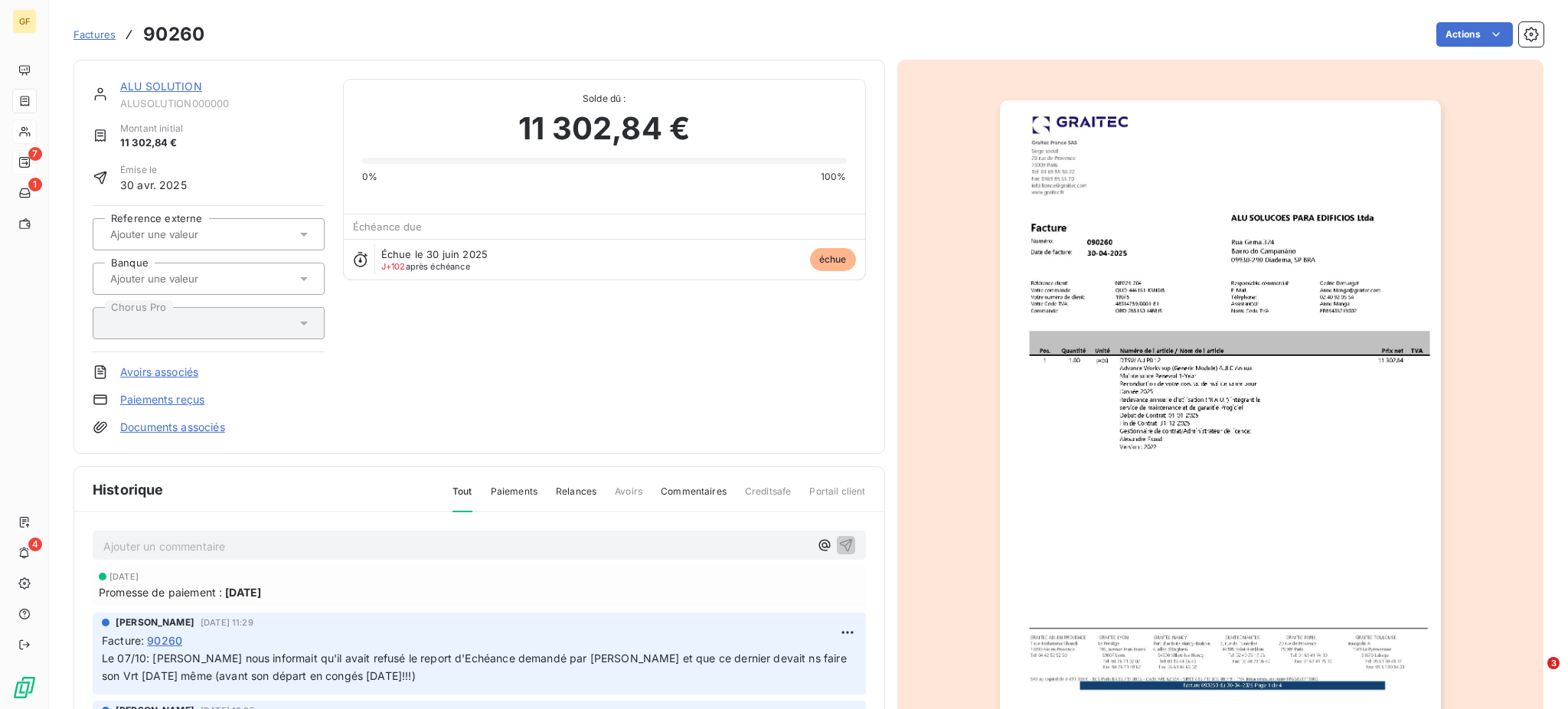
click at [209, 594] on span "Promesse de paiement :" at bounding box center [160, 591] width 123 height 16
click at [245, 583] on html "GF 7 1 4 Factures 90260 Actions ALU SOLUTION ALUSOLUTION000000 Montant initial …" at bounding box center [784, 354] width 1568 height 709
click at [226, 591] on span "[DATE]" at bounding box center [242, 591] width 36 height 16
click at [161, 548] on p "Ajouter un commentaire ﻿" at bounding box center [456, 546] width 706 height 19
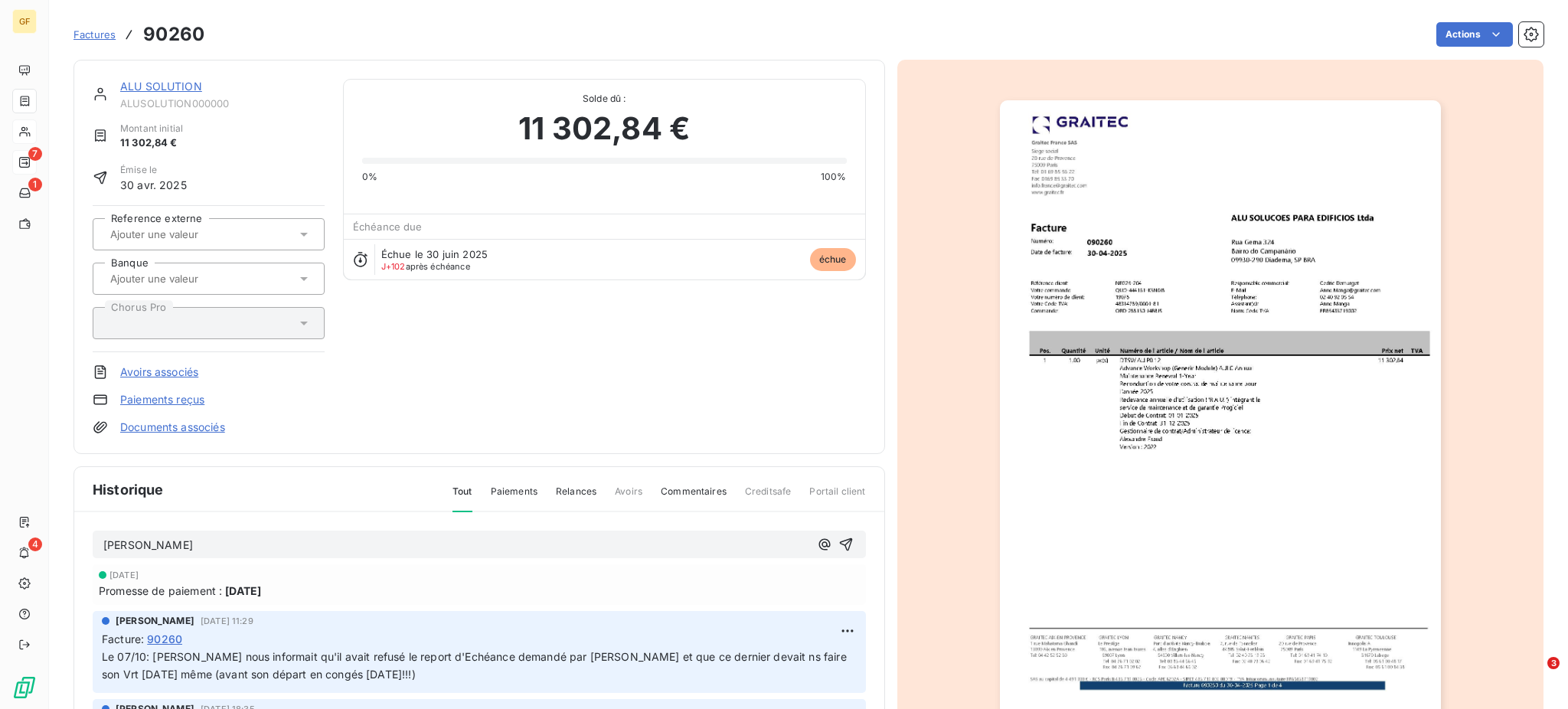
click at [220, 540] on p "[PERSON_NAME]" at bounding box center [456, 545] width 706 height 17
click at [224, 540] on p "[PERSON_NAME]" at bounding box center [456, 545] width 706 height 17
click at [189, 546] on span "[PERSON_NAME] par rapport à la promesse d" at bounding box center [221, 544] width 236 height 13
click at [178, 540] on span "[PERSON_NAME] par rapport à la promesse d" at bounding box center [221, 544] width 236 height 13
drag, startPoint x: 157, startPoint y: 545, endPoint x: 218, endPoint y: 543, distance: 61.0
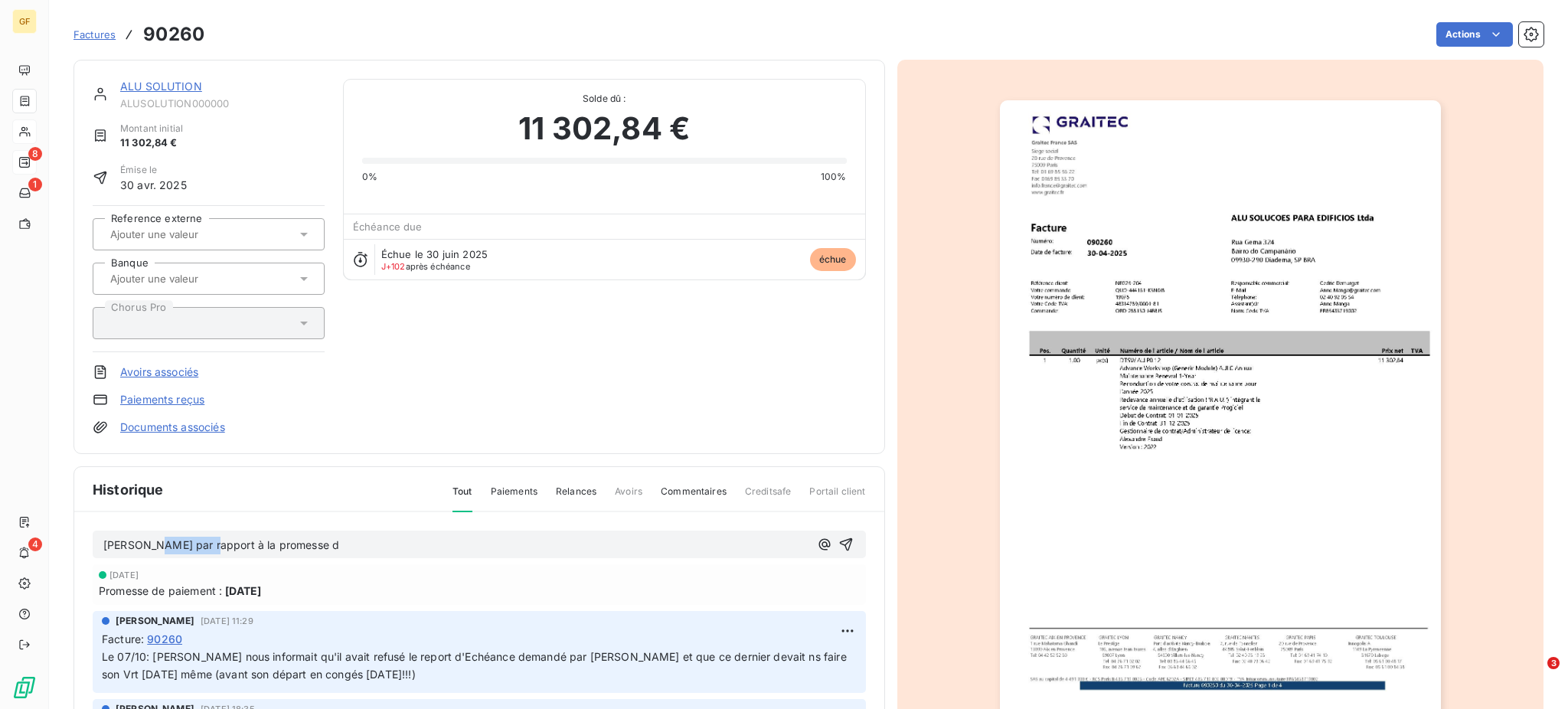
click at [218, 543] on span "[PERSON_NAME] par rapport à la promesse d" at bounding box center [221, 544] width 236 height 13
click at [369, 540] on p "[PERSON_NAME] par rapport à la promesse d" at bounding box center [456, 545] width 706 height 17
click at [213, 550] on p "[PERSON_NAME] par rapport à la promesse d" at bounding box center [456, 545] width 706 height 17
click at [396, 544] on span "[PERSON_NAME] de 5Jours par rapport à la promesse d" at bounding box center [250, 544] width 293 height 13
click at [92, 29] on span "Factures" at bounding box center [95, 34] width 42 height 12
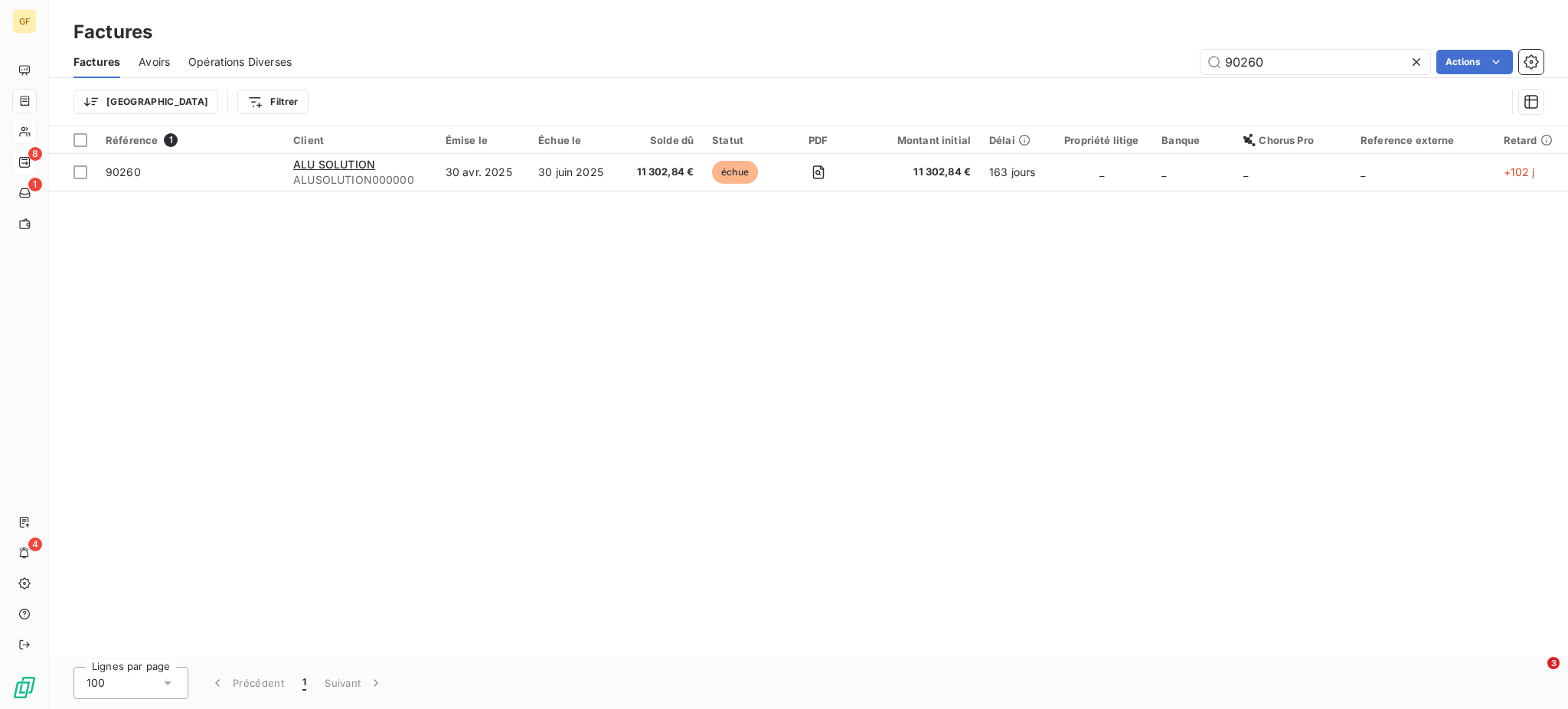
drag, startPoint x: 1221, startPoint y: 52, endPoint x: 1302, endPoint y: 83, distance: 86.7
click at [1302, 83] on div "Factures Avoirs Opérations Diverses 90260 Actions Trier Filtrer" at bounding box center [808, 86] width 1519 height 79
type input "80905"
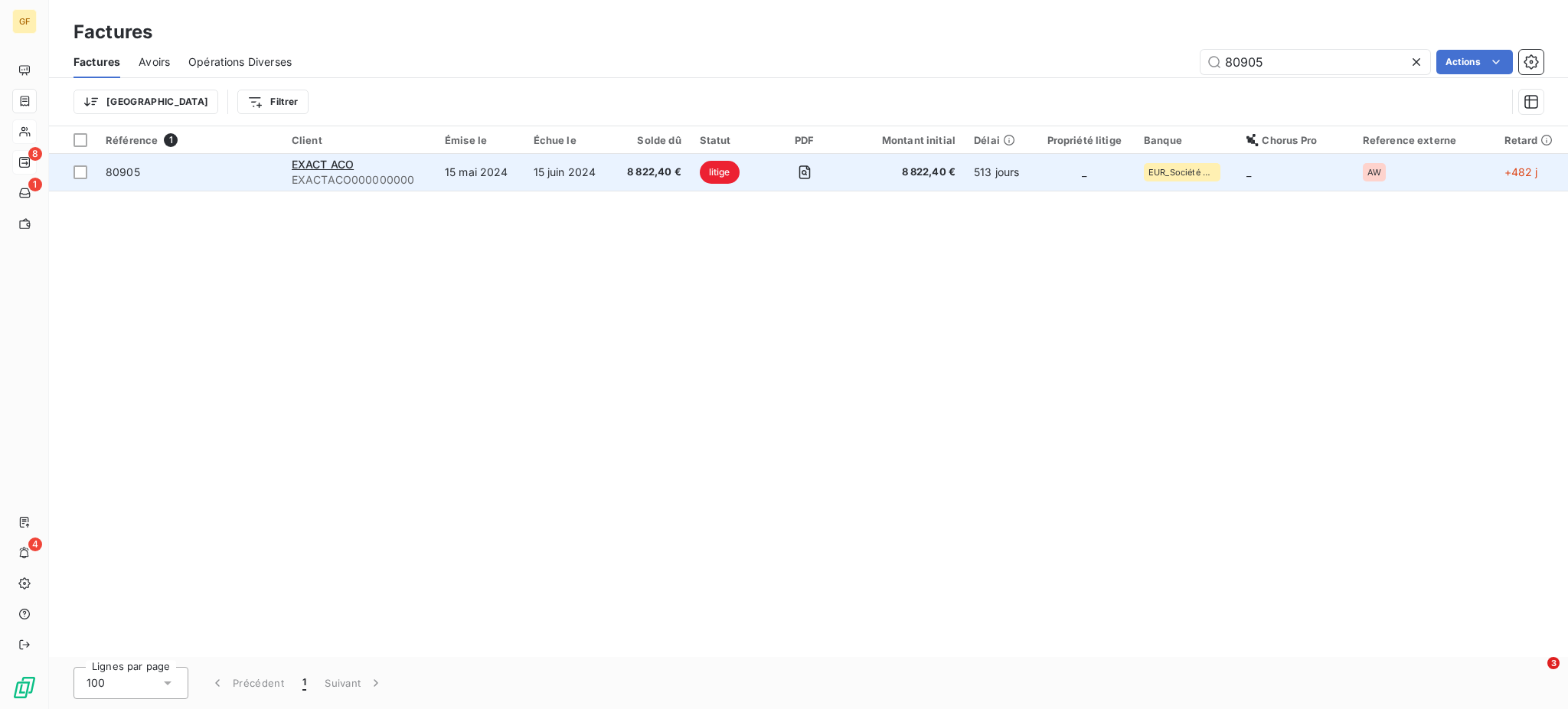
click at [658, 169] on span "8 822,40 €" at bounding box center [650, 172] width 60 height 16
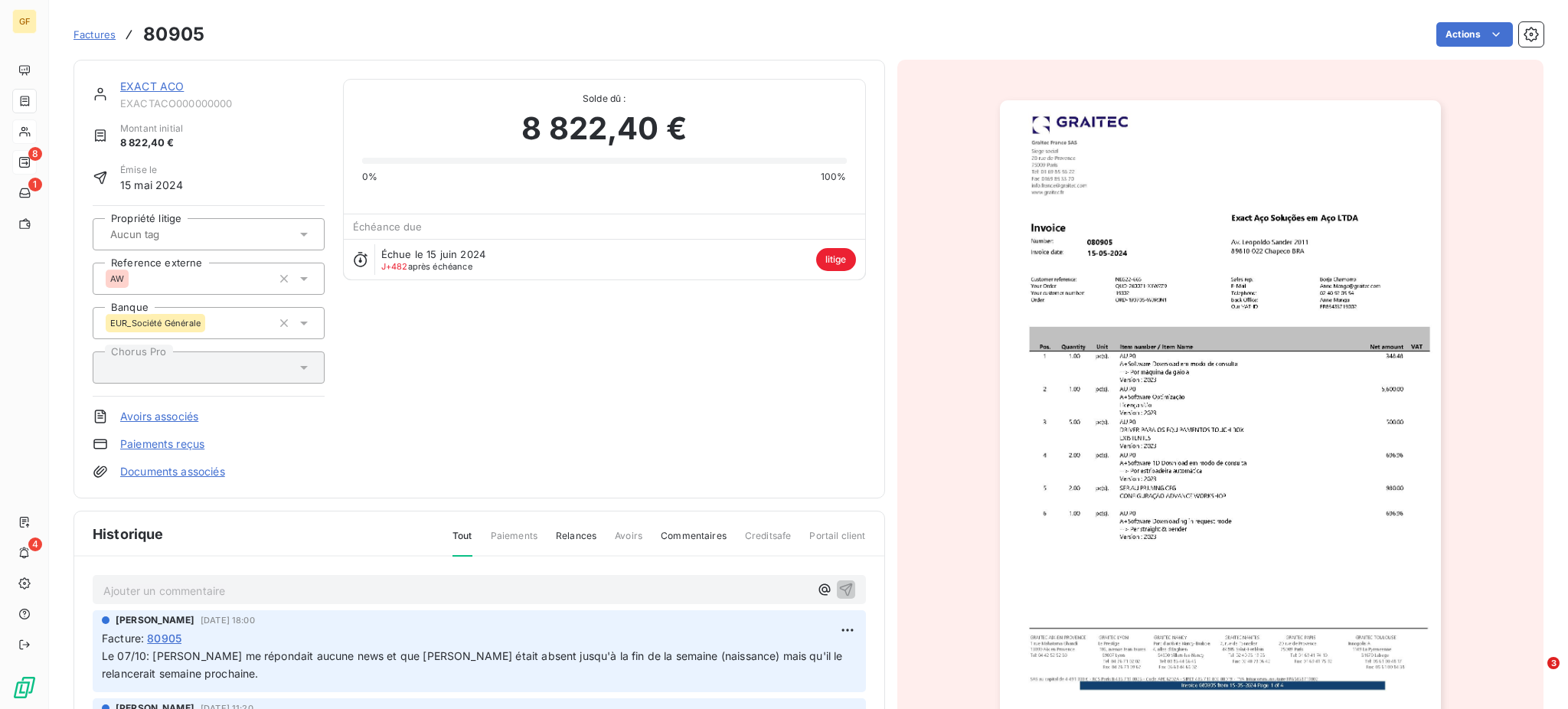
click at [126, 585] on p "Ajouter un commentaire ﻿" at bounding box center [456, 590] width 706 height 19
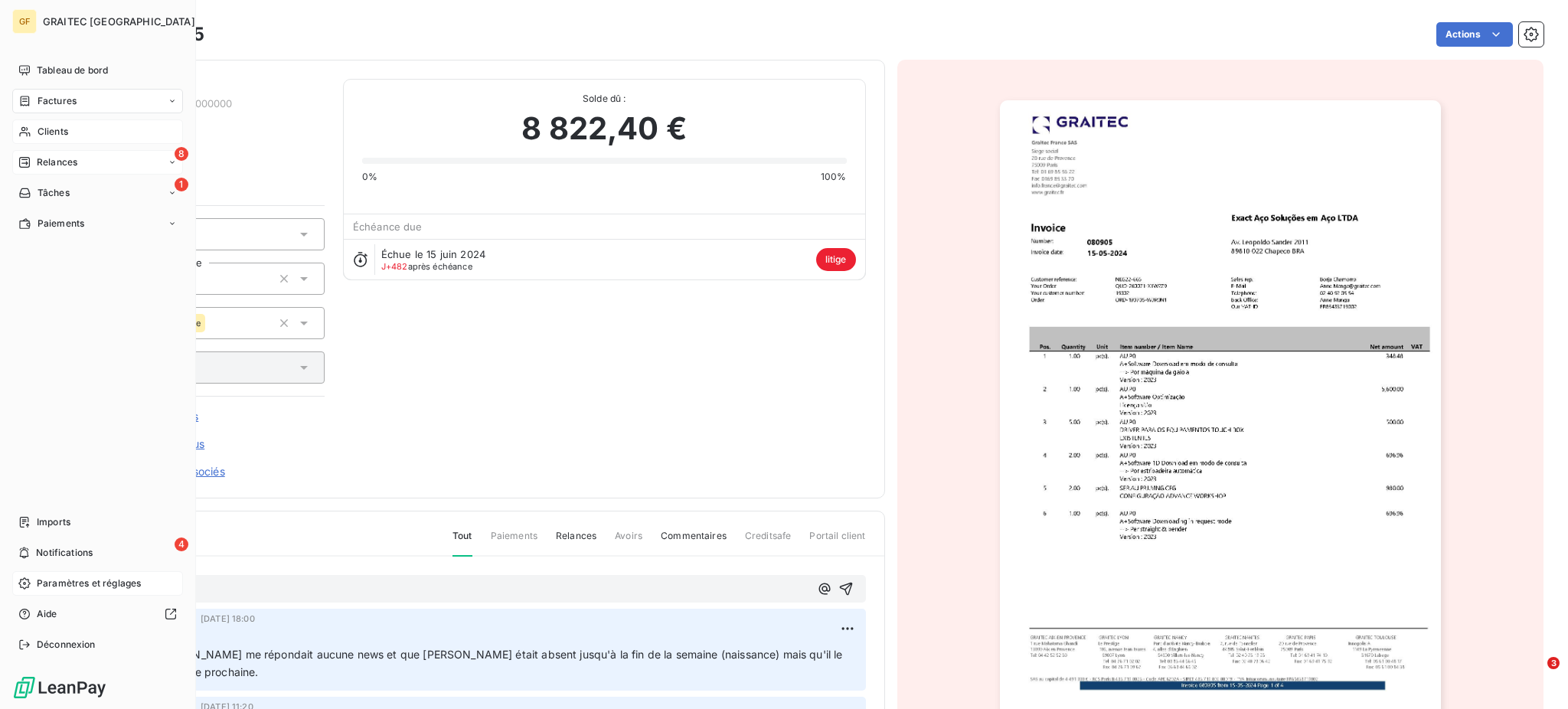
drag, startPoint x: 138, startPoint y: 587, endPoint x: 31, endPoint y: 576, distance: 107.6
click at [31, 576] on div "GF GRAITEC FRANCE Tableau de bord Factures Clients 8 Relances 1 Tâches Paiement…" at bounding box center [784, 354] width 1568 height 709
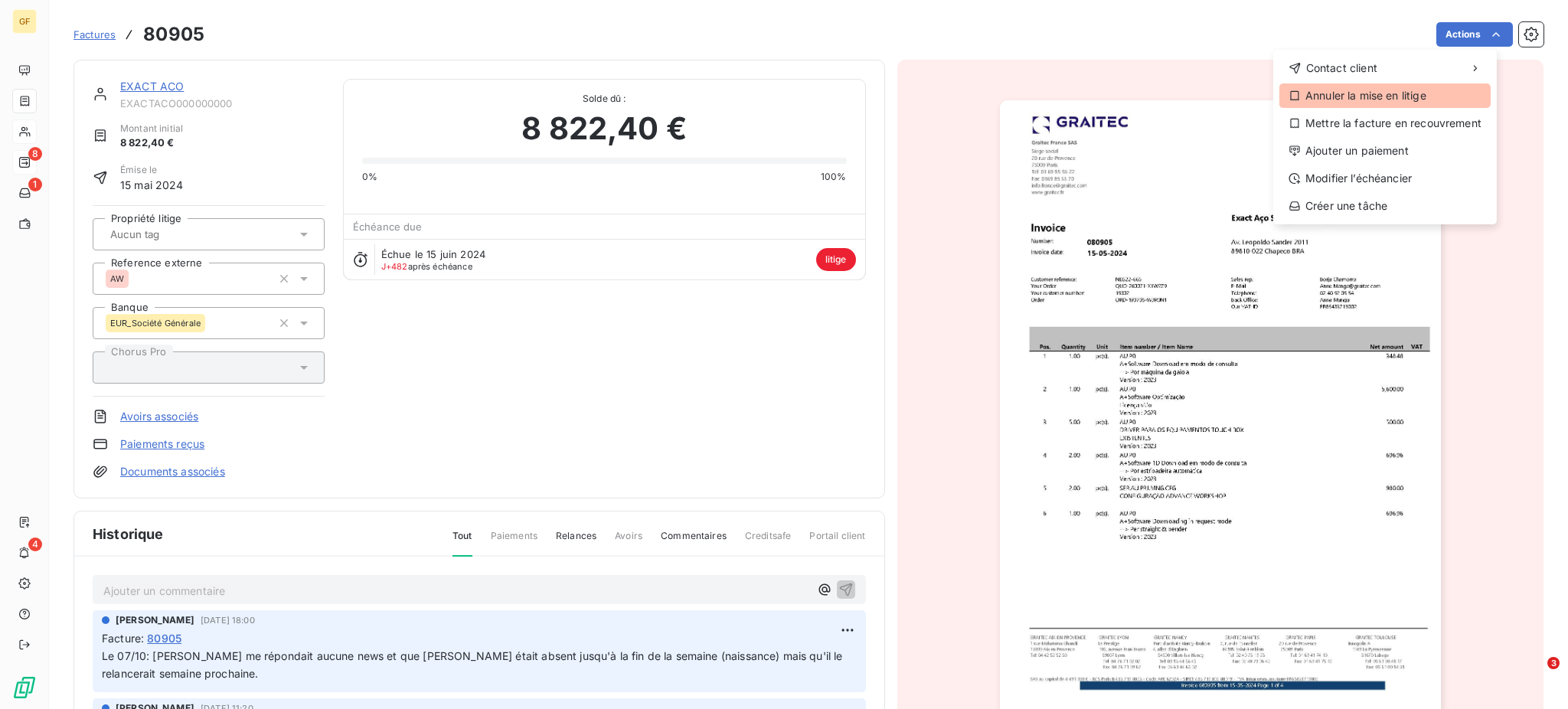
click at [1407, 93] on div "Annuler la mise en litige" at bounding box center [1385, 96] width 211 height 25
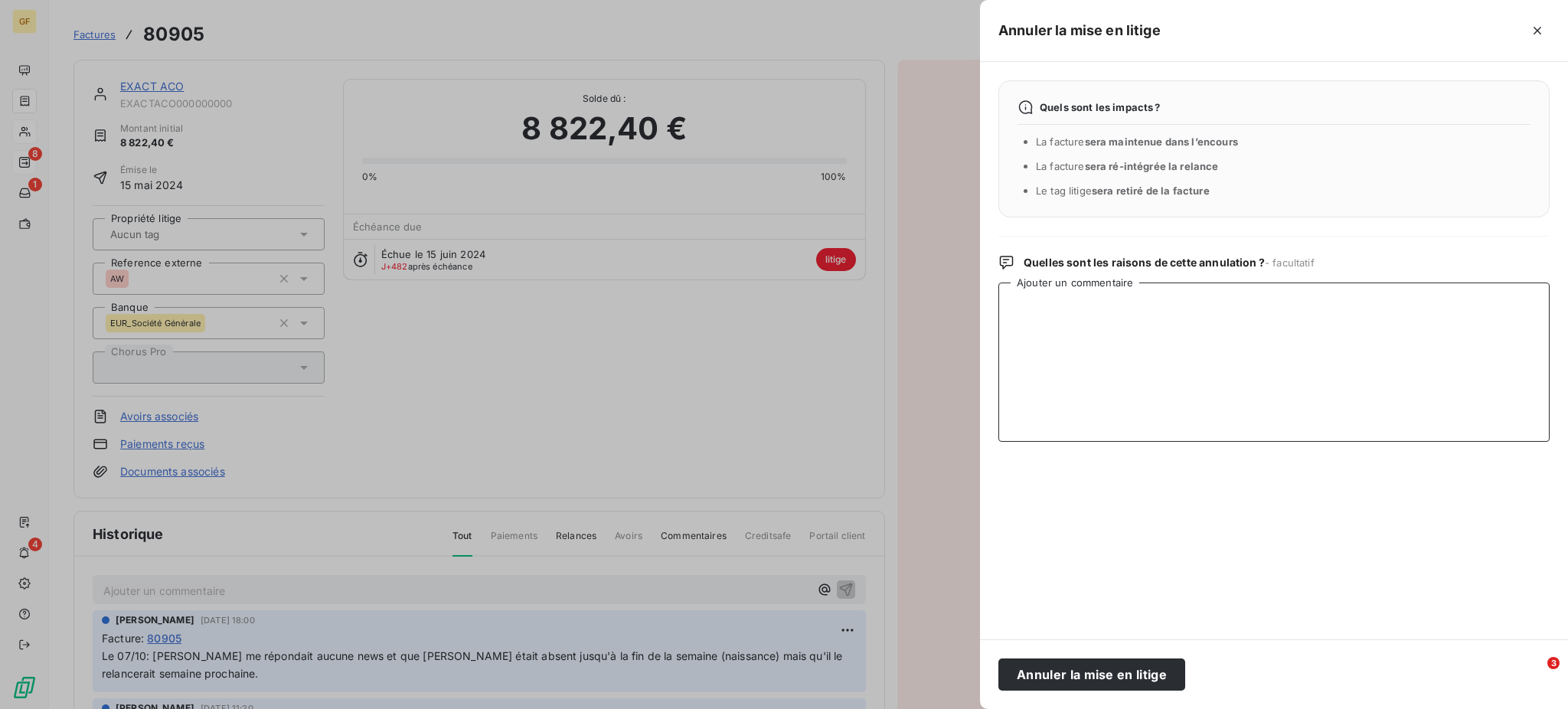
click at [1037, 319] on textarea "Ajouter un commentaire" at bounding box center [1274, 362] width 551 height 159
click at [1191, 305] on textarea "Le 09/10 [PERSON_NAME] renvoyait l'AV94279 en annulation de notre FA80905 et nv…" at bounding box center [1274, 362] width 551 height 159
click at [1143, 317] on textarea "Le 09/10 [PERSON_NAME] renvoyait l'AV94279 à [GEOGRAPHIC_DATA], en annulation d…" at bounding box center [1274, 362] width 551 height 159
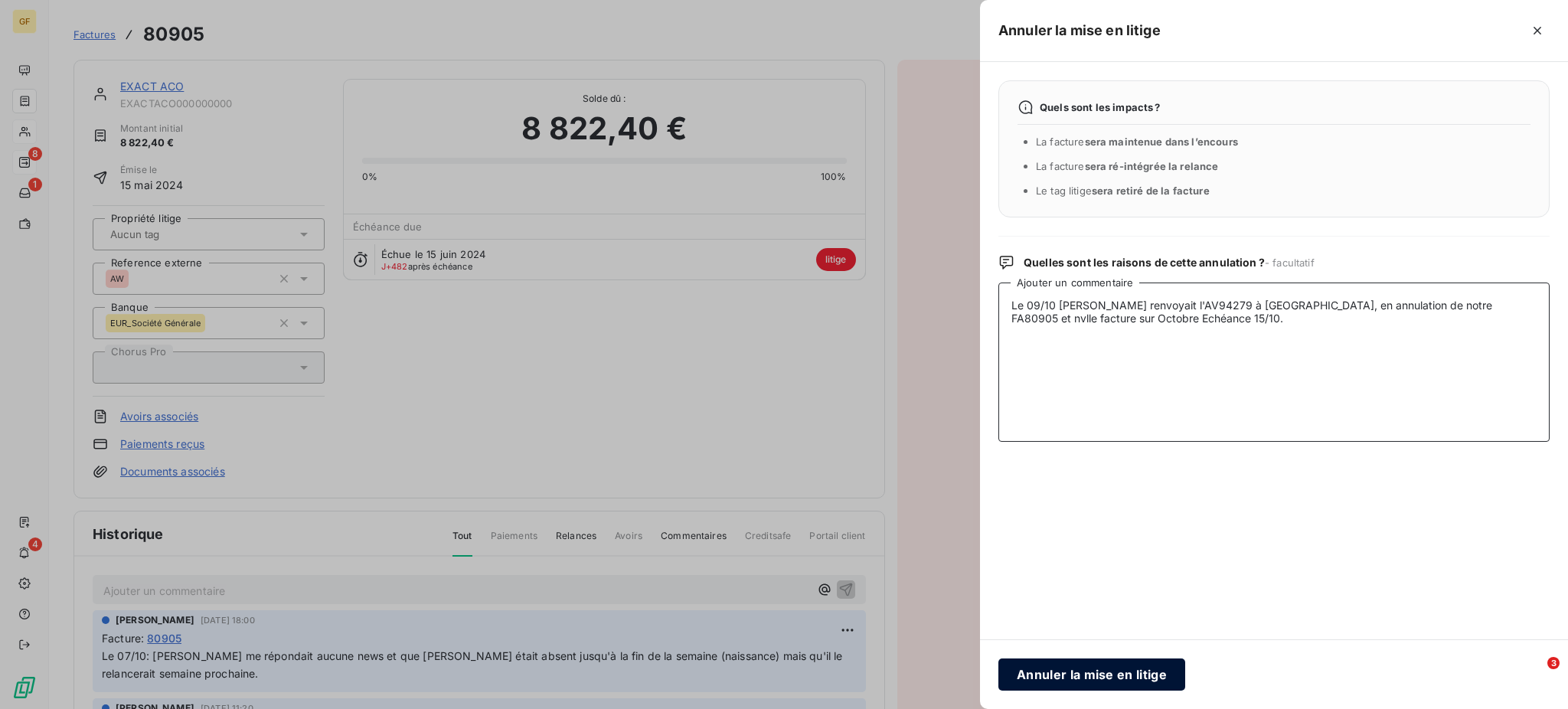
type textarea "Le 09/10 [PERSON_NAME] renvoyait l'AV94279 à [GEOGRAPHIC_DATA], en annulation d…"
click at [1069, 668] on button "Annuler la mise en litige" at bounding box center [1092, 674] width 187 height 32
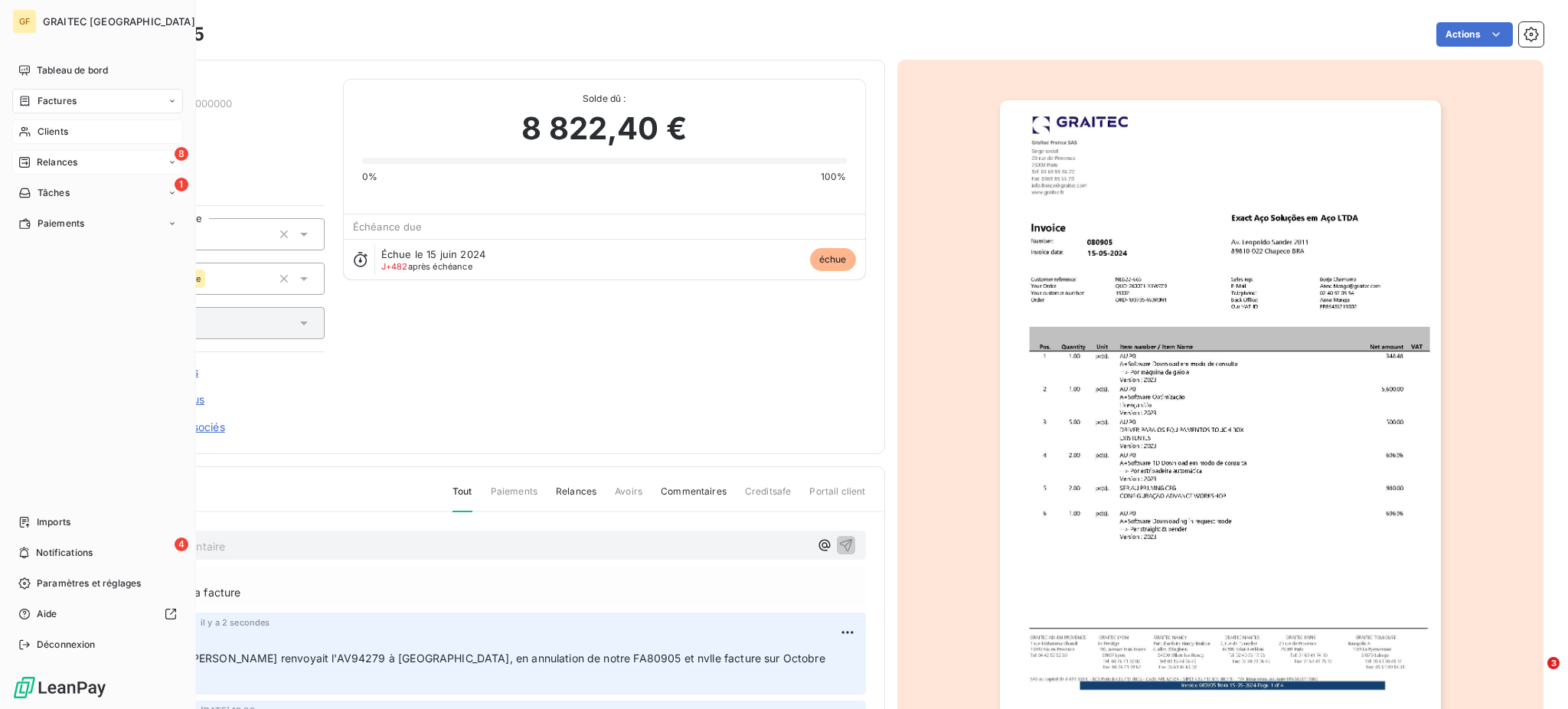
click at [62, 163] on span "Relances" at bounding box center [57, 162] width 41 height 14
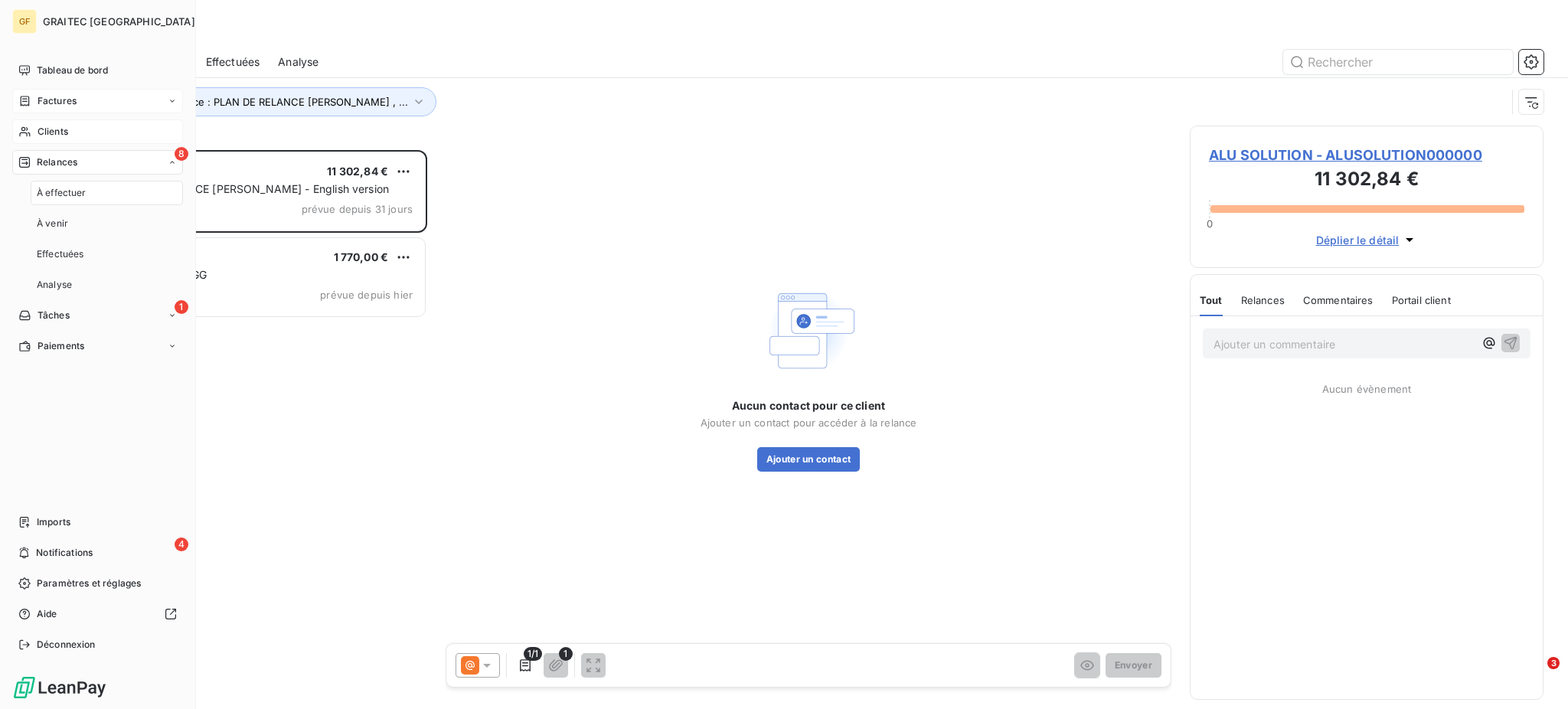
scroll to position [543, 337]
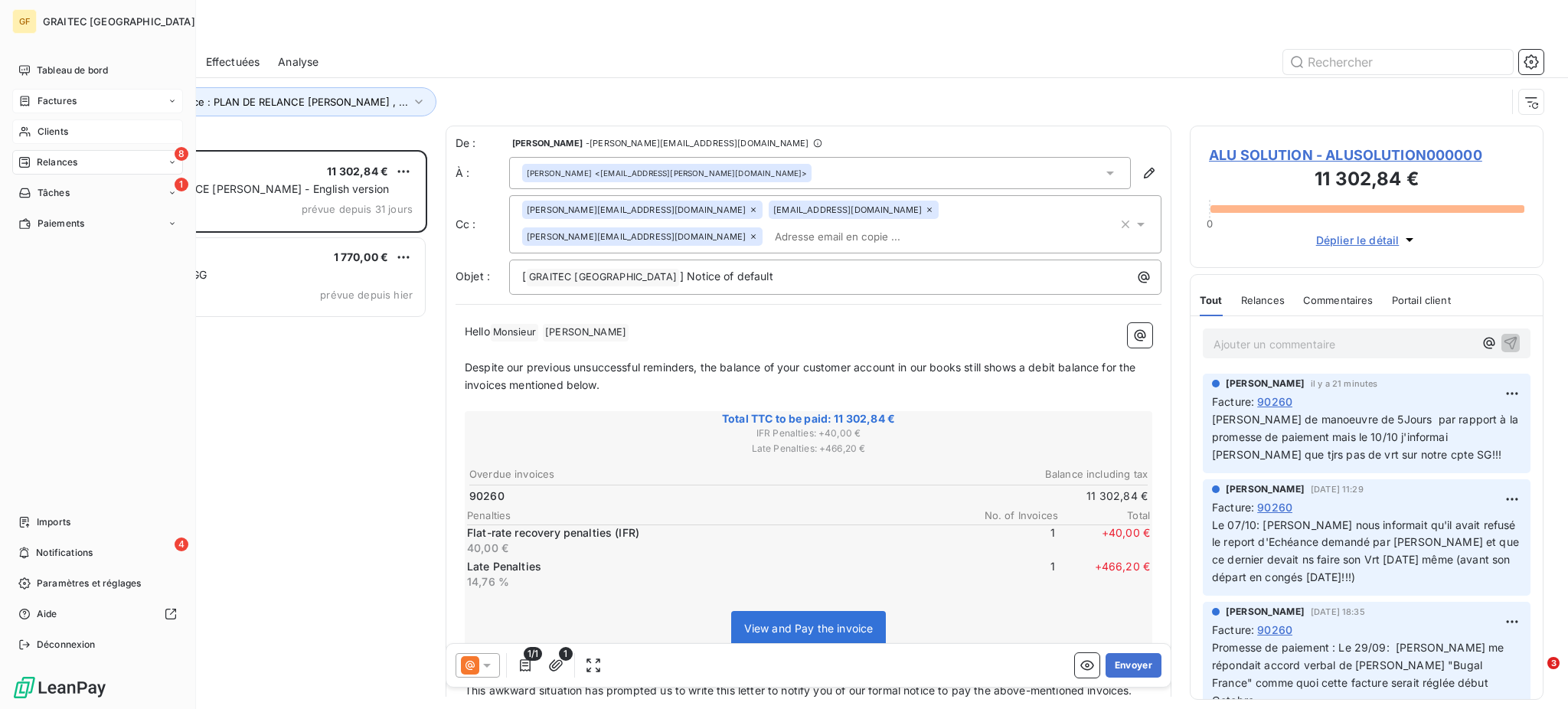
click at [64, 102] on span "Factures" at bounding box center [57, 100] width 39 height 14
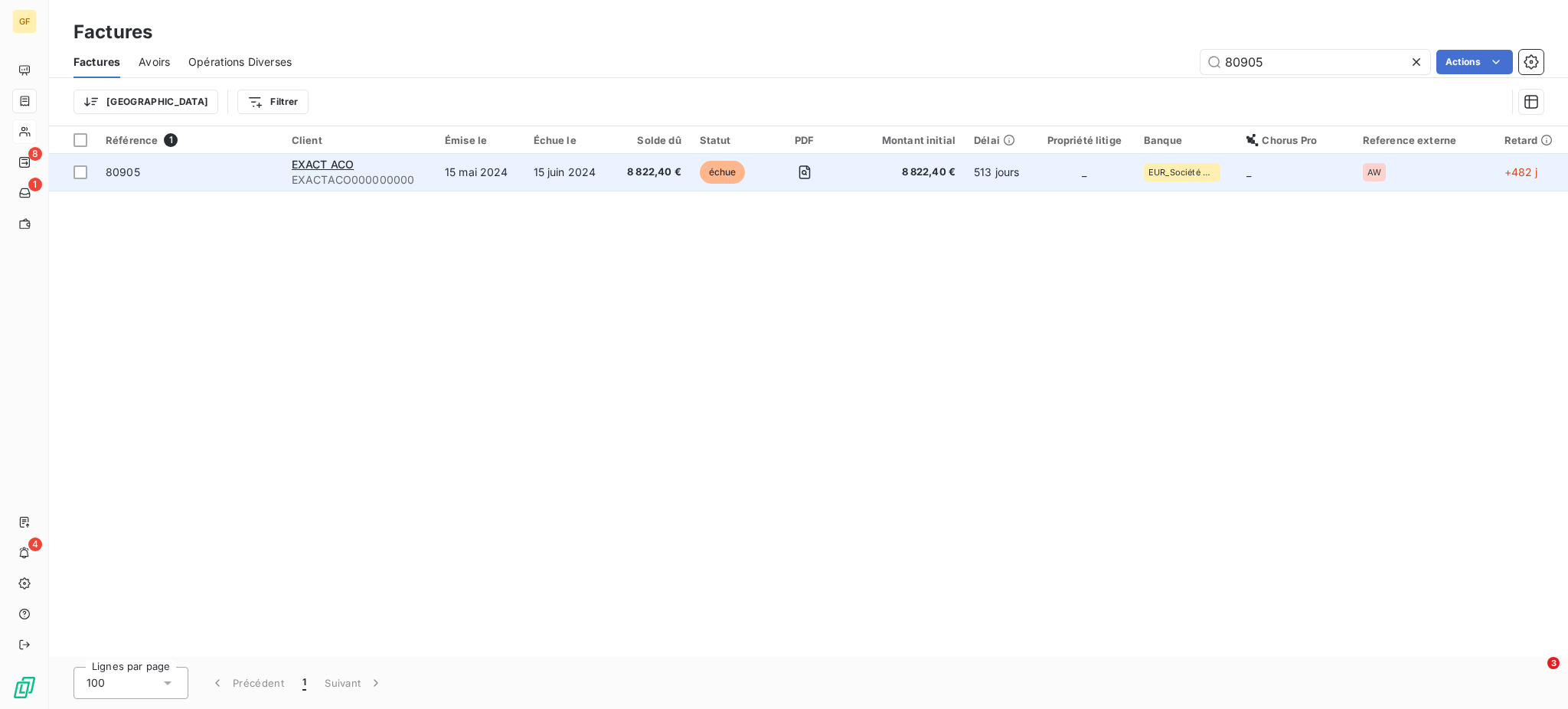
click at [542, 171] on td "15 juin 2024" at bounding box center [568, 172] width 88 height 37
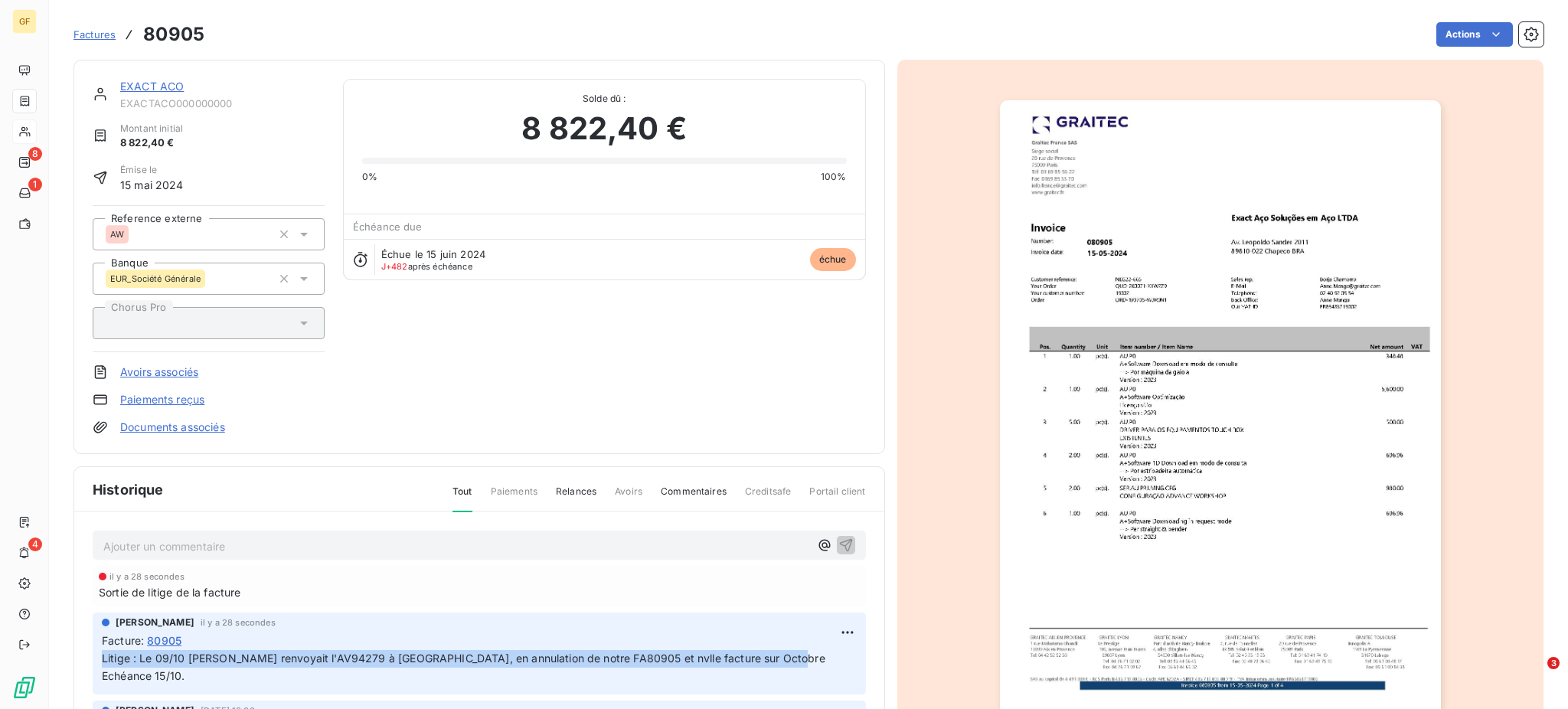
drag, startPoint x: 102, startPoint y: 655, endPoint x: 809, endPoint y: 649, distance: 707.0
click at [809, 650] on p "Litige : Le 09/10 [PERSON_NAME] renvoyait l'AV94279 à [GEOGRAPHIC_DATA], en ann…" at bounding box center [479, 668] width 755 height 35
copy span "Litige : Le 09/10 [PERSON_NAME] renvoyait l'AV94279 à [GEOGRAPHIC_DATA], en ann…"
click at [822, 632] on html "GF 8 1 4 Factures 80905 Actions EXACT ACO EXACTACO000000000 Montant initial 8 8…" at bounding box center [784, 354] width 1568 height 709
click at [785, 589] on div "Supprimer" at bounding box center [787, 597] width 86 height 25
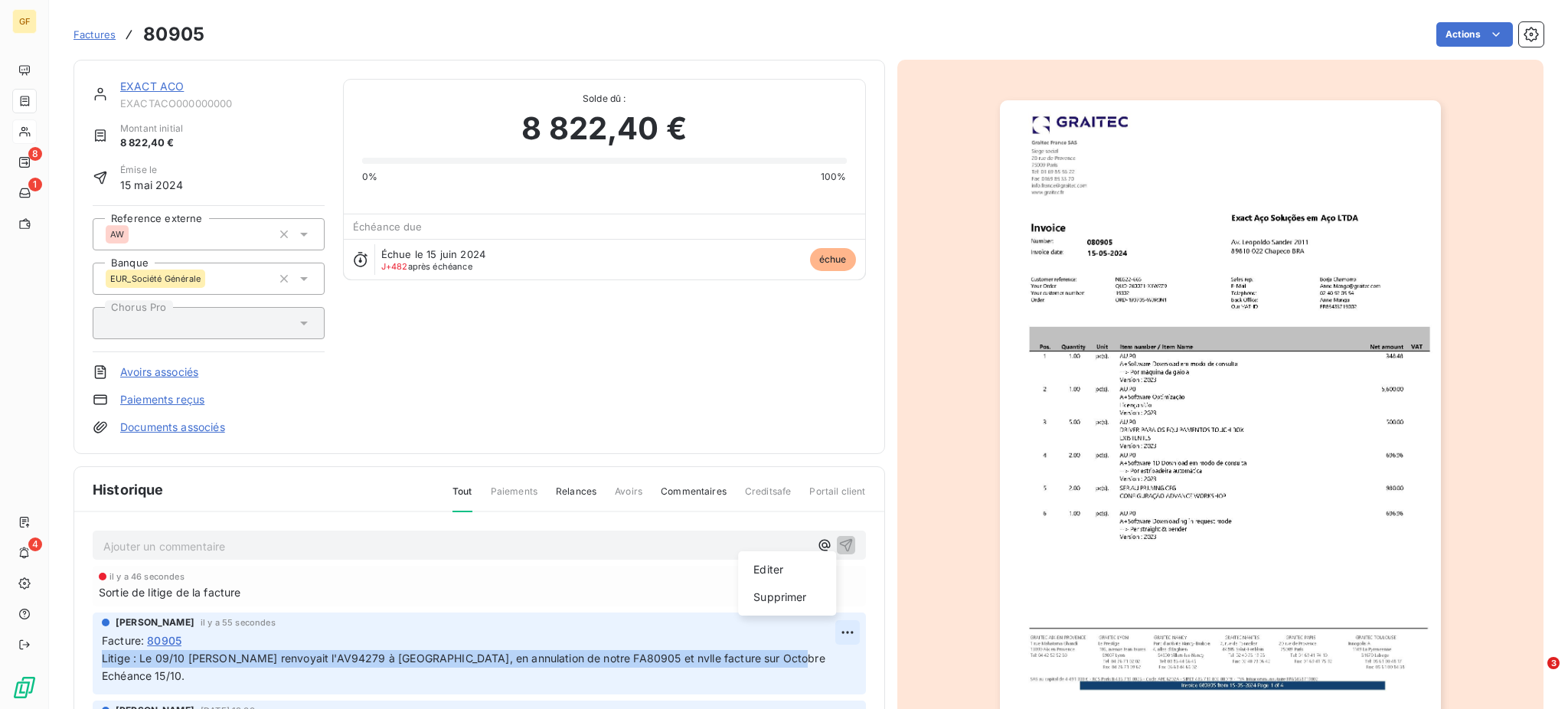
click at [822, 630] on html "GF 8 1 4 Factures 80905 Actions EXACT ACO EXACTACO000000000 Montant initial 8 8…" at bounding box center [784, 354] width 1568 height 709
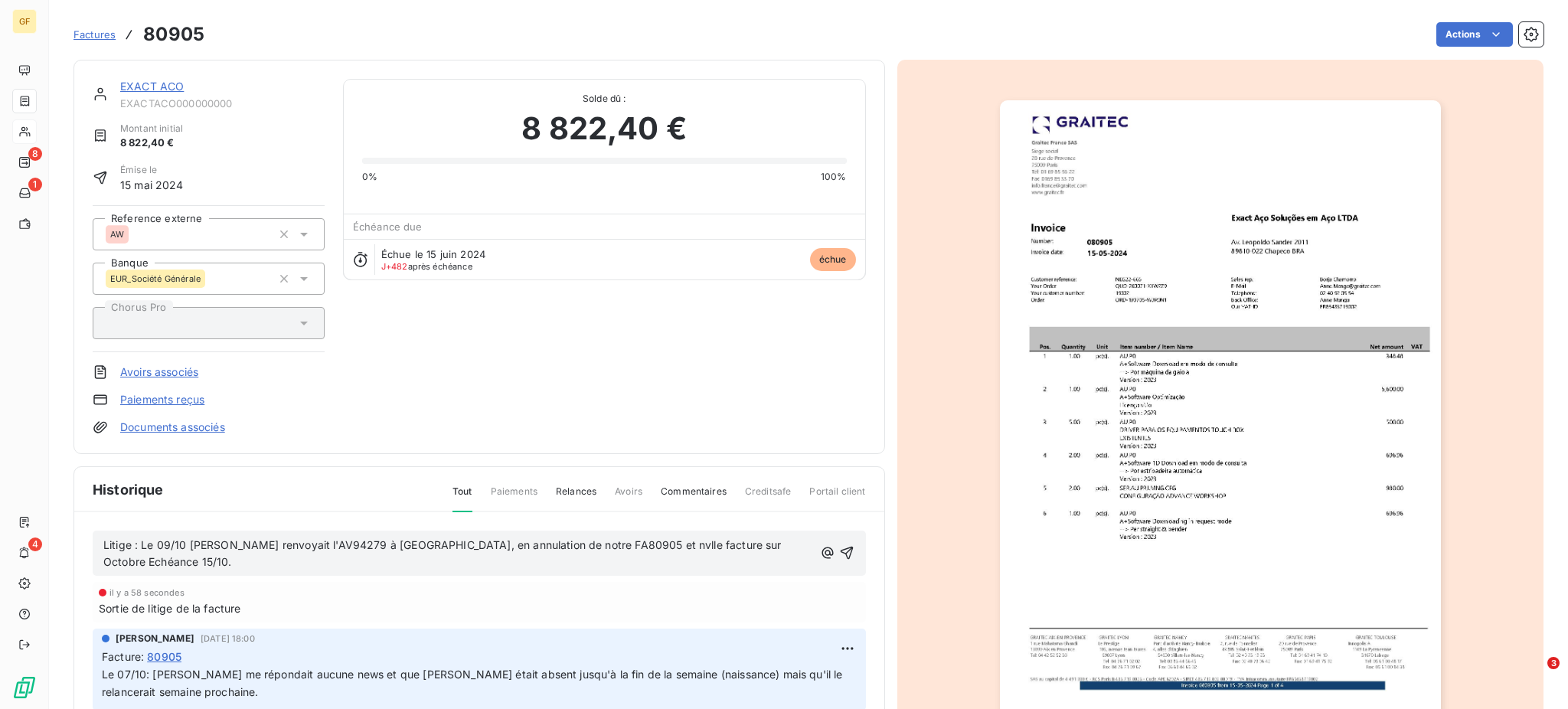
click at [627, 545] on span "Litige : Le 09/10 [PERSON_NAME] renvoyait l'AV94279 à [GEOGRAPHIC_DATA], en ann…" at bounding box center [444, 552] width 682 height 30
click at [658, 542] on span "Litige : Le 09/10 [PERSON_NAME] renvoyait l'AV94279 à [GEOGRAPHIC_DATA], en ann…" at bounding box center [453, 552] width 700 height 30
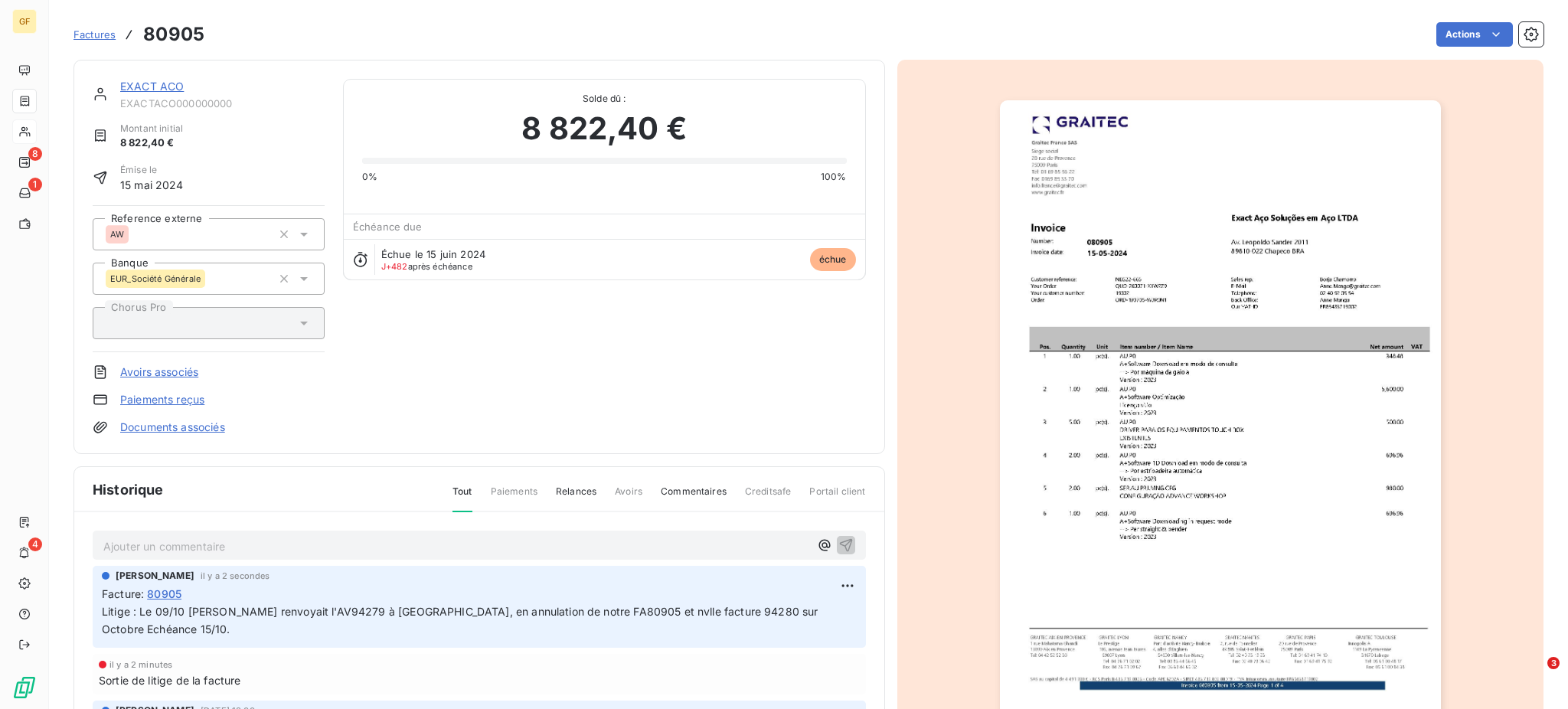
drag, startPoint x: 188, startPoint y: 658, endPoint x: 202, endPoint y: 658, distance: 14.0
click at [193, 672] on span "Sortie de litige de la facture" at bounding box center [170, 680] width 143 height 16
click at [89, 37] on span "Factures" at bounding box center [95, 34] width 42 height 12
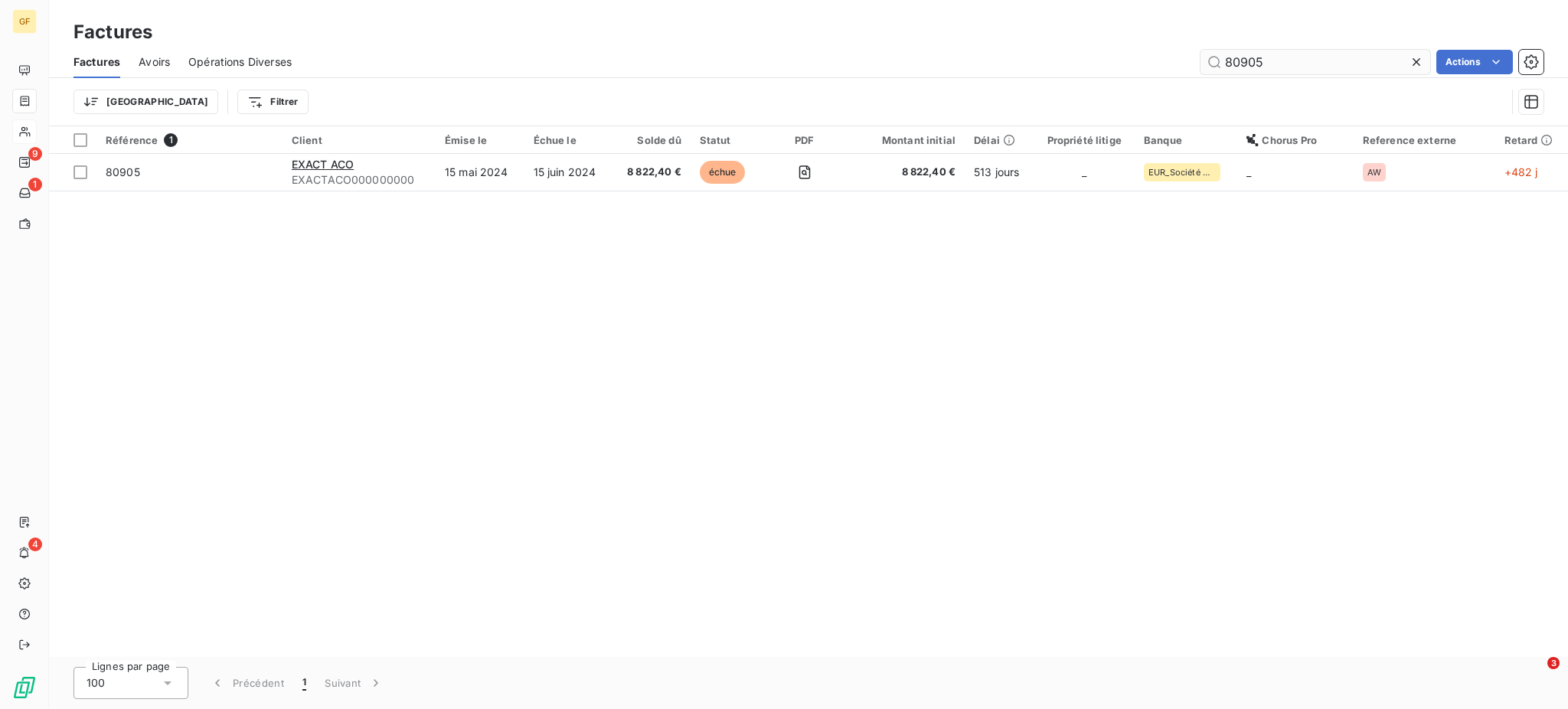
drag, startPoint x: 1230, startPoint y: 62, endPoint x: 1303, endPoint y: 52, distance: 73.7
click at [1303, 52] on input "80905" at bounding box center [1315, 62] width 229 height 25
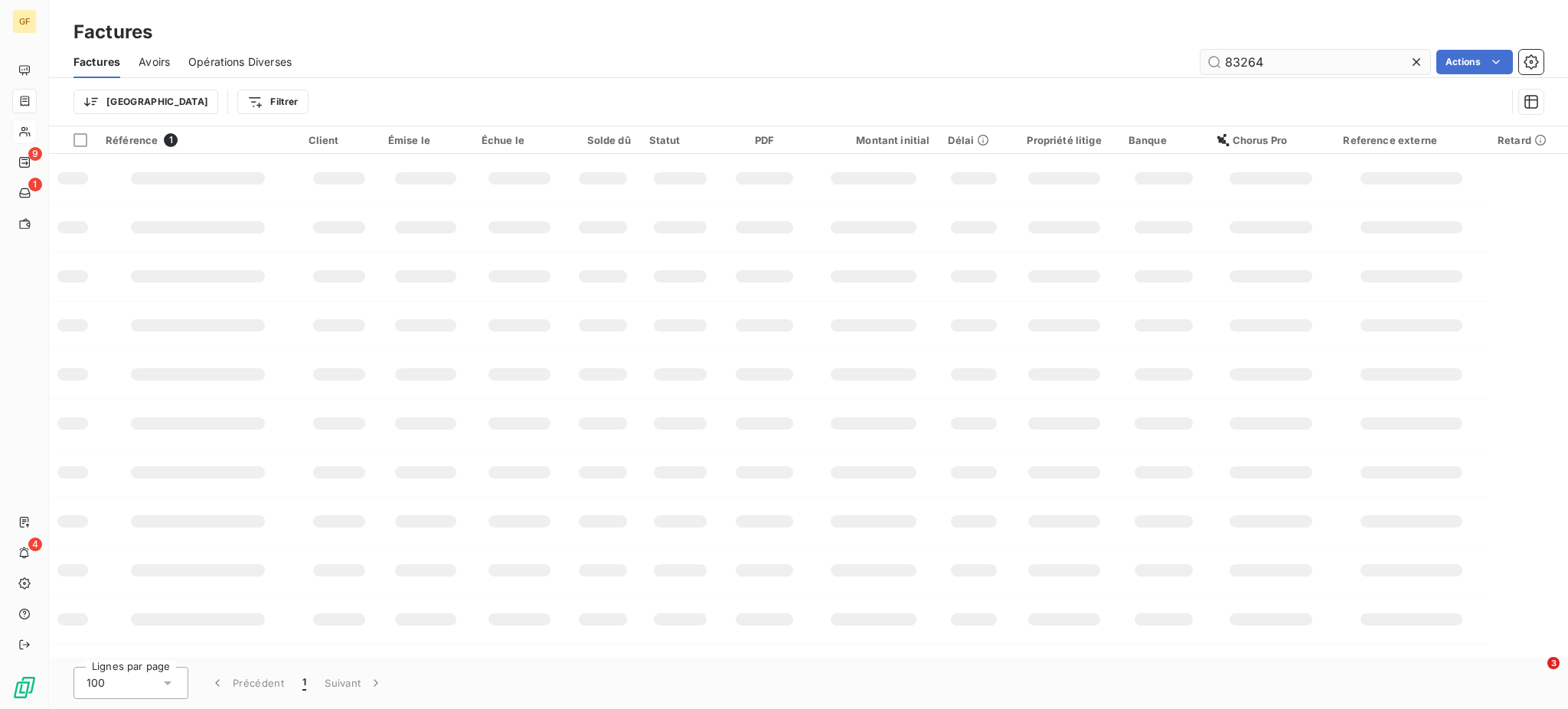
type input "83264"
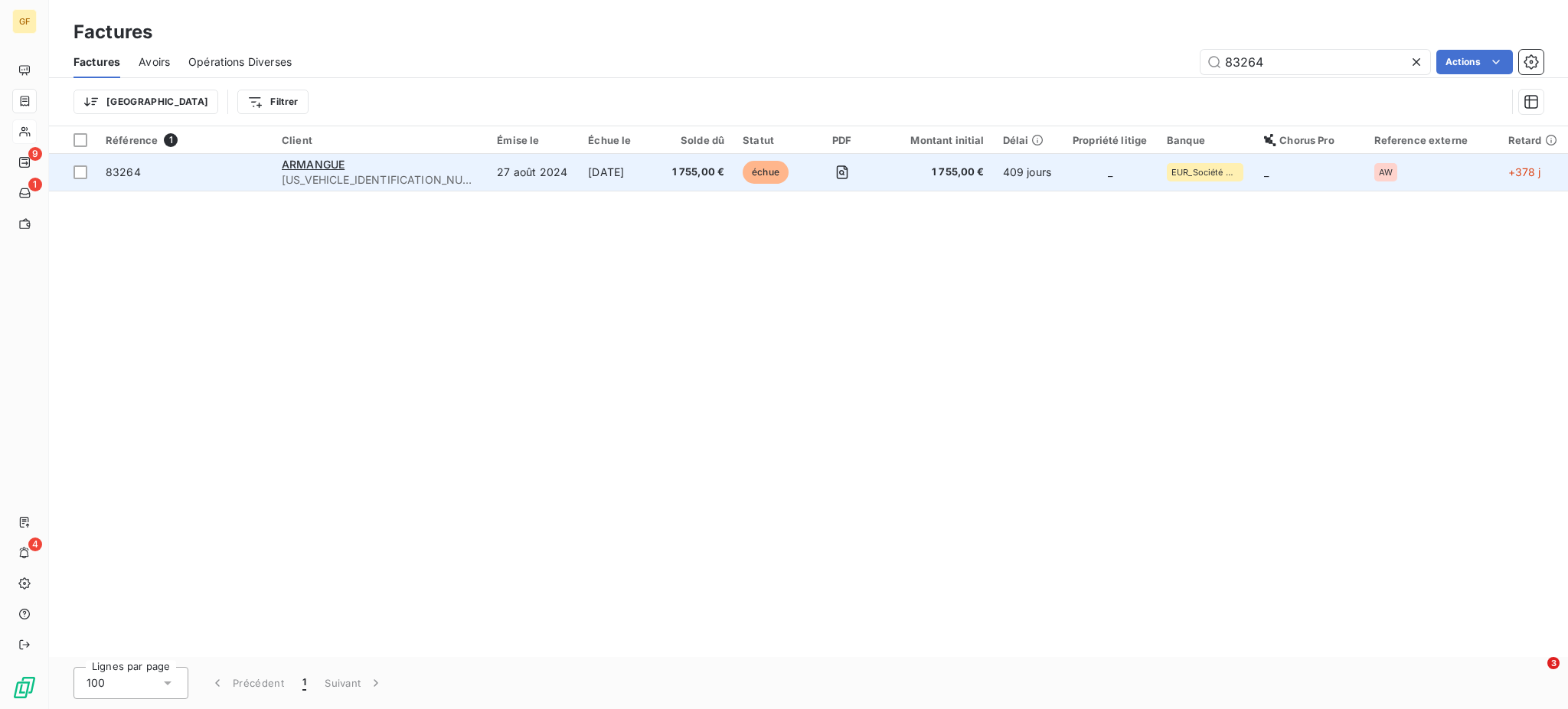
click at [670, 165] on span "1 755,00 €" at bounding box center [696, 172] width 54 height 16
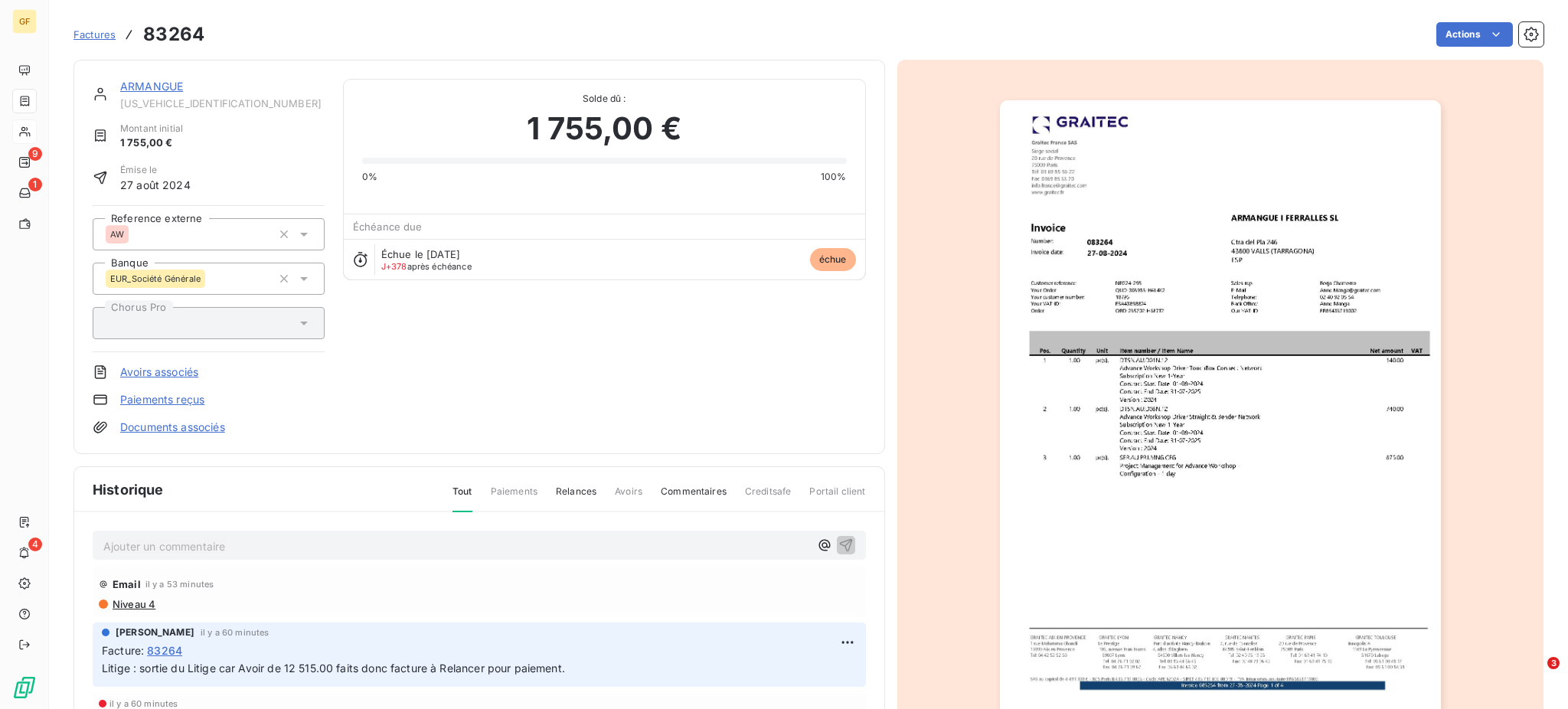
click at [174, 545] on p "Ajouter un commentaire ﻿" at bounding box center [456, 546] width 706 height 19
click at [402, 548] on p "le 10/10: Confirlation de Sergi pour payer cette facture" at bounding box center [456, 545] width 706 height 17
click at [184, 542] on span "le 10/10: Confirlation de Sergi pour payer cette facture" at bounding box center [242, 544] width 278 height 13
click at [188, 544] on span "le 10/10: Confirlation de Sergi pour payer cette facture" at bounding box center [242, 544] width 278 height 13
drag, startPoint x: 418, startPoint y: 551, endPoint x: 82, endPoint y: 534, distance: 336.4
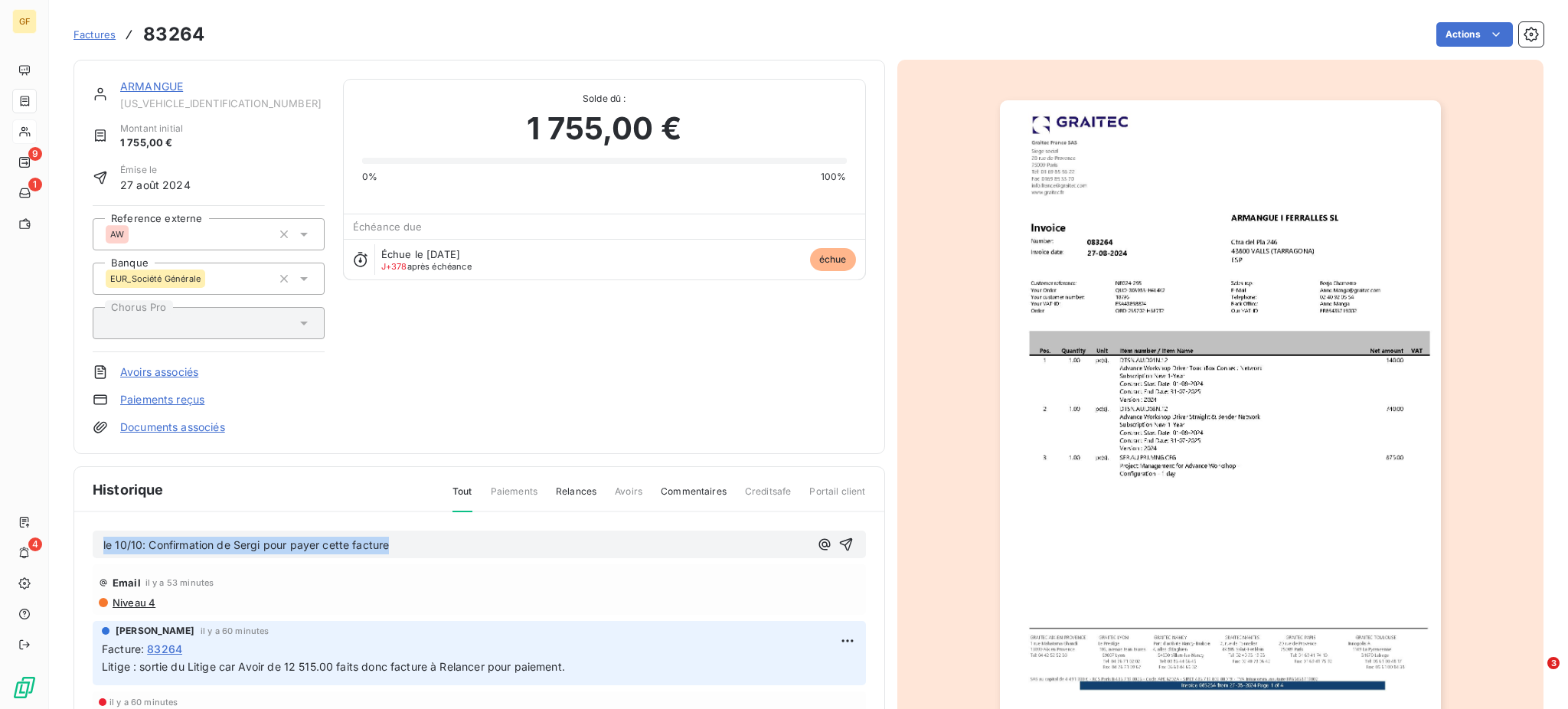
click at [82, 534] on div "le 10/10: Confirmation de [PERSON_NAME] pour payer cette facture Email il y a 5…" at bounding box center [479, 689] width 810 height 354
copy span "le 10/10: Confirmation de Sergi pour payer cette facture"
click at [433, 538] on p "le 10/10: Confirmation de Sergi pour payer cette facture" at bounding box center [456, 545] width 706 height 17
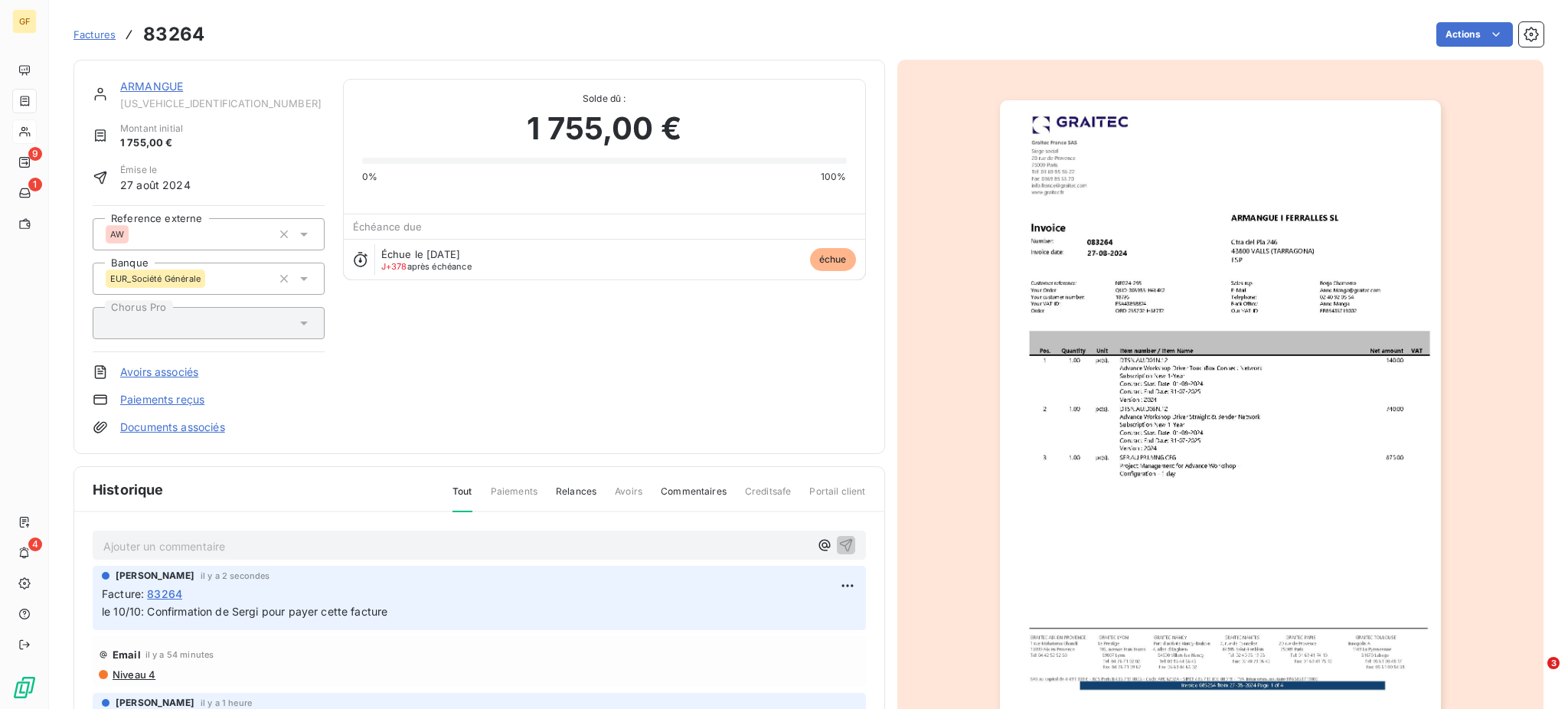
click at [92, 29] on span "Factures" at bounding box center [95, 34] width 42 height 12
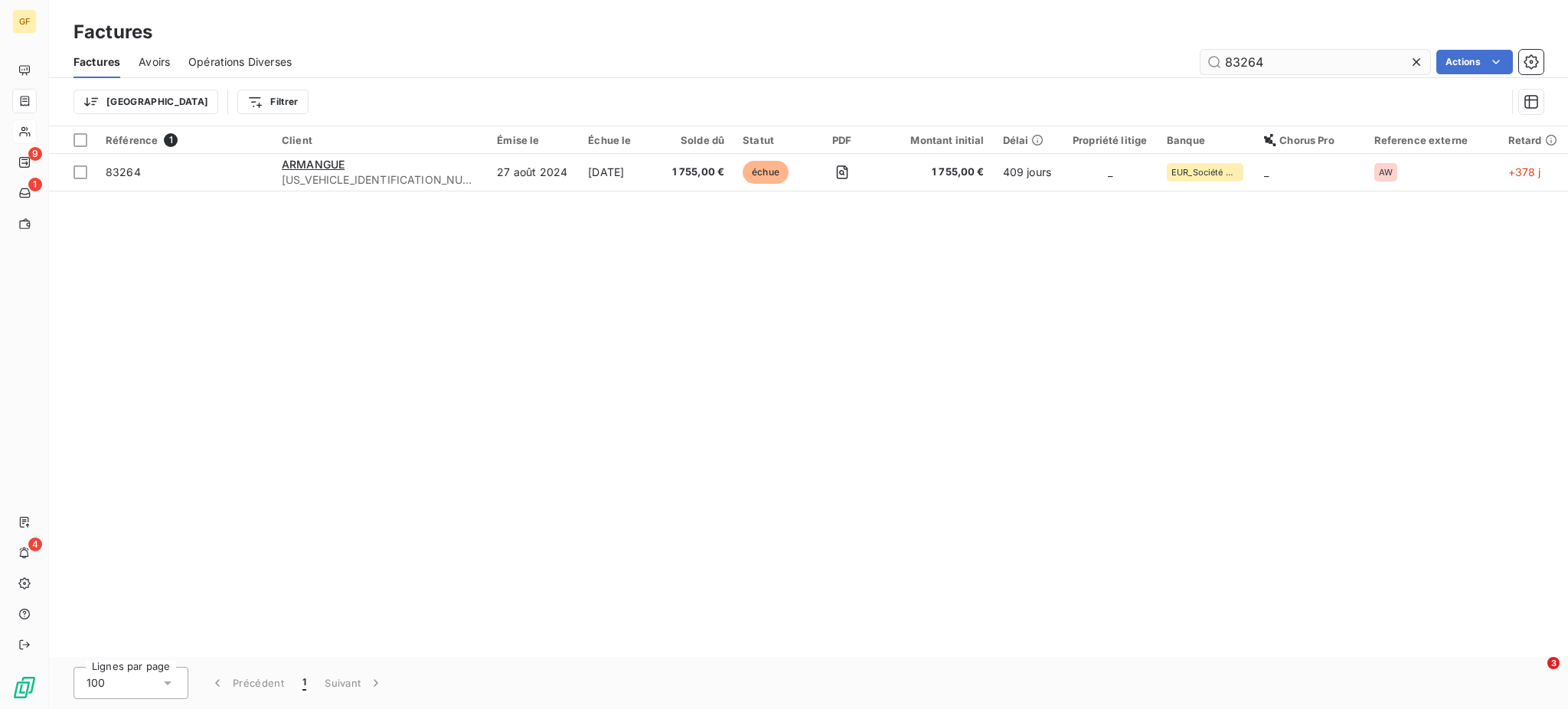
drag, startPoint x: 1222, startPoint y: 61, endPoint x: 1375, endPoint y: 63, distance: 153.0
click at [1375, 63] on input "83264" at bounding box center [1315, 62] width 229 height 25
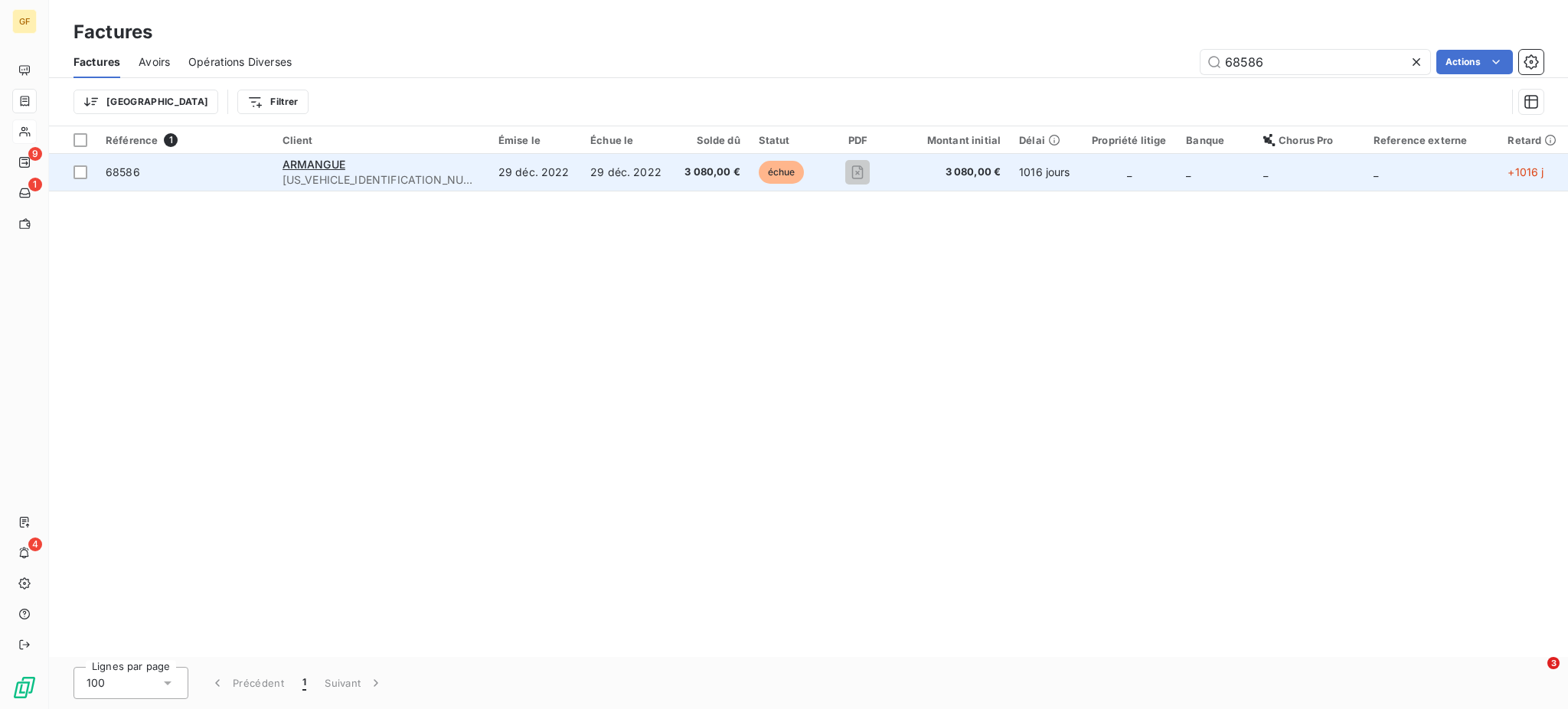
type input "68586"
click at [673, 159] on td "3 080,00 €" at bounding box center [710, 172] width 76 height 37
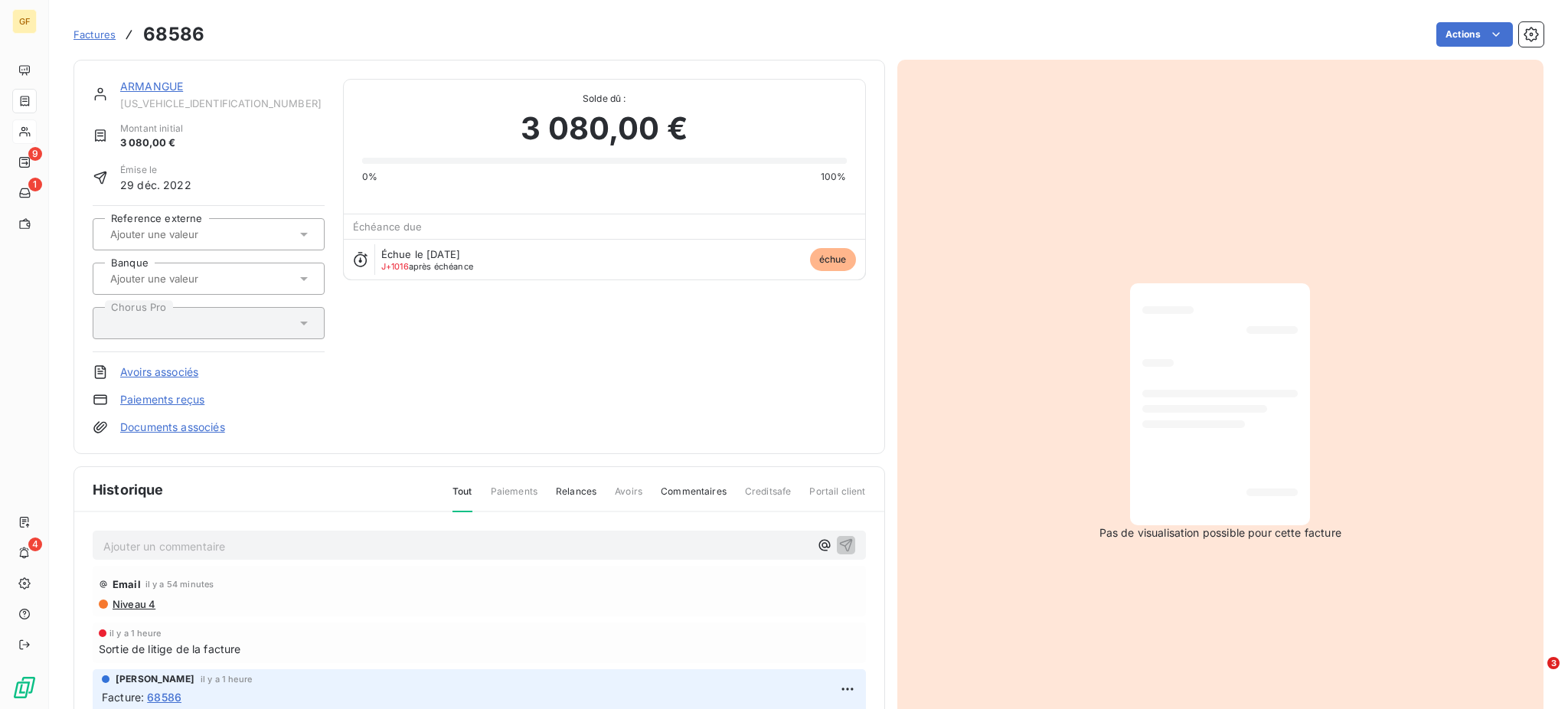
click at [123, 542] on p "Ajouter un commentaire ﻿" at bounding box center [456, 546] width 706 height 19
